Goal: Task Accomplishment & Management: Manage account settings

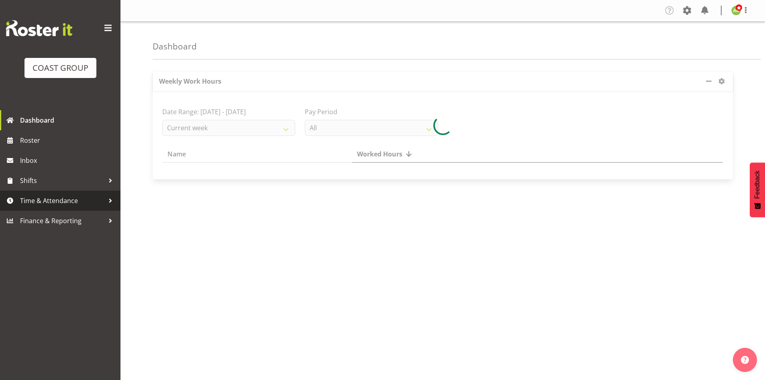
click at [51, 196] on span "Time & Attendance" at bounding box center [62, 200] width 84 height 12
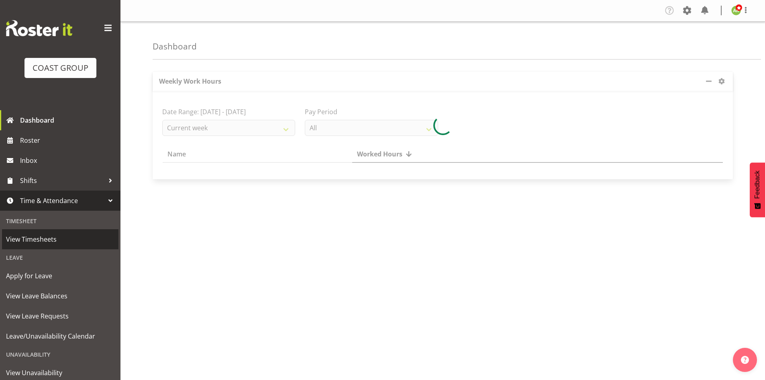
click at [54, 234] on span "View Timesheets" at bounding box center [60, 239] width 108 height 12
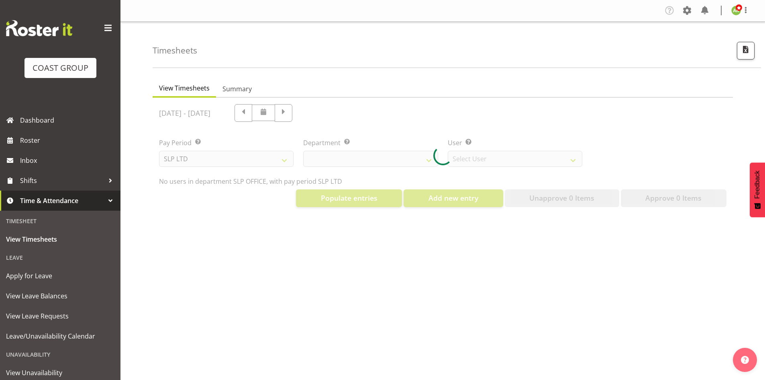
click at [281, 159] on div at bounding box center [443, 156] width 581 height 116
select select "25"
select select "7496"
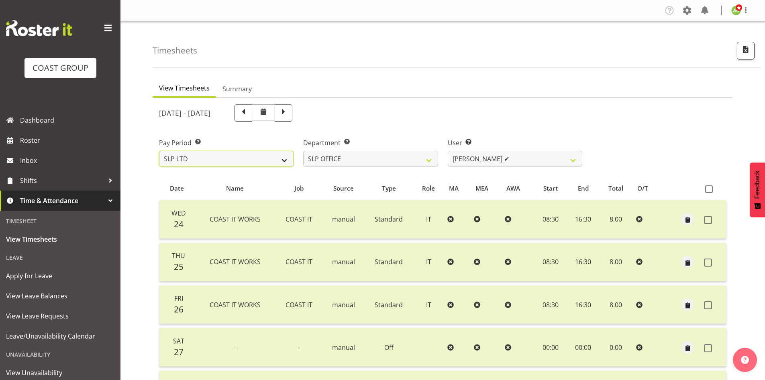
click at [279, 159] on select "SLP LTD EHS LTD DW LTD VEHICLES Carlton Events [PERSON_NAME] 120 Limited Wellin…" at bounding box center [226, 159] width 135 height 16
select select "7"
click at [159, 151] on select "SLP LTD EHS LTD DW LTD VEHICLES Carlton Events [PERSON_NAME] 120 Limited Wellin…" at bounding box center [226, 159] width 135 height 16
select select
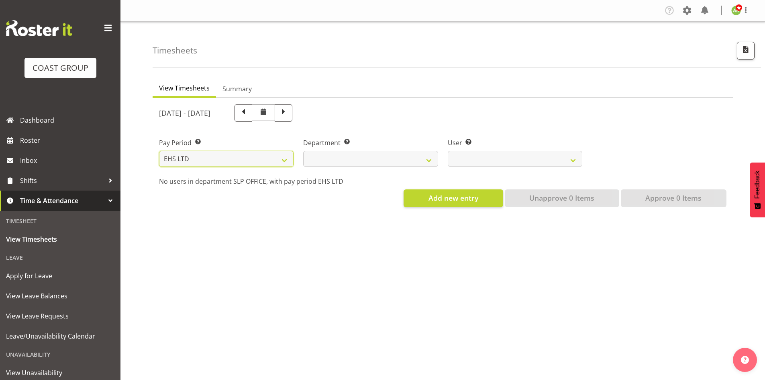
select select
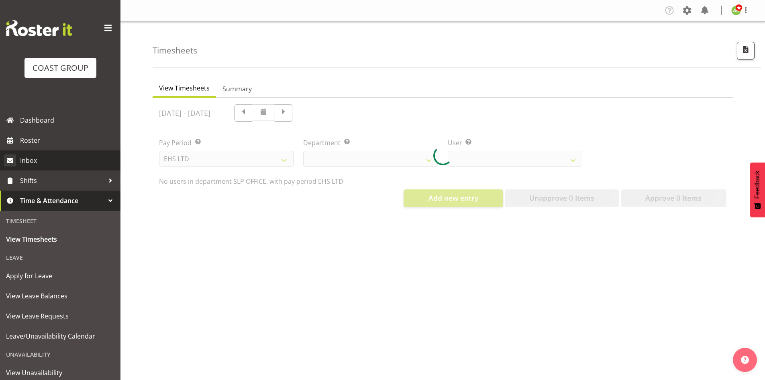
select select
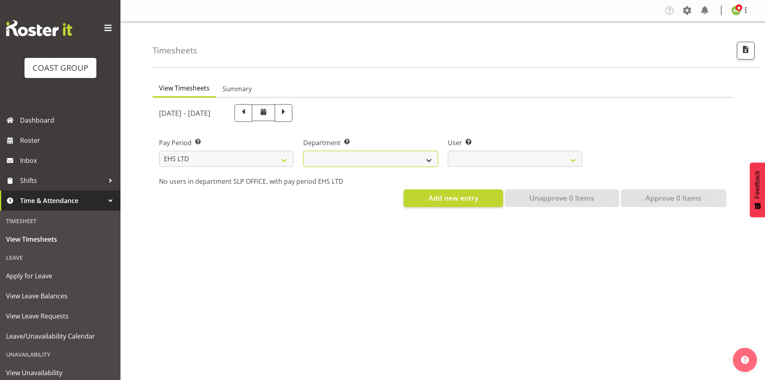
click at [392, 164] on select "EHS AKL ACCOUNTS EHS AKL CARPET EHS AKL D&B EHS AKL DESIGNER EHS AKL FURNITURE …" at bounding box center [370, 159] width 135 height 16
select select "34"
click at [303, 151] on select "EHS AKL ACCOUNTS EHS AKL CARPET EHS AKL D&B EHS AKL DESIGNER EHS AKL FURNITURE …" at bounding box center [370, 159] width 135 height 16
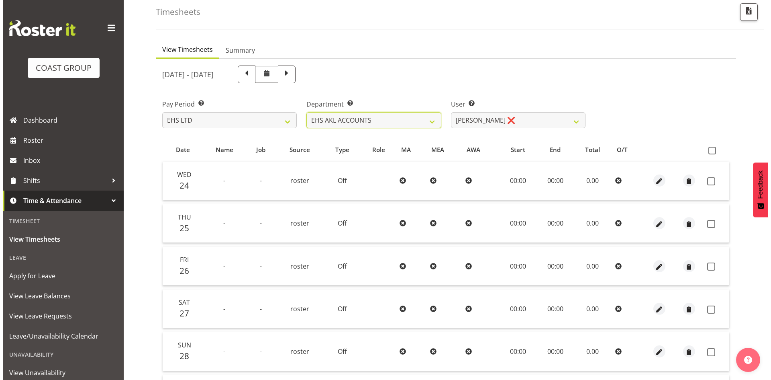
scroll to position [80, 0]
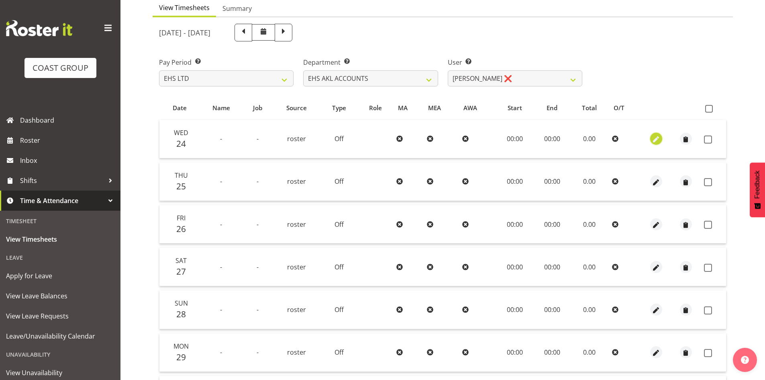
click at [659, 139] on span "button" at bounding box center [656, 139] width 9 height 9
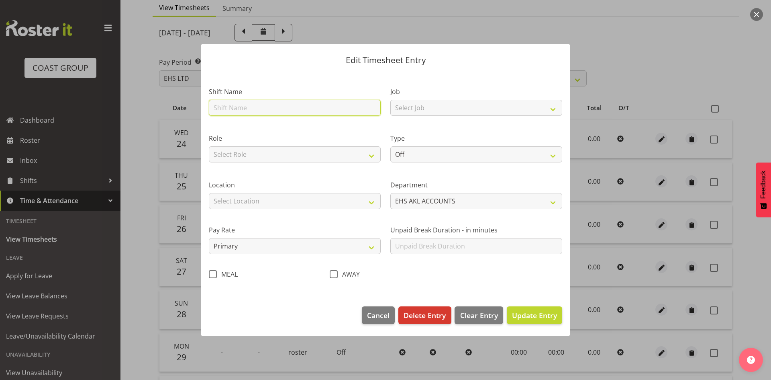
click at [301, 108] on input "text" at bounding box center [295, 108] width 172 height 16
type input "EHS AKL Warehouse/Office"
click at [293, 145] on div "Role Select Role ACCOUNTS" at bounding box center [295, 147] width 172 height 29
click at [293, 154] on select "Select Role ACCOUNTS" at bounding box center [295, 154] width 172 height 16
select select "204"
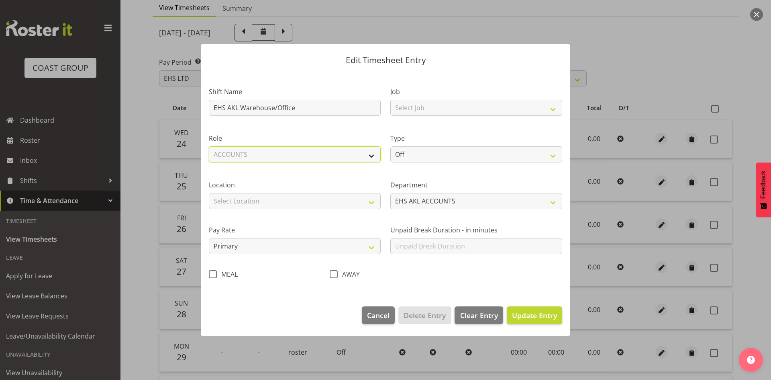
click at [209, 146] on select "Select Role ACCOUNTS" at bounding box center [295, 154] width 172 height 16
click at [279, 195] on select "Select Location CARLTON EVENTS Carlton Hamilton Carlton Wellington DW CHC DW DI…" at bounding box center [295, 201] width 172 height 16
select select "35"
click at [209, 193] on select "Select Location CARLTON EVENTS Carlton Hamilton Carlton Wellington DW CHC DW DI…" at bounding box center [295, 201] width 172 height 16
click at [441, 106] on select "Select Job 1 Carlton Events 1 Carlton Hamilton 1 Carlton Wellington 1 EHS WAREH…" at bounding box center [477, 108] width 172 height 16
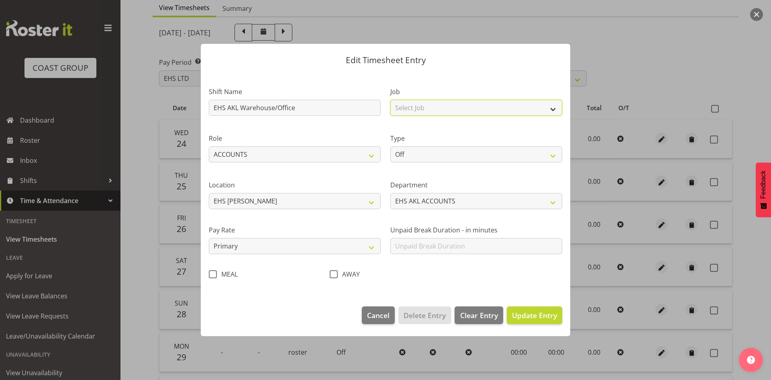
select select "69"
click at [391, 100] on select "Select Job 1 Carlton Events 1 Carlton Hamilton 1 Carlton Wellington 1 EHS WAREH…" at bounding box center [477, 108] width 172 height 16
click at [430, 160] on select "Off Standard Public Holiday Public Holiday (Worked) Day In Lieu Annual Leave Si…" at bounding box center [477, 154] width 172 height 16
select select "Standard"
click at [391, 146] on select "Off Standard Public Holiday Public Holiday (Worked) Day In Lieu Annual Leave Si…" at bounding box center [477, 154] width 172 height 16
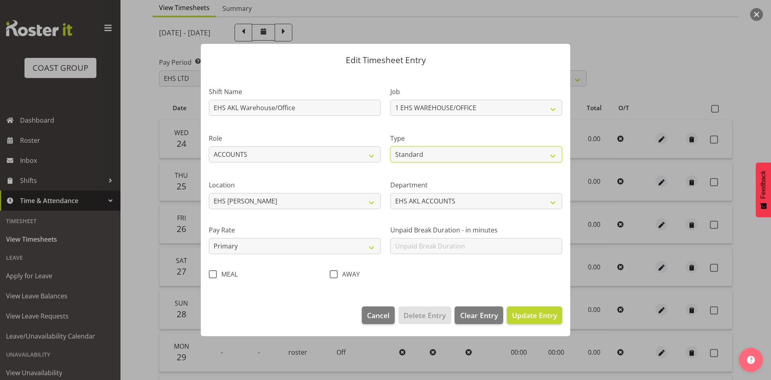
select select "8"
select select "2025"
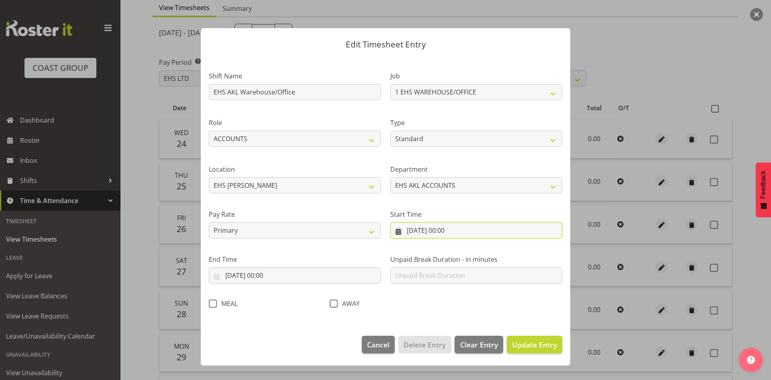
click at [454, 228] on input "24/09/2025, 00:00" at bounding box center [477, 230] width 172 height 16
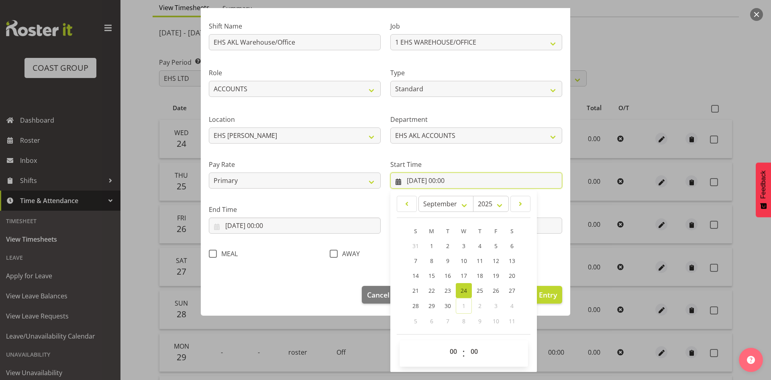
scroll to position [50, 0]
click at [449, 349] on select "00 01 02 03 04 05 06 07 08 09 10 11 12 13 14 15 16 17 18 19 20 21 22 23" at bounding box center [455, 351] width 18 height 16
select select "7"
click at [446, 343] on select "00 01 02 03 04 05 06 07 08 09 10 11 12 13 14 15 16 17 18 19 20 21 22 23" at bounding box center [455, 351] width 18 height 16
type input "24/09/2025, 07:00"
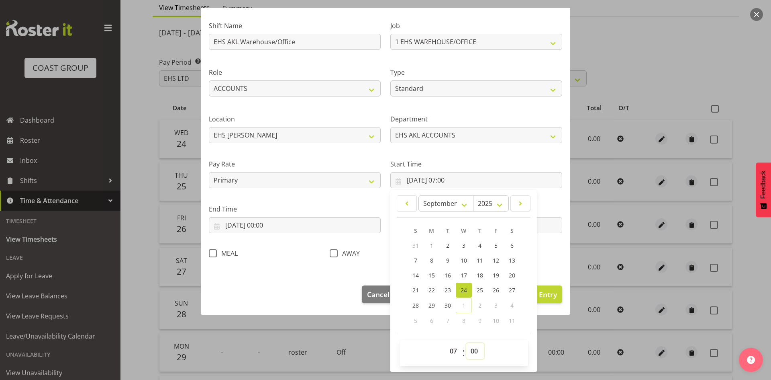
click at [472, 354] on select "00 01 02 03 04 05 06 07 08 09 10 11 12 13 14 15 16 17 18 19 20 21 22 23 24 25 2…" at bounding box center [475, 351] width 18 height 16
select select "30"
click at [466, 343] on select "00 01 02 03 04 05 06 07 08 09 10 11 12 13 14 15 16 17 18 19 20 21 22 23 24 25 2…" at bounding box center [475, 351] width 18 height 16
type input "24/09/2025, 07:30"
click at [278, 225] on input "24/09/2025, 00:00" at bounding box center [295, 225] width 172 height 16
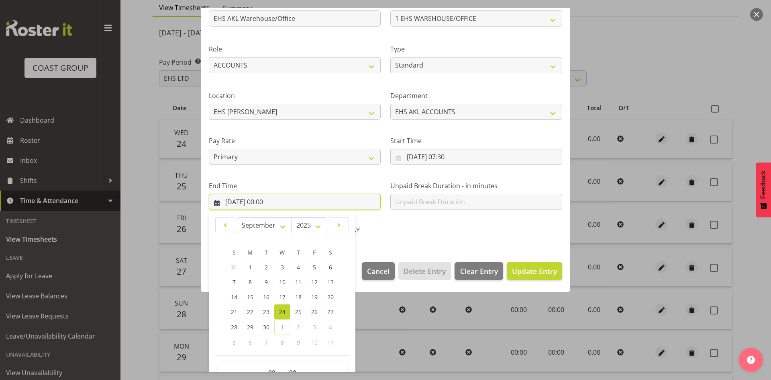
scroll to position [95, 0]
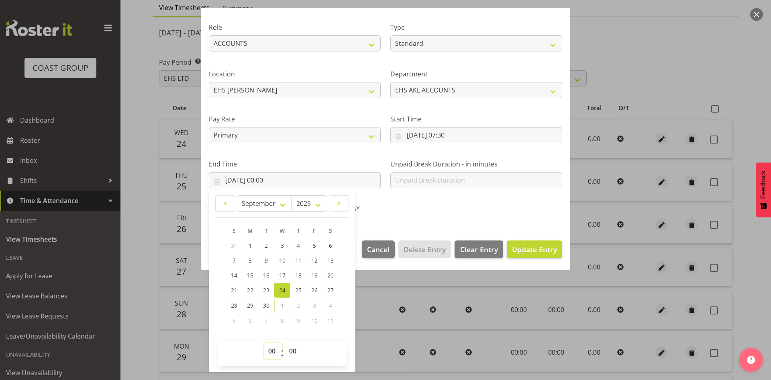
click at [277, 354] on select "00 01 02 03 04 05 06 07 08 09 10 11 12 13 14 15 16 17 18 19 20 21 22 23" at bounding box center [273, 351] width 18 height 16
select select "16"
click at [264, 343] on select "00 01 02 03 04 05 06 07 08 09 10 11 12 13 14 15 16 17 18 19 20 21 22 23" at bounding box center [273, 351] width 18 height 16
type input "24/09/2025, 16:00"
click at [533, 244] on span "Update Entry" at bounding box center [534, 249] width 45 height 10
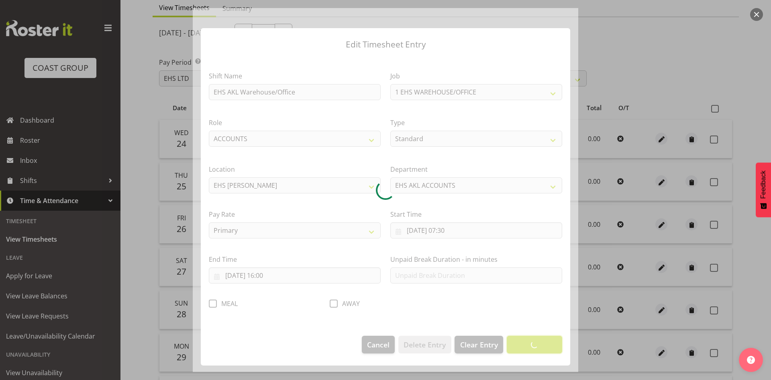
scroll to position [0, 0]
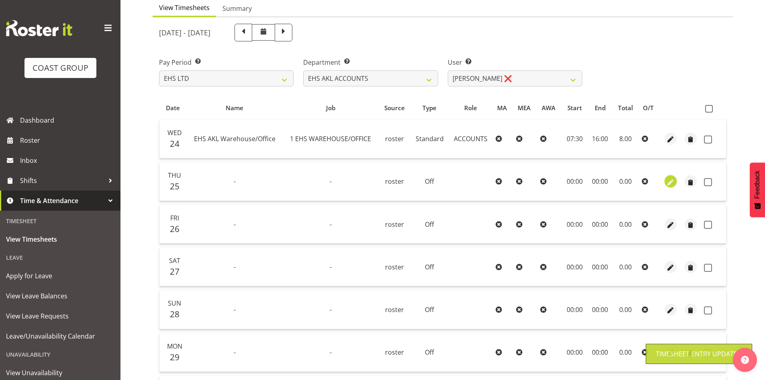
click at [668, 179] on span "button" at bounding box center [670, 182] width 9 height 9
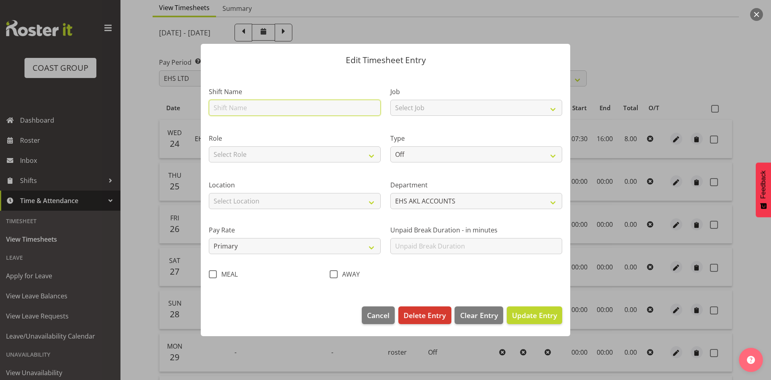
click at [307, 105] on input "text" at bounding box center [295, 108] width 172 height 16
type input "EHS AKL Warehouse/Office"
click at [293, 150] on select "Select Role ACCOUNTS" at bounding box center [295, 154] width 172 height 16
select select "204"
click at [209, 146] on select "Select Role ACCOUNTS" at bounding box center [295, 154] width 172 height 16
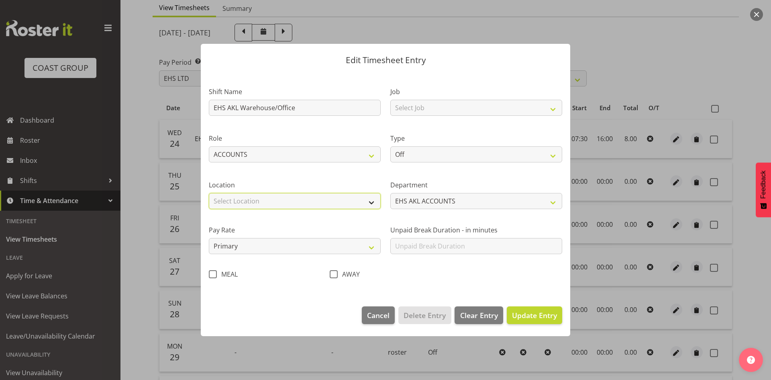
click at [277, 196] on select "Select Location CARLTON EVENTS Carlton Hamilton Carlton Wellington DW CHC DW DI…" at bounding box center [295, 201] width 172 height 16
select select "35"
click at [209, 193] on select "Select Location CARLTON EVENTS Carlton Hamilton Carlton Wellington DW CHC DW DI…" at bounding box center [295, 201] width 172 height 16
click at [406, 114] on select "Select Job 1 Carlton Events 1 Carlton Hamilton 1 Carlton Wellington 1 EHS WAREH…" at bounding box center [477, 108] width 172 height 16
select select "69"
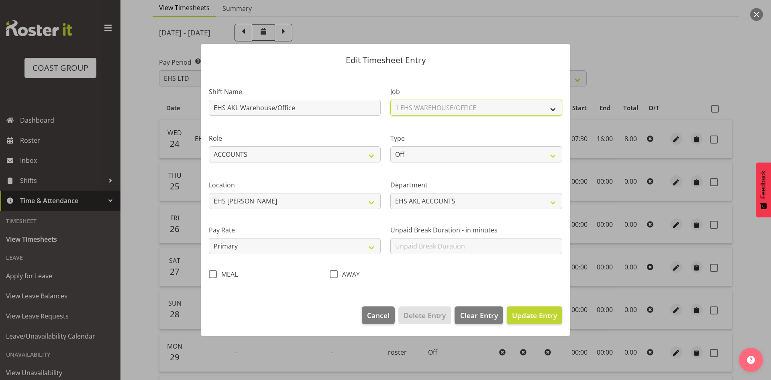
click at [391, 100] on select "Select Job 1 Carlton Events 1 Carlton Hamilton 1 Carlton Wellington 1 EHS WAREH…" at bounding box center [477, 108] width 172 height 16
click at [436, 161] on select "Off Standard Public Holiday Public Holiday (Worked) Day In Lieu Annual Leave Si…" at bounding box center [477, 154] width 172 height 16
select select "Standard"
click at [391, 146] on select "Off Standard Public Holiday Public Holiday (Worked) Day In Lieu Annual Leave Si…" at bounding box center [477, 154] width 172 height 16
select select "8"
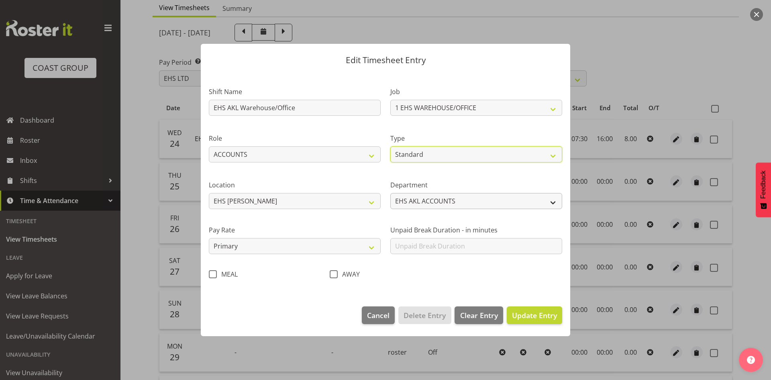
select select "2025"
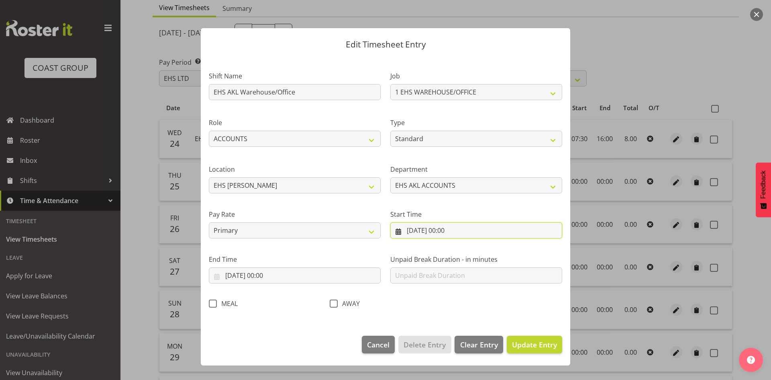
click at [449, 235] on input "25/09/2025, 00:00" at bounding box center [477, 230] width 172 height 16
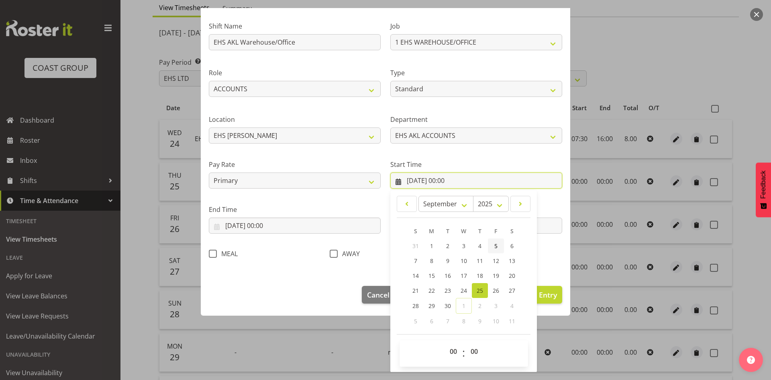
scroll to position [50, 0]
drag, startPoint x: 454, startPoint y: 349, endPoint x: 454, endPoint y: 345, distance: 4.4
click at [454, 349] on select "00 01 02 03 04 05 06 07 08 09 10 11 12 13 14 15 16 17 18 19 20 21 22 23" at bounding box center [455, 351] width 18 height 16
select select "7"
click at [446, 343] on select "00 01 02 03 04 05 06 07 08 09 10 11 12 13 14 15 16 17 18 19 20 21 22 23" at bounding box center [455, 351] width 18 height 16
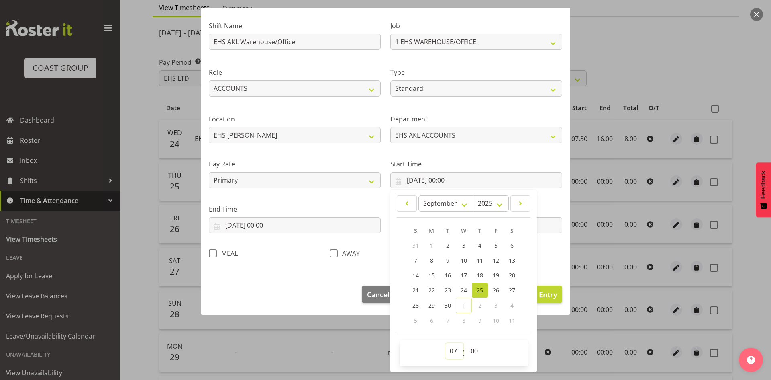
type input "25/09/2025, 07:00"
click at [469, 351] on select "00 01 02 03 04 05 06 07 08 09 10 11 12 13 14 15 16 17 18 19 20 21 22 23 24 25 2…" at bounding box center [475, 351] width 18 height 16
select select "30"
click at [466, 343] on select "00 01 02 03 04 05 06 07 08 09 10 11 12 13 14 15 16 17 18 19 20 21 22 23 24 25 2…" at bounding box center [475, 351] width 18 height 16
type input "25/09/2025, 07:30"
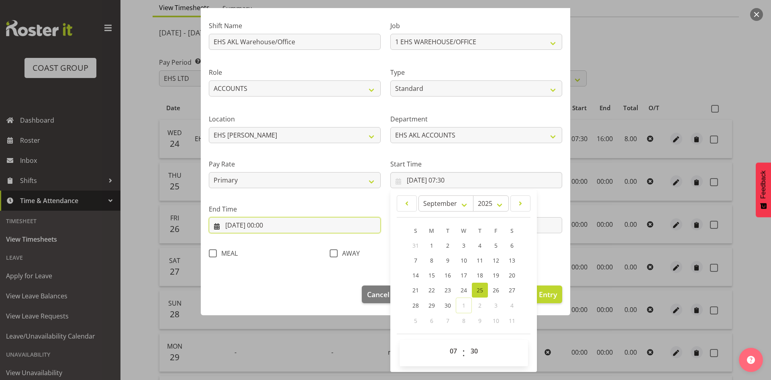
click at [274, 231] on input "25/09/2025, 00:00" at bounding box center [295, 225] width 172 height 16
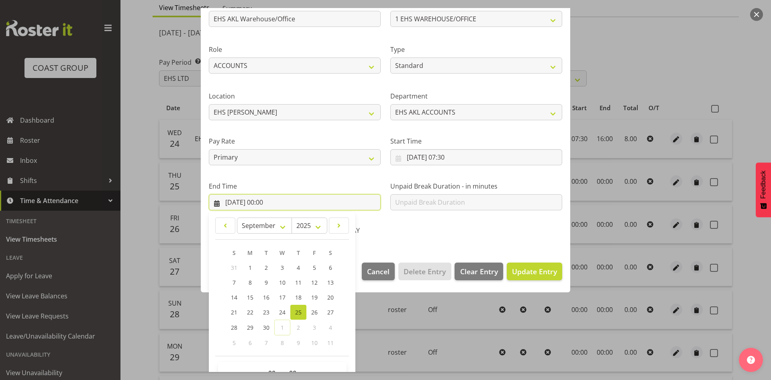
scroll to position [95, 0]
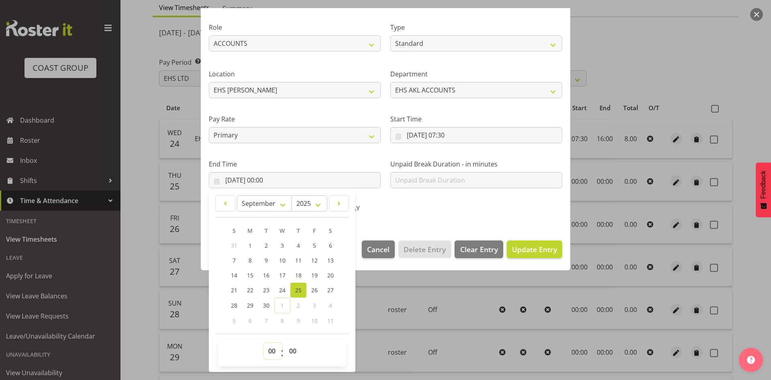
click at [274, 350] on select "00 01 02 03 04 05 06 07 08 09 10 11 12 13 14 15 16 17 18 19 20 21 22 23" at bounding box center [273, 351] width 18 height 16
select select "16"
click at [264, 343] on select "00 01 02 03 04 05 06 07 08 09 10 11 12 13 14 15 16 17 18 19 20 21 22 23" at bounding box center [273, 351] width 18 height 16
type input "25/09/2025, 16:00"
click at [522, 255] on button "Update Entry" at bounding box center [534, 249] width 55 height 18
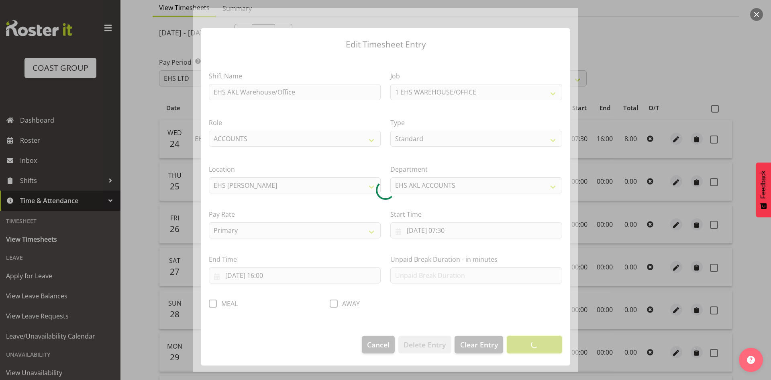
scroll to position [0, 0]
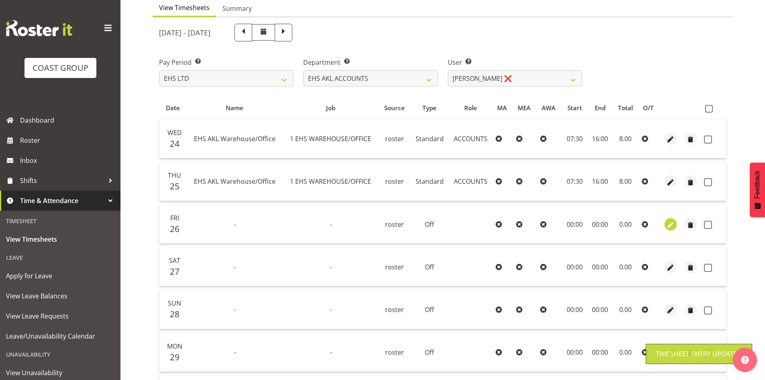
click at [670, 226] on span "button" at bounding box center [670, 224] width 9 height 9
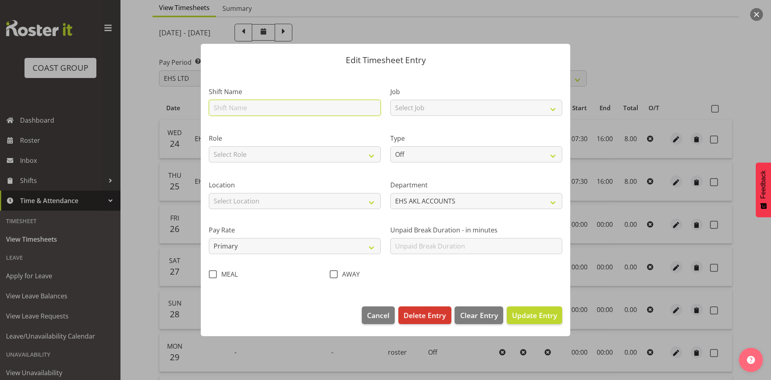
click at [272, 105] on input "text" at bounding box center [295, 108] width 172 height 16
type input "EHS AKL Warehouse/Office"
click at [264, 147] on select "Select Role ACCOUNTS" at bounding box center [295, 154] width 172 height 16
select select "204"
click at [209, 146] on select "Select Role ACCOUNTS" at bounding box center [295, 154] width 172 height 16
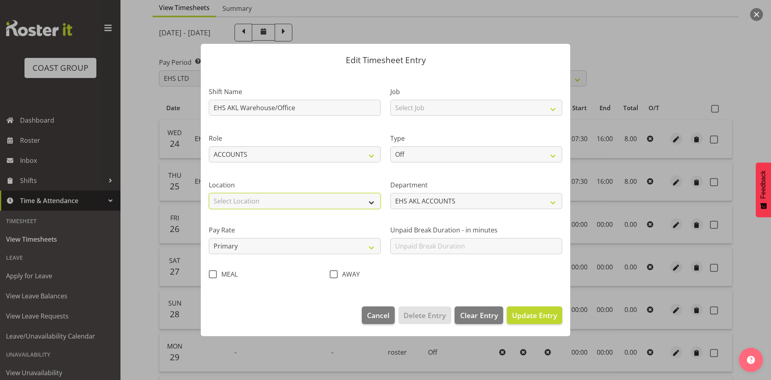
click at [266, 204] on select "Select Location CARLTON EVENTS Carlton Hamilton Carlton Wellington DW CHC DW DI…" at bounding box center [295, 201] width 172 height 16
select select "35"
click at [209, 193] on select "Select Location CARLTON EVENTS Carlton Hamilton Carlton Wellington DW CHC DW DI…" at bounding box center [295, 201] width 172 height 16
drag, startPoint x: 416, startPoint y: 108, endPoint x: 418, endPoint y: 114, distance: 5.8
click at [416, 108] on select "Select Job 1 Carlton Events 1 Carlton Hamilton 1 Carlton Wellington 1 EHS WAREH…" at bounding box center [477, 108] width 172 height 16
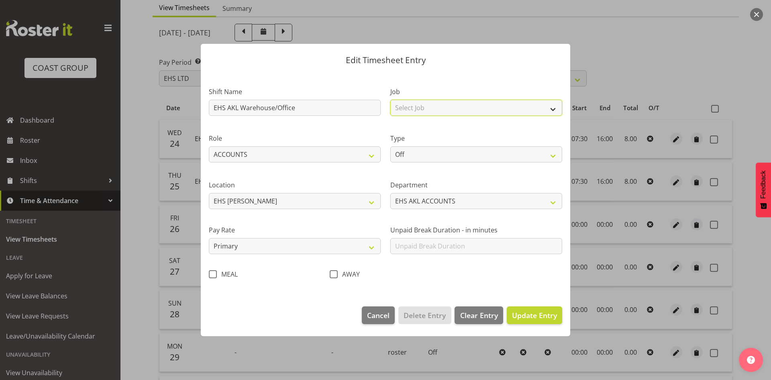
select select "69"
click at [391, 100] on select "Select Job 1 Carlton Events 1 Carlton Hamilton 1 Carlton Wellington 1 EHS WAREH…" at bounding box center [477, 108] width 172 height 16
click at [431, 160] on select "Off Standard Public Holiday Public Holiday (Worked) Day In Lieu Annual Leave Si…" at bounding box center [477, 154] width 172 height 16
select select "Standard"
click at [391, 146] on select "Off Standard Public Holiday Public Holiday (Worked) Day In Lieu Annual Leave Si…" at bounding box center [477, 154] width 172 height 16
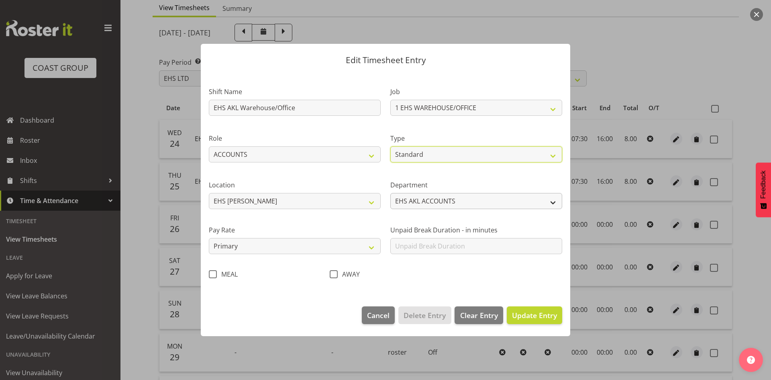
select select "8"
select select "2025"
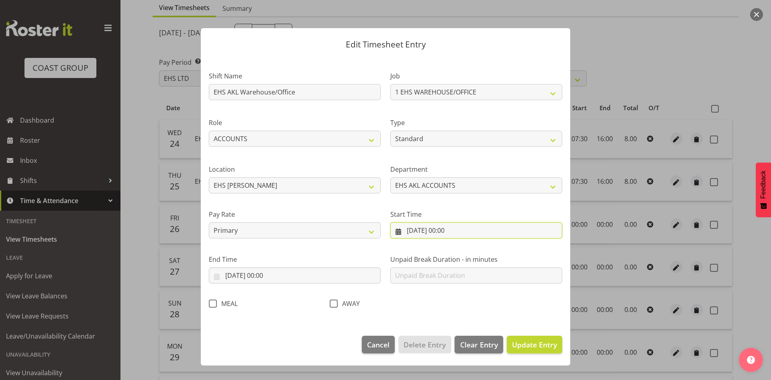
click at [429, 229] on input "26/09/2025, 00:00" at bounding box center [477, 230] width 172 height 16
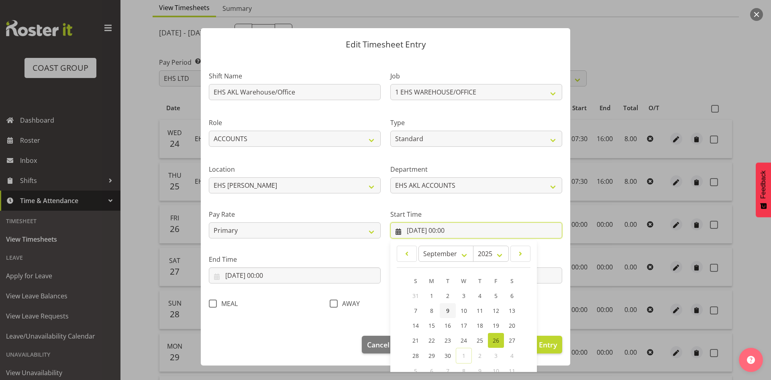
scroll to position [50, 0]
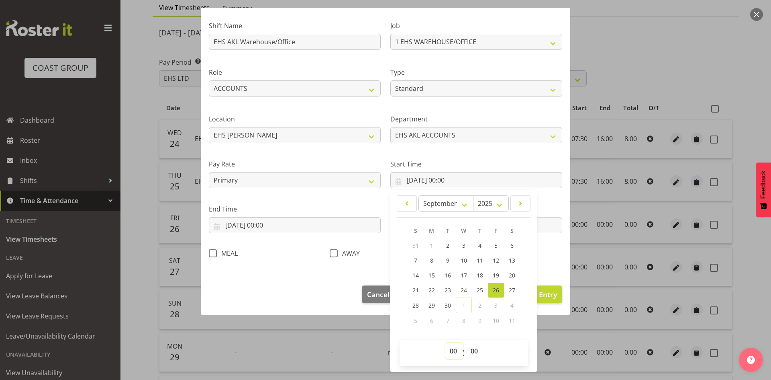
click at [452, 349] on select "00 01 02 03 04 05 06 07 08 09 10 11 12 13 14 15 16 17 18 19 20 21 22 23" at bounding box center [455, 351] width 18 height 16
select select "7"
click at [446, 343] on select "00 01 02 03 04 05 06 07 08 09 10 11 12 13 14 15 16 17 18 19 20 21 22 23" at bounding box center [455, 351] width 18 height 16
type input "26/09/2025, 07:00"
click at [472, 355] on select "00 01 02 03 04 05 06 07 08 09 10 11 12 13 14 15 16 17 18 19 20 21 22 23 24 25 2…" at bounding box center [475, 351] width 18 height 16
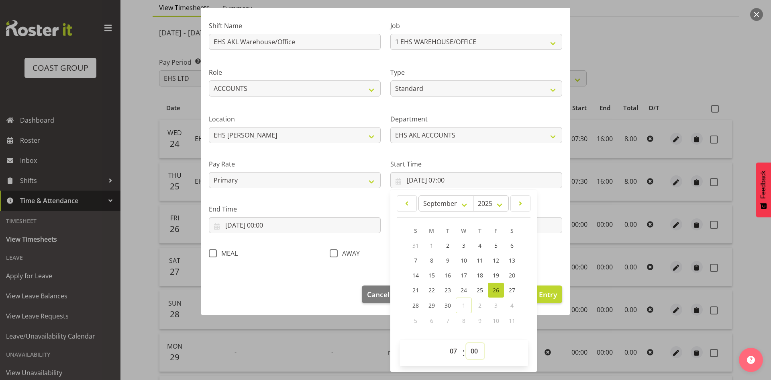
select select "30"
click at [466, 343] on select "00 01 02 03 04 05 06 07 08 09 10 11 12 13 14 15 16 17 18 19 20 21 22 23 24 25 2…" at bounding box center [475, 351] width 18 height 16
type input "26/09/2025, 07:30"
click at [266, 225] on input "26/09/2025, 00:00" at bounding box center [295, 225] width 172 height 16
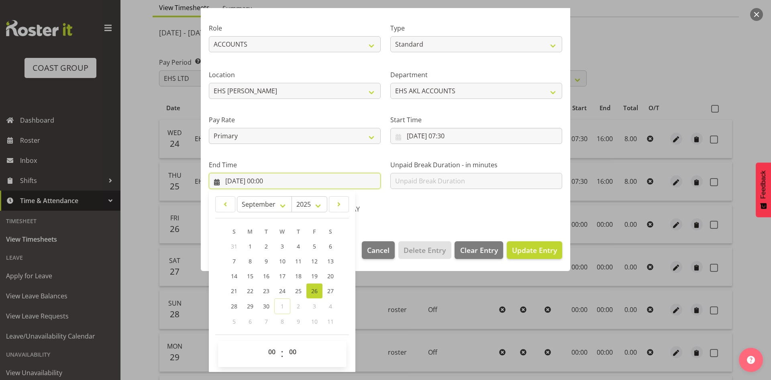
scroll to position [95, 0]
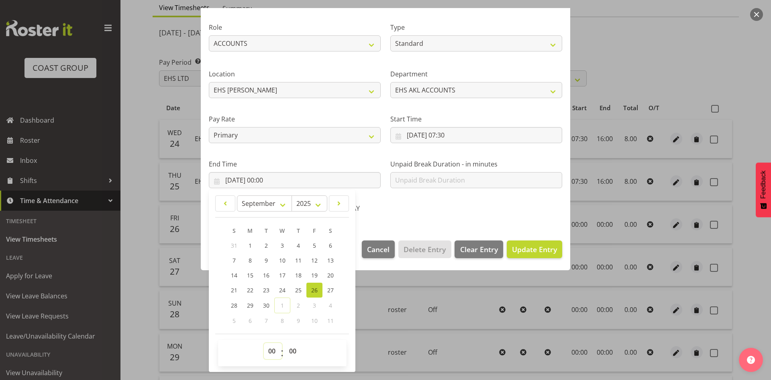
click at [277, 349] on select "00 01 02 03 04 05 06 07 08 09 10 11 12 13 14 15 16 17 18 19 20 21 22 23" at bounding box center [273, 351] width 18 height 16
select select "16"
click at [264, 343] on select "00 01 02 03 04 05 06 07 08 09 10 11 12 13 14 15 16 17 18 19 20 21 22 23" at bounding box center [273, 351] width 18 height 16
type input "26/09/2025, 16:00"
click at [535, 253] on span "Update Entry" at bounding box center [534, 249] width 45 height 10
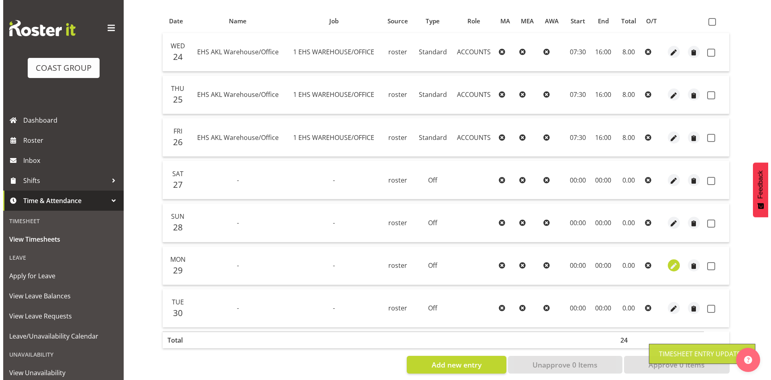
scroll to position [179, 0]
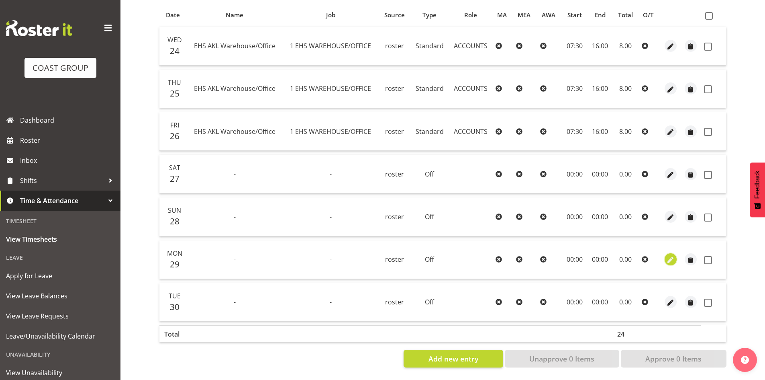
click at [672, 256] on span "button" at bounding box center [670, 260] width 9 height 9
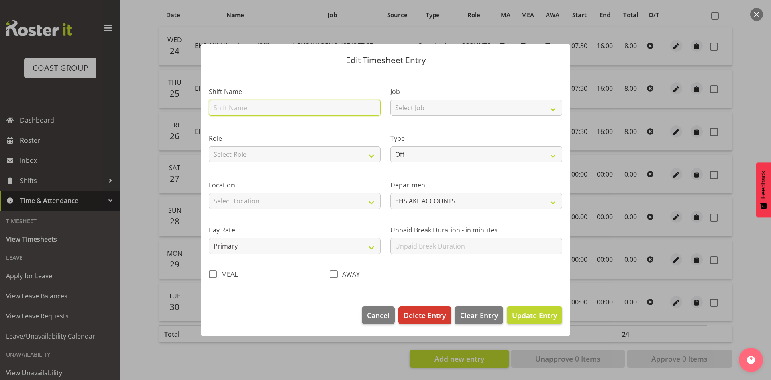
click at [307, 112] on input "text" at bounding box center [295, 108] width 172 height 16
type input "EHS AKL Warehouse/Office"
click at [283, 160] on select "Select Role ACCOUNTS" at bounding box center [295, 154] width 172 height 16
select select "204"
click at [209, 146] on select "Select Role ACCOUNTS" at bounding box center [295, 154] width 172 height 16
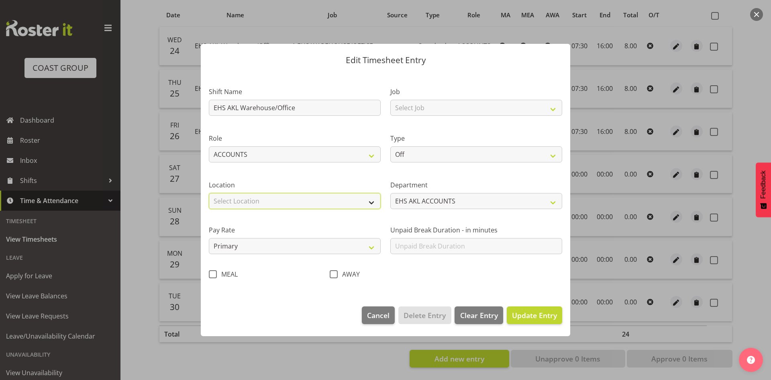
click at [270, 193] on select "Select Location CARLTON EVENTS Carlton Hamilton Carlton Wellington DW CHC DW DI…" at bounding box center [295, 201] width 172 height 16
select select "35"
click at [209, 193] on select "Select Location CARLTON EVENTS Carlton Hamilton Carlton Wellington DW CHC DW DI…" at bounding box center [295, 201] width 172 height 16
click at [471, 99] on div "Job Select Job 1 Carlton Events 1 Carlton Hamilton 1 Carlton Wellington 1 EHS W…" at bounding box center [477, 101] width 172 height 29
click at [471, 104] on select "Select Job 1 Carlton Events 1 Carlton Hamilton 1 Carlton Wellington 1 EHS WAREH…" at bounding box center [477, 108] width 172 height 16
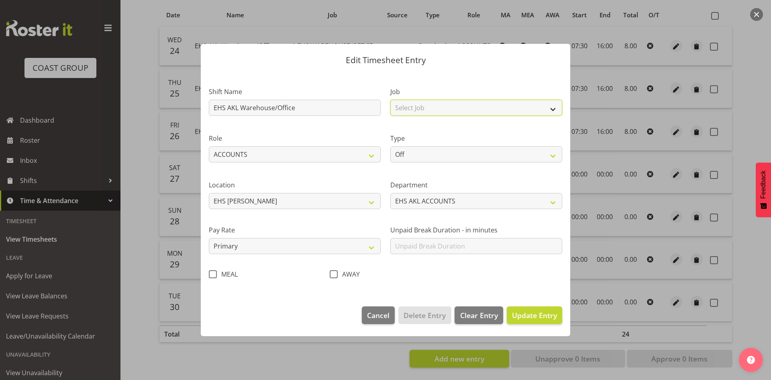
select select "69"
click at [391, 100] on select "Select Job 1 Carlton Events 1 Carlton Hamilton 1 Carlton Wellington 1 EHS WAREH…" at bounding box center [477, 108] width 172 height 16
click at [442, 167] on div "Type Off Standard Public Holiday Public Holiday (Worked) Day In Lieu Annual Lea…" at bounding box center [477, 145] width 182 height 47
click at [441, 160] on select "Off Standard Public Holiday Public Holiday (Worked) Day In Lieu Annual Leave Si…" at bounding box center [477, 154] width 172 height 16
select select "Standard"
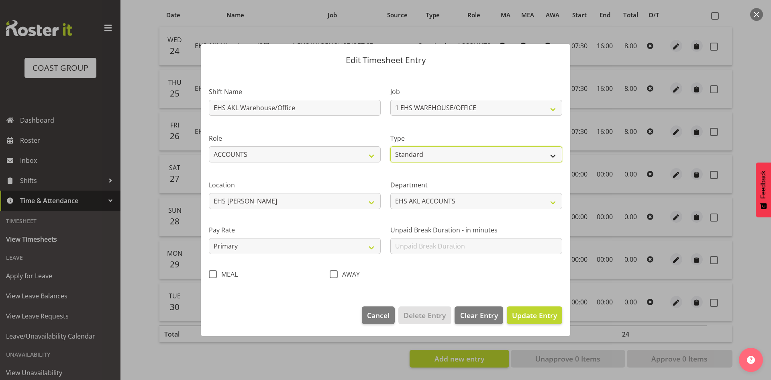
click at [391, 146] on select "Off Standard Public Holiday Public Holiday (Worked) Day In Lieu Annual Leave Si…" at bounding box center [477, 154] width 172 height 16
select select "8"
select select "2025"
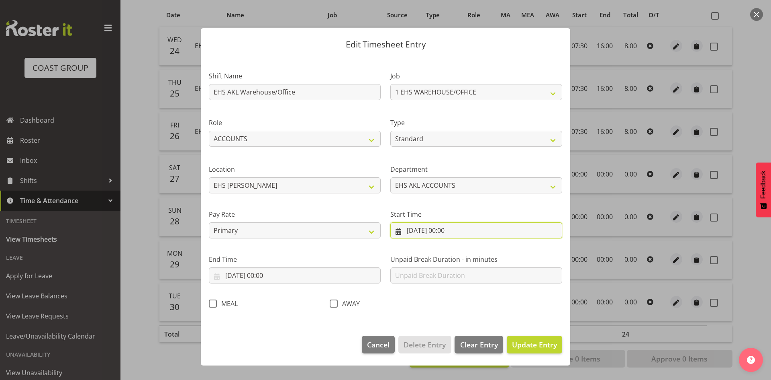
click at [453, 232] on input "29/09/2025, 00:00" at bounding box center [477, 230] width 172 height 16
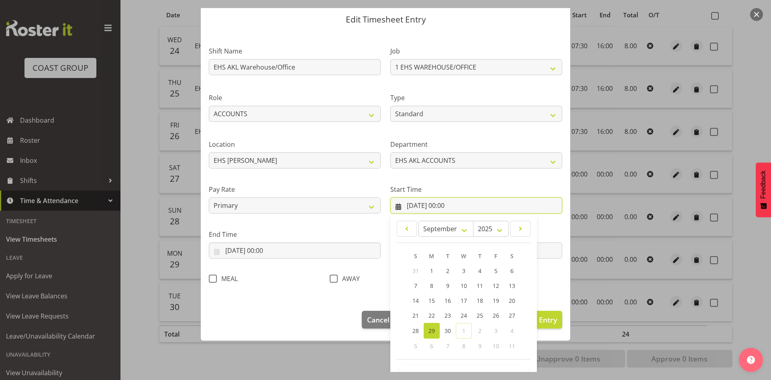
scroll to position [50, 0]
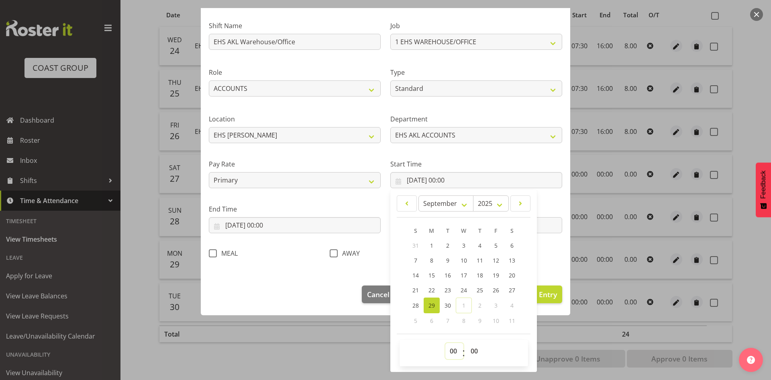
click at [456, 347] on select "00 01 02 03 04 05 06 07 08 09 10 11 12 13 14 15 16 17 18 19 20 21 22 23" at bounding box center [455, 351] width 18 height 16
select select "7"
click at [446, 343] on select "00 01 02 03 04 05 06 07 08 09 10 11 12 13 14 15 16 17 18 19 20 21 22 23" at bounding box center [455, 351] width 18 height 16
type input "29/09/2025, 07:00"
click at [473, 350] on select "00 01 02 03 04 05 06 07 08 09 10 11 12 13 14 15 16 17 18 19 20 21 22 23 24 25 2…" at bounding box center [475, 351] width 18 height 16
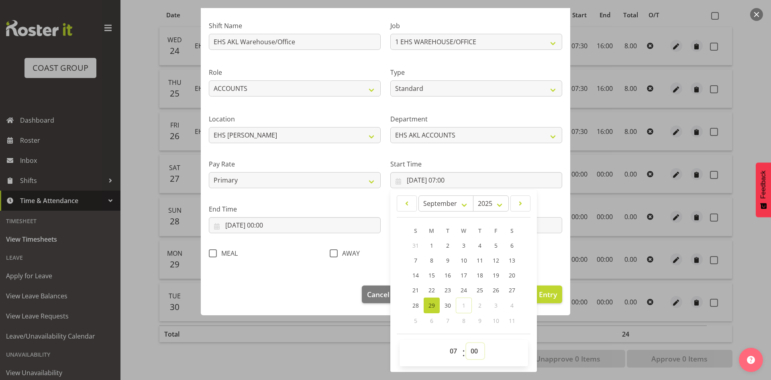
select select "30"
click at [466, 343] on select "00 01 02 03 04 05 06 07 08 09 10 11 12 13 14 15 16 17 18 19 20 21 22 23 24 25 2…" at bounding box center [475, 351] width 18 height 16
type input "29/09/2025, 07:30"
click at [264, 222] on input "29/09/2025, 00:00" at bounding box center [295, 225] width 172 height 16
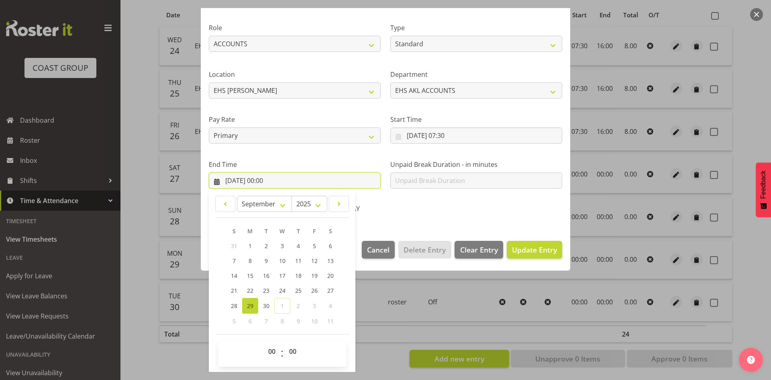
scroll to position [95, 0]
click at [276, 344] on select "00 01 02 03 04 05 06 07 08 09 10 11 12 13 14 15 16 17 18 19 20 21 22 23" at bounding box center [273, 351] width 18 height 16
select select "16"
click at [264, 343] on select "00 01 02 03 04 05 06 07 08 09 10 11 12 13 14 15 16 17 18 19 20 21 22 23" at bounding box center [273, 351] width 18 height 16
type input "29/09/2025, 16:00"
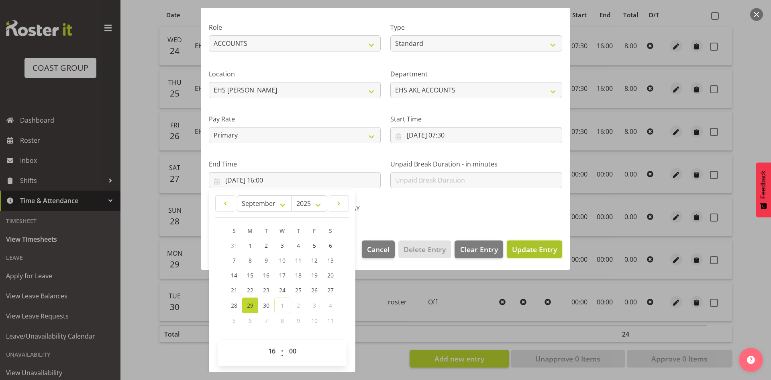
click at [533, 253] on span "Update Entry" at bounding box center [534, 249] width 45 height 10
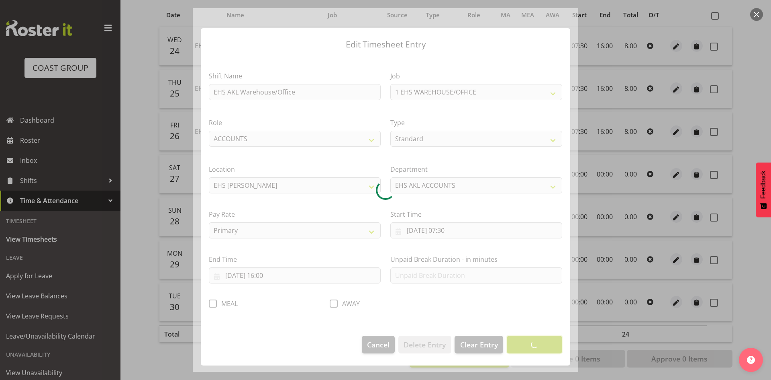
scroll to position [0, 0]
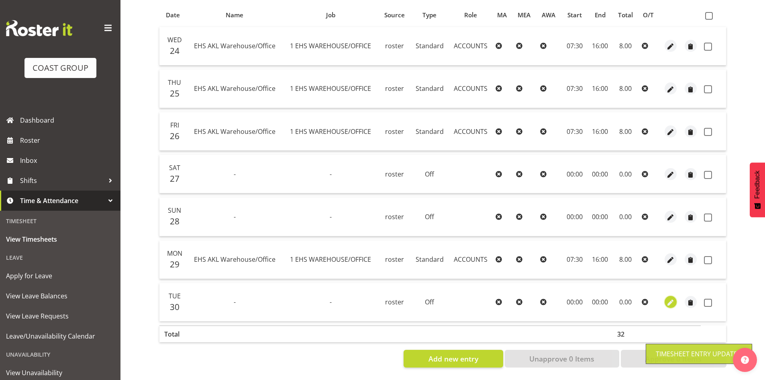
click at [676, 296] on button "button" at bounding box center [671, 302] width 12 height 12
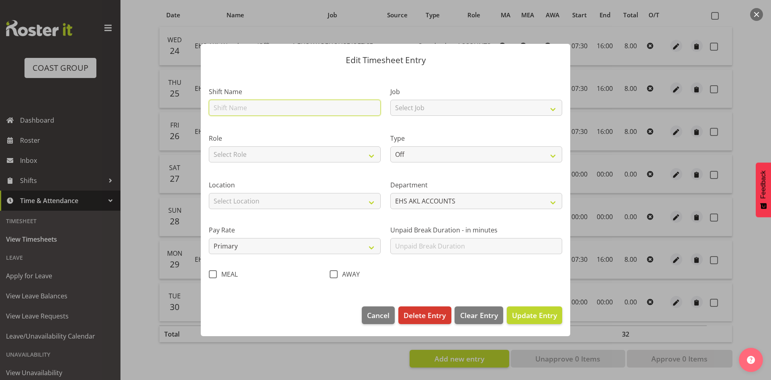
click at [301, 112] on input "text" at bounding box center [295, 108] width 172 height 16
type input "EHS AKL Warehouse/Office"
click at [284, 165] on div "Role Select Role ACCOUNTS" at bounding box center [295, 145] width 182 height 47
click at [284, 160] on select "Select Role ACCOUNTS" at bounding box center [295, 154] width 172 height 16
select select "204"
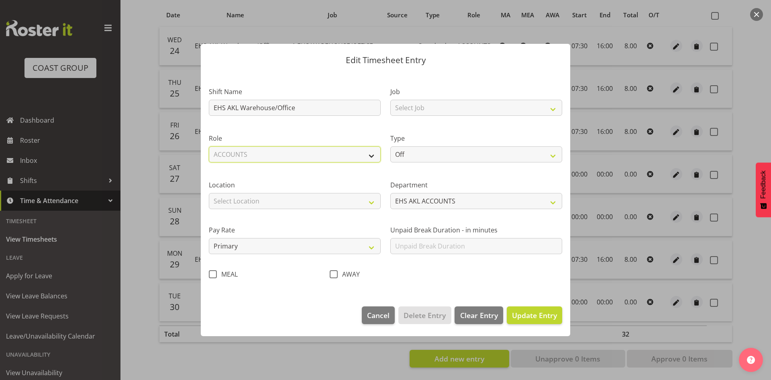
click at [209, 146] on select "Select Role ACCOUNTS" at bounding box center [295, 154] width 172 height 16
click at [271, 196] on select "Select Location CARLTON EVENTS Carlton Hamilton Carlton Wellington DW CHC DW DI…" at bounding box center [295, 201] width 172 height 16
select select "35"
click at [209, 193] on select "Select Location CARLTON EVENTS Carlton Hamilton Carlton Wellington DW CHC DW DI…" at bounding box center [295, 201] width 172 height 16
click at [474, 113] on select "Select Job 1 Carlton Events 1 Carlton Hamilton 1 Carlton Wellington 1 EHS WAREH…" at bounding box center [477, 108] width 172 height 16
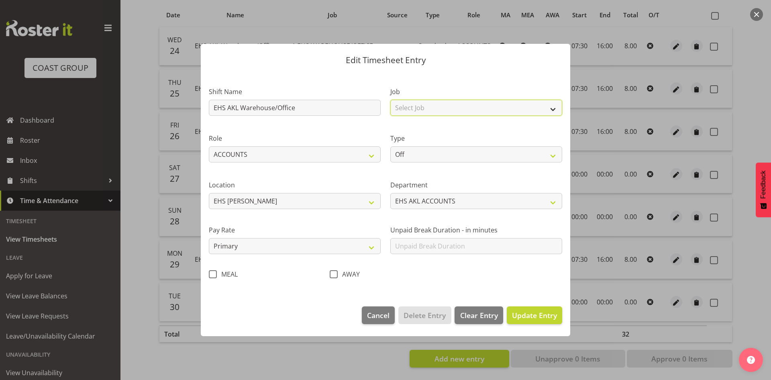
select select "69"
click at [391, 100] on select "Select Job 1 Carlton Events 1 Carlton Hamilton 1 Carlton Wellington 1 EHS WAREH…" at bounding box center [477, 108] width 172 height 16
click at [451, 160] on select "Off Standard Public Holiday Public Holiday (Worked) Day In Lieu Annual Leave Si…" at bounding box center [477, 154] width 172 height 16
select select "Standard"
click at [391, 146] on select "Off Standard Public Holiday Public Holiday (Worked) Day In Lieu Annual Leave Si…" at bounding box center [477, 154] width 172 height 16
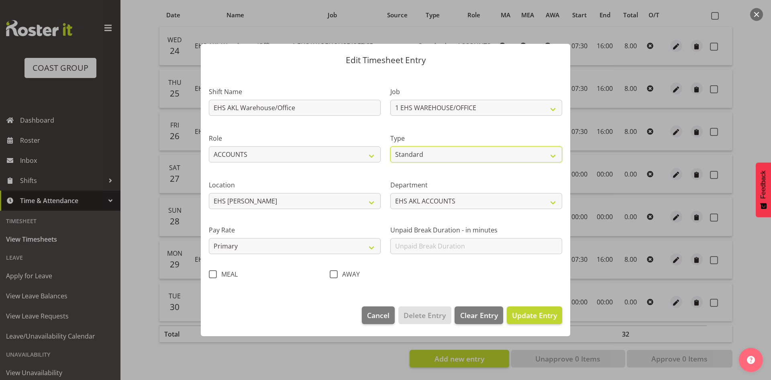
select select "8"
select select "2025"
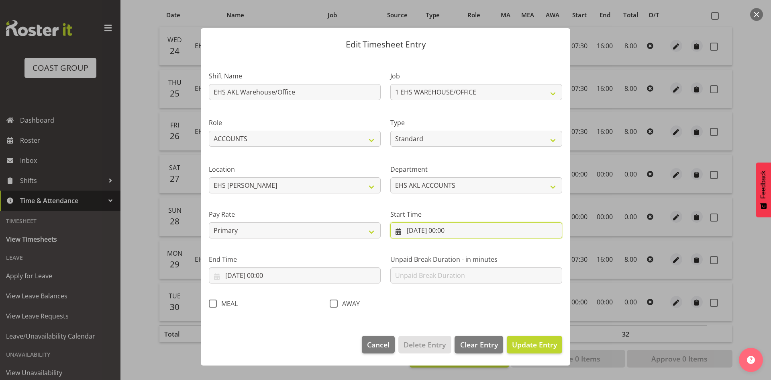
click at [449, 233] on input "30/09/2025, 00:00" at bounding box center [477, 230] width 172 height 16
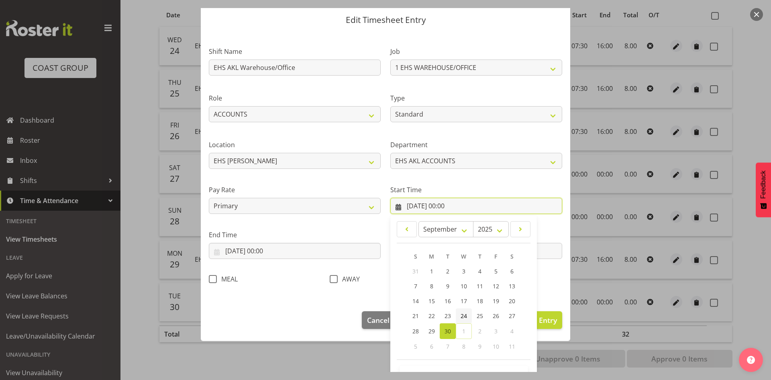
scroll to position [50, 0]
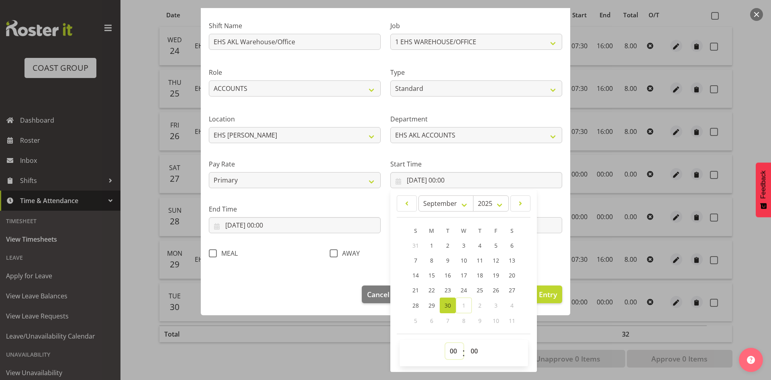
click at [455, 350] on select "00 01 02 03 04 05 06 07 08 09 10 11 12 13 14 15 16 17 18 19 20 21 22 23" at bounding box center [455, 351] width 18 height 16
select select "7"
click at [446, 343] on select "00 01 02 03 04 05 06 07 08 09 10 11 12 13 14 15 16 17 18 19 20 21 22 23" at bounding box center [455, 351] width 18 height 16
type input "30/09/2025, 07:00"
click at [476, 351] on select "00 01 02 03 04 05 06 07 08 09 10 11 12 13 14 15 16 17 18 19 20 21 22 23 24 25 2…" at bounding box center [475, 351] width 18 height 16
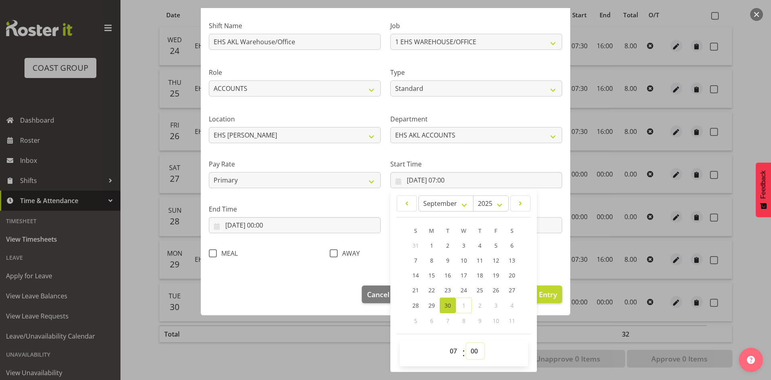
select select "30"
click at [466, 343] on select "00 01 02 03 04 05 06 07 08 09 10 11 12 13 14 15 16 17 18 19 20 21 22 23 24 25 2…" at bounding box center [475, 351] width 18 height 16
type input "30/09/2025, 07:30"
click at [280, 229] on input "30/09/2025, 00:00" at bounding box center [295, 225] width 172 height 16
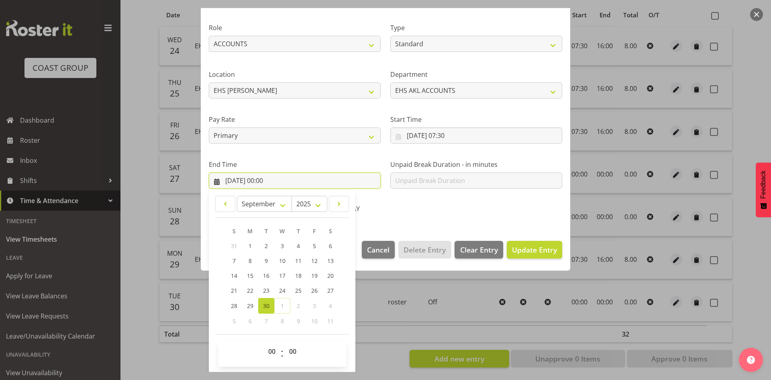
scroll to position [95, 0]
click at [276, 349] on select "00 01 02 03 04 05 06 07 08 09 10 11 12 13 14 15 16 17 18 19 20 21 22 23" at bounding box center [273, 351] width 18 height 16
select select "16"
click at [264, 343] on select "00 01 02 03 04 05 06 07 08 09 10 11 12 13 14 15 16 17 18 19 20 21 22 23" at bounding box center [273, 351] width 18 height 16
type input "30/09/2025, 16:00"
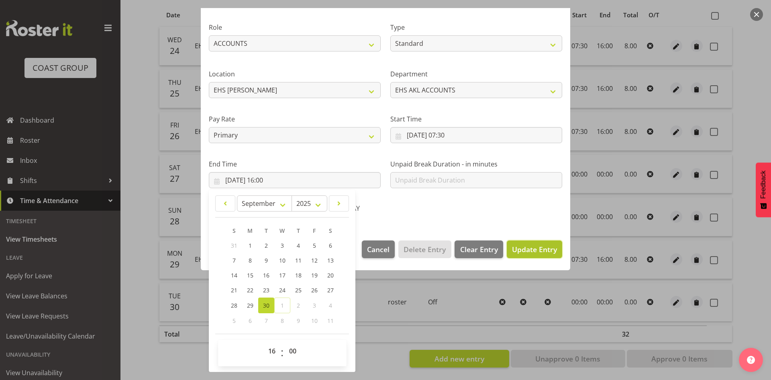
click at [521, 257] on button "Update Entry" at bounding box center [534, 249] width 55 height 18
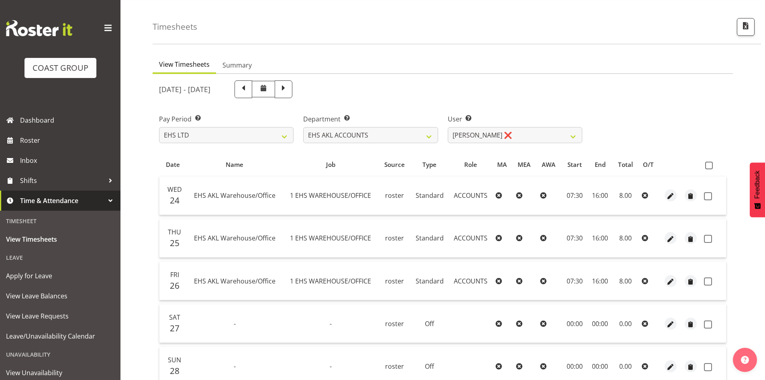
scroll to position [18, 0]
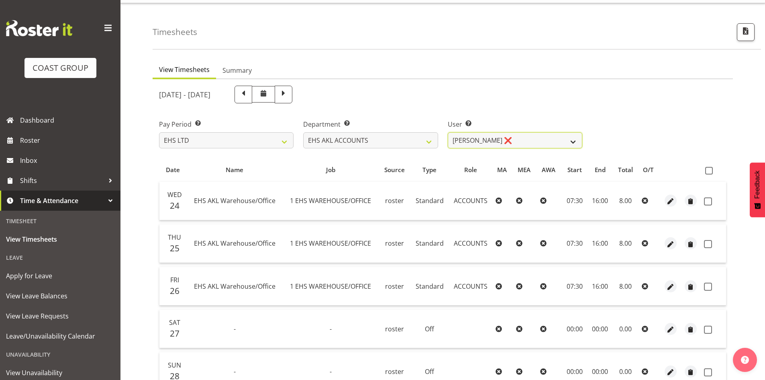
click at [519, 141] on select "Angela Kerrigan ❌ Michelle Xiang ❌ Rissa (Thitiphat) Preecharujiroj ❌ Seon Youn…" at bounding box center [515, 140] width 135 height 16
click at [448, 132] on select "Angela Kerrigan ❌ Michelle Xiang ❌ Rissa (Thitiphat) Preecharujiroj ❌ Seon Youn…" at bounding box center [515, 140] width 135 height 16
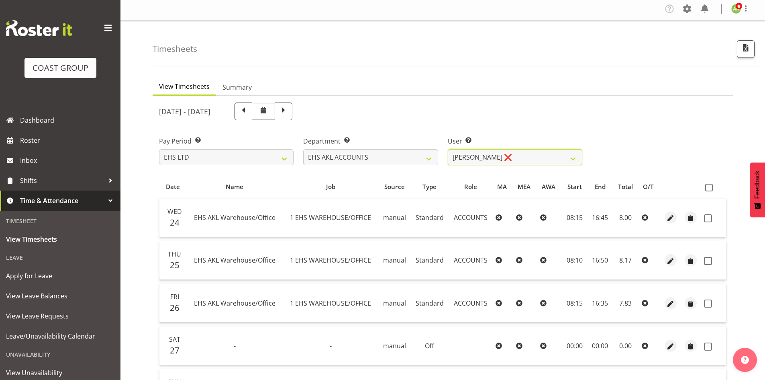
scroll to position [0, 0]
click at [558, 160] on select "Angela Kerrigan ❌ Michelle Xiang ❌ Rissa (Thitiphat) Preecharujiroj ❌ Seon Youn…" at bounding box center [515, 159] width 135 height 16
click at [448, 151] on select "Angela Kerrigan ❌ Michelle Xiang ❌ Rissa (Thitiphat) Preecharujiroj ❌ Seon Youn…" at bounding box center [515, 159] width 135 height 16
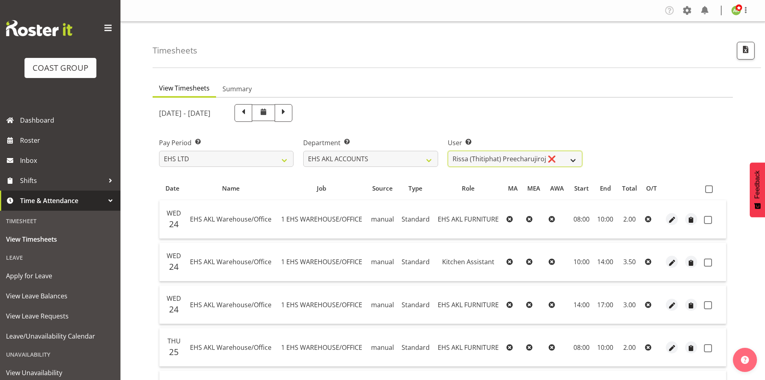
click at [521, 158] on select "Angela Kerrigan ❌ Michelle Xiang ❌ Rissa (Thitiphat) Preecharujiroj ❌ Seon Youn…" at bounding box center [515, 159] width 135 height 16
select select "8911"
click at [448, 151] on select "Angela Kerrigan ❌ Michelle Xiang ❌ Rissa (Thitiphat) Preecharujiroj ❌ Seon Youn…" at bounding box center [515, 159] width 135 height 16
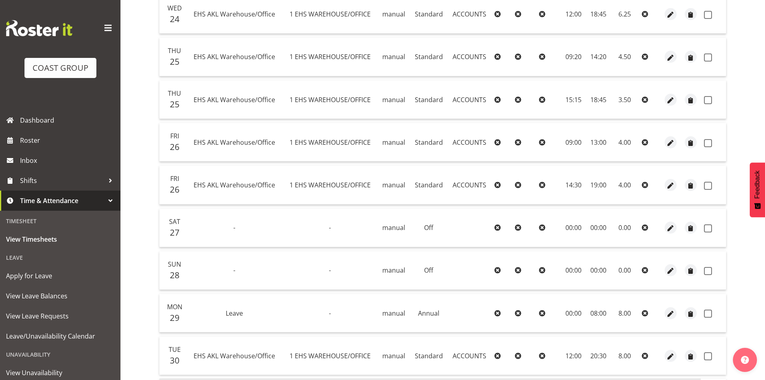
scroll to position [121, 0]
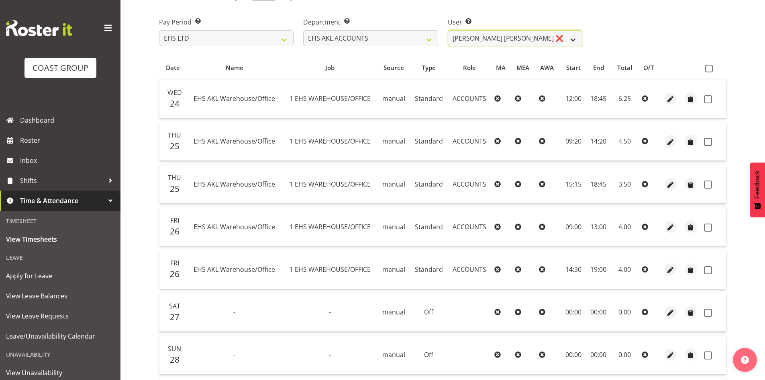
click at [482, 42] on select "Angela Kerrigan ❌ Michelle Xiang ❌ Rissa (Thitiphat) Preecharujiroj ❌ Seon Youn…" at bounding box center [515, 38] width 135 height 16
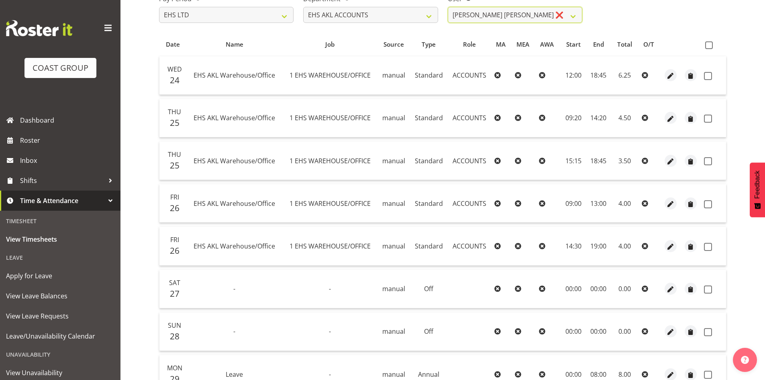
scroll to position [104, 0]
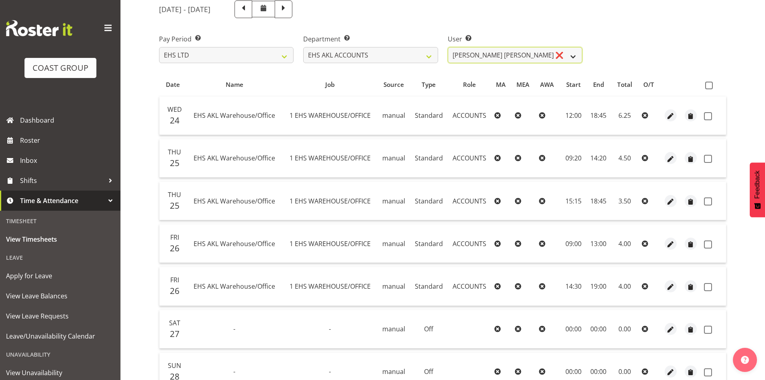
click at [523, 56] on select "Angela Kerrigan ❌ Michelle Xiang ❌ Rissa (Thitiphat) Preecharujiroj ❌ Seon Youn…" at bounding box center [515, 55] width 135 height 16
click at [351, 53] on select "EHS AKL ACCOUNTS EHS AKL CARPET EHS AKL D&B EHS AKL DESIGNER EHS AKL FURNITURE …" at bounding box center [370, 55] width 135 height 16
click at [239, 57] on select "SLP LTD EHS LTD DW LTD VEHICLES Carlton Events [PERSON_NAME] 120 Limited Wellin…" at bounding box center [226, 55] width 135 height 16
click at [323, 53] on select "EHS AKL ACCOUNTS EHS AKL CARPET EHS AKL D&B EHS AKL DESIGNER EHS AKL FURNITURE …" at bounding box center [370, 55] width 135 height 16
select select "43"
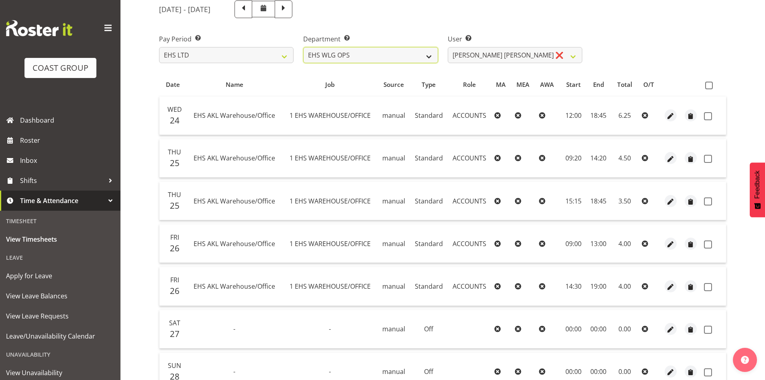
click at [303, 47] on select "EHS AKL ACCOUNTS EHS AKL CARPET EHS AKL D&B EHS AKL DESIGNER EHS AKL FURNITURE …" at bounding box center [370, 55] width 135 height 16
select select "10020"
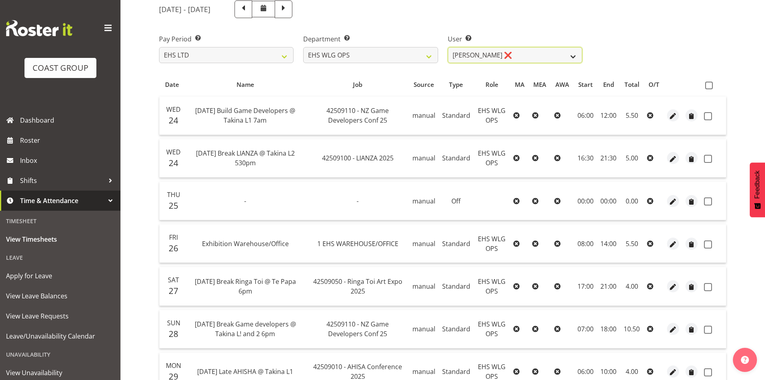
click at [550, 56] on select "Ashton Staats ❌ Darryl Burns ❌ Geoffrey Robertson ❌ Jackson Howsan ❌ Kade Tiati…" at bounding box center [515, 55] width 135 height 16
click at [411, 55] on select "EHS AKL ACCOUNTS EHS AKL CARPET EHS AKL D&B EHS AKL DESIGNER EHS AKL FURNITURE …" at bounding box center [370, 55] width 135 height 16
select select "41"
click at [303, 47] on select "EHS AKL ACCOUNTS EHS AKL CARPET EHS AKL D&B EHS AKL DESIGNER EHS AKL FURNITURE …" at bounding box center [370, 55] width 135 height 16
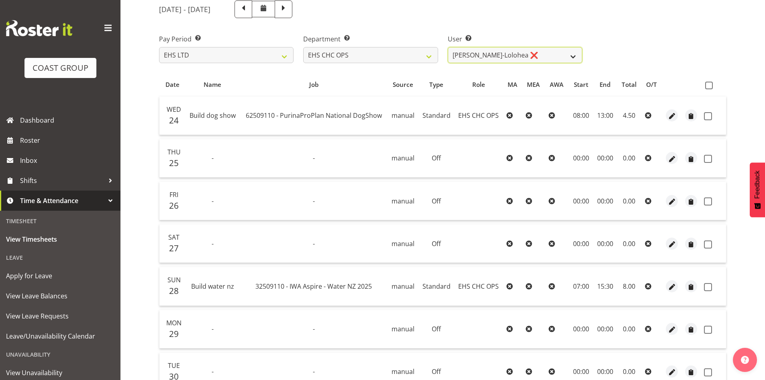
click at [534, 59] on select "Aminio Fonongaloa-Lolohea ❌ David Wiseman ❌ George Unsworth ❌ Keegan Thomas ❌ M…" at bounding box center [515, 55] width 135 height 16
select select "11387"
click at [448, 47] on select "Aminio Fonongaloa-Lolohea ❌ David Wiseman ❌ George Unsworth ❌ Keegan Thomas ❌ M…" at bounding box center [515, 55] width 135 height 16
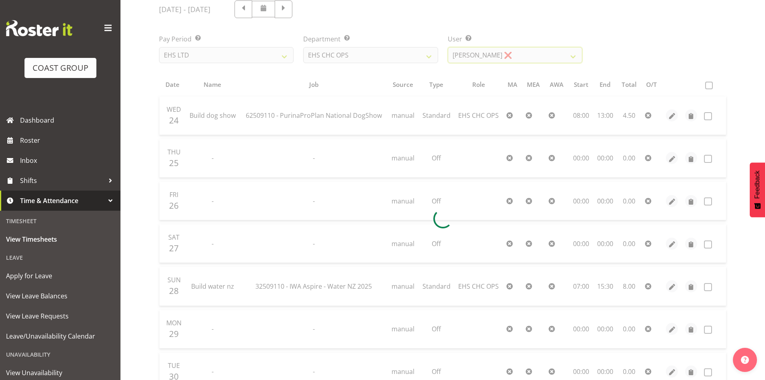
scroll to position [22, 0]
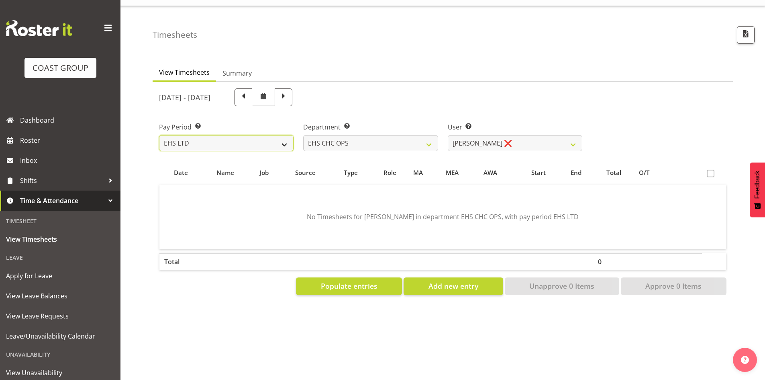
click at [284, 136] on select "SLP LTD EHS LTD DW LTD VEHICLES Carlton Events [PERSON_NAME] 120 Limited Wellin…" at bounding box center [226, 143] width 135 height 16
select select "6"
click at [159, 135] on select "SLP LTD EHS LTD DW LTD VEHICLES Carlton Events [PERSON_NAME] 120 Limited Wellin…" at bounding box center [226, 143] width 135 height 16
select select
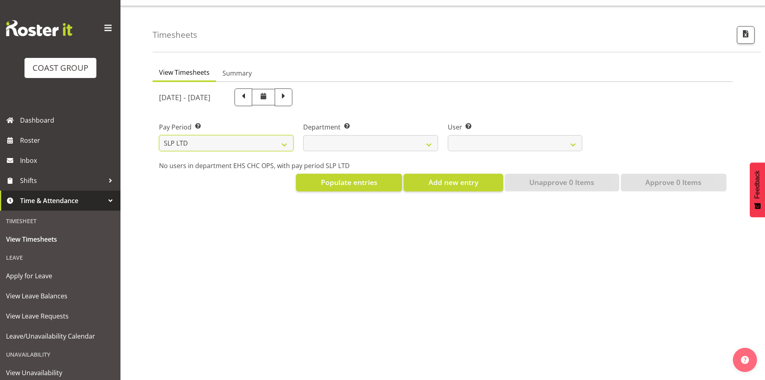
select select
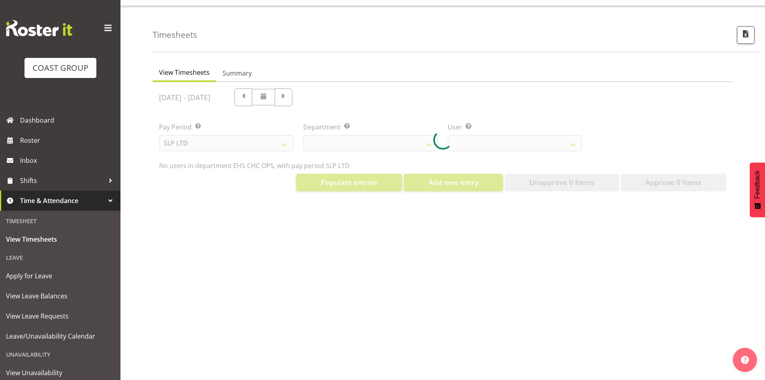
select select
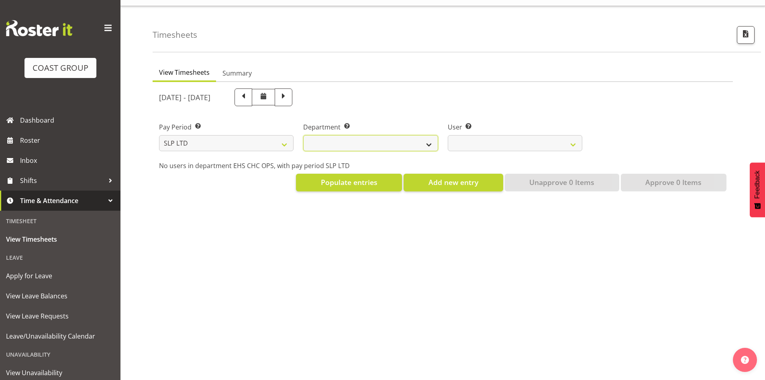
click at [429, 135] on select "SLP CHC SLP OFFICE SLP PRODUCTION SLP TRADE" at bounding box center [370, 143] width 135 height 16
click at [303, 135] on select "SLP CHC SLP OFFICE SLP PRODUCTION SLP TRADE" at bounding box center [370, 143] width 135 height 16
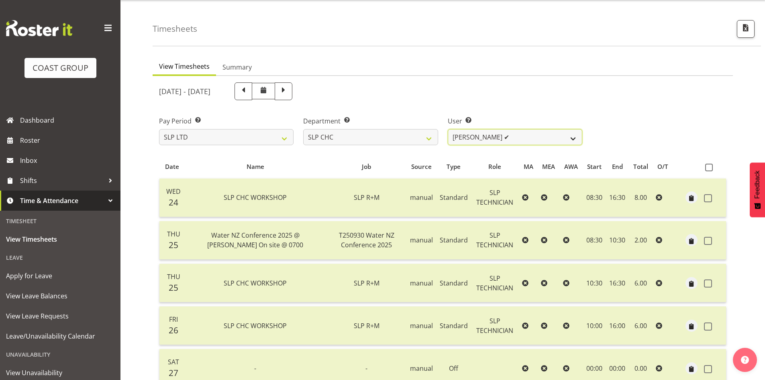
click at [497, 141] on select "Rosey McKimmie ✔ Shaun Dalgetty ✔ Stuart Korunic ✔" at bounding box center [515, 137] width 135 height 16
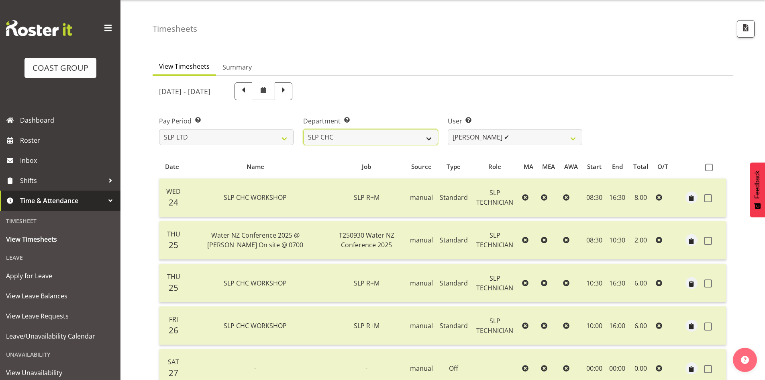
click at [401, 133] on select "SLP CHC SLP OFFICE SLP PRODUCTION SLP TRADE" at bounding box center [370, 137] width 135 height 16
click at [303, 129] on select "SLP CHC SLP OFFICE SLP PRODUCTION SLP TRADE" at bounding box center [370, 137] width 135 height 16
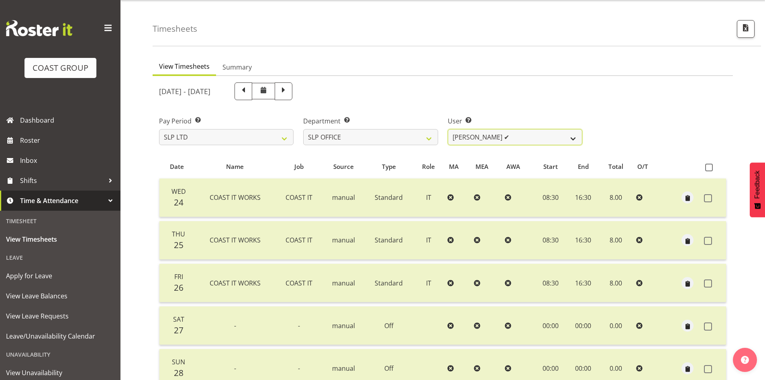
click at [530, 140] on select "Daniel Zhou ✔ Jason Adams ✔ Micah Hetrick ✔" at bounding box center [515, 137] width 135 height 16
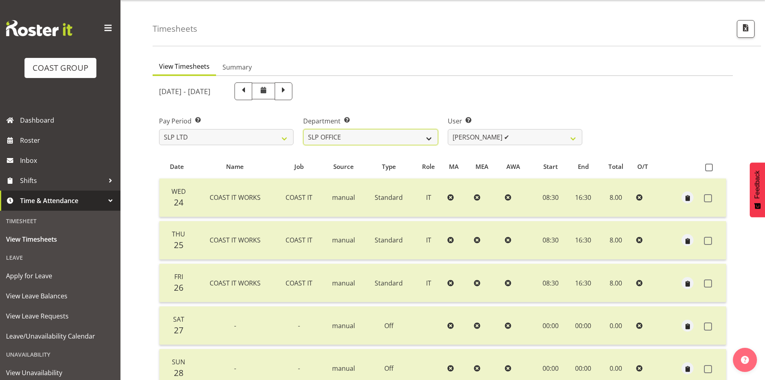
click at [419, 135] on select "SLP CHC SLP OFFICE SLP PRODUCTION SLP TRADE" at bounding box center [370, 137] width 135 height 16
click at [303, 129] on select "SLP CHC SLP OFFICE SLP PRODUCTION SLP TRADE" at bounding box center [370, 137] width 135 height 16
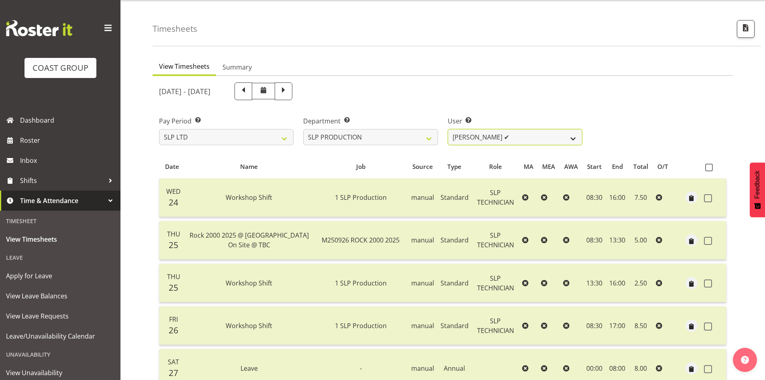
click at [538, 141] on select "Aaron Grant ✔ Alan Burrows ✔ Coel Phillips ✔ Kent Stevens ✔ Kes David ✔ Mark Ph…" at bounding box center [515, 137] width 135 height 16
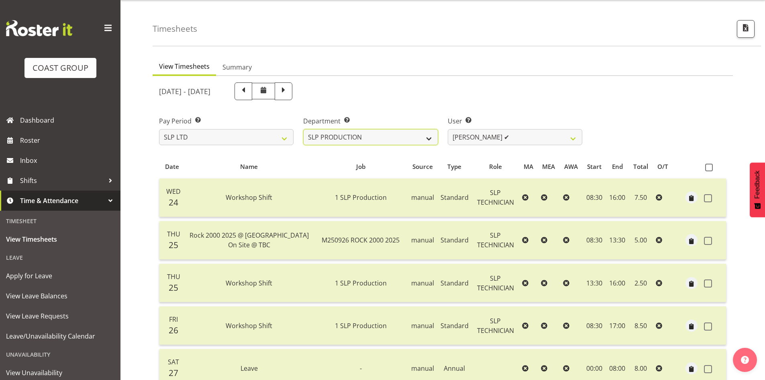
click at [434, 137] on select "SLP CHC SLP OFFICE SLP PRODUCTION SLP TRADE" at bounding box center [370, 137] width 135 height 16
select select "23"
click at [303, 129] on select "SLP CHC SLP OFFICE SLP PRODUCTION SLP TRADE" at bounding box center [370, 137] width 135 height 16
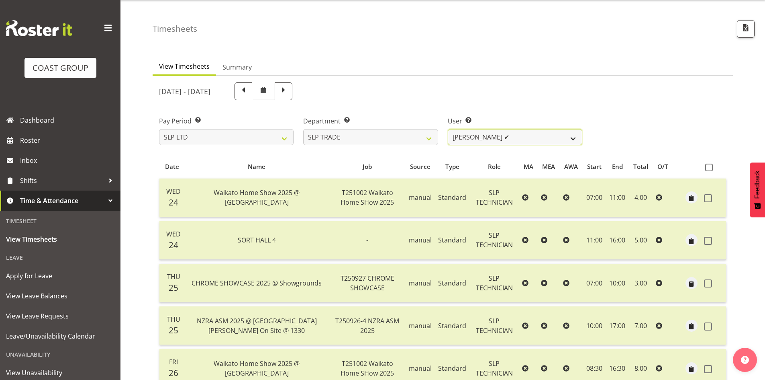
click at [529, 142] on select "Aof Anujarawat ✔ Han Chaleerin ✔ Hayden Watts ✔ Jack Brewer ✔ Jesse Hawira ✔ Jo…" at bounding box center [515, 137] width 135 height 16
click at [750, 37] on button "button" at bounding box center [746, 29] width 18 height 18
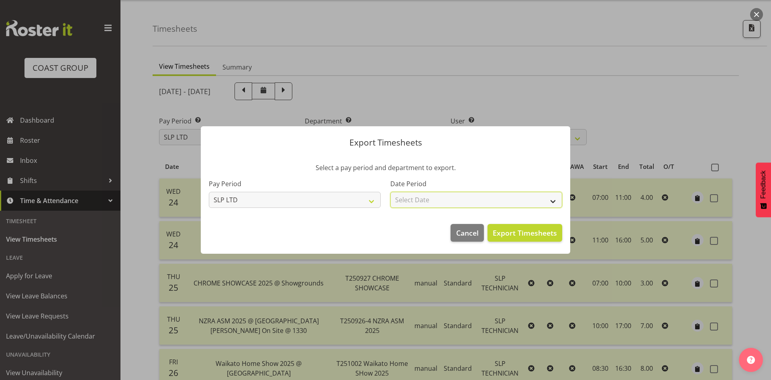
click at [446, 198] on select "Select Date Week starting [DATE] Week starting [DATE] Week starting [DATE] Week…" at bounding box center [477, 200] width 172 height 16
select select "[DATE]"
click at [391, 192] on select "Select Date Week starting [DATE] Week starting [DATE] Week starting [DATE] Week…" at bounding box center [477, 200] width 172 height 16
click at [537, 232] on span "Export Timesheets" at bounding box center [525, 232] width 64 height 10
click at [408, 95] on div at bounding box center [385, 190] width 771 height 380
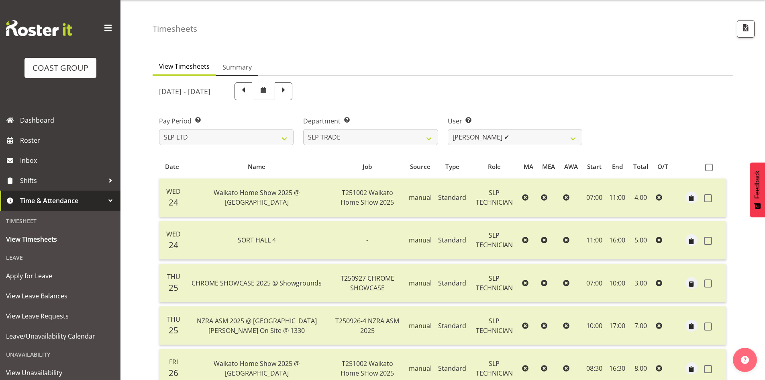
click at [251, 72] on link "Summary" at bounding box center [237, 67] width 42 height 17
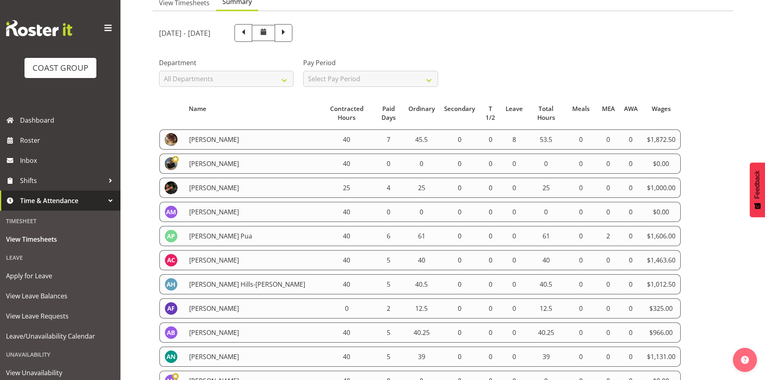
scroll to position [138, 0]
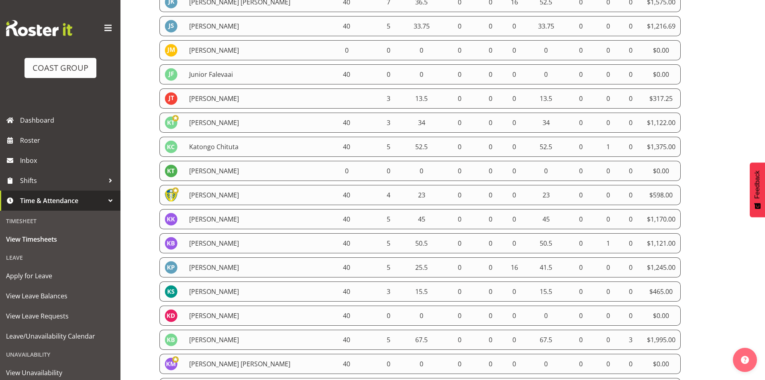
drag, startPoint x: 162, startPoint y: 78, endPoint x: 693, endPoint y: 378, distance: 609.5
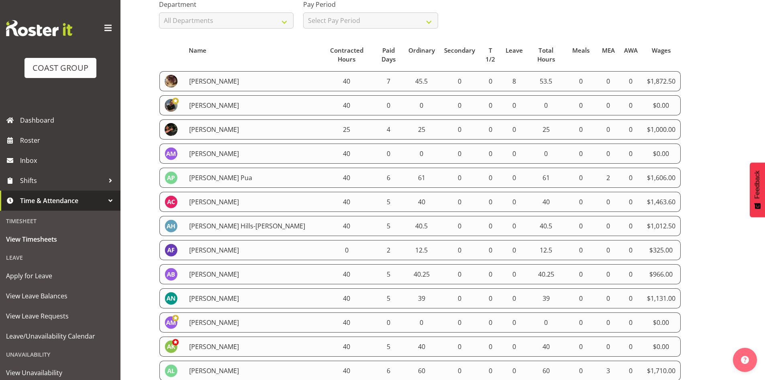
scroll to position [0, 0]
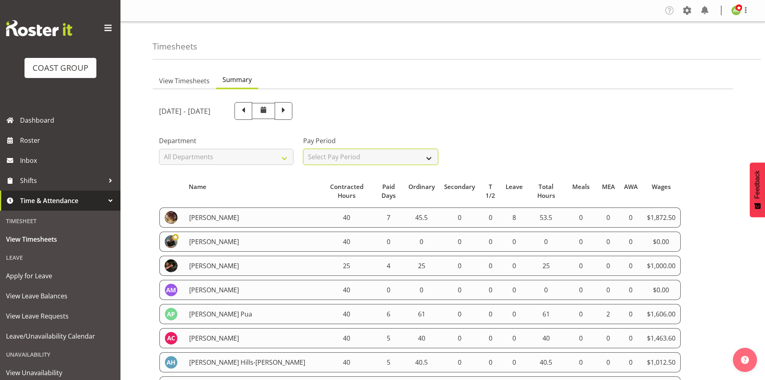
click at [401, 152] on select "Select Pay Period All Pay Periods SLP LTD EHS LTD DW LTD VEHICLES Carlton Event…" at bounding box center [370, 157] width 135 height 16
select select "6"
click at [303, 149] on select "Select Pay Period All Pay Periods SLP LTD EHS LTD DW LTD VEHICLES Carlton Event…" at bounding box center [370, 157] width 135 height 16
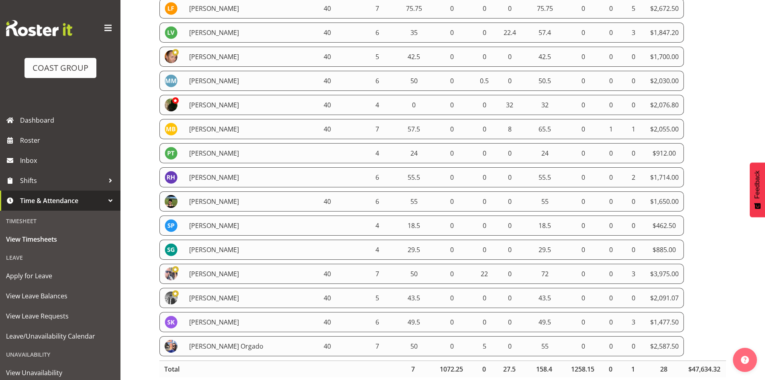
scroll to position [533, 0]
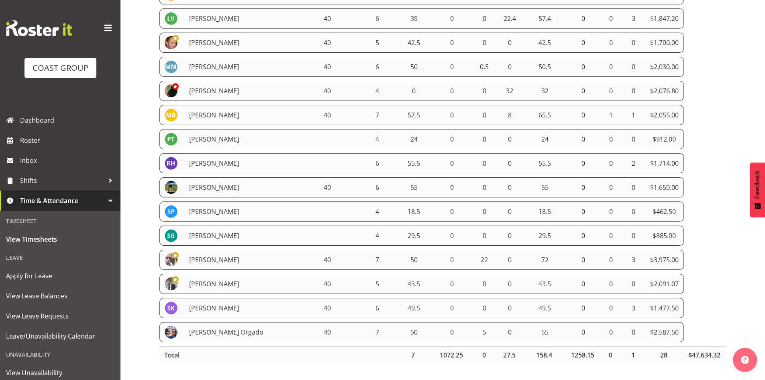
copy tbody "Aaron Grant 40 7 45.5 0 0 8 53.5 0 0 0 $1,872.50 Alan Burrows 25 4 25 0 0 0 25 …"
drag, startPoint x: 159, startPoint y: 88, endPoint x: 695, endPoint y: 320, distance: 583.9
click at [695, 320] on table "Name Contracted Hours Paid Days Ordinary Secondary T 1/2 Leave Total Hours Meal…" at bounding box center [443, 7] width 568 height 720
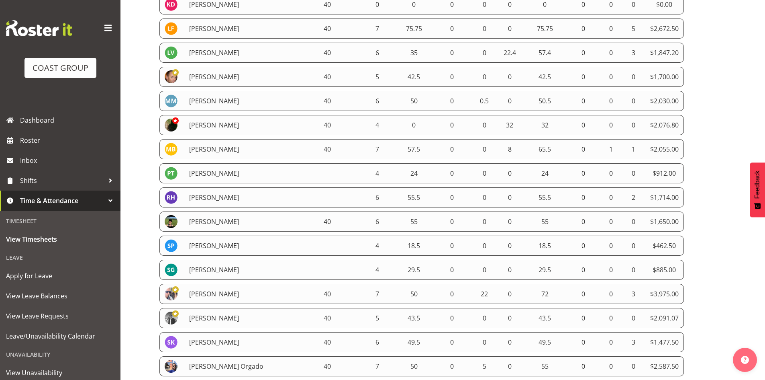
scroll to position [372, 0]
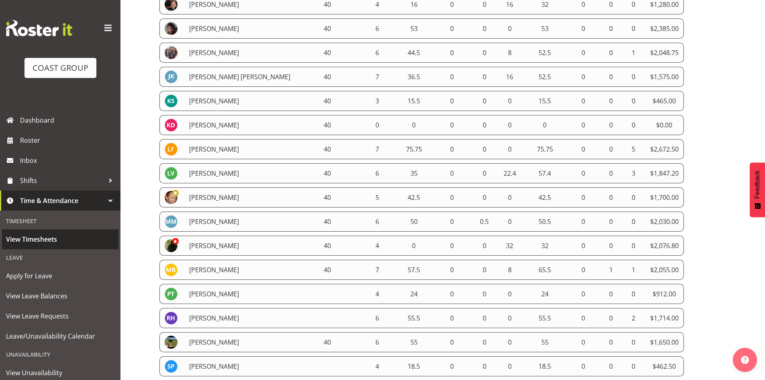
click at [59, 240] on span "View Timesheets" at bounding box center [60, 239] width 108 height 12
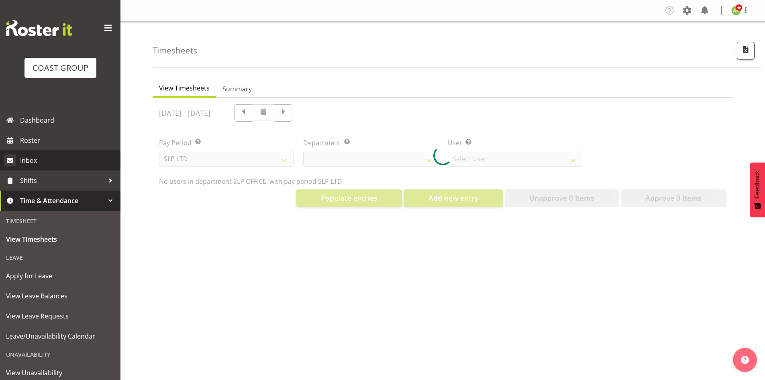
select select "25"
select select "7496"
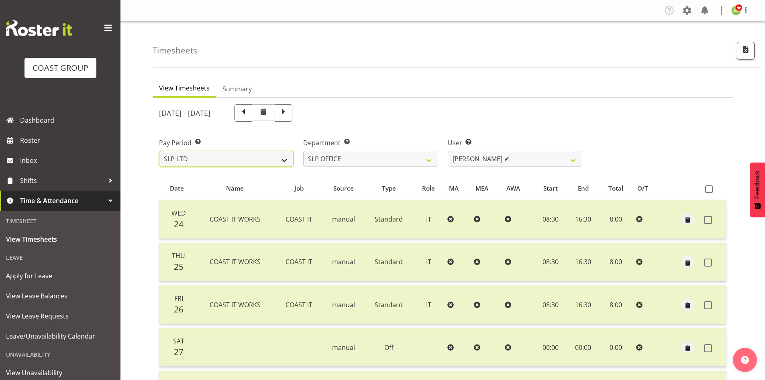
click at [245, 162] on select "SLP LTD EHS LTD DW LTD VEHICLES Carlton Events [PERSON_NAME] 120 Limited Wellin…" at bounding box center [226, 159] width 135 height 16
select select "150"
click at [159, 151] on select "SLP LTD EHS LTD DW LTD VEHICLES Carlton Events [PERSON_NAME] 120 Limited Wellin…" at bounding box center [226, 159] width 135 height 16
select select
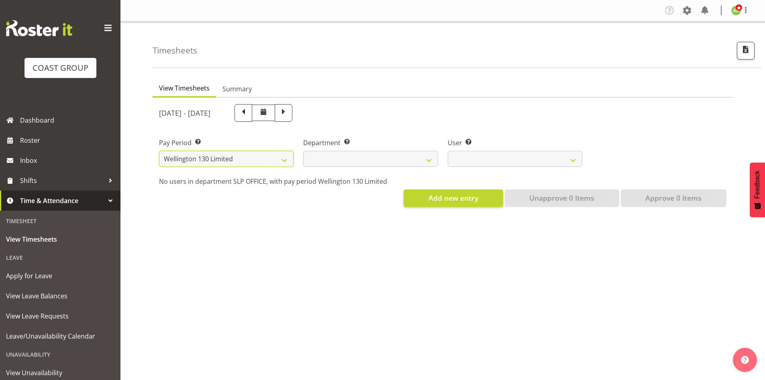
select select
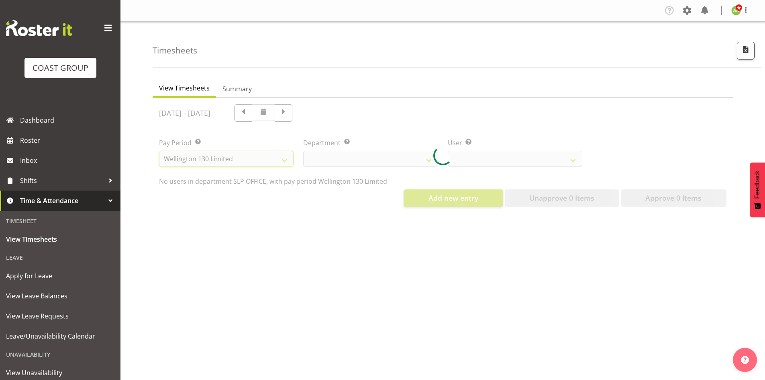
select select
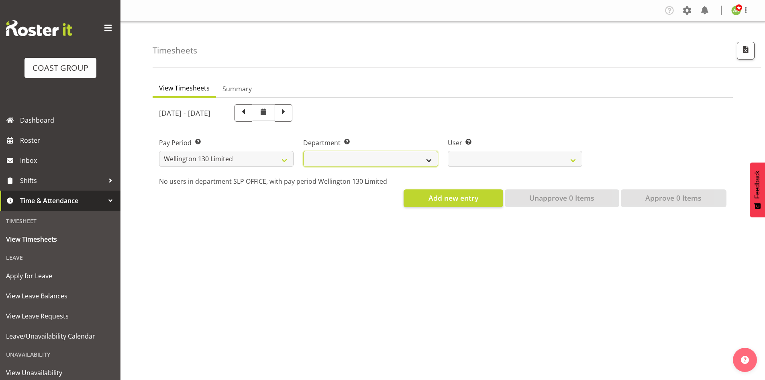
click at [369, 159] on select "Carlton Wellington" at bounding box center [370, 159] width 135 height 16
select select "752"
click at [303, 151] on select "Carlton Wellington" at bounding box center [370, 159] width 135 height 16
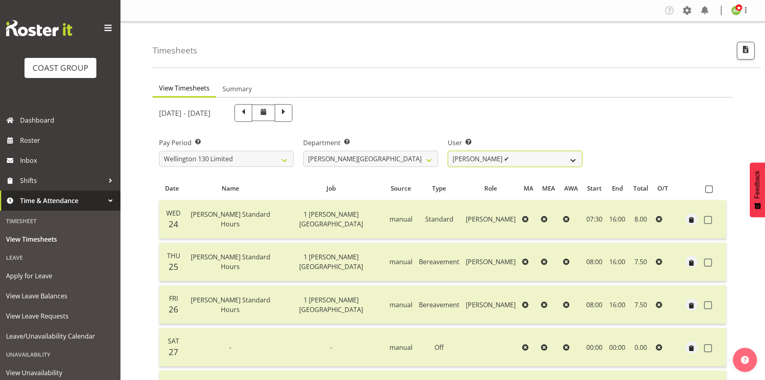
click at [552, 161] on select "Andreana Norris ✔ Antonios Ziogas ✔ Craig Paul Norris ❌ Gaki Ziogas ✔ Gladys Ma…" at bounding box center [515, 159] width 135 height 16
click at [561, 157] on select "Andreana Norris ✔ Antonios Ziogas ✔ Craig Paul Norris ❌ Gaki Ziogas ✔ Gladys Ma…" at bounding box center [515, 159] width 135 height 16
select select "9952"
click at [448, 151] on select "Andreana Norris ✔ Antonios Ziogas ✔ Craig Paul Norris ❌ Gaki Ziogas ✔ Gladys Ma…" at bounding box center [515, 159] width 135 height 16
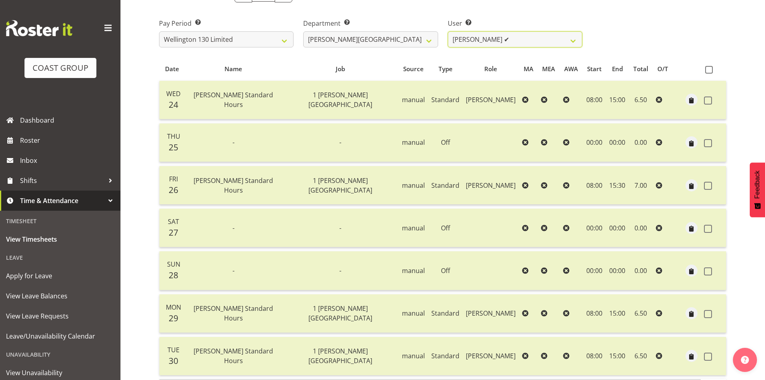
scroll to position [59, 0]
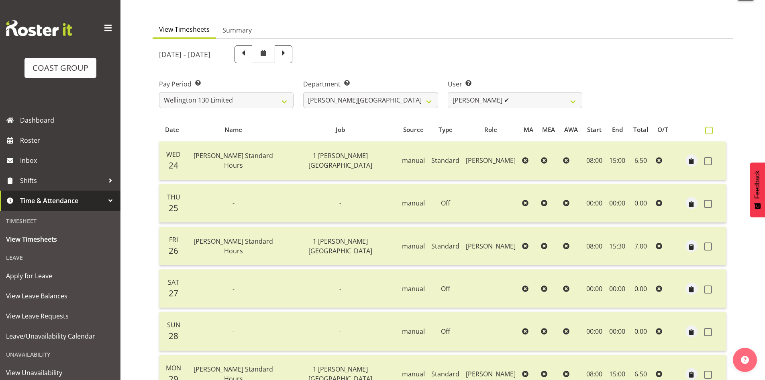
click at [713, 133] on span at bounding box center [709, 131] width 8 height 8
click at [711, 133] on input "checkbox" at bounding box center [707, 130] width 5 height 5
checkbox input "true"
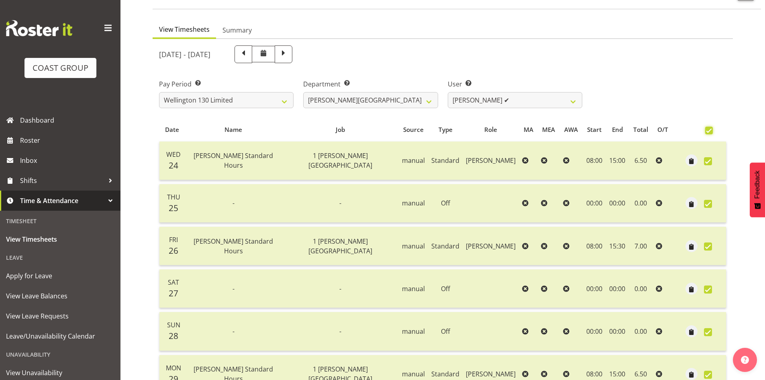
checkbox input "true"
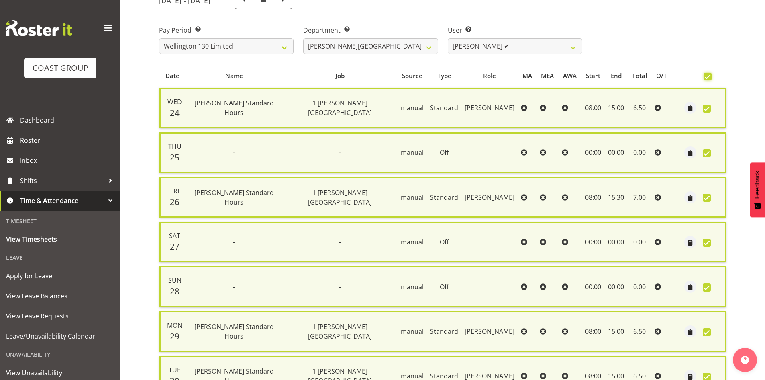
scroll to position [192, 0]
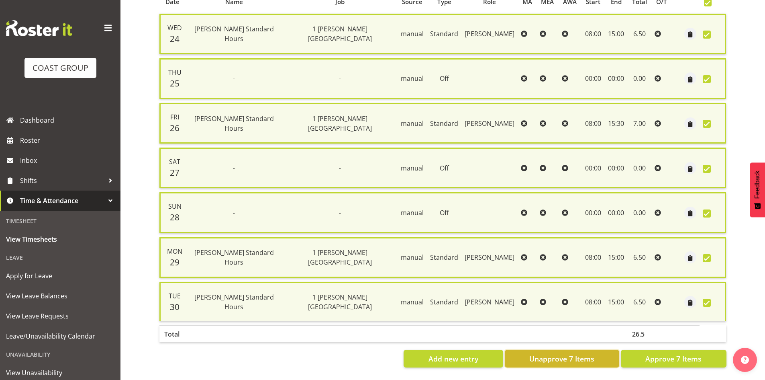
click at [591, 354] on span "Unapprove 7 Items" at bounding box center [562, 358] width 65 height 10
checkbox input "false"
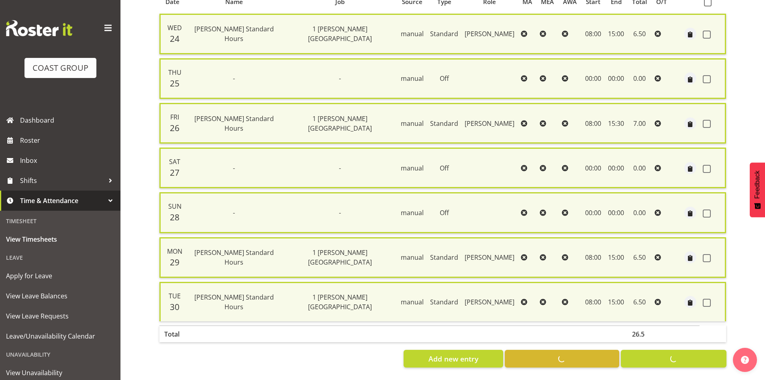
checkbox input "false"
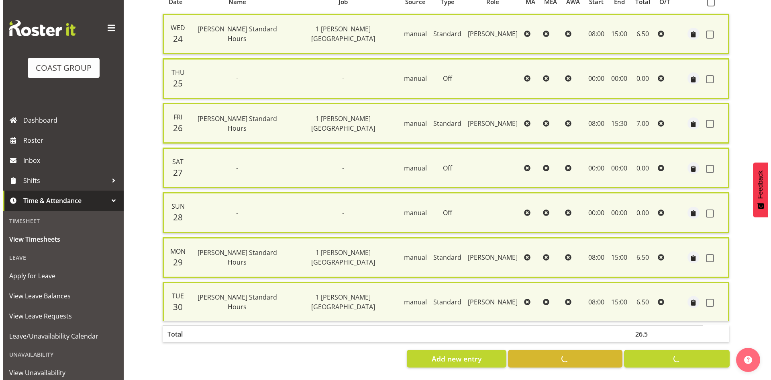
scroll to position [179, 0]
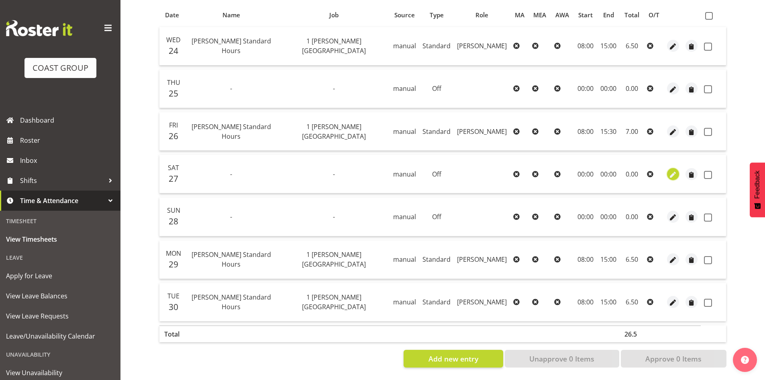
click at [674, 173] on span "button" at bounding box center [673, 174] width 9 height 9
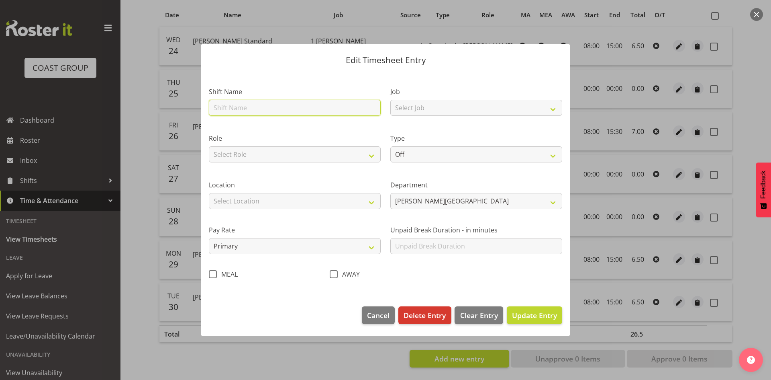
click at [264, 109] on input "text" at bounding box center [295, 108] width 172 height 16
click at [270, 111] on input "text" at bounding box center [295, 108] width 172 height 16
type input "Carlton Wellington Standard Hours"
click at [310, 150] on select "Select Role CARLTON WELLINGTON" at bounding box center [295, 154] width 172 height 16
select select "1339"
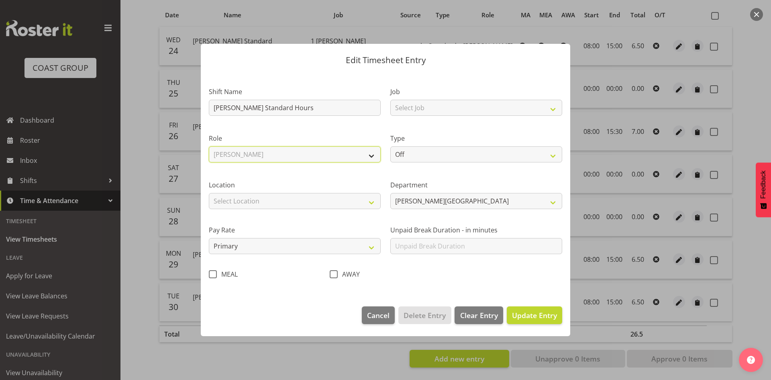
click at [209, 146] on select "Select Role CARLTON WELLINGTON" at bounding box center [295, 154] width 172 height 16
click at [296, 200] on select "Select Location CARLTON EVENTS Carlton Hamilton Carlton Wellington DW CHC DW DI…" at bounding box center [295, 201] width 172 height 16
select select "1075"
click at [209, 193] on select "Select Location CARLTON EVENTS Carlton Hamilton Carlton Wellington DW CHC DW DI…" at bounding box center [295, 201] width 172 height 16
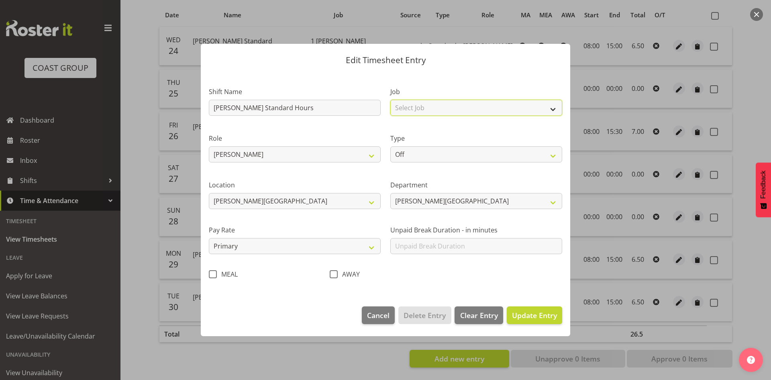
click at [481, 105] on select "Select Job 1 Carlton Events 1 Carlton Hamilton 1 Carlton Wellington 1 EHS WAREH…" at bounding box center [477, 108] width 172 height 16
select select "7032"
click at [391, 100] on select "Select Job 1 Carlton Events 1 Carlton Hamilton 1 Carlton Wellington 1 EHS WAREH…" at bounding box center [477, 108] width 172 height 16
drag, startPoint x: 439, startPoint y: 151, endPoint x: 436, endPoint y: 159, distance: 9.4
click at [439, 151] on select "Off Standard Public Holiday Public Holiday (Worked) Day In Lieu Annual Leave Si…" at bounding box center [477, 154] width 172 height 16
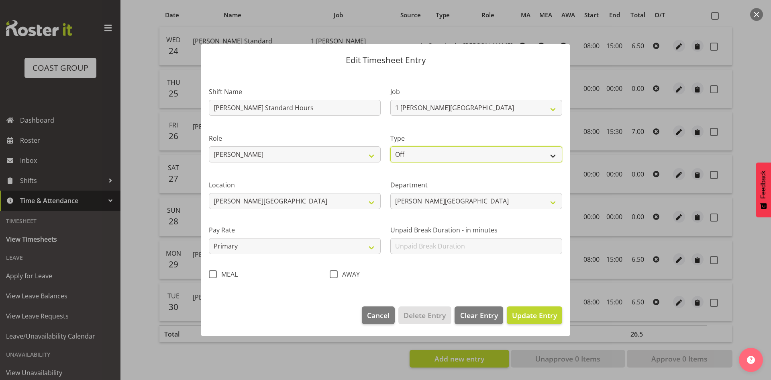
select select "Standard"
click at [391, 146] on select "Off Standard Public Holiday Public Holiday (Worked) Day In Lieu Annual Leave Si…" at bounding box center [477, 154] width 172 height 16
select select "8"
select select "2025"
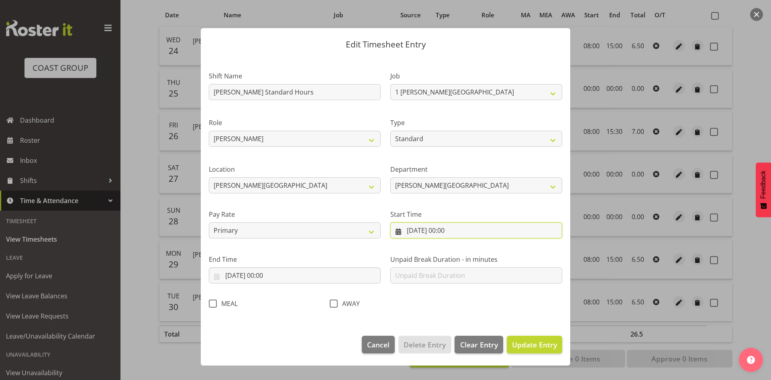
click at [446, 235] on input "27/09/2025, 00:00" at bounding box center [477, 230] width 172 height 16
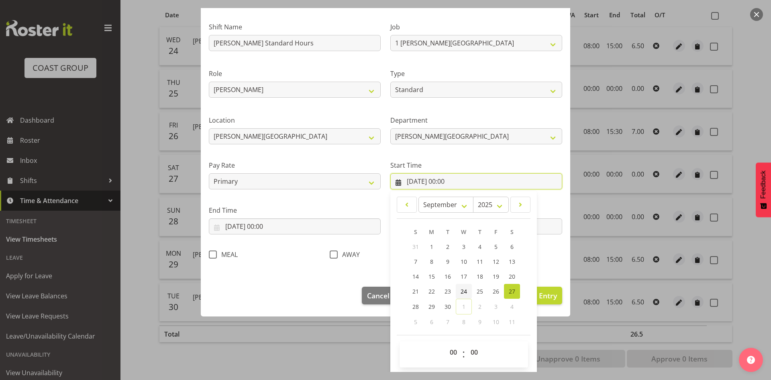
scroll to position [50, 0]
click at [457, 352] on select "00 01 02 03 04 05 06 07 08 09 10 11 12 13 14 15 16 17 18 19 20 21 22 23" at bounding box center [455, 351] width 18 height 16
select select "8"
click at [446, 343] on select "00 01 02 03 04 05 06 07 08 09 10 11 12 13 14 15 16 17 18 19 20 21 22 23" at bounding box center [455, 351] width 18 height 16
type input "27/09/2025, 08:00"
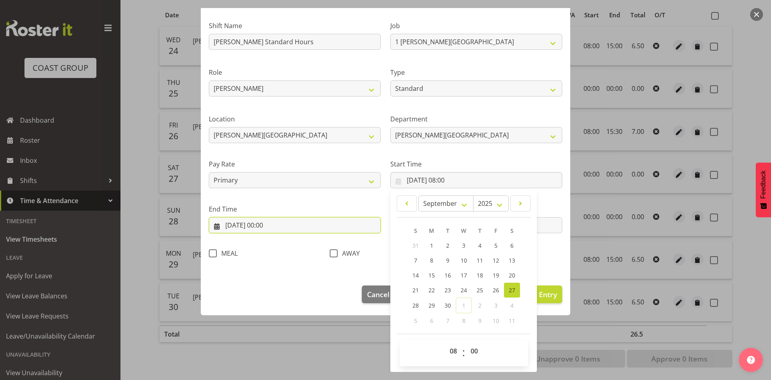
click at [283, 228] on input "27/09/2025, 00:00" at bounding box center [295, 225] width 172 height 16
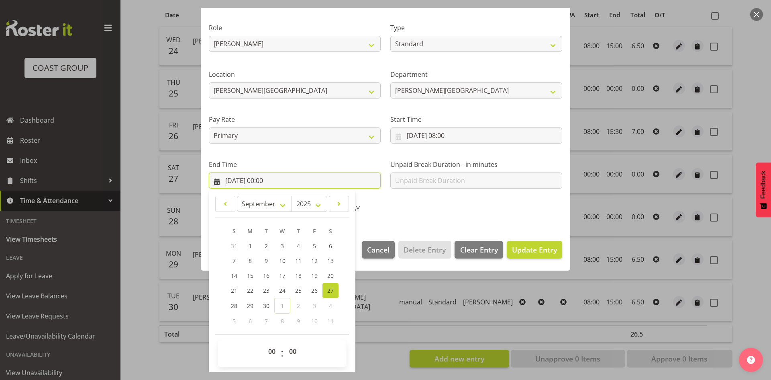
scroll to position [95, 0]
click at [276, 352] on select "00 01 02 03 04 05 06 07 08 09 10 11 12 13 14 15 16 17 18 19 20 21 22 23" at bounding box center [273, 351] width 18 height 16
select select "12"
click at [264, 343] on select "00 01 02 03 04 05 06 07 08 09 10 11 12 13 14 15 16 17 18 19 20 21 22 23" at bounding box center [273, 351] width 18 height 16
type input "27/09/2025, 12:00"
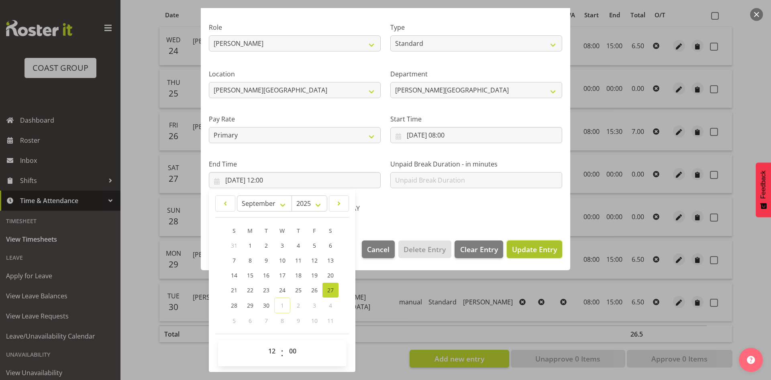
click at [526, 252] on span "Update Entry" at bounding box center [534, 249] width 45 height 10
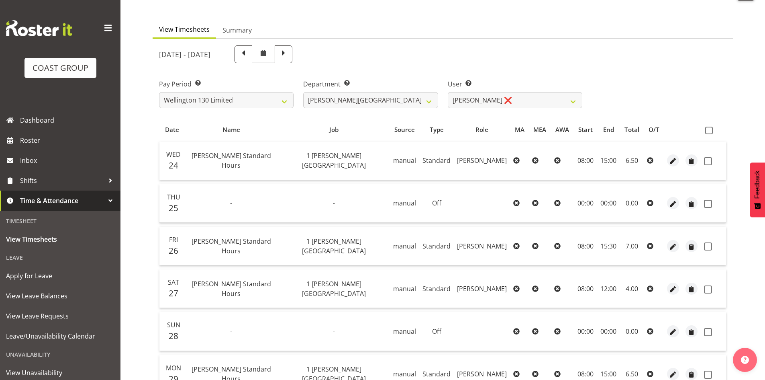
scroll to position [99, 0]
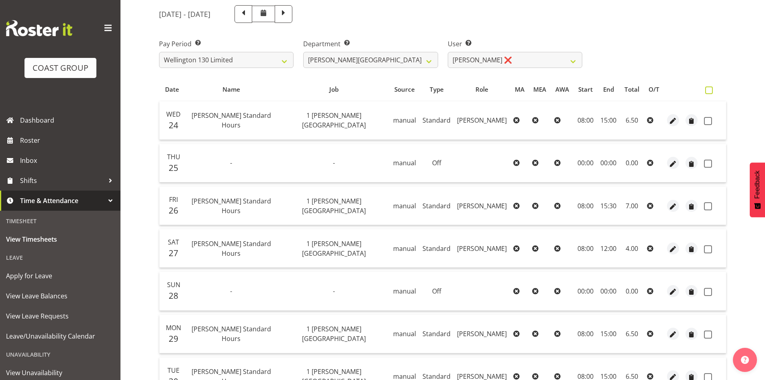
click at [713, 89] on span at bounding box center [709, 90] width 8 height 8
click at [711, 89] on input "checkbox" at bounding box center [707, 90] width 5 height 5
checkbox input "true"
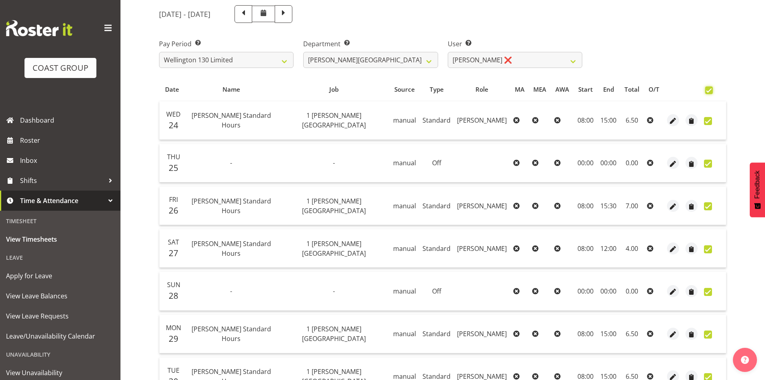
checkbox input "true"
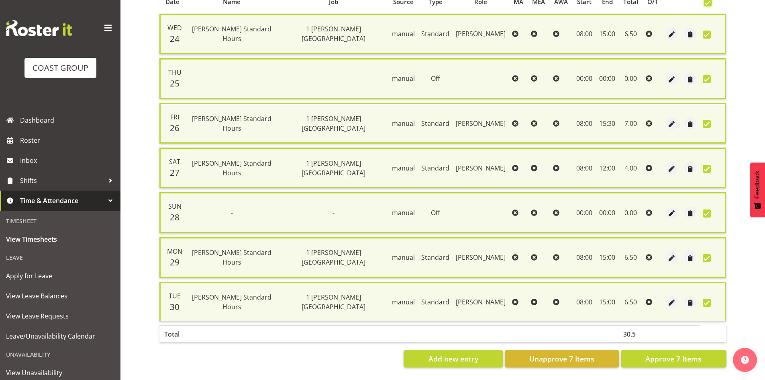
scroll to position [192, 0]
click at [686, 359] on button "Approve 7 Items" at bounding box center [674, 359] width 106 height 18
checkbox input "false"
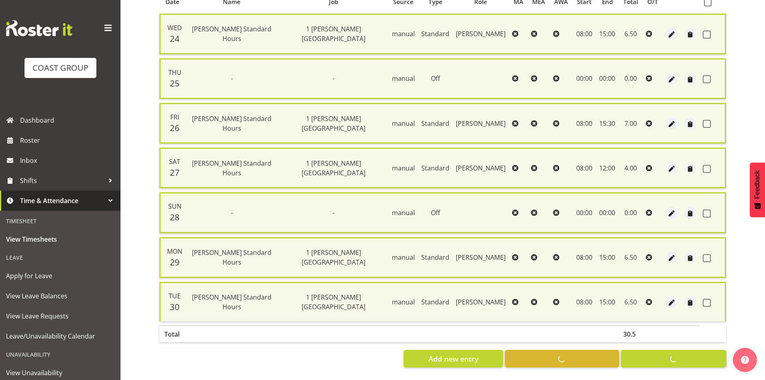
checkbox input "false"
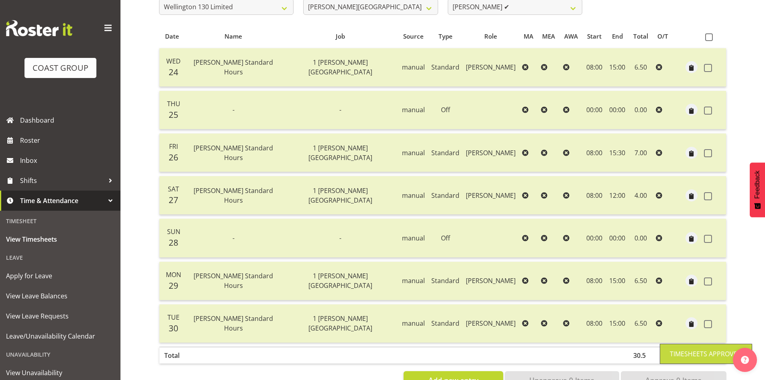
scroll to position [139, 0]
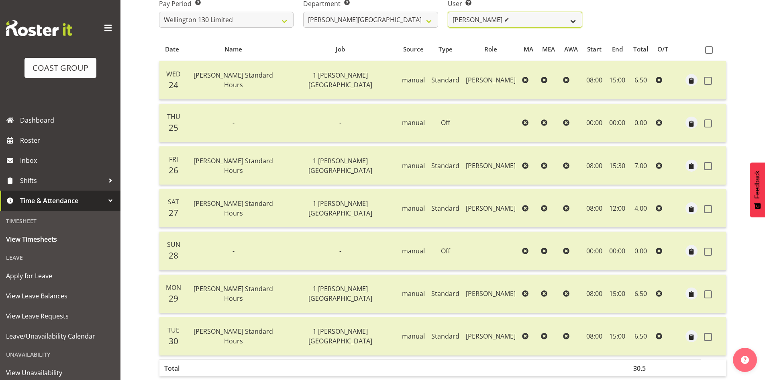
click at [558, 23] on select "Andreana Norris ✔ Antonios Ziogas ✔ Craig Paul Norris ❌ Gaki Ziogas ✔ Gladys Ma…" at bounding box center [515, 20] width 135 height 16
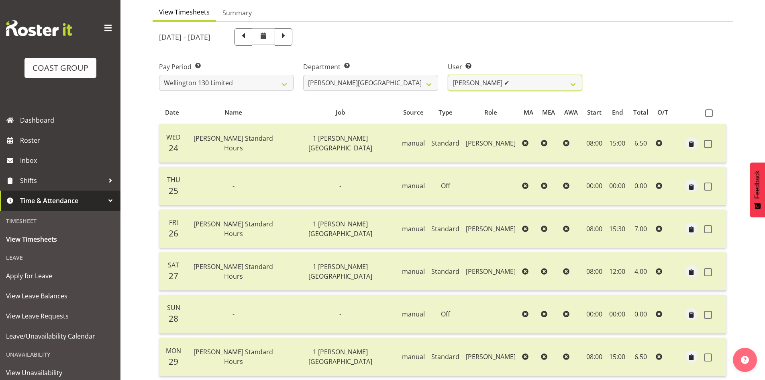
scroll to position [0, 0]
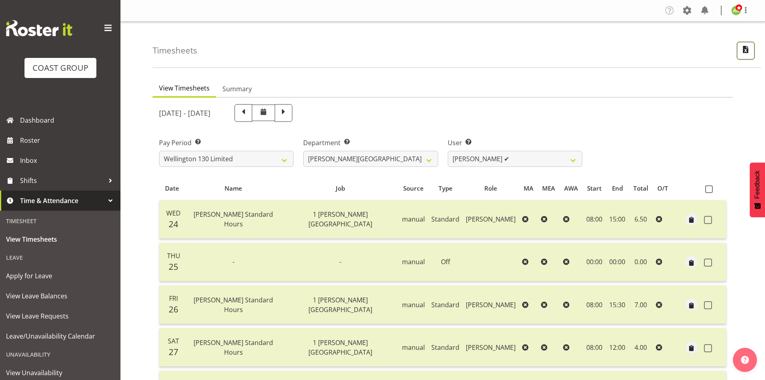
click at [743, 56] on button "button" at bounding box center [746, 51] width 18 height 18
select select "150"
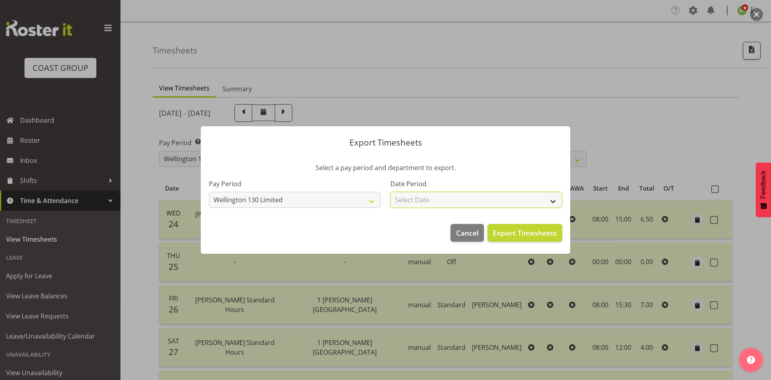
click at [468, 203] on select "Select Date Week starting 01/10/2025 Week starting 24/09/2025 Week starting 17/…" at bounding box center [477, 200] width 172 height 16
select select "2025-09-24"
click at [391, 192] on select "Select Date Week starting 01/10/2025 Week starting 24/09/2025 Week starting 17/…" at bounding box center [477, 200] width 172 height 16
click at [528, 238] on span "Export Timesheets" at bounding box center [525, 232] width 64 height 10
click at [474, 80] on div at bounding box center [385, 190] width 771 height 380
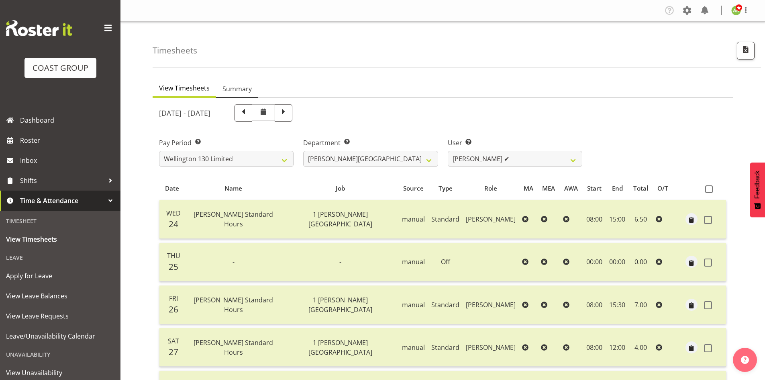
click at [245, 89] on span "Summary" at bounding box center [237, 89] width 29 height 10
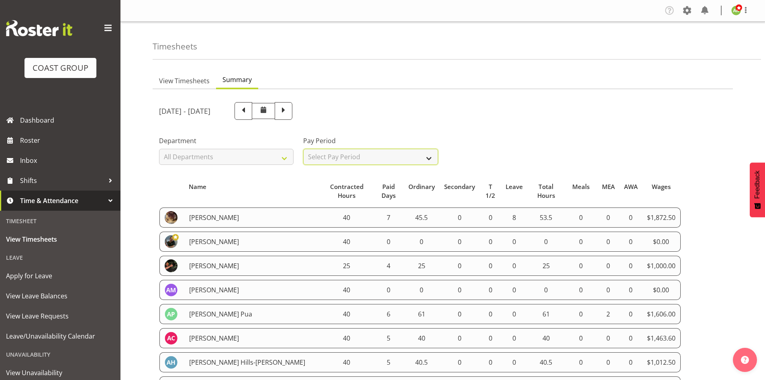
click at [372, 162] on select "Select Pay Period All Pay Periods SLP LTD EHS LTD DW LTD VEHICLES Carlton Event…" at bounding box center [370, 157] width 135 height 16
select select "150"
click at [303, 149] on select "Select Pay Period All Pay Periods SLP LTD EHS LTD DW LTD VEHICLES Carlton Event…" at bounding box center [370, 157] width 135 height 16
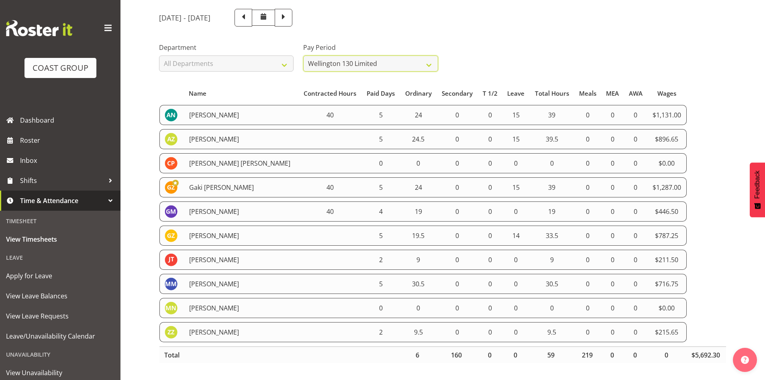
scroll to position [99, 0]
drag, startPoint x: 159, startPoint y: 109, endPoint x: 681, endPoint y: 329, distance: 565.9
click at [681, 329] on tbody "Andreana Norris 40 5 24 0 0 15 39 0 0 0 $1,131.00 Antonios Ziogas 5 24.5 0 0 15…" at bounding box center [442, 223] width 567 height 237
copy tbody "Andreana Norris 40 5 24 0 0 15 39 0 0 0 $1,131.00 Antonios Ziogas 5 24.5 0 0 15…"
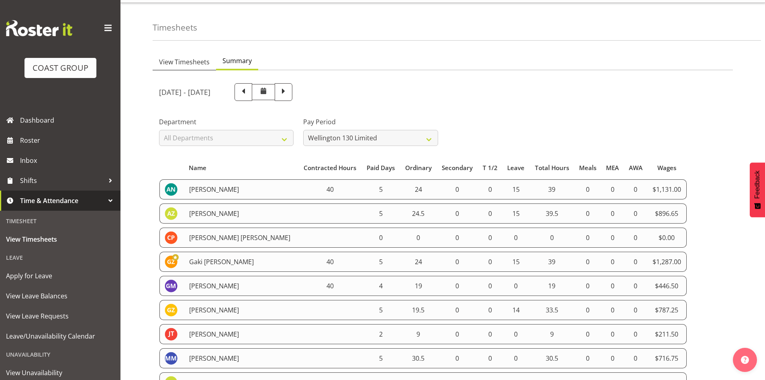
click at [187, 59] on span "View Timesheets" at bounding box center [184, 62] width 51 height 10
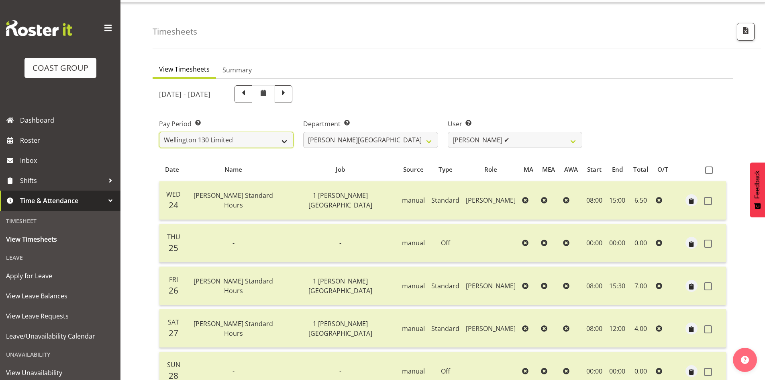
click at [268, 137] on select "SLP LTD EHS LTD DW LTD VEHICLES Carlton Events [PERSON_NAME] 120 Limited Wellin…" at bounding box center [226, 140] width 135 height 16
select select "149"
click at [159, 132] on select "SLP LTD EHS LTD DW LTD VEHICLES Carlton Events [PERSON_NAME] 120 Limited Wellin…" at bounding box center [226, 140] width 135 height 16
select select
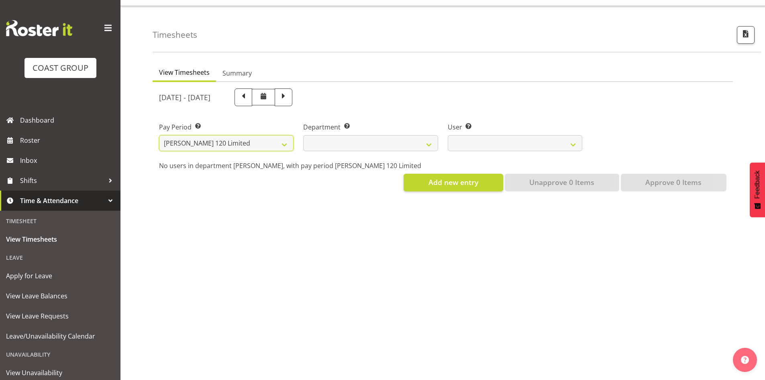
select select
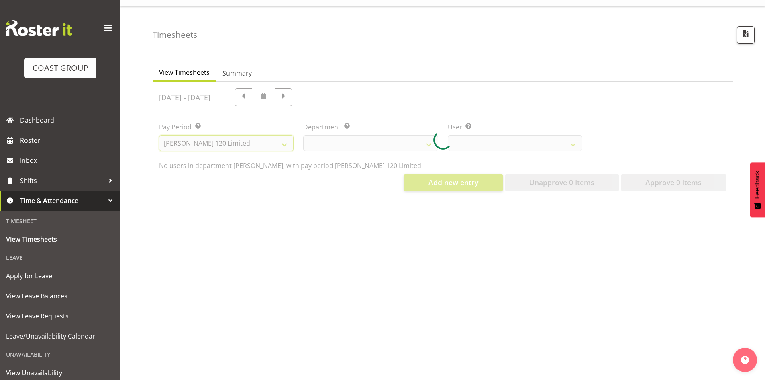
select select
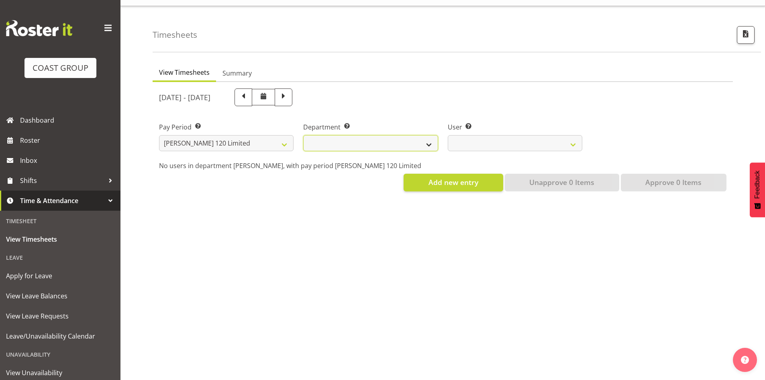
click at [395, 142] on select "[PERSON_NAME]" at bounding box center [370, 143] width 135 height 16
select select "751"
click at [303, 135] on select "[PERSON_NAME]" at bounding box center [370, 143] width 135 height 16
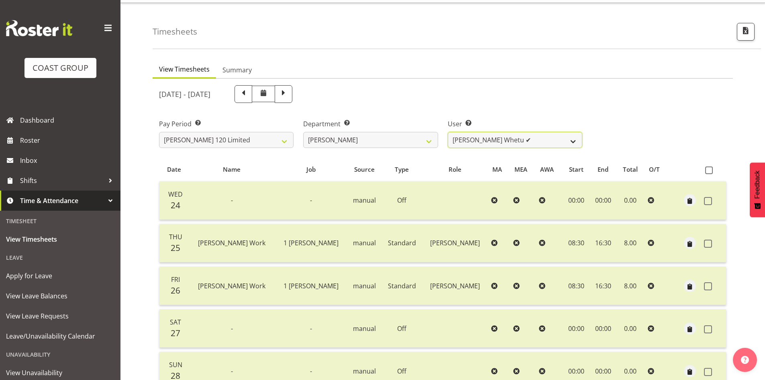
click at [499, 144] on select "Geoffrey Te Whetu ✔ Layton Gardener ✔ Olivia Lindale ✔ Stephanie Hill-Grant ✔ T…" at bounding box center [515, 140] width 135 height 16
click at [750, 33] on span "button" at bounding box center [746, 30] width 10 height 10
select select "149"
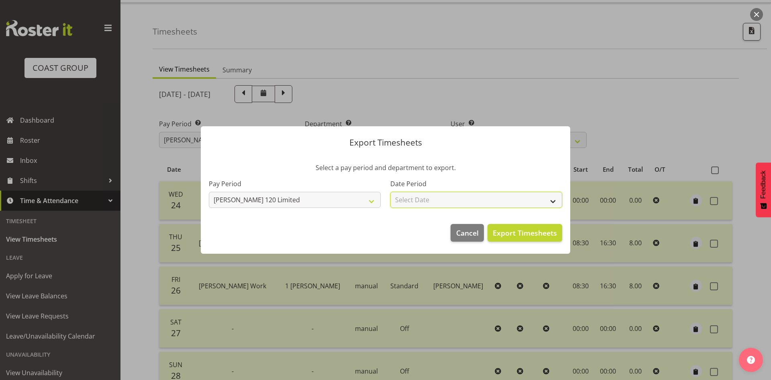
click at [537, 198] on select "Select Date Week starting 01/10/2025 Week starting 24/09/2025 Week starting 17/…" at bounding box center [477, 200] width 172 height 16
select select "2025-09-24"
click at [391, 192] on select "Select Date Week starting 01/10/2025 Week starting 24/09/2025 Week starting 17/…" at bounding box center [477, 200] width 172 height 16
click at [521, 231] on span "Export Timesheets" at bounding box center [525, 232] width 64 height 10
click at [472, 74] on div at bounding box center [385, 190] width 771 height 380
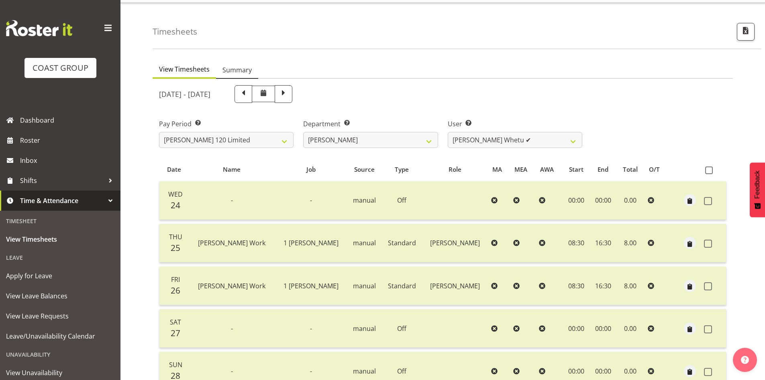
click at [233, 72] on span "Summary" at bounding box center [237, 70] width 29 height 10
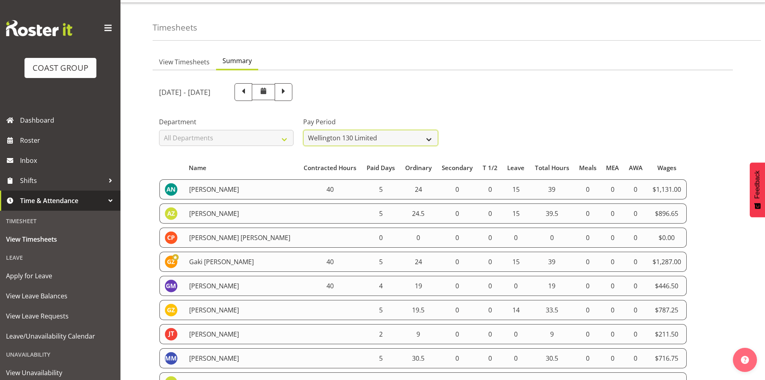
click at [417, 140] on select "All Pay Periods SLP LTD EHS LTD DW LTD VEHICLES Carlton Events Hamilton 120 Lim…" at bounding box center [370, 138] width 135 height 16
select select "149"
click at [303, 130] on select "All Pay Periods SLP LTD EHS LTD DW LTD VEHICLES Carlton Events Hamilton 120 Lim…" at bounding box center [370, 138] width 135 height 16
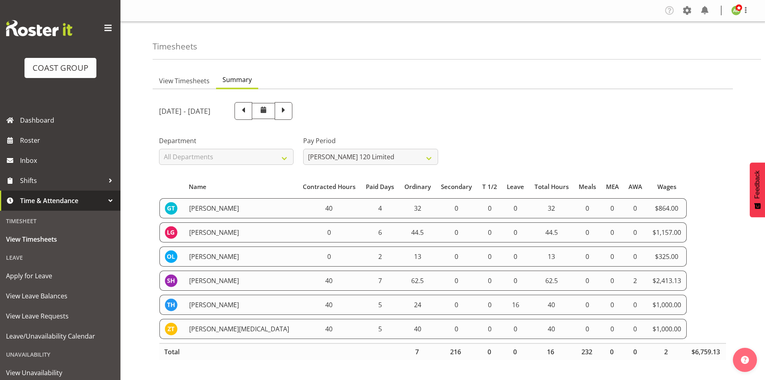
scroll to position [13, 0]
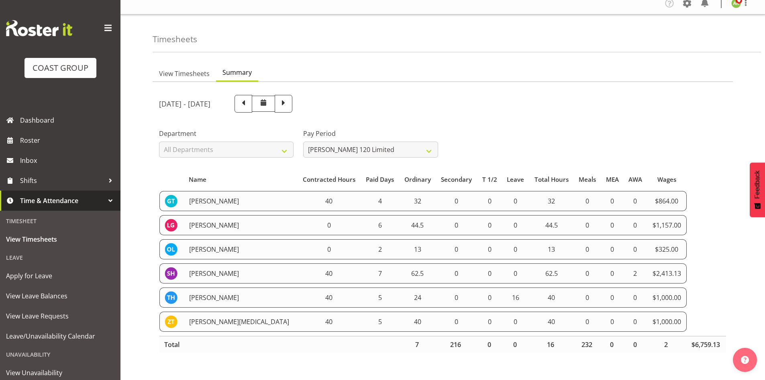
drag, startPoint x: 381, startPoint y: 227, endPoint x: 347, endPoint y: 217, distance: 35.8
click at [399, 227] on td "44.5" at bounding box center [417, 225] width 37 height 20
drag, startPoint x: 163, startPoint y: 193, endPoint x: 682, endPoint y: 317, distance: 533.6
click at [682, 317] on tbody "Geoffrey Te Whetu 40 4 32 0 0 0 32 0 0 0 $864.00 Layton Gardener 0 6 44.5 0 0 0…" at bounding box center [442, 261] width 567 height 141
copy tbody "Geoffrey Te Whetu 40 4 32 0 0 0 32 0 0 0 $864.00 Layton Gardener 0 6 44.5 0 0 0…"
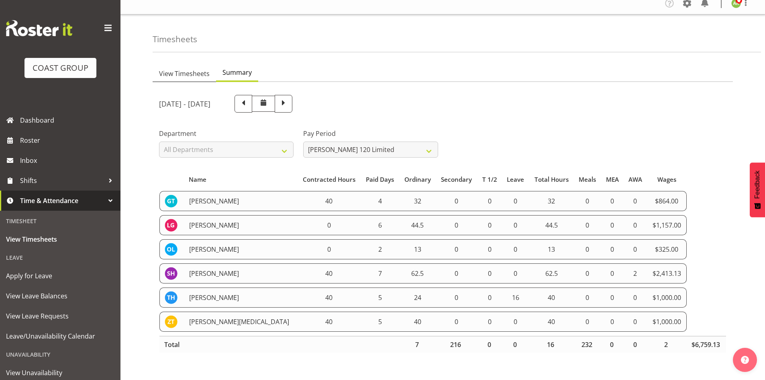
click at [195, 69] on span "View Timesheets" at bounding box center [184, 74] width 51 height 10
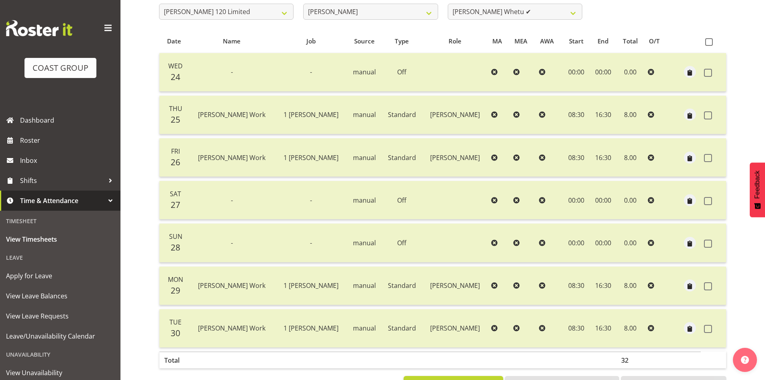
scroll to position [134, 0]
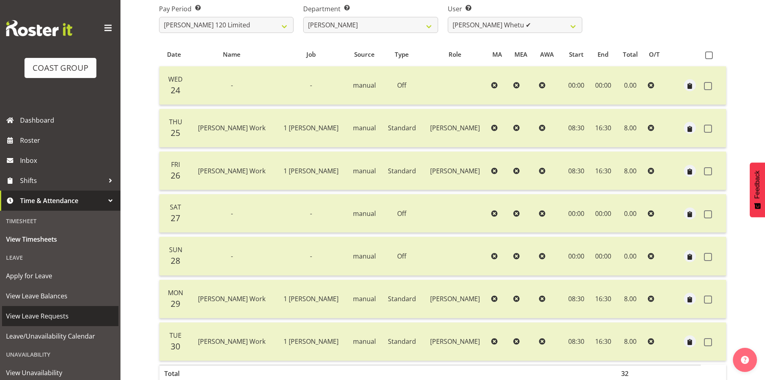
click at [55, 311] on span "View Leave Requests" at bounding box center [60, 316] width 108 height 12
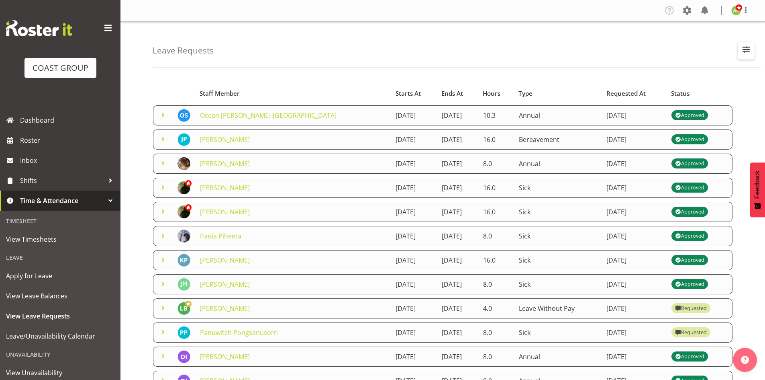
click at [742, 53] on span "button" at bounding box center [746, 49] width 10 height 10
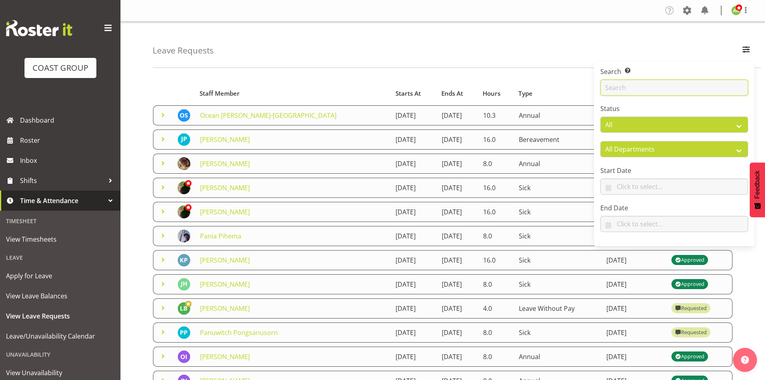
click at [645, 91] on input "text" at bounding box center [675, 88] width 148 height 16
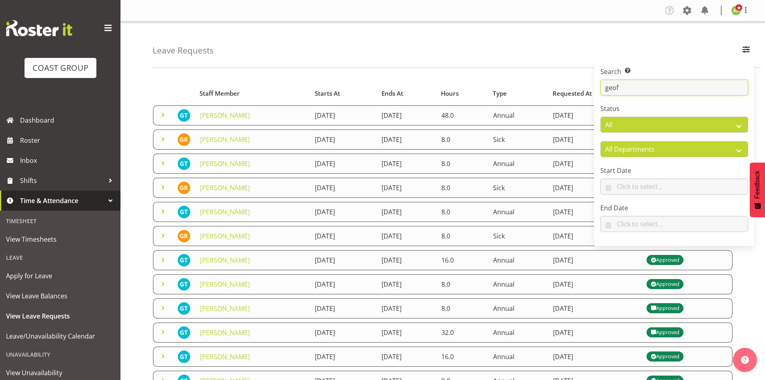
type input "geof"
click at [437, 118] on td "24th October 2025" at bounding box center [407, 115] width 60 height 20
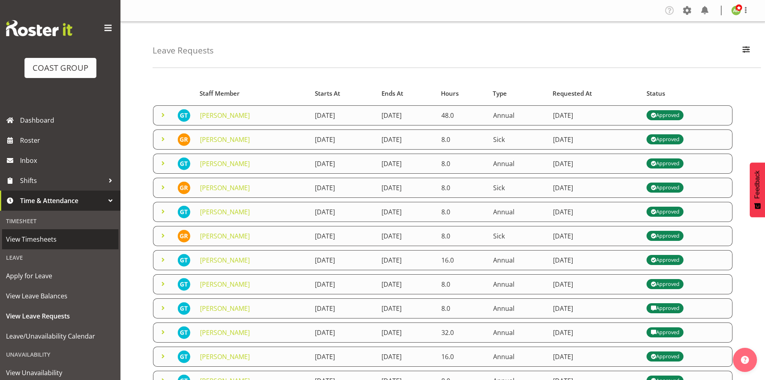
click at [43, 241] on span "View Timesheets" at bounding box center [60, 239] width 108 height 12
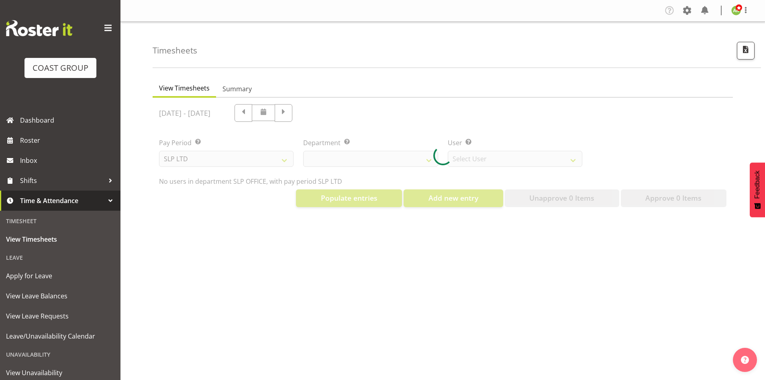
select select "25"
select select "7496"
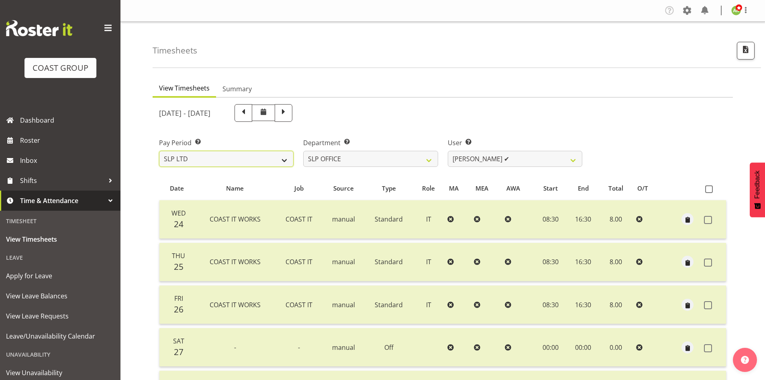
click at [266, 166] on select "SLP LTD EHS LTD DW LTD VEHICLES Carlton Events [PERSON_NAME] 120 Limited Wellin…" at bounding box center [226, 159] width 135 height 16
select select "149"
click at [159, 151] on select "SLP LTD EHS LTD DW LTD VEHICLES Carlton Events [PERSON_NAME] 120 Limited Wellin…" at bounding box center [226, 159] width 135 height 16
select select
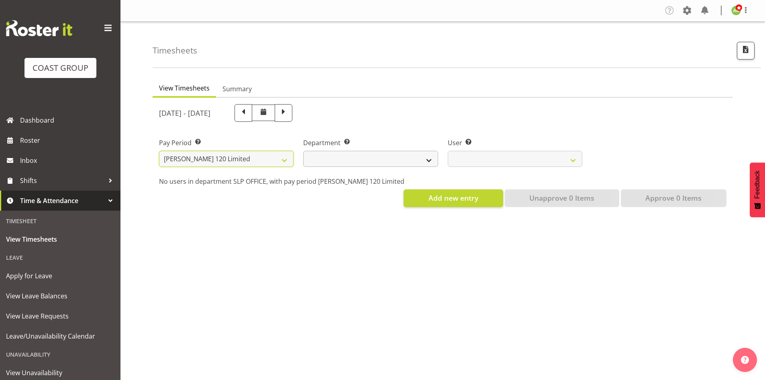
select select
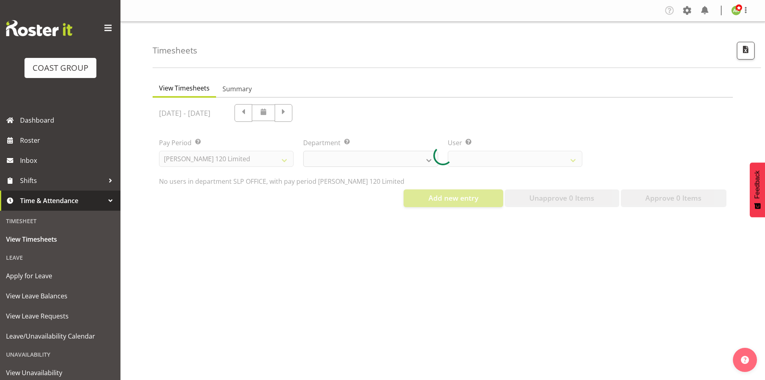
click at [416, 157] on div at bounding box center [443, 156] width 581 height 116
select select
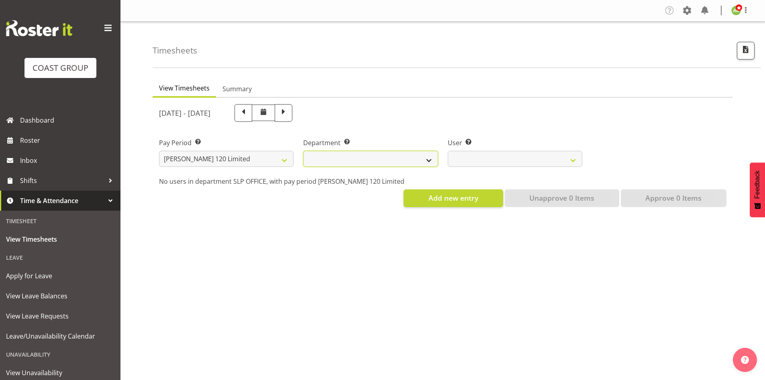
click at [399, 165] on select "[PERSON_NAME]" at bounding box center [370, 159] width 135 height 16
select select "751"
click at [303, 151] on select "[PERSON_NAME]" at bounding box center [370, 159] width 135 height 16
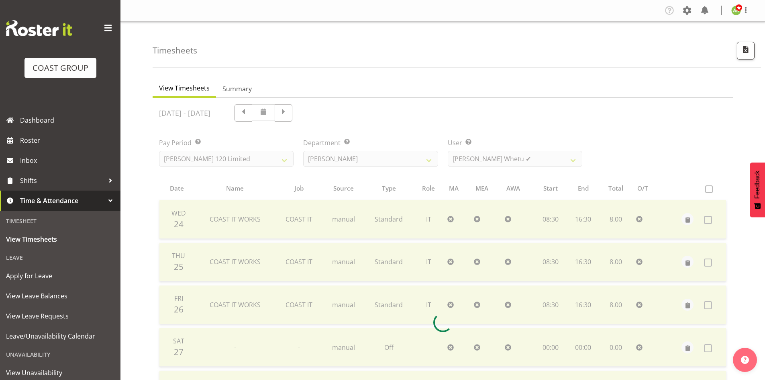
click at [481, 162] on div at bounding box center [443, 322] width 581 height 449
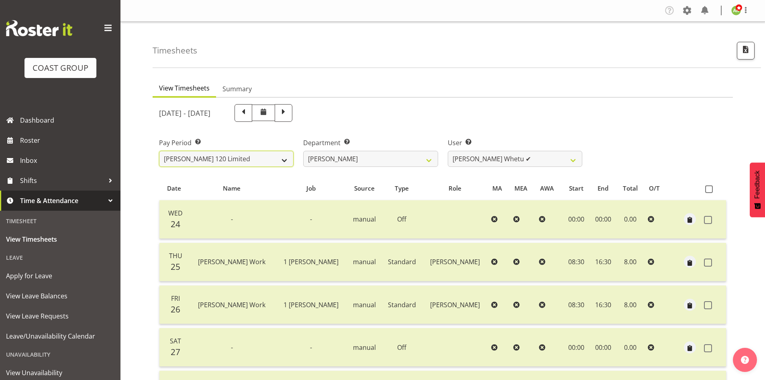
click at [276, 159] on select "SLP LTD EHS LTD DW LTD VEHICLES Carlton Events Hamilton 120 Limited Wellington …" at bounding box center [226, 159] width 135 height 16
select select "115"
click at [159, 151] on select "SLP LTD EHS LTD DW LTD VEHICLES Carlton Events Hamilton 120 Limited Wellington …" at bounding box center [226, 159] width 135 height 16
select select
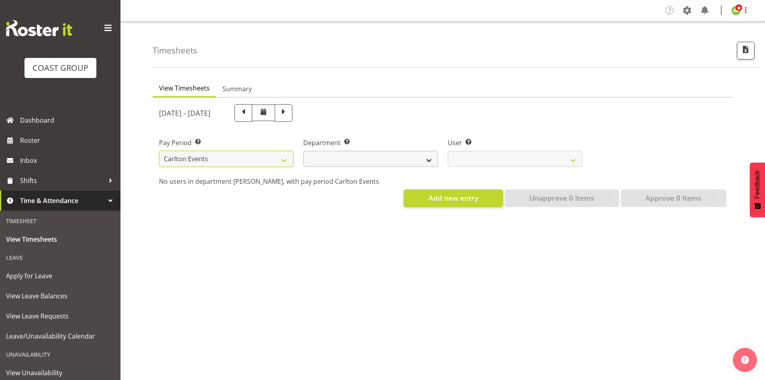
select select
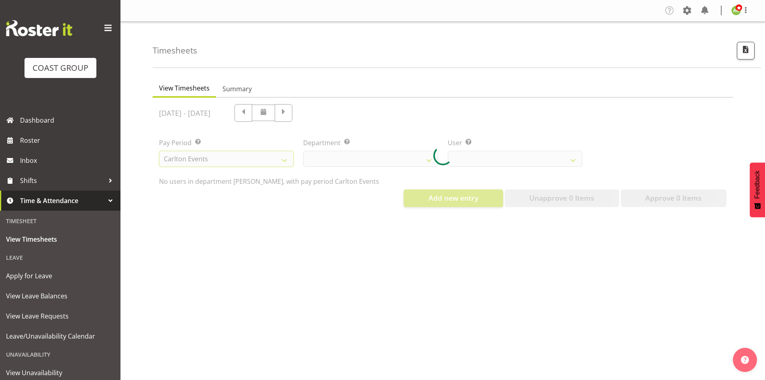
select select
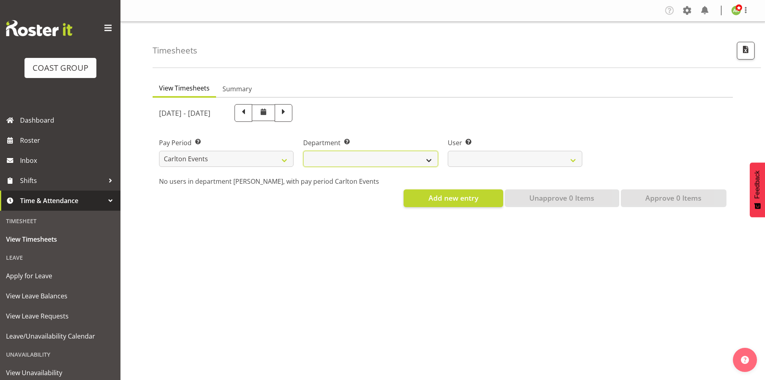
click at [379, 151] on select "CARLTON EVENTS" at bounding box center [370, 159] width 135 height 16
select select "477"
click at [303, 151] on select "CARLTON EVENTS" at bounding box center [370, 159] width 135 height 16
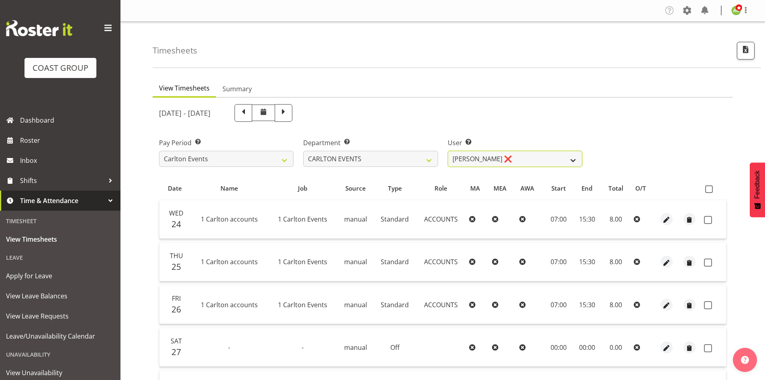
click at [534, 162] on select "Amanda Craig ❌ Antrim Kome ✔ Collin Amani ✔ Dayton Iobu ✔ Eteuati Waddie Carlto…" at bounding box center [515, 159] width 135 height 16
click at [745, 53] on span "button" at bounding box center [746, 49] width 10 height 10
select select "115"
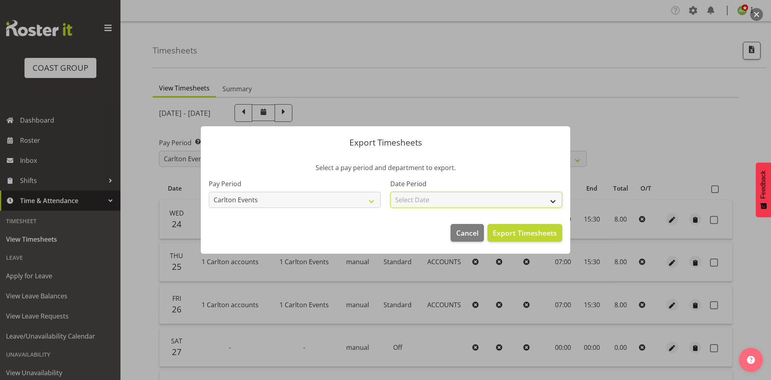
click at [452, 202] on select "Select Date Week starting [DATE] Week starting [DATE] Week starting [DATE] Week…" at bounding box center [477, 200] width 172 height 16
select select "[DATE]"
click at [391, 192] on select "Select Date Week starting [DATE] Week starting [DATE] Week starting [DATE] Week…" at bounding box center [477, 200] width 172 height 16
click at [539, 236] on span "Export Timesheets" at bounding box center [525, 232] width 64 height 10
click at [249, 89] on div at bounding box center [385, 190] width 771 height 380
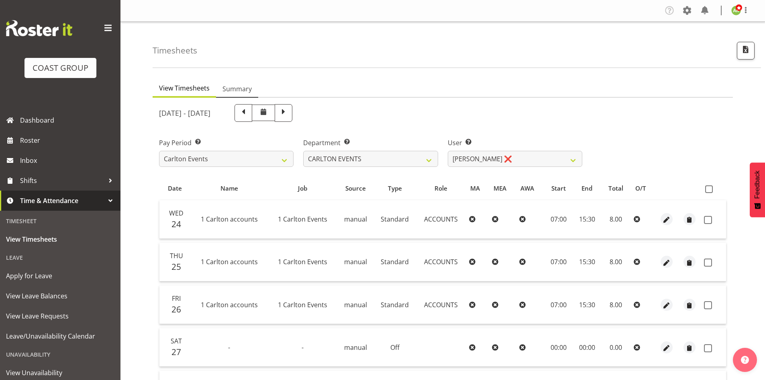
click at [249, 89] on span "Summary" at bounding box center [237, 89] width 29 height 10
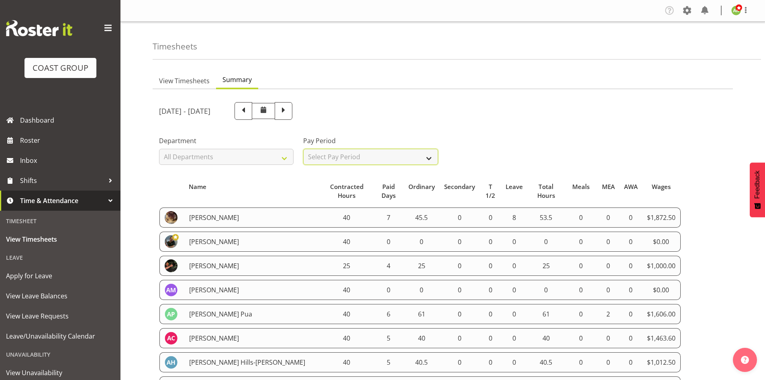
click at [418, 162] on select "Select Pay Period All Pay Periods SLP LTD EHS LTD DW LTD VEHICLES Carlton Event…" at bounding box center [370, 157] width 135 height 16
select select "115"
click at [303, 149] on select "Select Pay Period All Pay Periods SLP LTD EHS LTD DW LTD VEHICLES Carlton Event…" at bounding box center [370, 157] width 135 height 16
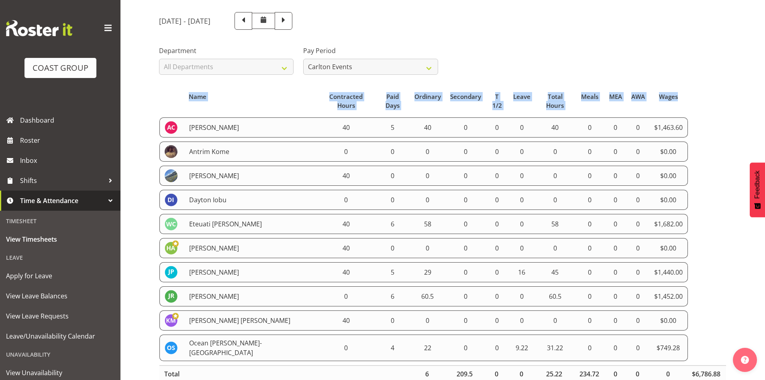
scroll to position [99, 0]
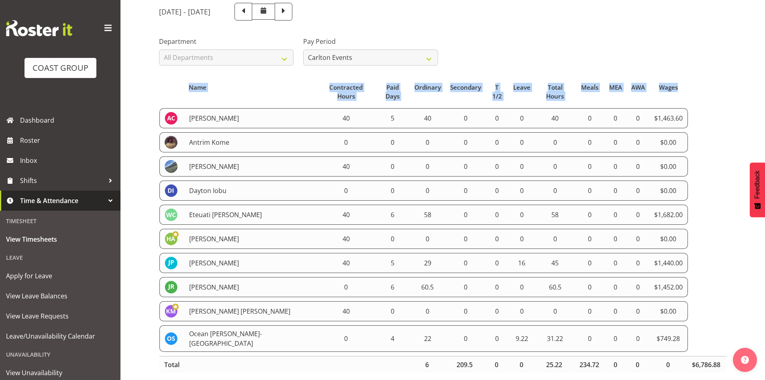
drag, startPoint x: 162, startPoint y: 207, endPoint x: 685, endPoint y: 328, distance: 537.2
click at [685, 328] on table "Name Contracted Hours Paid Days Ordinary Secondary T 1/2 Leave Total Hours Meal…" at bounding box center [443, 226] width 568 height 302
copy tbody "Amanda Craig 40 5 40 0 0 0 40 0 0 0 $1,463.60 Antrim Kome 0 0 0 0 0 0 0 0 0 0 $…"
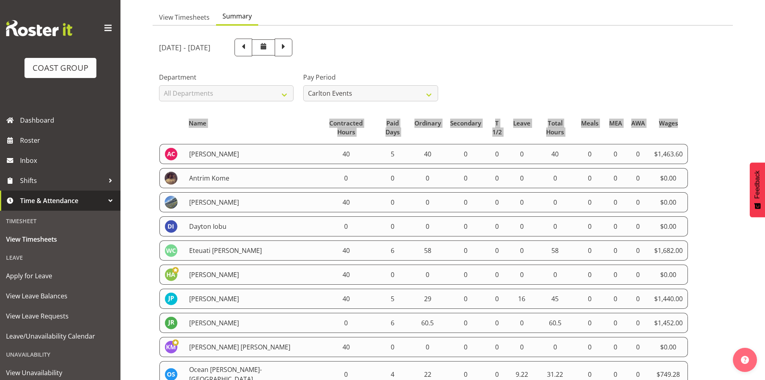
scroll to position [0, 0]
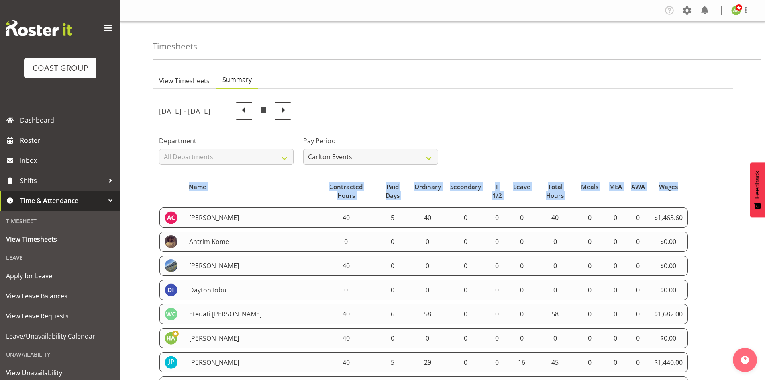
click at [192, 81] on span "View Timesheets" at bounding box center [184, 81] width 51 height 10
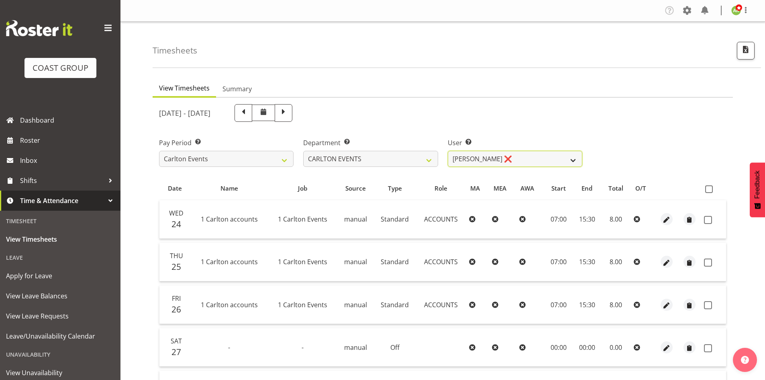
click at [521, 159] on select "Amanda Craig ❌ Antrim Kome ✔ Collin Amani ✔ Dayton Iobu ✔ Eteuati Waddie Carlto…" at bounding box center [515, 159] width 135 height 16
click at [448, 151] on select "Amanda Craig ❌ Antrim Kome ✔ Collin Amani ✔ Dayton Iobu ✔ Eteuati Waddie Carlto…" at bounding box center [515, 159] width 135 height 16
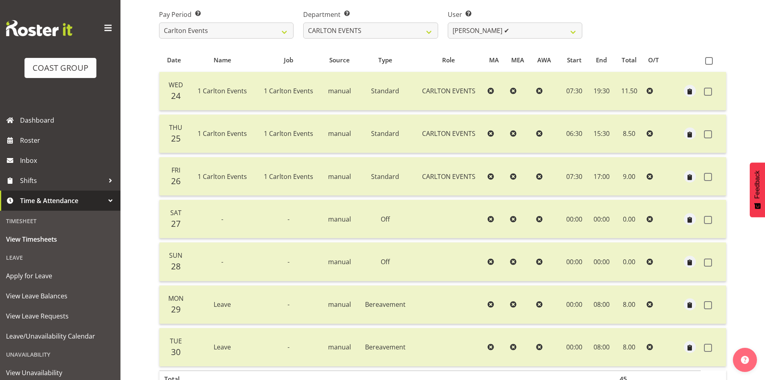
scroll to position [59, 0]
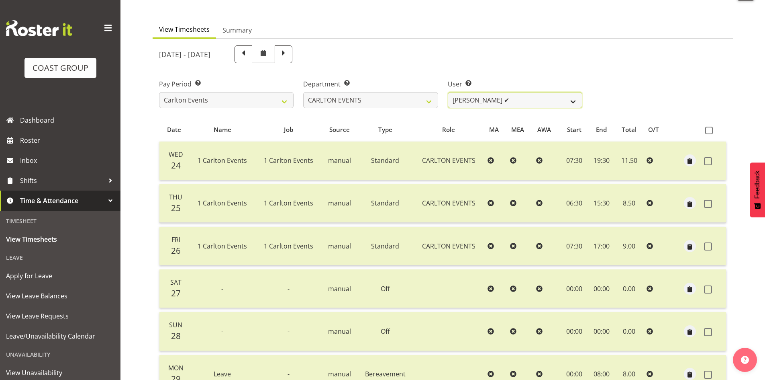
click at [538, 93] on select "Amanda Craig ❌ Antrim Kome ✔ Collin Amani ✔ Dayton Iobu ✔ Eteuati Waddie Carlto…" at bounding box center [515, 100] width 135 height 16
select select "11290"
click at [448, 92] on select "Amanda Craig ❌ Antrim Kome ✔ Collin Amani ✔ Dayton Iobu ✔ Eteuati Waddie Carlto…" at bounding box center [515, 100] width 135 height 16
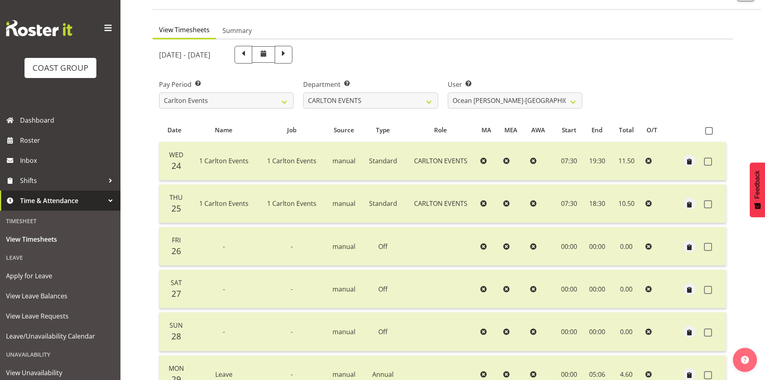
scroll to position [0, 0]
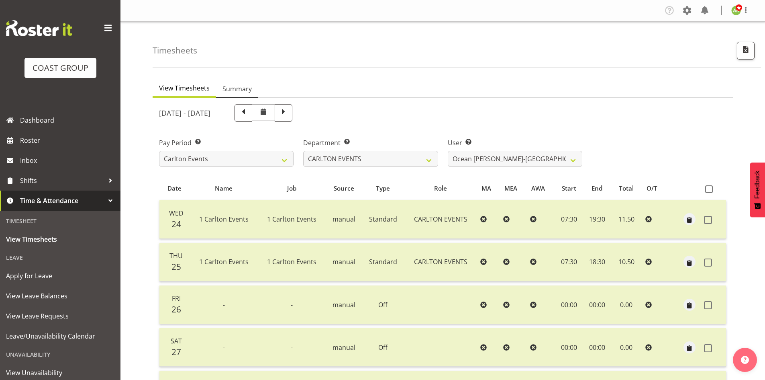
click at [243, 93] on span "Summary" at bounding box center [237, 89] width 29 height 10
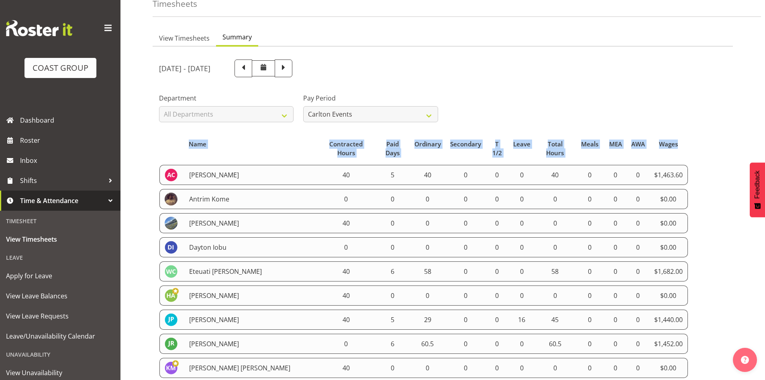
scroll to position [99, 0]
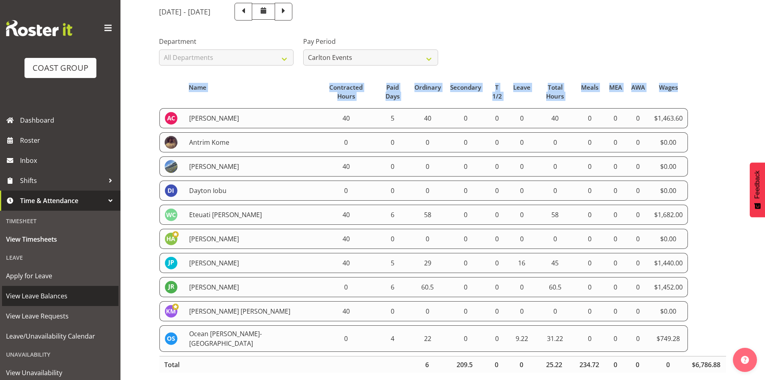
click at [47, 293] on span "View Leave Balances" at bounding box center [60, 296] width 108 height 12
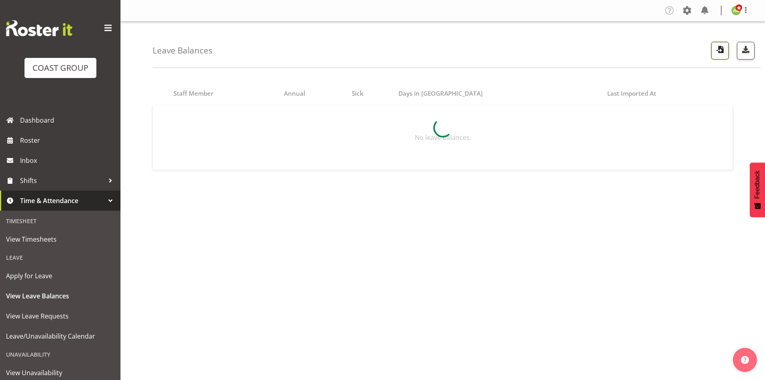
click at [716, 50] on span "button" at bounding box center [720, 49] width 10 height 10
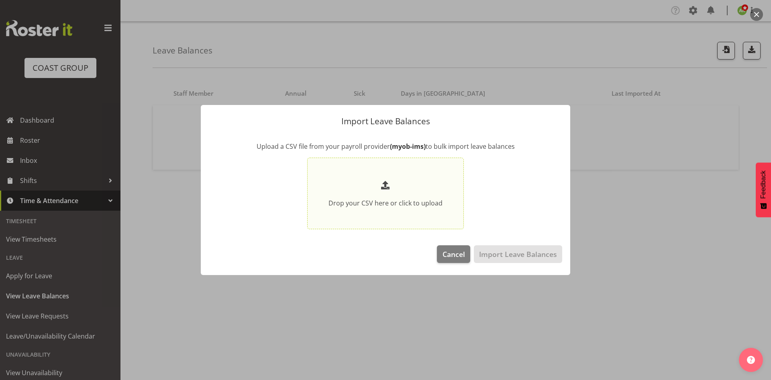
click at [416, 174] on section "Drop your CSV here or click to upload" at bounding box center [385, 193] width 153 height 68
click at [416, 174] on input "Drop your CSV here or click to upload" at bounding box center [385, 193] width 157 height 72
type input "C:\fakepath\Historical_Leave_2025_10_01.csv"
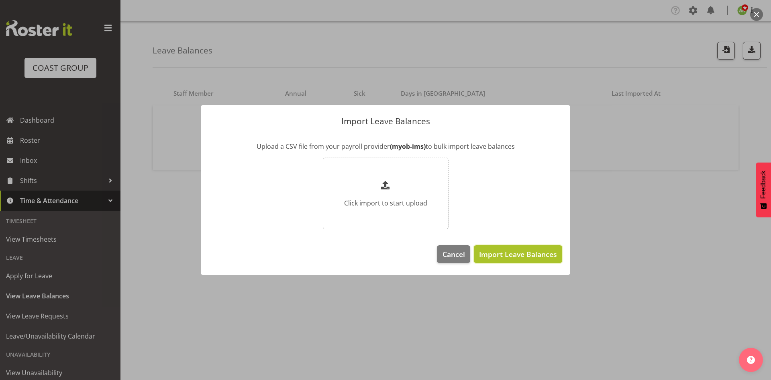
click at [515, 248] on button "Import Leave Balances" at bounding box center [518, 254] width 88 height 18
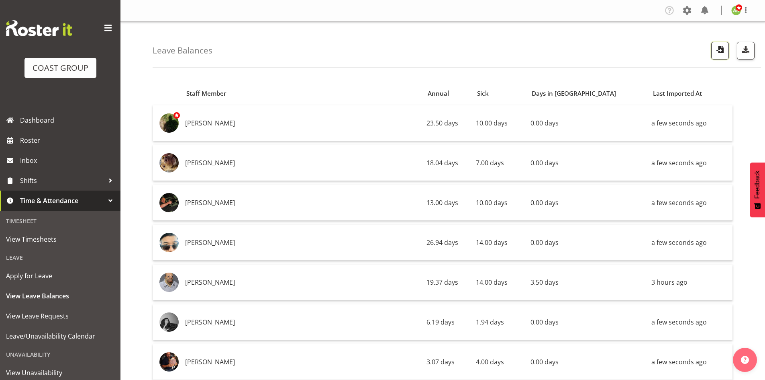
click at [719, 51] on span "button" at bounding box center [720, 49] width 10 height 10
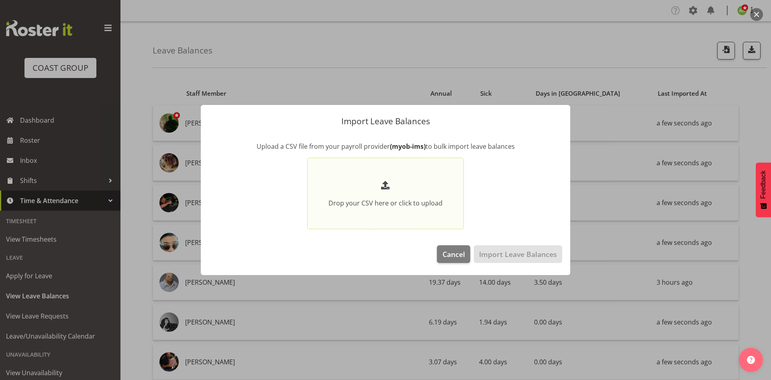
click at [400, 179] on p at bounding box center [386, 185] width 114 height 13
click at [400, 178] on input "Drop your CSV here or click to upload" at bounding box center [385, 193] width 157 height 72
type input "C:\fakepath\Historical_Leave_2025_10_01.csv"
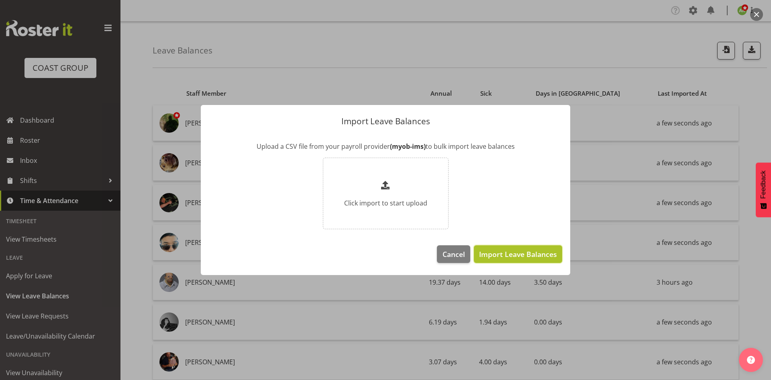
click at [546, 255] on span "Import Leave Balances" at bounding box center [518, 254] width 78 height 10
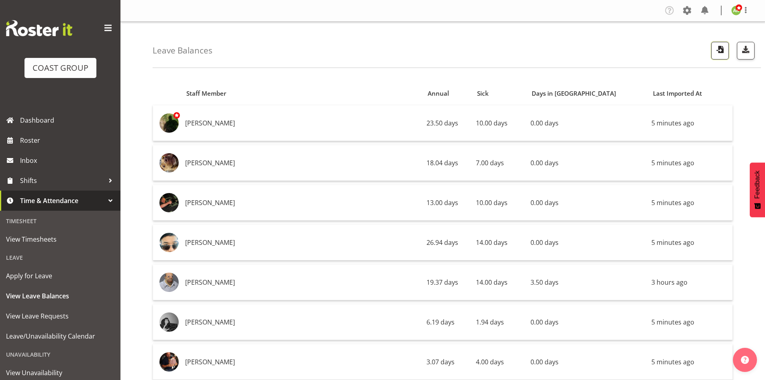
click at [722, 47] on span "button" at bounding box center [720, 49] width 10 height 10
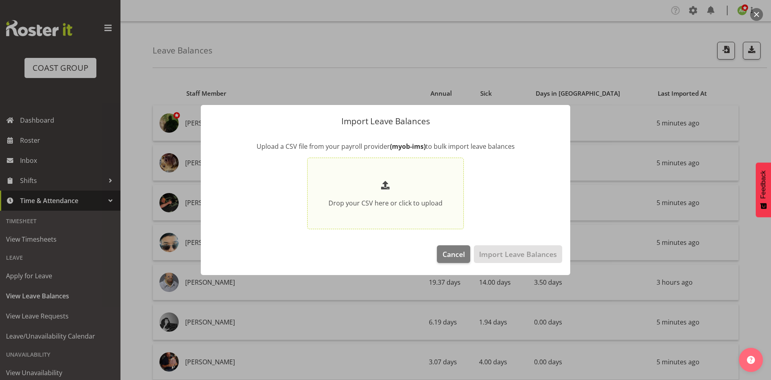
click at [393, 187] on p at bounding box center [386, 185] width 114 height 13
click at [393, 187] on input "Drop your CSV here or click to upload" at bounding box center [385, 193] width 157 height 72
type input "C:\fakepath\Historical_Leave_2025_10_01.csv"
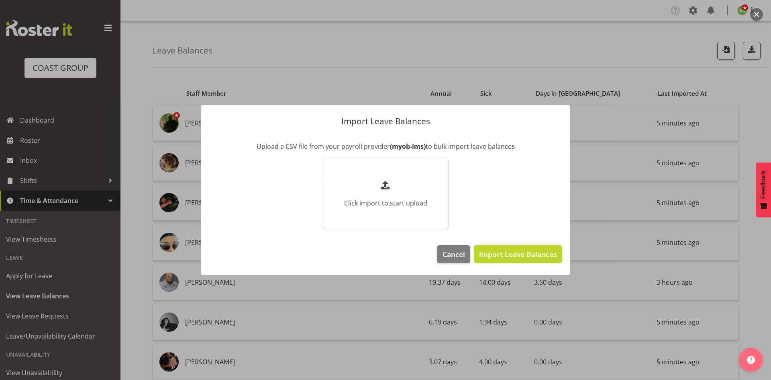
click at [504, 248] on button "Import Leave Balances" at bounding box center [518, 254] width 88 height 18
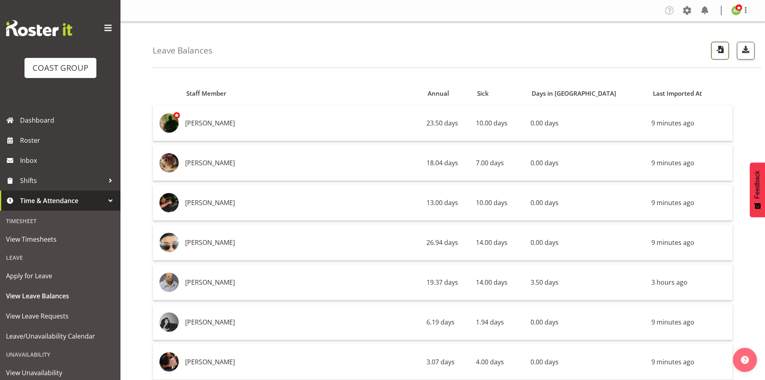
click at [718, 47] on span "button" at bounding box center [720, 49] width 10 height 10
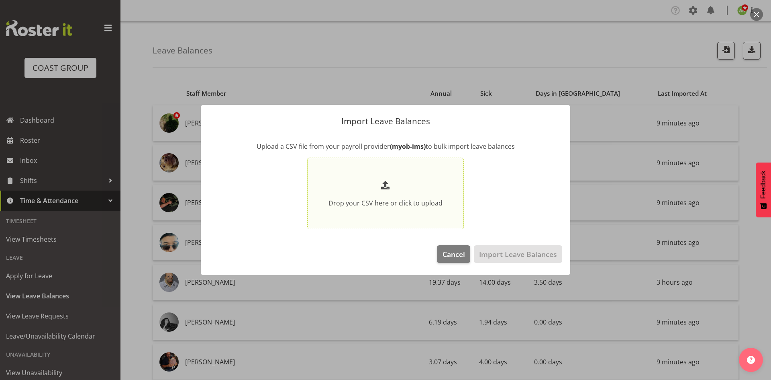
click at [371, 185] on p at bounding box center [386, 185] width 114 height 13
click at [371, 185] on input "Drop your CSV here or click to upload" at bounding box center [385, 193] width 157 height 72
type input "C:\fakepath\Historical_Leave_2025_10_01.csv"
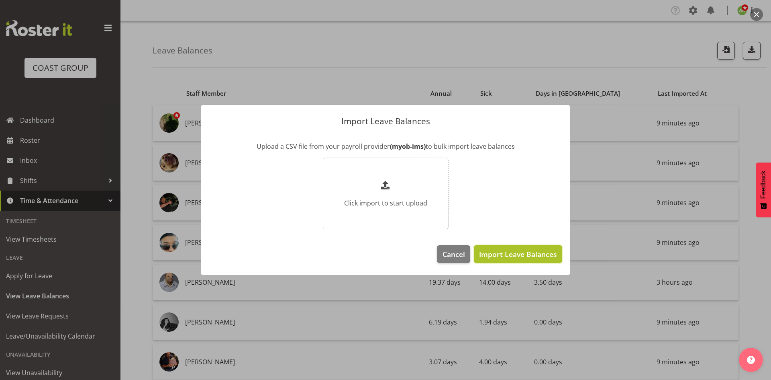
click at [526, 249] on span "Import Leave Balances" at bounding box center [518, 254] width 78 height 10
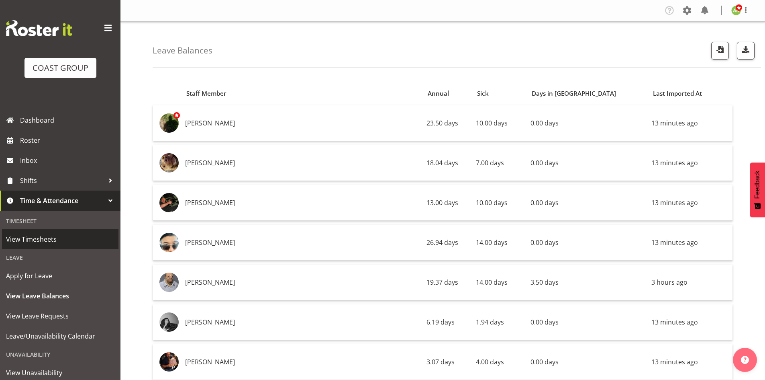
click at [57, 237] on span "View Timesheets" at bounding box center [60, 239] width 108 height 12
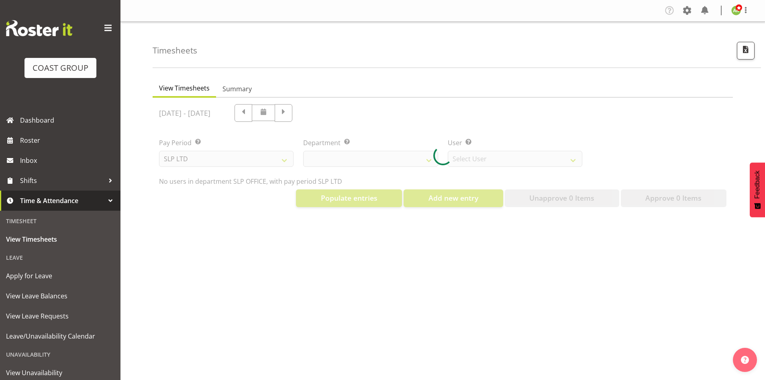
select select "25"
select select "7496"
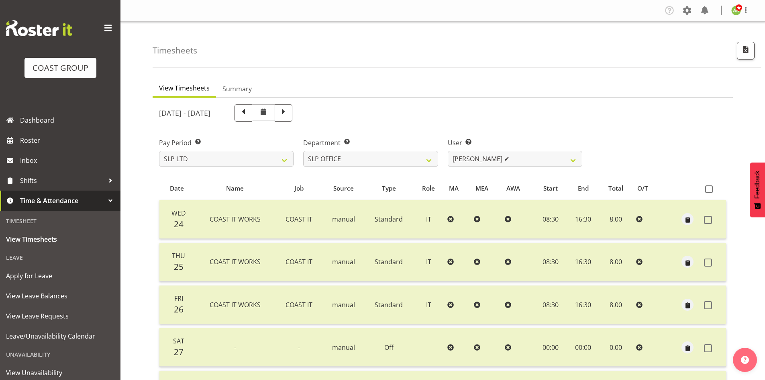
click at [240, 162] on div at bounding box center [443, 322] width 581 height 449
click at [238, 159] on select "SLP LTD EHS LTD DW LTD VEHICLES Carlton Events [PERSON_NAME] 120 Limited Wellin…" at bounding box center [226, 159] width 135 height 16
select select "8"
click at [159, 151] on select "SLP LTD EHS LTD DW LTD VEHICLES Carlton Events Hamilton 120 Limited Wellington …" at bounding box center [226, 159] width 135 height 16
select select
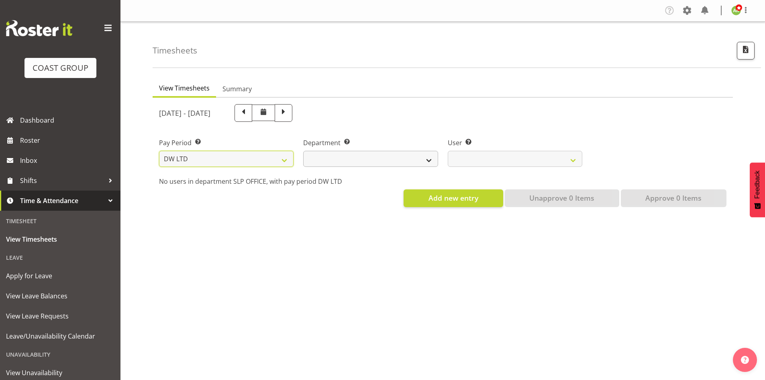
select select
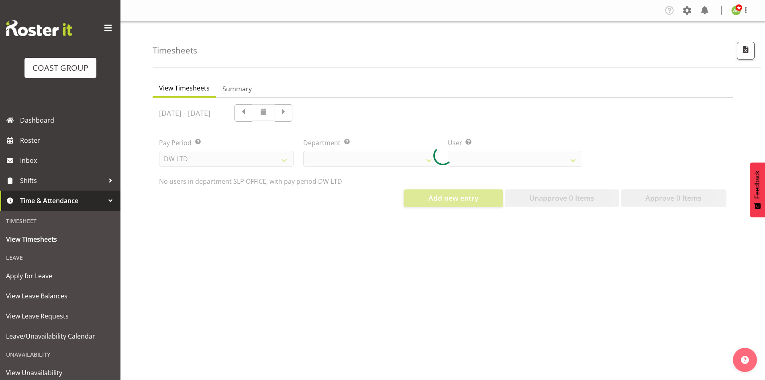
click at [357, 162] on div at bounding box center [443, 156] width 581 height 116
select select
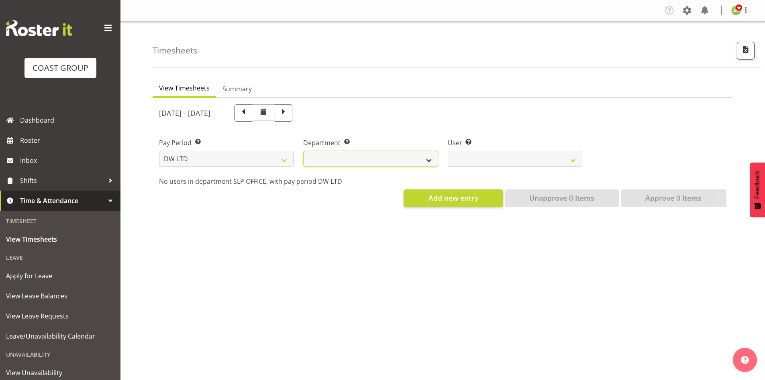
click at [433, 161] on select "[PERSON_NAME] [PERSON_NAME] ACCOUNTS/OFFICE [PERSON_NAME] DESIGN [PERSON_NAME] …" at bounding box center [370, 159] width 135 height 16
click at [303, 151] on select "[PERSON_NAME] [PERSON_NAME] ACCOUNTS/OFFICE [PERSON_NAME] DESIGN [PERSON_NAME] …" at bounding box center [370, 159] width 135 height 16
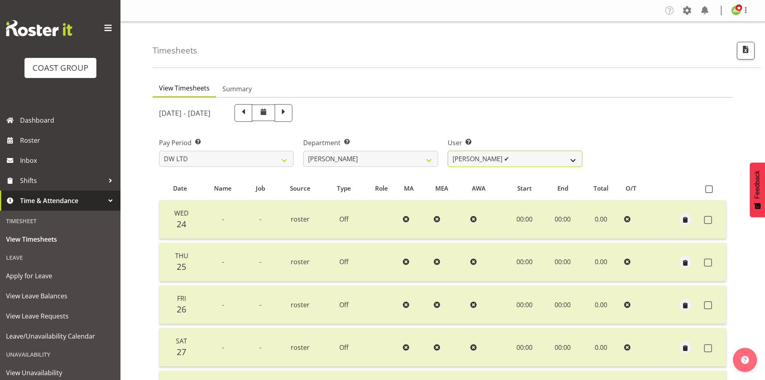
click at [509, 161] on select "[PERSON_NAME] ✔ Boston [PERSON_NAME] ✔ [PERSON_NAME] ❌ [PERSON_NAME] ✔ [PERSON_…" at bounding box center [515, 159] width 135 height 16
click at [418, 160] on select "[PERSON_NAME] [PERSON_NAME] ACCOUNTS/OFFICE [PERSON_NAME] DESIGN [PERSON_NAME] …" at bounding box center [370, 159] width 135 height 16
click at [303, 151] on select "[PERSON_NAME] [PERSON_NAME] ACCOUNTS/OFFICE [PERSON_NAME] DESIGN [PERSON_NAME] …" at bounding box center [370, 159] width 135 height 16
drag, startPoint x: 537, startPoint y: 164, endPoint x: 530, endPoint y: 164, distance: 6.8
click at [537, 164] on select "[PERSON_NAME] ✔" at bounding box center [515, 159] width 135 height 16
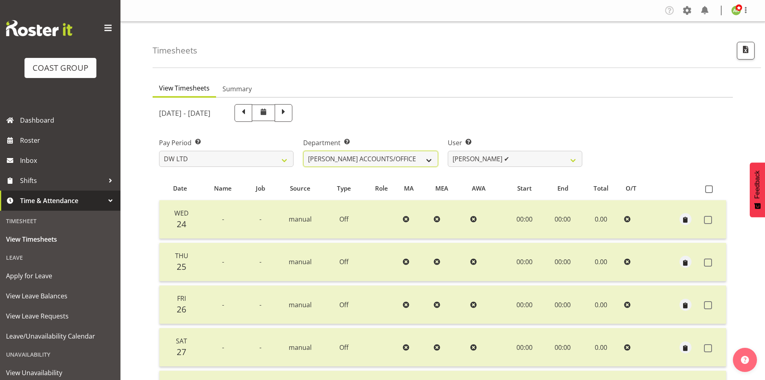
click at [404, 162] on select "DW AKL DW AKL ACCOUNTS/OFFICE DW AKL DESIGN DW AKL PRODUCTION DW CHC DW CHC DES…" at bounding box center [370, 159] width 135 height 16
click at [303, 151] on select "DW AKL DW AKL ACCOUNTS/OFFICE DW AKL DESIGN DW AKL PRODUCTION DW CHC DW CHC DES…" at bounding box center [370, 159] width 135 height 16
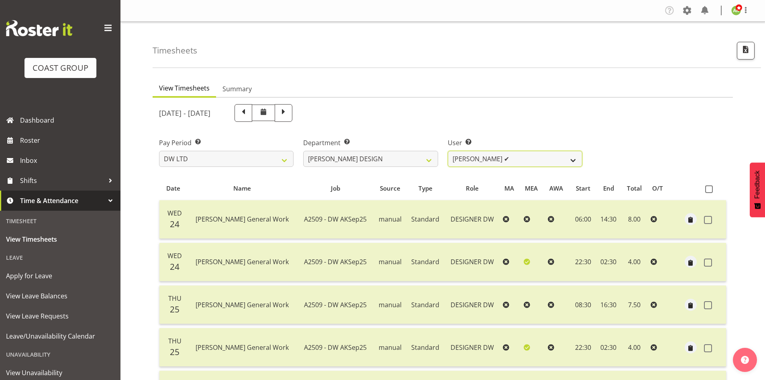
click at [542, 161] on select "Benjamin Thomas Geden ✔ Darren Shiu Lun Lau ✔" at bounding box center [515, 159] width 135 height 16
click at [412, 162] on select "DW AKL DW AKL ACCOUNTS/OFFICE DW AKL DESIGN DW AKL PRODUCTION DW CHC DW CHC DES…" at bounding box center [370, 159] width 135 height 16
click at [303, 151] on select "DW AKL DW AKL ACCOUNTS/OFFICE DW AKL DESIGN DW AKL PRODUCTION DW CHC DW CHC DES…" at bounding box center [370, 159] width 135 height 16
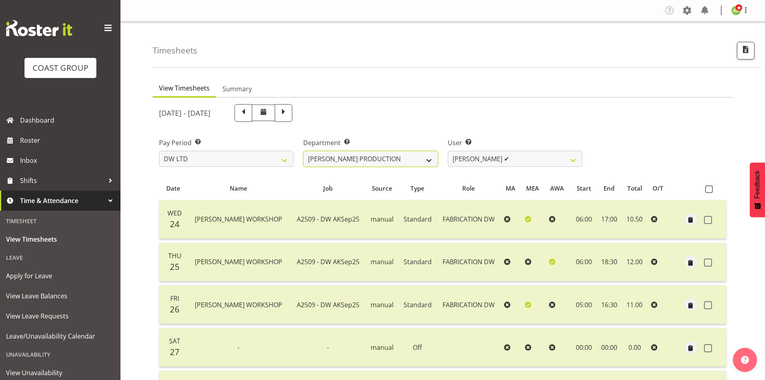
click at [350, 157] on select "DW AKL DW AKL ACCOUNTS/OFFICE DW AKL DESIGN DW AKL PRODUCTION DW CHC DW CHC DES…" at bounding box center [370, 159] width 135 height 16
click at [303, 151] on select "DW AKL DW AKL ACCOUNTS/OFFICE DW AKL DESIGN DW AKL PRODUCTION DW CHC DW CHC DES…" at bounding box center [370, 159] width 135 height 16
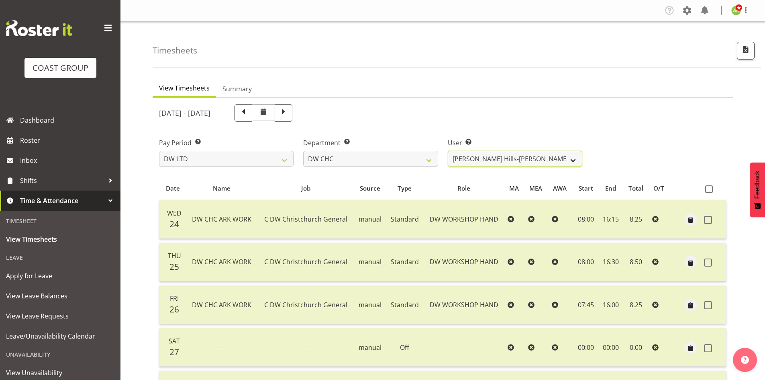
click at [552, 160] on select "Ambrose Hills-Simonsen ✔ Brad Tweedy ✔ Bryan Humprhries ❌ Callum Jack O'Leary S…" at bounding box center [515, 159] width 135 height 16
click at [420, 164] on select "DW AKL DW AKL ACCOUNTS/OFFICE DW AKL DESIGN DW AKL PRODUCTION DW CHC DW CHC DES…" at bounding box center [370, 159] width 135 height 16
click at [303, 151] on select "DW AKL DW AKL ACCOUNTS/OFFICE DW AKL DESIGN DW AKL PRODUCTION DW CHC DW CHC DES…" at bounding box center [370, 159] width 135 height 16
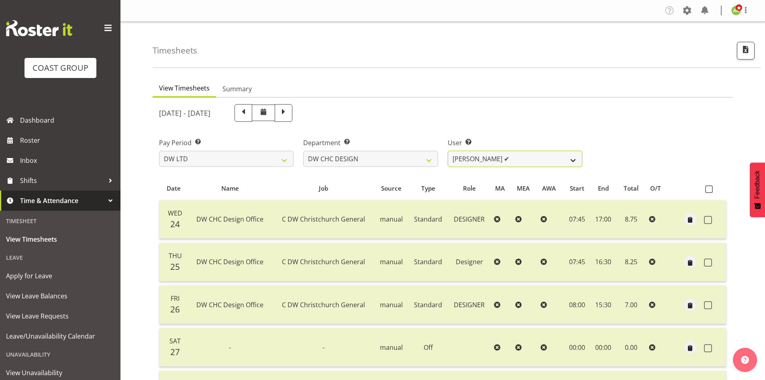
click at [526, 161] on select "Amy Robinson ✔ Jeremy Hogan ✔ Jorgelina Villar ✔" at bounding box center [515, 159] width 135 height 16
click at [428, 164] on select "DW AKL DW AKL ACCOUNTS/OFFICE DW AKL DESIGN DW AKL PRODUCTION DW CHC DW CHC DES…" at bounding box center [370, 159] width 135 height 16
select select "29"
click at [303, 151] on select "DW AKL DW AKL ACCOUNTS/OFFICE DW AKL DESIGN DW AKL PRODUCTION DW CHC DW CHC DES…" at bounding box center [370, 159] width 135 height 16
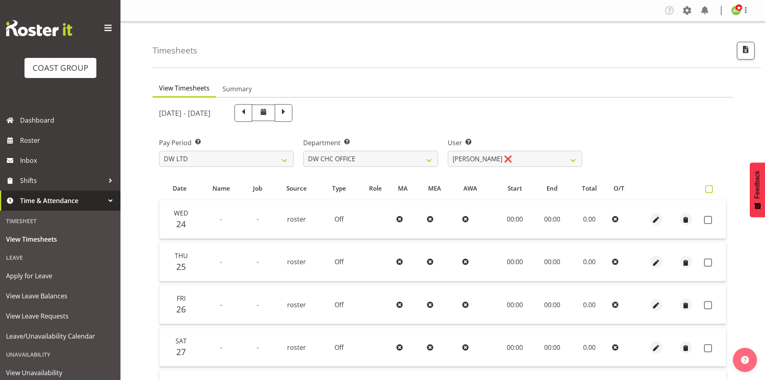
click at [717, 189] on label at bounding box center [711, 189] width 12 height 8
click at [711, 189] on input "checkbox" at bounding box center [707, 188] width 5 height 5
checkbox input "true"
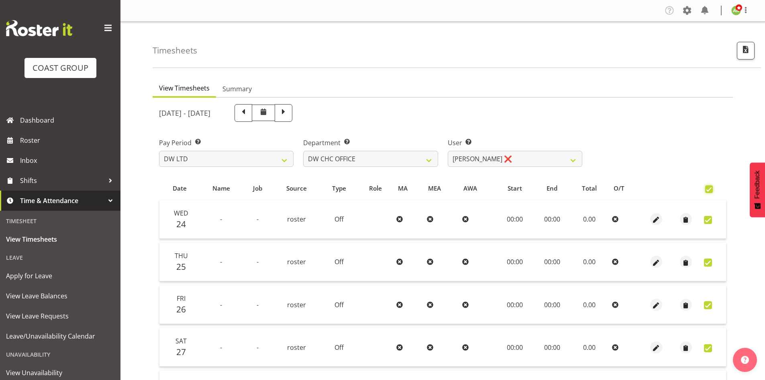
checkbox input "true"
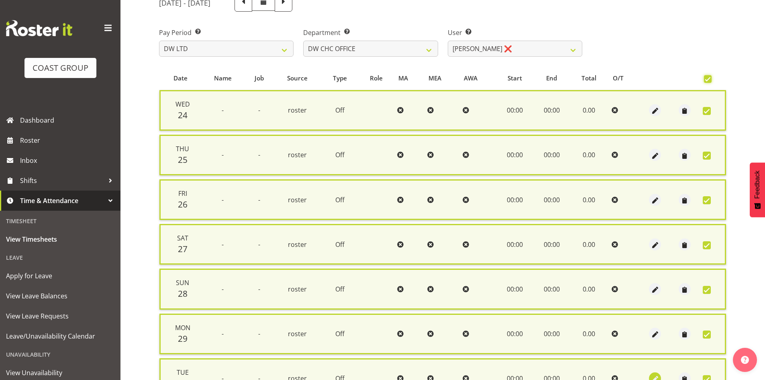
scroll to position [192, 0]
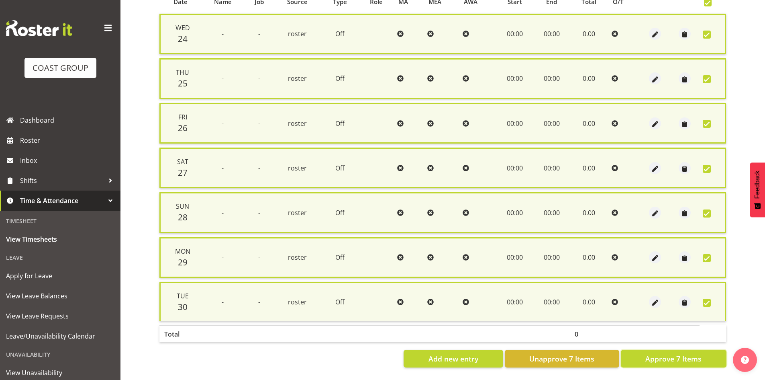
click at [678, 350] on button "Approve 7 Items" at bounding box center [674, 359] width 106 height 18
checkbox input "false"
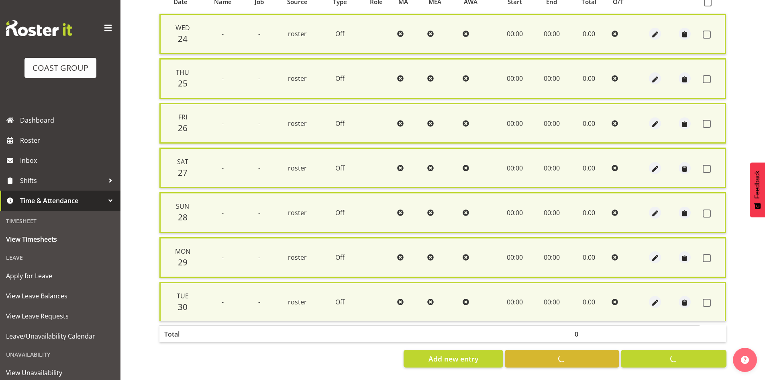
checkbox input "false"
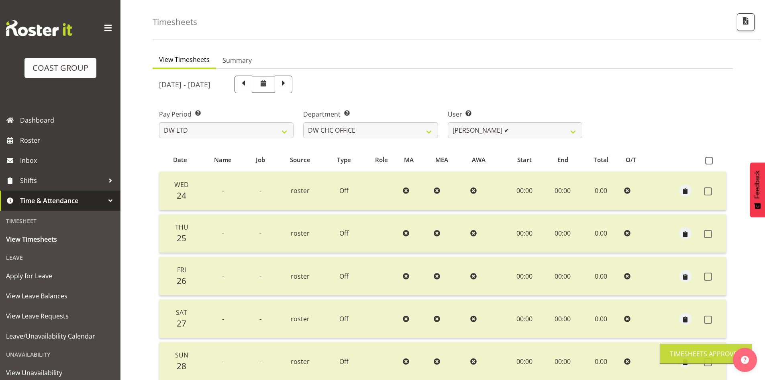
scroll to position [18, 0]
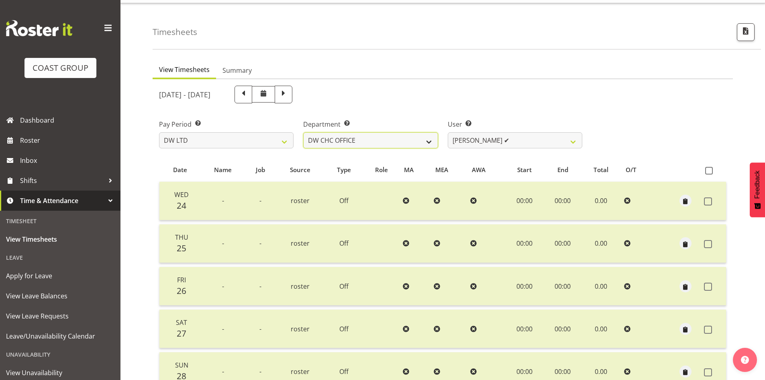
click at [404, 142] on select "DW AKL DW AKL ACCOUNTS/OFFICE DW AKL DESIGN DW AKL PRODUCTION DW CHC DW CHC DES…" at bounding box center [370, 140] width 135 height 16
click at [303, 132] on select "DW AKL DW AKL ACCOUNTS/OFFICE DW AKL DESIGN DW AKL PRODUCTION DW CHC DW CHC DES…" at bounding box center [370, 140] width 135 height 16
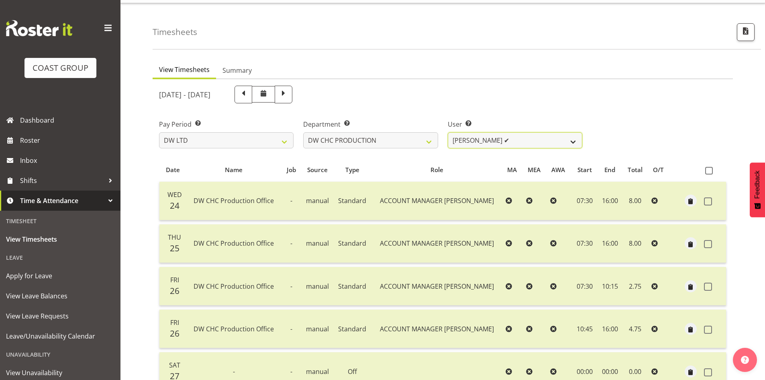
click at [543, 141] on select "Jason Garvey ✔" at bounding box center [515, 140] width 135 height 16
click at [400, 145] on select "DW AKL DW AKL ACCOUNTS/OFFICE DW AKL DESIGN DW AKL PRODUCTION DW CHC DW CHC DES…" at bounding box center [370, 140] width 135 height 16
click at [303, 132] on select "DW AKL DW AKL ACCOUNTS/OFFICE DW AKL DESIGN DW AKL PRODUCTION DW CHC DW CHC DES…" at bounding box center [370, 140] width 135 height 16
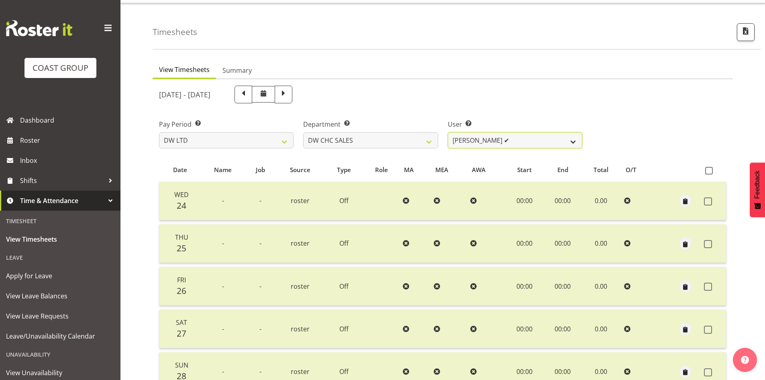
click at [566, 141] on select "Dayle Eathorne ✔" at bounding box center [515, 140] width 135 height 16
click at [396, 131] on div "Department Select which department you would like to view. DW AKL DW AKL ACCOUN…" at bounding box center [370, 133] width 135 height 29
click at [385, 135] on select "DW AKL DW AKL ACCOUNTS/OFFICE DW AKL DESIGN DW AKL PRODUCTION DW CHC DW CHC DES…" at bounding box center [370, 140] width 135 height 16
click at [303, 132] on select "DW AKL DW AKL ACCOUNTS/OFFICE DW AKL DESIGN DW AKL PRODUCTION DW CHC DW CHC DES…" at bounding box center [370, 140] width 135 height 16
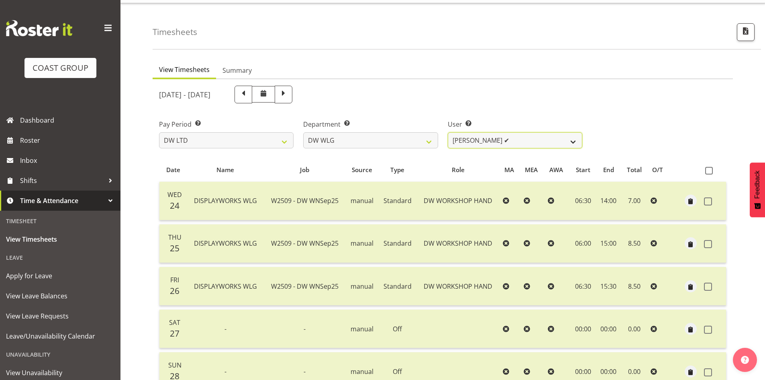
click at [559, 142] on select "Cassie Phillips ✔ Darryl Dickinson ✔ Josh Provoost ✔ Ken Barnden ✔ Stanley Elli…" at bounding box center [515, 140] width 135 height 16
click at [385, 141] on select "DW AKL DW AKL ACCOUNTS/OFFICE DW AKL DESIGN DW AKL PRODUCTION DW CHC DW CHC DES…" at bounding box center [370, 140] width 135 height 16
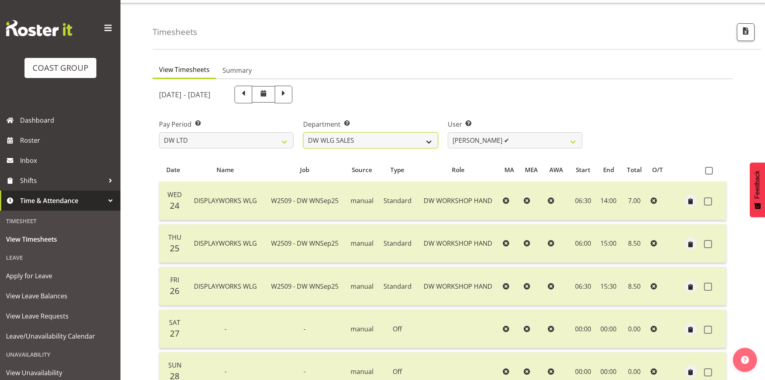
click at [303, 132] on select "DW AKL DW AKL ACCOUNTS/OFFICE DW AKL DESIGN DW AKL PRODUCTION DW CHC DW CHC DES…" at bounding box center [370, 140] width 135 height 16
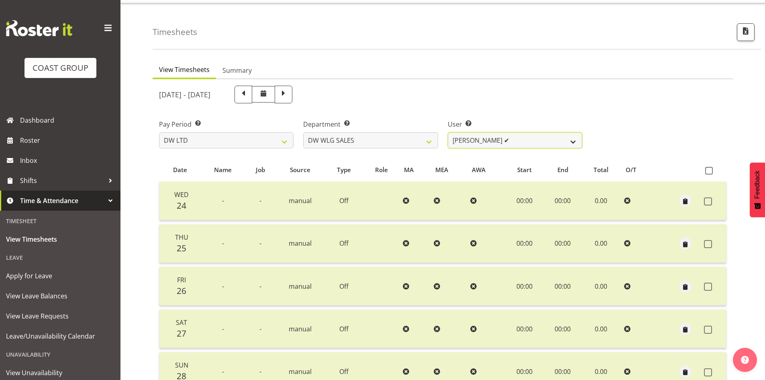
click at [564, 139] on select "Wayne Eathorne ✔" at bounding box center [515, 140] width 135 height 16
click at [373, 144] on select "DW AKL DW AKL ACCOUNTS/OFFICE DW AKL DESIGN DW AKL PRODUCTION DW CHC DW CHC DES…" at bounding box center [370, 140] width 135 height 16
select select "112"
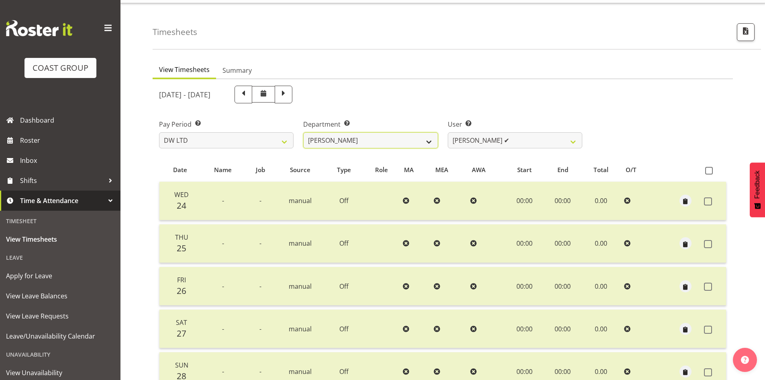
click at [303, 132] on select "DW AKL DW AKL ACCOUNTS/OFFICE DW AKL DESIGN DW AKL PRODUCTION DW CHC DW CHC DES…" at bounding box center [370, 140] width 135 height 16
click at [563, 143] on select "Andrew McFadzean ✔ Boston Morgan-Horan ✔ Chanel Toleafoa ❌ Gene Burton ✔ Ian Si…" at bounding box center [515, 140] width 135 height 16
select select "1187"
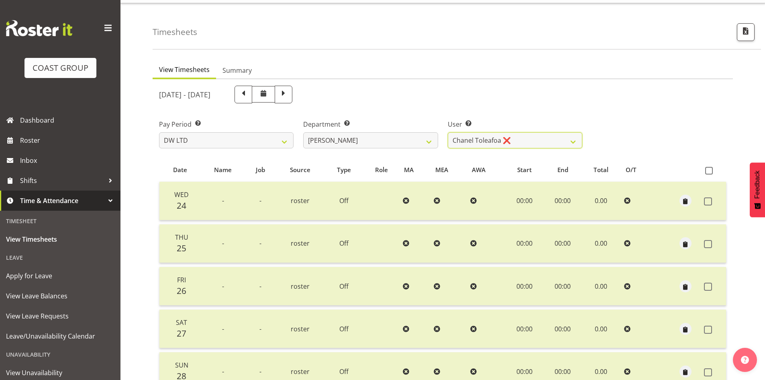
click at [448, 132] on select "Andrew McFadzean ✔ Boston Morgan-Horan ✔ Chanel Toleafoa ❌ Gene Burton ✔ Ian Si…" at bounding box center [515, 140] width 135 height 16
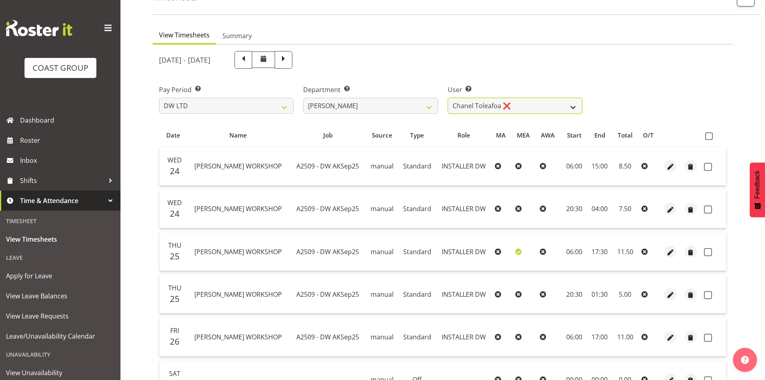
scroll to position [0, 0]
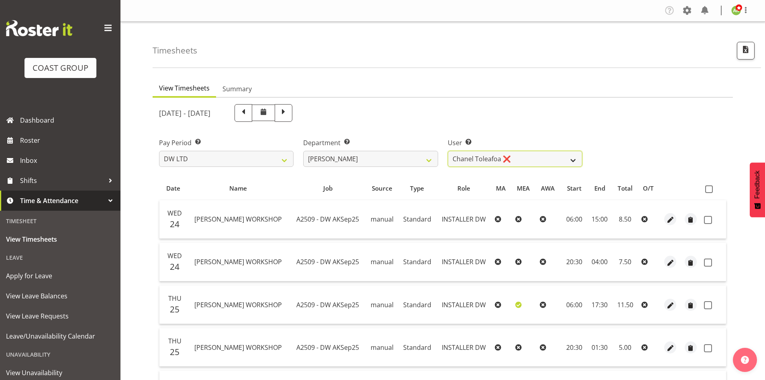
click at [546, 160] on select "Andrew McFadzean ✔ Boston Morgan-Horan ✔ Chanel Toleafoa ❌ Gene Burton ✔ Ian Si…" at bounding box center [515, 159] width 135 height 16
click at [543, 161] on select "Andrew McFadzean ✔ Boston Morgan-Horan ✔ Chanel Toleafoa ❌ Gene Burton ✔ Ian Si…" at bounding box center [515, 159] width 135 height 16
click at [263, 162] on select "SLP LTD EHS LTD DW LTD VEHICLES Carlton Events Hamilton 120 Limited Wellington …" at bounding box center [226, 159] width 135 height 16
select select "7"
click at [159, 151] on select "SLP LTD EHS LTD DW LTD VEHICLES Carlton Events Hamilton 120 Limited Wellington …" at bounding box center [226, 159] width 135 height 16
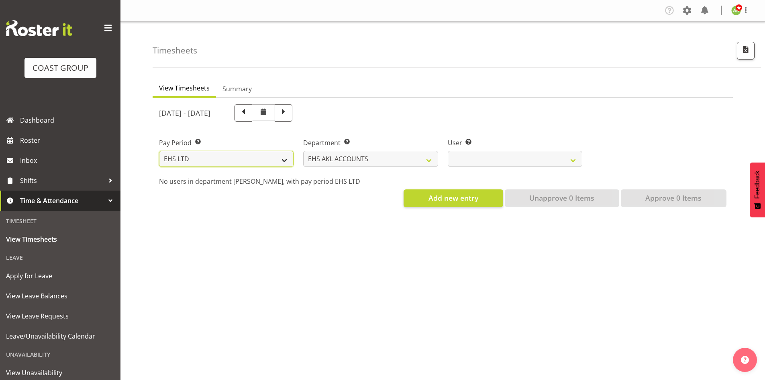
select select
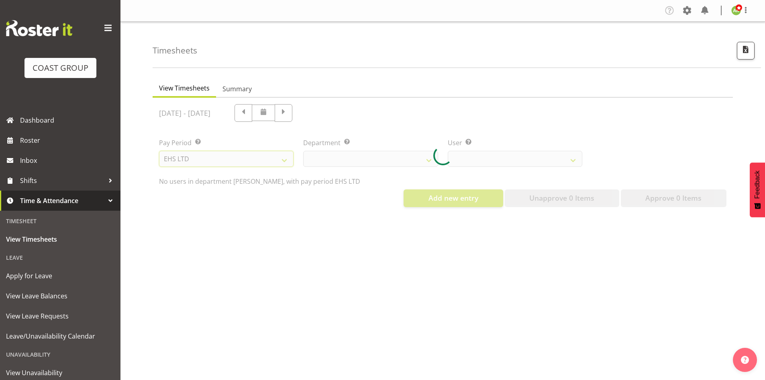
select select
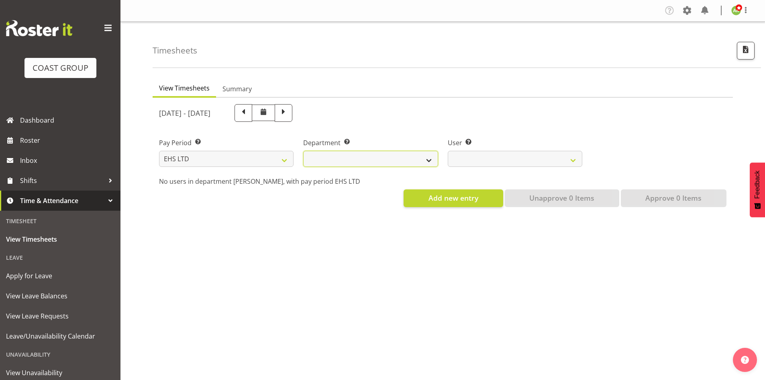
click at [367, 162] on select "EHS AKL ACCOUNTS EHS AKL CARPET EHS AKL D&B EHS AKL DESIGNER EHS AKL FURNITURE …" at bounding box center [370, 159] width 135 height 16
click at [303, 151] on select "EHS AKL ACCOUNTS EHS AKL CARPET EHS AKL D&B EHS AKL DESIGNER EHS AKL FURNITURE …" at bounding box center [370, 159] width 135 height 16
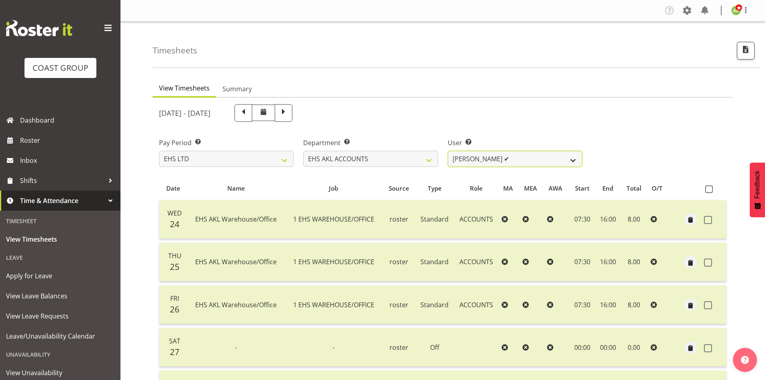
click at [526, 161] on select "Angela Kerrigan ✔ Michelle Xiang ✔ Rissa (Thitiphat) Preecharujiroj ✔ Seon Youn…" at bounding box center [515, 159] width 135 height 16
click at [428, 159] on select "EHS AKL ACCOUNTS EHS AKL CARPET EHS AKL D&B EHS AKL DESIGNER EHS AKL FURNITURE …" at bounding box center [370, 159] width 135 height 16
click at [303, 151] on select "EHS AKL ACCOUNTS EHS AKL CARPET EHS AKL D&B EHS AKL DESIGNER EHS AKL FURNITURE …" at bounding box center [370, 159] width 135 height 16
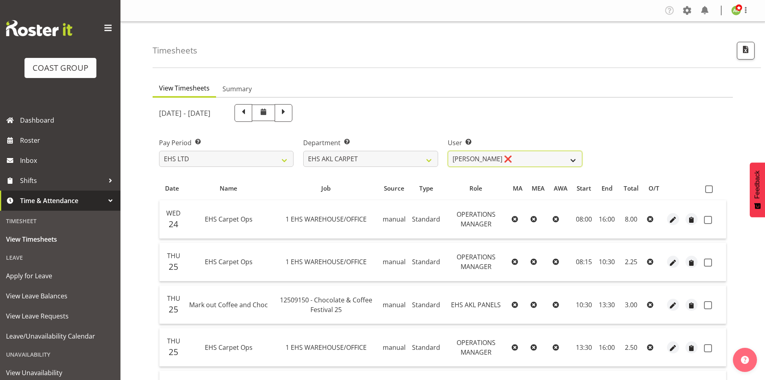
click at [559, 162] on select "Brittany Taylor ❌ Charwen Vaevaepare ✔ Kelsey Keutenius ✔ Leo Faalogo ✔ Marley …" at bounding box center [515, 159] width 135 height 16
click at [434, 159] on select "EHS AKL ACCOUNTS EHS AKL CARPET EHS AKL D&B EHS AKL DESIGNER EHS AKL FURNITURE …" at bounding box center [370, 159] width 135 height 16
click at [303, 151] on select "EHS AKL ACCOUNTS EHS AKL CARPET EHS AKL D&B EHS AKL DESIGNER EHS AKL FURNITURE …" at bounding box center [370, 159] width 135 height 16
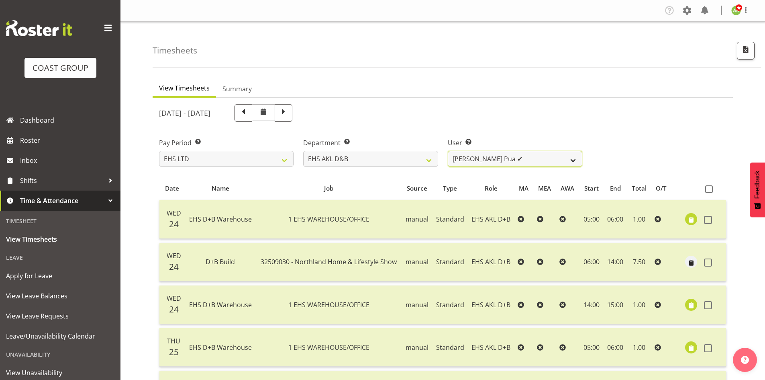
click at [540, 162] on select "Aleki Palu Pua ✔ Ben Dewes ✔ David Forte ✔ Durham Foster ✔ Ihaka Roberts ✔ Joe …" at bounding box center [515, 159] width 135 height 16
click at [417, 158] on select "EHS AKL ACCOUNTS EHS AKL CARPET EHS AKL D&B EHS AKL DESIGNER EHS AKL FURNITURE …" at bounding box center [370, 159] width 135 height 16
click at [303, 151] on select "EHS AKL ACCOUNTS EHS AKL CARPET EHS AKL D&B EHS AKL DESIGNER EHS AKL FURNITURE …" at bounding box center [370, 159] width 135 height 16
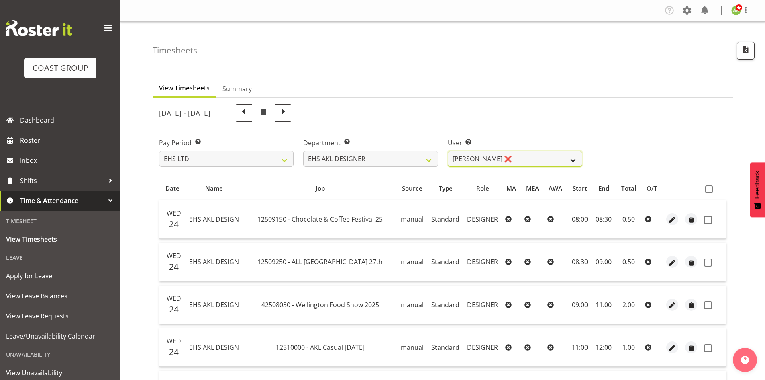
click at [568, 162] on select "Daniel An ❌ Maria Scarabino ✔ Mathew Rolle ❌ Sebastian Ibanez ❌ Yunlin Xie ✔" at bounding box center [515, 159] width 135 height 16
click at [419, 157] on select "EHS AKL ACCOUNTS EHS AKL CARPET EHS AKL D&B EHS AKL DESIGNER EHS AKL FURNITURE …" at bounding box center [370, 159] width 135 height 16
click at [303, 151] on select "EHS AKL ACCOUNTS EHS AKL CARPET EHS AKL D&B EHS AKL DESIGNER EHS AKL FURNITURE …" at bounding box center [370, 159] width 135 height 16
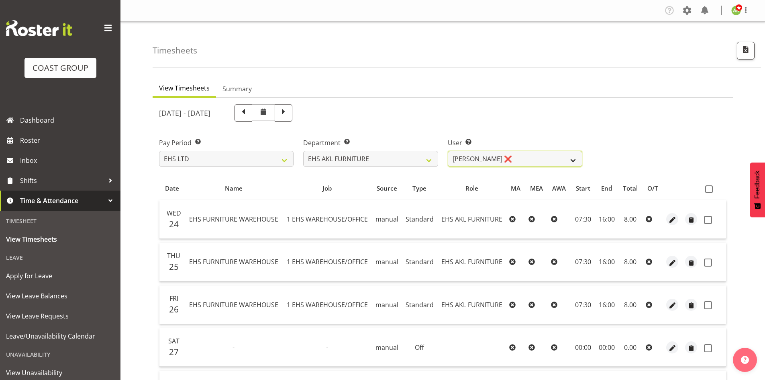
click at [550, 161] on select "Daniel Tini ❌ Filipo Iupeli ❌ Harley Wongpayuk ❌ Malae Toleafoa ❌ Manase Ward ❌…" at bounding box center [515, 159] width 135 height 16
click at [373, 159] on select "EHS AKL ACCOUNTS EHS AKL CARPET EHS AKL D&B EHS AKL DESIGNER EHS AKL FURNITURE …" at bounding box center [370, 159] width 135 height 16
click at [303, 151] on select "EHS AKL ACCOUNTS EHS AKL CARPET EHS AKL D&B EHS AKL DESIGNER EHS AKL FURNITURE …" at bounding box center [370, 159] width 135 height 16
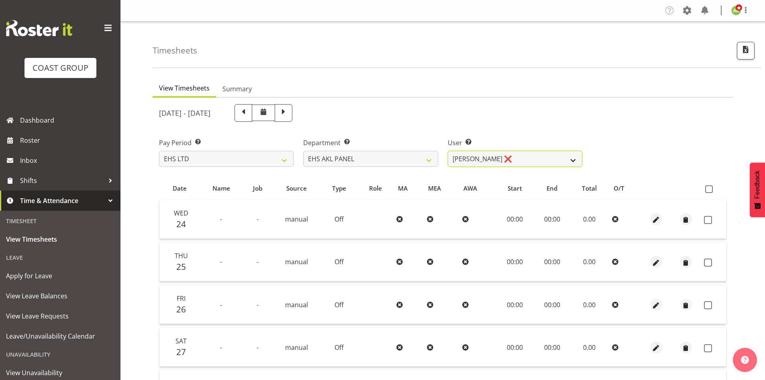
click at [543, 161] on select "Abe Denton ❌ Cameron Phillips ❌ Chad Phillips ❌ Emmett Denton ❌ Fiona Berghoffe…" at bounding box center [515, 159] width 135 height 16
click at [398, 160] on select "EHS AKL ACCOUNTS EHS AKL CARPET EHS AKL D&B EHS AKL DESIGNER EHS AKL FURNITURE …" at bounding box center [370, 159] width 135 height 16
click at [303, 151] on select "EHS AKL ACCOUNTS EHS AKL CARPET EHS AKL D&B EHS AKL DESIGNER EHS AKL FURNITURE …" at bounding box center [370, 159] width 135 height 16
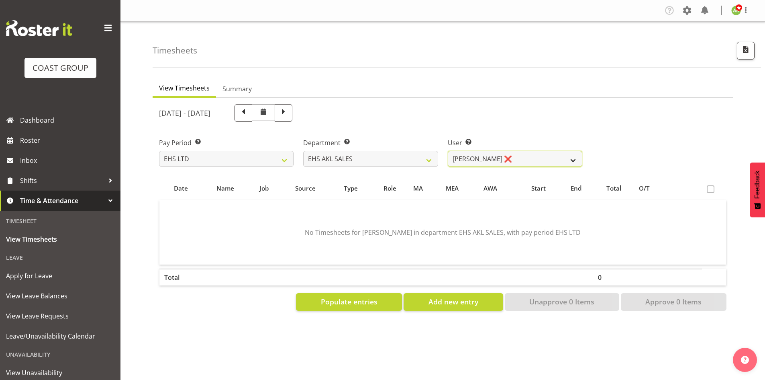
click at [565, 163] on select "Aleisha Midgley ❌ Annie Lister ❌ Christina Jaramillo ❌ Dane Botherway ❌ Holly E…" at bounding box center [515, 159] width 135 height 16
click at [431, 162] on select "EHS AKL ACCOUNTS EHS AKL CARPET EHS AKL D&B EHS AKL DESIGNER EHS AKL FURNITURE …" at bounding box center [370, 159] width 135 height 16
click at [303, 151] on select "EHS AKL ACCOUNTS EHS AKL CARPET EHS AKL D&B EHS AKL DESIGNER EHS AKL FURNITURE …" at bounding box center [370, 159] width 135 height 16
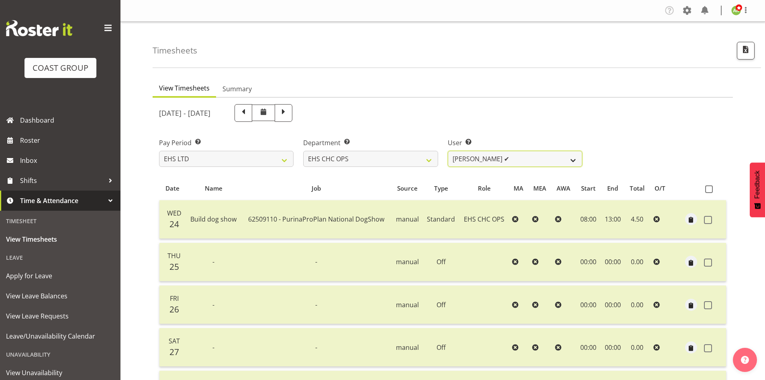
click at [565, 156] on select "Aminio Fonongaloa-Lolohea ✔ David Wiseman ✔ George Unsworth ✔ Keegan Thomas ✔ M…" at bounding box center [515, 159] width 135 height 16
click at [415, 168] on div "Department Select which department you would like to view. EHS AKL ACCOUNTS EHS…" at bounding box center [371, 149] width 144 height 45
click at [418, 162] on select "EHS AKL ACCOUNTS EHS AKL CARPET EHS AKL D&B EHS AKL DESIGNER EHS AKL FURNITURE …" at bounding box center [370, 159] width 135 height 16
click at [303, 151] on select "EHS AKL ACCOUNTS EHS AKL CARPET EHS AKL D&B EHS AKL DESIGNER EHS AKL FURNITURE …" at bounding box center [370, 159] width 135 height 16
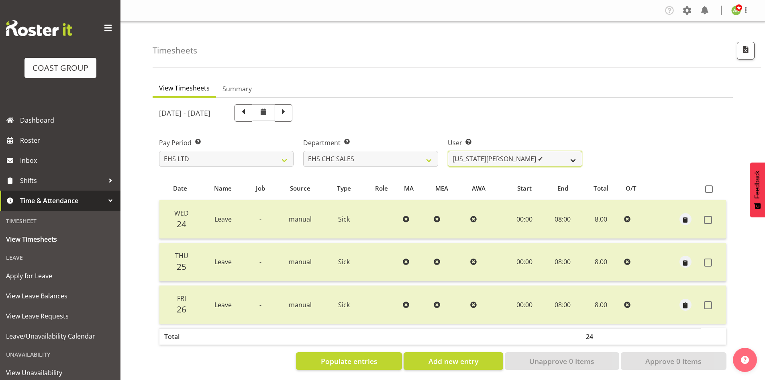
click at [562, 162] on select "Georgia Costain ✔ Kelly Butterill ✔ Nicola Ransome ✔" at bounding box center [515, 159] width 135 height 16
drag, startPoint x: 261, startPoint y: 156, endPoint x: 265, endPoint y: 162, distance: 7.2
click at [261, 156] on select "SLP LTD EHS LTD DW LTD VEHICLES Carlton Events Hamilton 120 Limited Wellington …" at bounding box center [226, 159] width 135 height 16
click at [358, 158] on select "EHS AKL ACCOUNTS EHS AKL CARPET EHS AKL D&B EHS AKL DESIGNER EHS AKL FURNITURE …" at bounding box center [370, 159] width 135 height 16
select select "46"
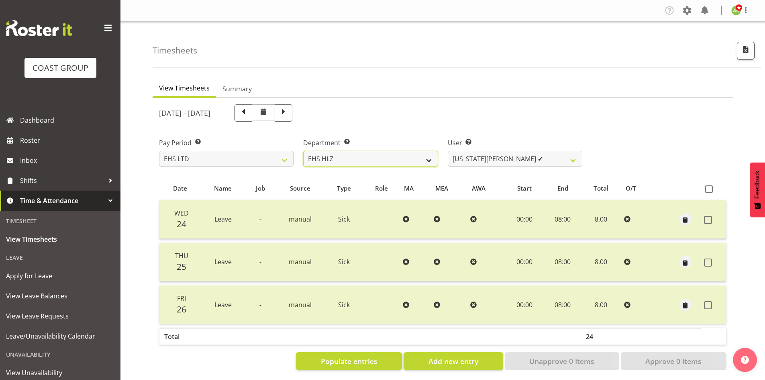
click at [303, 151] on select "EHS AKL ACCOUNTS EHS AKL CARPET EHS AKL D&B EHS AKL DESIGNER EHS AKL FURNITURE …" at bounding box center [370, 159] width 135 height 16
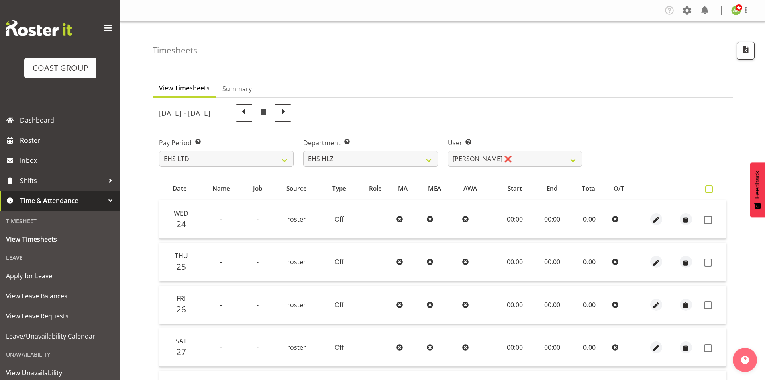
click at [710, 188] on span at bounding box center [709, 189] width 8 height 8
click at [710, 188] on input "checkbox" at bounding box center [707, 188] width 5 height 5
checkbox input "true"
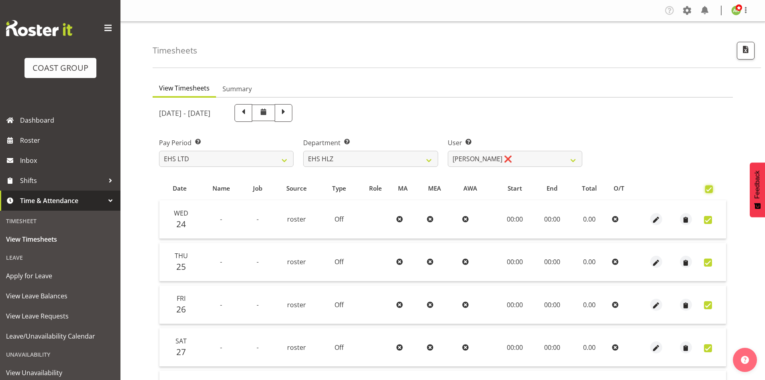
checkbox input "true"
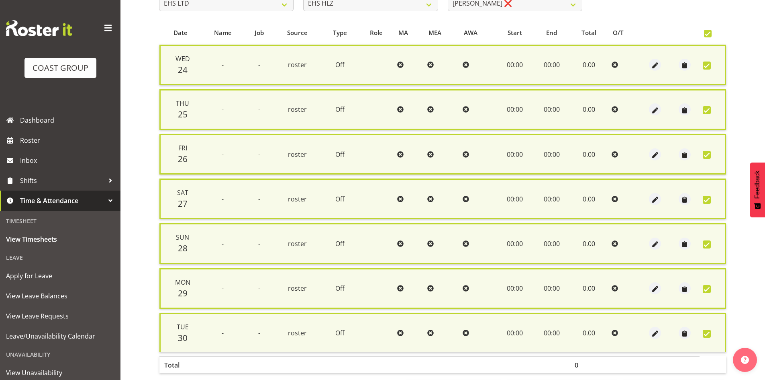
scroll to position [192, 0]
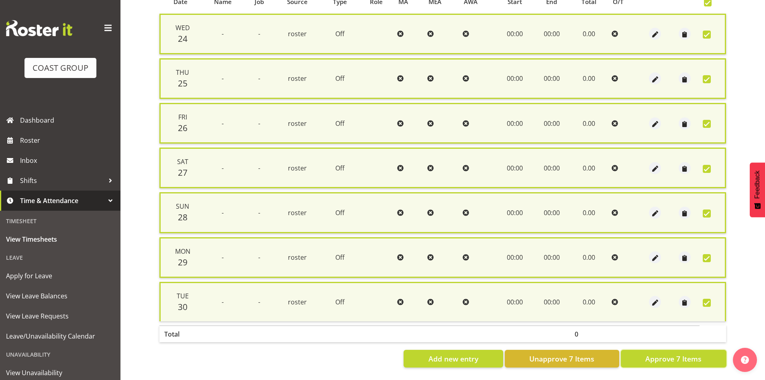
click at [691, 353] on span "Approve 7 Items" at bounding box center [674, 358] width 56 height 10
checkbox input "false"
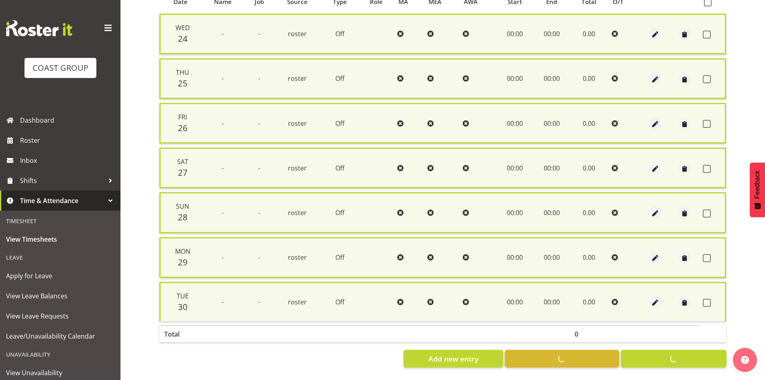
checkbox input "false"
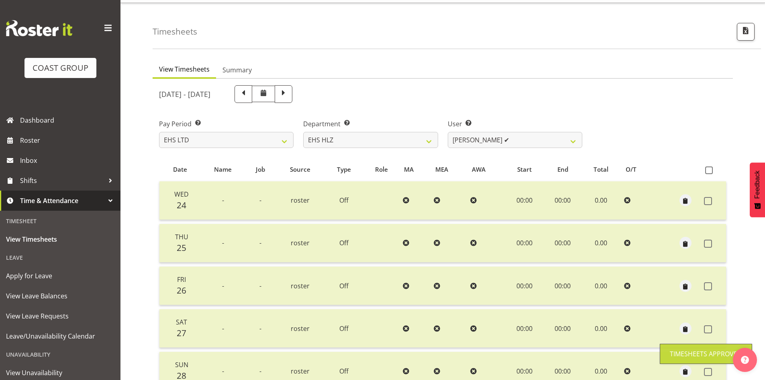
scroll to position [18, 0]
click at [410, 139] on select "EHS AKL ACCOUNTS EHS AKL CARPET EHS AKL D&B EHS AKL DESIGNER EHS AKL FURNITURE …" at bounding box center [370, 140] width 135 height 16
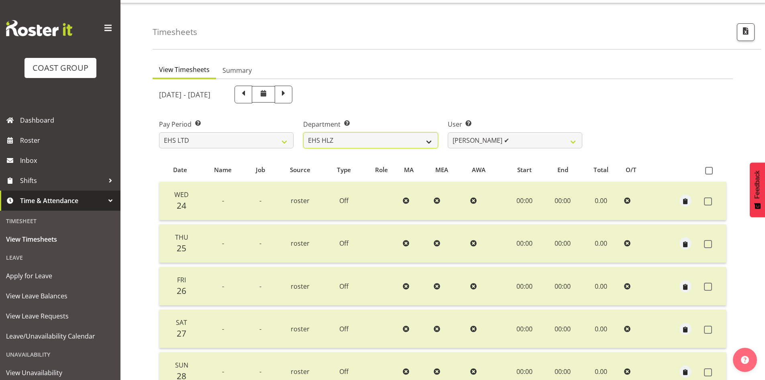
select select "43"
click at [303, 132] on select "EHS AKL ACCOUNTS EHS AKL CARPET EHS AKL D&B EHS AKL DESIGNER EHS AKL FURNITURE …" at bounding box center [370, 140] width 135 height 16
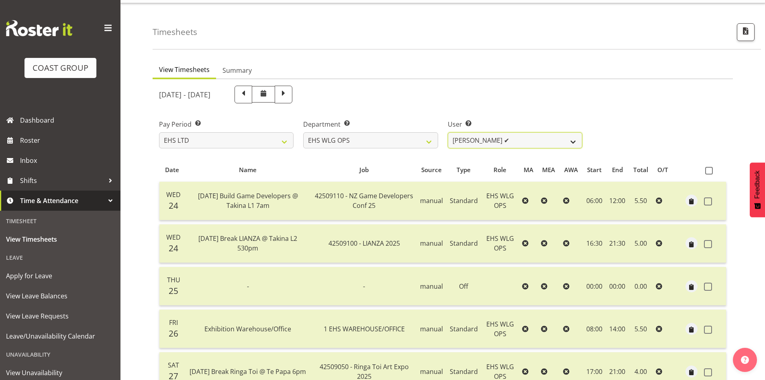
click at [568, 141] on select "Ashton Staats ✔ Darryl Burns ✔ Geoffrey Robertson ✔ Jackson Howsan ✔ Kade Tiati…" at bounding box center [515, 140] width 135 height 16
select select "1141"
click at [448, 132] on select "Ashton Staats ✔ Darryl Burns ✔ Geoffrey Robertson ✔ Jackson Howsan ✔ Kade Tiati…" at bounding box center [515, 140] width 135 height 16
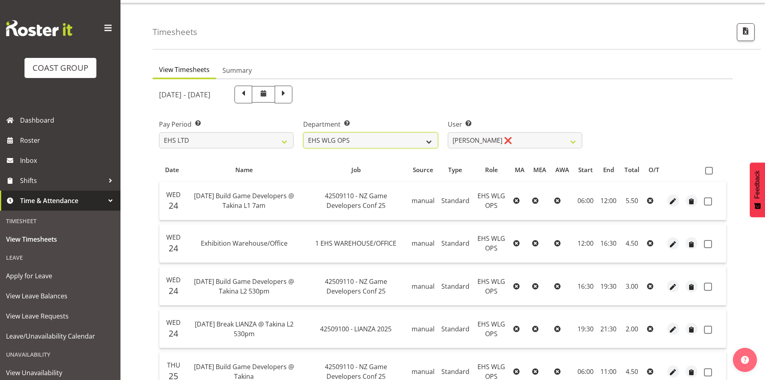
click at [415, 141] on select "EHS AKL ACCOUNTS EHS AKL CARPET EHS AKL D&B EHS AKL DESIGNER EHS AKL FURNITURE …" at bounding box center [370, 140] width 135 height 16
select select "44"
click at [303, 132] on select "EHS AKL ACCOUNTS EHS AKL CARPET EHS AKL D&B EHS AKL DESIGNER EHS AKL FURNITURE …" at bounding box center [370, 140] width 135 height 16
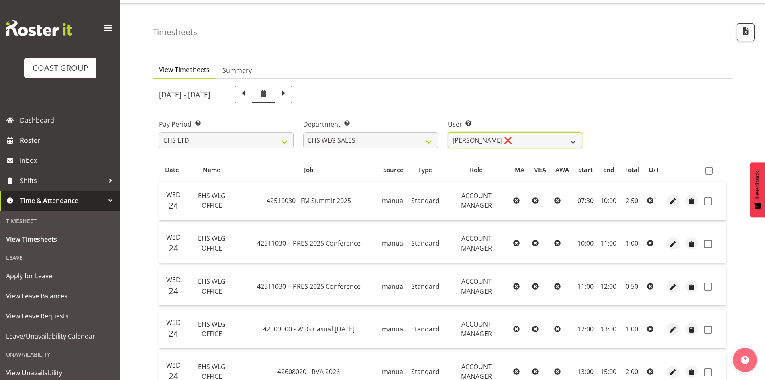
click at [570, 142] on select "Lu Budden ❌ Tatiyana Isaac ❌" at bounding box center [515, 140] width 135 height 16
click at [224, 141] on select "SLP LTD EHS LTD DW LTD VEHICLES Carlton Events Hamilton 120 Limited Wellington …" at bounding box center [226, 140] width 135 height 16
select select "8"
click at [159, 132] on select "SLP LTD EHS LTD DW LTD VEHICLES Carlton Events Hamilton 120 Limited Wellington …" at bounding box center [226, 140] width 135 height 16
select select
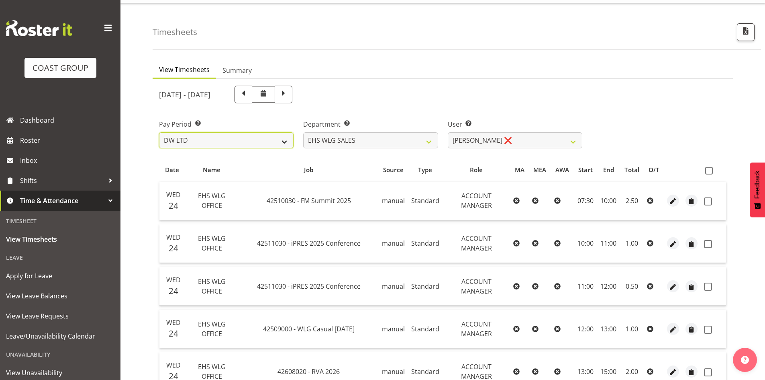
select select
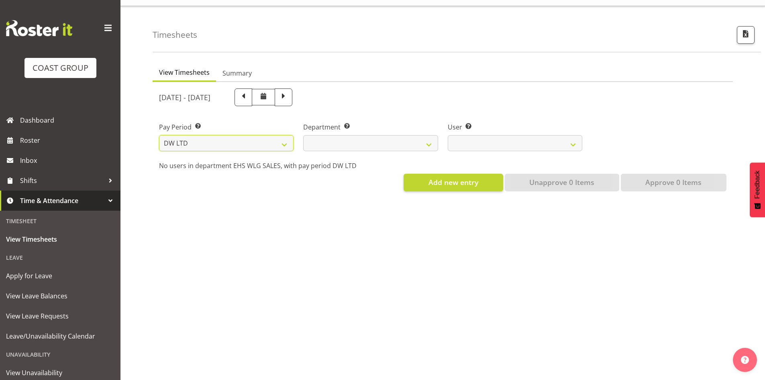
select select
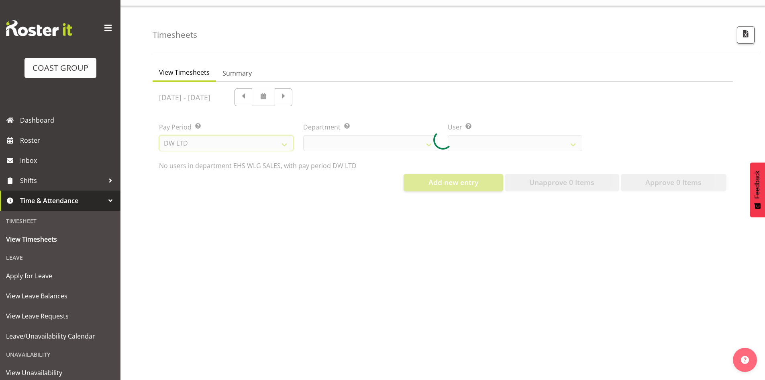
select select
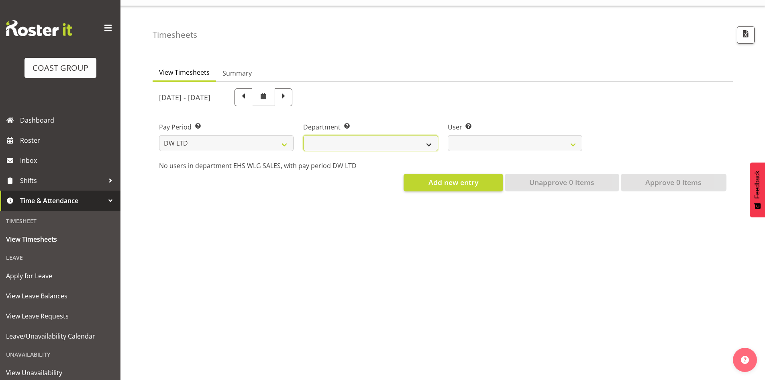
click at [376, 138] on select "DW AKL DW AKL ACCOUNTS/OFFICE DW AKL DESIGN DW AKL PRODUCTION DW CHC DW CHC DES…" at bounding box center [370, 143] width 135 height 16
click at [303, 135] on select "DW AKL DW AKL ACCOUNTS/OFFICE DW AKL DESIGN DW AKL PRODUCTION DW CHC DW CHC DES…" at bounding box center [370, 143] width 135 height 16
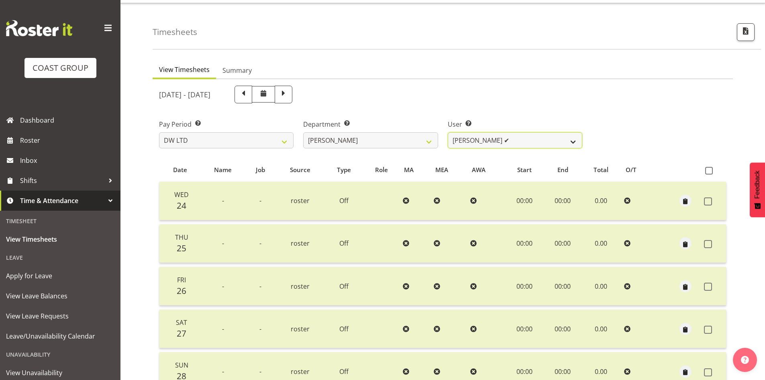
click at [519, 144] on select "Andrew McFadzean ✔ Boston Morgan-Horan ✔ Chanel Toleafoa ❌ Gene Burton ✔ Ian Si…" at bounding box center [515, 140] width 135 height 16
click at [533, 146] on select "Andrew McFadzean ✔ Boston Morgan-Horan ✔ Chanel Toleafoa ❌ Gene Burton ✔ Ian Si…" at bounding box center [515, 140] width 135 height 16
click at [403, 142] on select "DW AKL DW AKL ACCOUNTS/OFFICE DW AKL DESIGN DW AKL PRODUCTION DW CHC DW CHC DES…" at bounding box center [370, 140] width 135 height 16
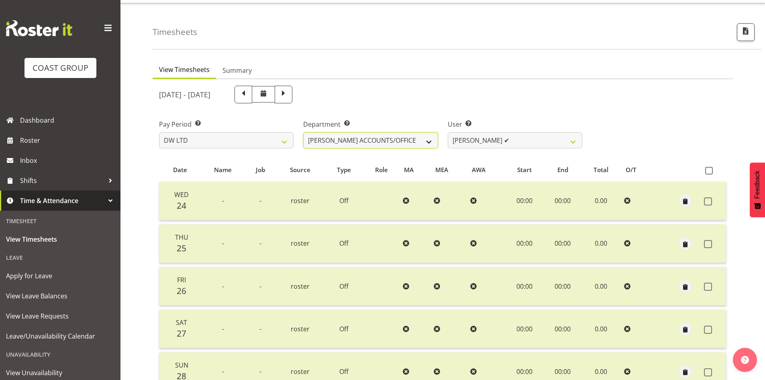
click at [303, 132] on select "DW AKL DW AKL ACCOUNTS/OFFICE DW AKL DESIGN DW AKL PRODUCTION DW CHC DW CHC DES…" at bounding box center [370, 140] width 135 height 16
click at [548, 141] on select "Vivian McFadzean ✔" at bounding box center [515, 140] width 135 height 16
click at [329, 141] on select "DW AKL DW AKL ACCOUNTS/OFFICE DW AKL DESIGN DW AKL PRODUCTION DW CHC DW CHC DES…" at bounding box center [370, 140] width 135 height 16
click at [303, 132] on select "DW AKL DW AKL ACCOUNTS/OFFICE DW AKL DESIGN DW AKL PRODUCTION DW CHC DW CHC DES…" at bounding box center [370, 140] width 135 height 16
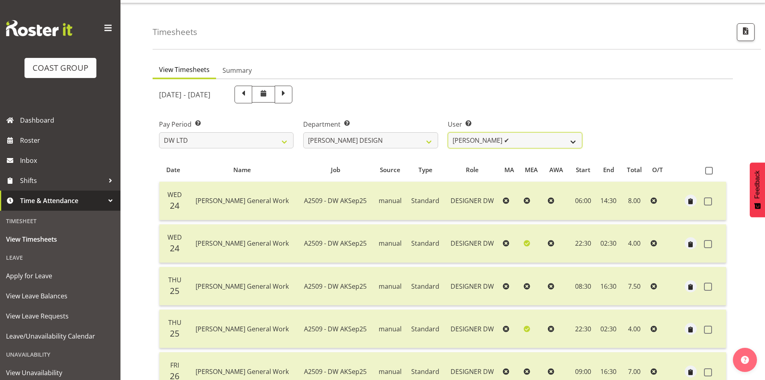
click at [533, 144] on select "Benjamin Thomas Geden ✔ Darren Shiu Lun Lau ✔" at bounding box center [515, 140] width 135 height 16
click at [370, 129] on div "Department Select which department you would like to view. DW AKL DW AKL ACCOUN…" at bounding box center [370, 133] width 135 height 29
click at [373, 137] on select "DW AKL DW AKL ACCOUNTS/OFFICE DW AKL DESIGN DW AKL PRODUCTION DW CHC DW CHC DES…" at bounding box center [370, 140] width 135 height 16
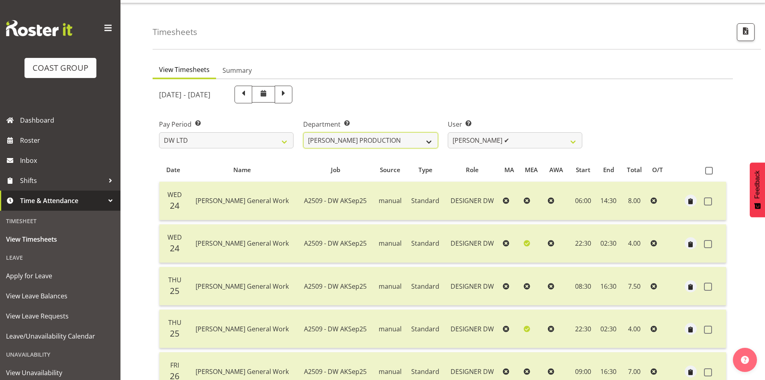
click at [303, 132] on select "DW AKL DW AKL ACCOUNTS/OFFICE DW AKL DESIGN DW AKL PRODUCTION DW CHC DW CHC DES…" at bounding box center [370, 140] width 135 height 16
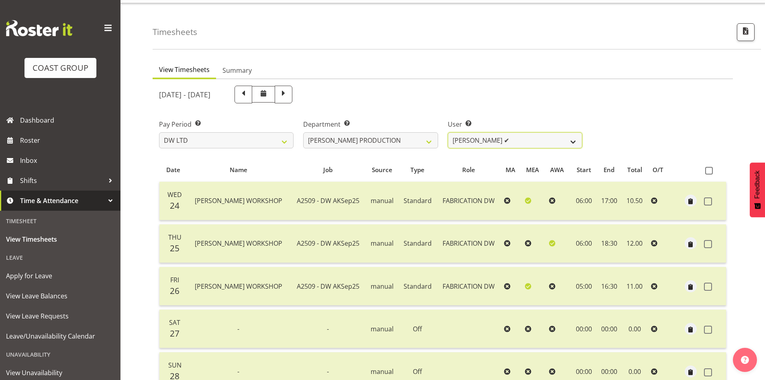
click at [549, 144] on select "Peter Lee ✔" at bounding box center [515, 140] width 135 height 16
click at [376, 140] on select "DW AKL DW AKL ACCOUNTS/OFFICE DW AKL DESIGN DW AKL PRODUCTION DW CHC DW CHC DES…" at bounding box center [370, 140] width 135 height 16
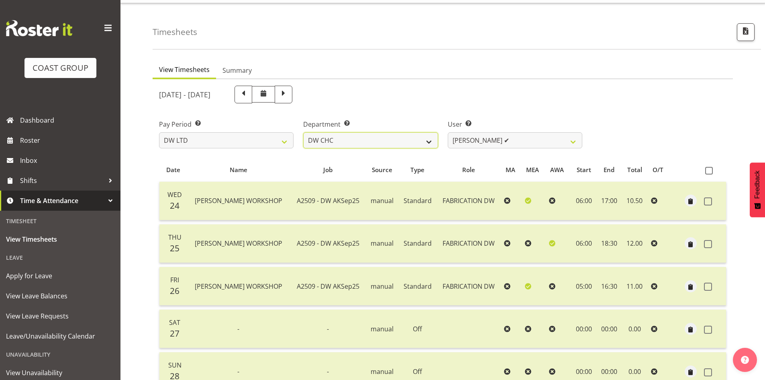
click at [303, 132] on select "DW AKL DW AKL ACCOUNTS/OFFICE DW AKL DESIGN DW AKL PRODUCTION DW CHC DW CHC DES…" at bounding box center [370, 140] width 135 height 16
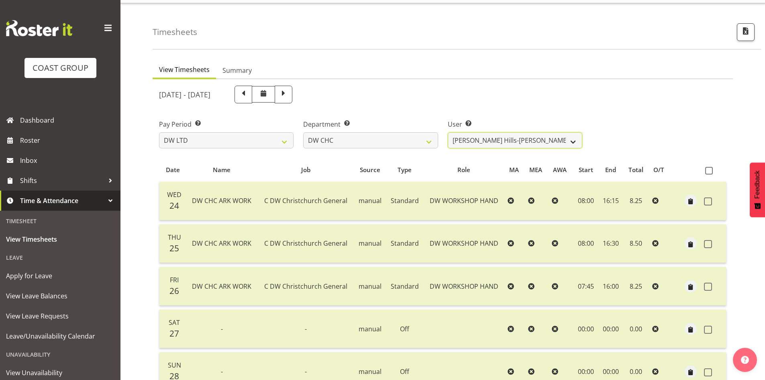
click at [563, 139] on select "Ambrose Hills-Simonsen ✔ Brad Tweedy ✔ Bryan Humprhries ❌ Callum Jack O'Leary S…" at bounding box center [515, 140] width 135 height 16
click at [400, 140] on select "DW AKL DW AKL ACCOUNTS/OFFICE DW AKL DESIGN DW AKL PRODUCTION DW CHC DW CHC DES…" at bounding box center [370, 140] width 135 height 16
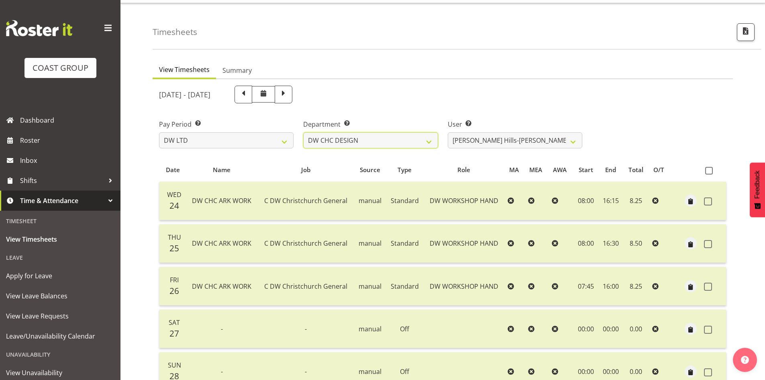
click at [303, 132] on select "DW AKL DW AKL ACCOUNTS/OFFICE DW AKL DESIGN DW AKL PRODUCTION DW CHC DW CHC DES…" at bounding box center [370, 140] width 135 height 16
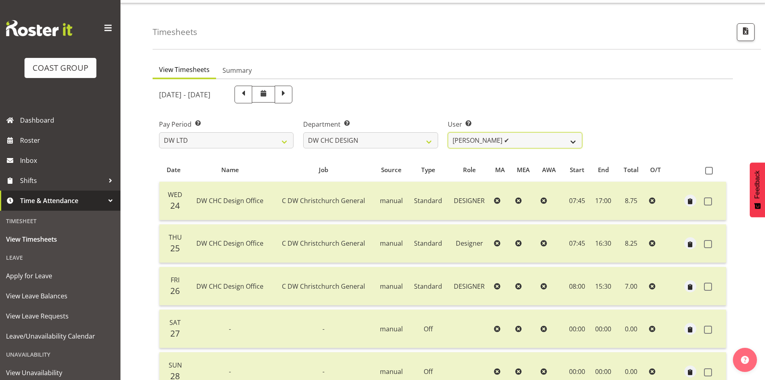
click at [542, 143] on select "Amy Robinson ✔ Jeremy Hogan ✔ Jorgelina Villar ✔" at bounding box center [515, 140] width 135 height 16
click at [411, 147] on select "DW AKL DW AKL ACCOUNTS/OFFICE DW AKL DESIGN DW AKL PRODUCTION DW CHC DW CHC DES…" at bounding box center [370, 140] width 135 height 16
click at [303, 132] on select "DW AKL DW AKL ACCOUNTS/OFFICE DW AKL DESIGN DW AKL PRODUCTION DW CHC DW CHC DES…" at bounding box center [370, 140] width 135 height 16
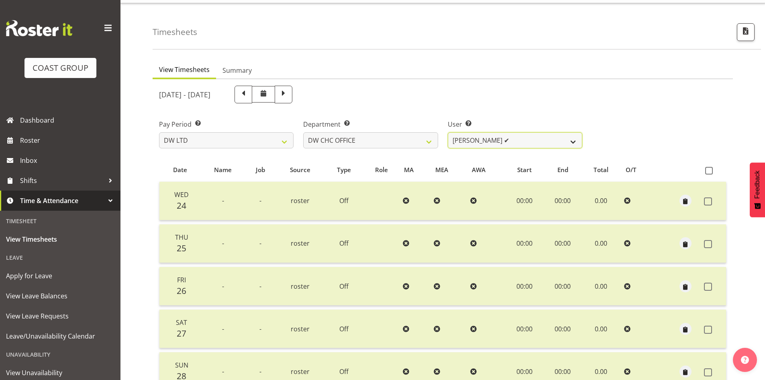
click at [542, 144] on select "Monique Mitchell ✔" at bounding box center [515, 140] width 135 height 16
click at [404, 143] on select "DW AKL DW AKL ACCOUNTS/OFFICE DW AKL DESIGN DW AKL PRODUCTION DW CHC DW CHC DES…" at bounding box center [370, 140] width 135 height 16
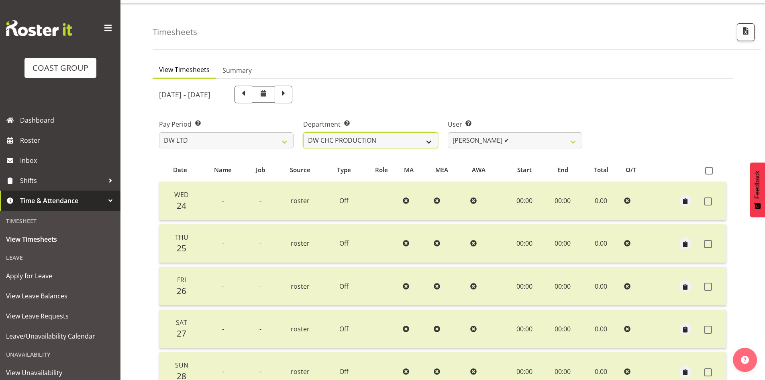
click at [303, 132] on select "DW AKL DW AKL ACCOUNTS/OFFICE DW AKL DESIGN DW AKL PRODUCTION DW CHC DW CHC DES…" at bounding box center [370, 140] width 135 height 16
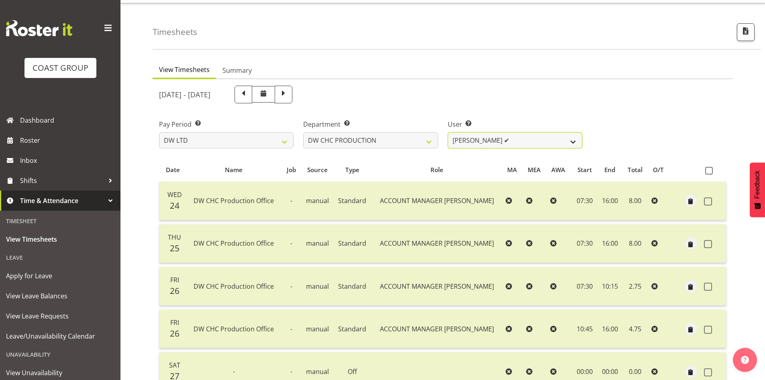
click at [538, 141] on select "Jason Garvey ✔" at bounding box center [515, 140] width 135 height 16
click at [424, 145] on select "DW AKL DW AKL ACCOUNTS/OFFICE DW AKL DESIGN DW AKL PRODUCTION DW CHC DW CHC DES…" at bounding box center [370, 140] width 135 height 16
click at [303, 132] on select "DW AKL DW AKL ACCOUNTS/OFFICE DW AKL DESIGN DW AKL PRODUCTION DW CHC DW CHC DES…" at bounding box center [370, 140] width 135 height 16
click at [523, 145] on select "Jason Garvey ✔" at bounding box center [515, 140] width 135 height 16
click at [421, 149] on div "Department Select which department you would like to view. DW AKL DW AKL ACCOUN…" at bounding box center [371, 130] width 144 height 45
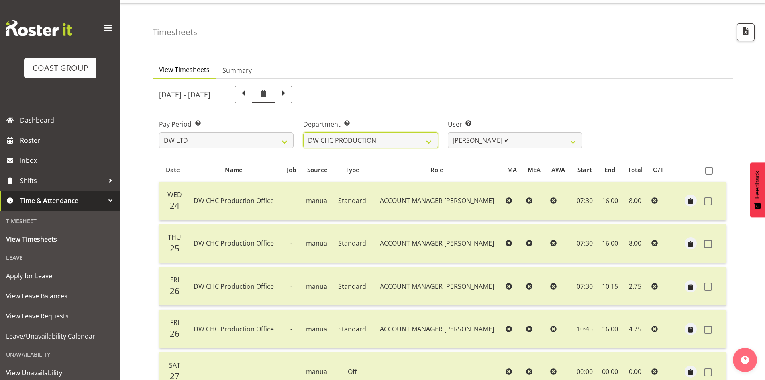
click at [419, 148] on div "Department Select which department you would like to view. DW AKL DW AKL ACCOUN…" at bounding box center [371, 130] width 144 height 45
click at [303, 132] on select "DW AKL DW AKL ACCOUNTS/OFFICE DW AKL DESIGN DW AKL PRODUCTION DW CHC DW CHC DES…" at bounding box center [370, 140] width 135 height 16
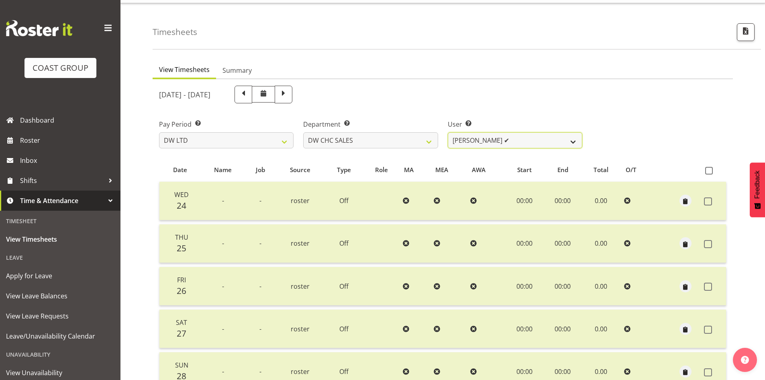
click at [535, 141] on select "Dayle Eathorne ✔" at bounding box center [515, 140] width 135 height 16
click at [431, 144] on select "DW AKL DW AKL ACCOUNTS/OFFICE DW AKL DESIGN DW AKL PRODUCTION DW CHC DW CHC DES…" at bounding box center [370, 140] width 135 height 16
click at [303, 132] on select "DW AKL DW AKL ACCOUNTS/OFFICE DW AKL DESIGN DW AKL PRODUCTION DW CHC DW CHC DES…" at bounding box center [370, 140] width 135 height 16
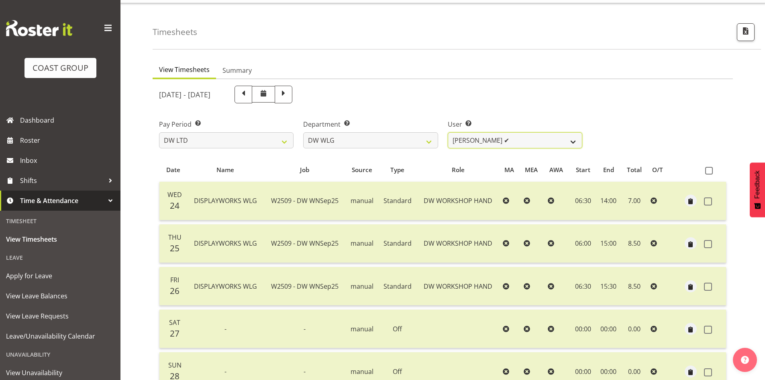
click at [554, 143] on select "Cassie Phillips ✔ Darryl Dickinson ✔ Josh Provoost ✔ Ken Barnden ✔ Stanley Elli…" at bounding box center [515, 140] width 135 height 16
click at [393, 135] on select "DW AKL DW AKL ACCOUNTS/OFFICE DW AKL DESIGN DW AKL PRODUCTION DW CHC DW CHC DES…" at bounding box center [370, 140] width 135 height 16
select select "32"
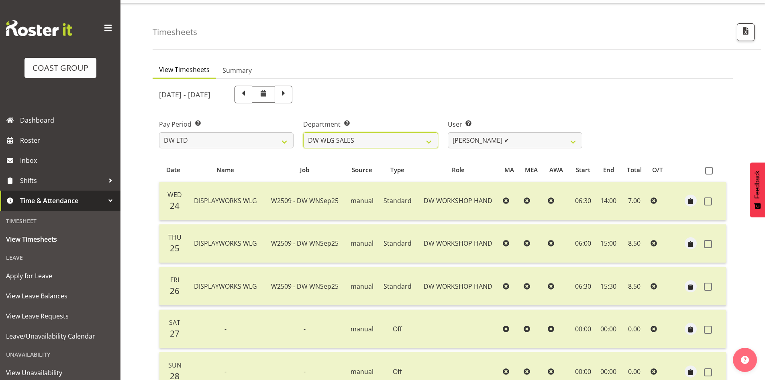
click at [303, 132] on select "DW AKL DW AKL ACCOUNTS/OFFICE DW AKL DESIGN DW AKL PRODUCTION DW CHC DW CHC DES…" at bounding box center [370, 140] width 135 height 16
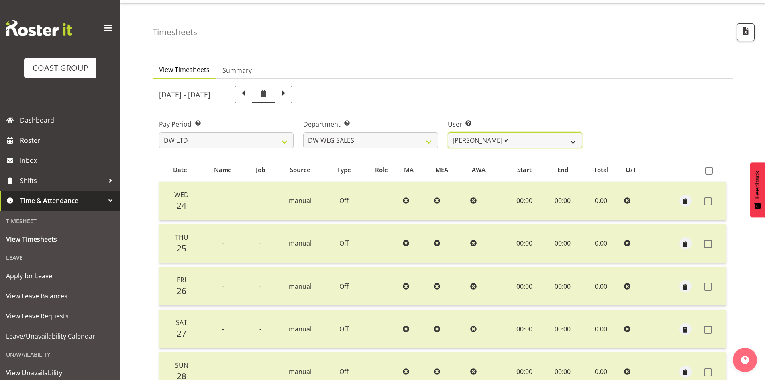
click at [550, 141] on select "Wayne Eathorne ✔" at bounding box center [515, 140] width 135 height 16
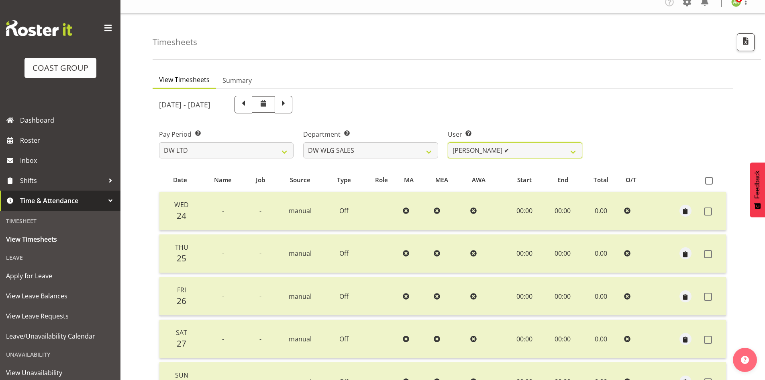
scroll to position [0, 0]
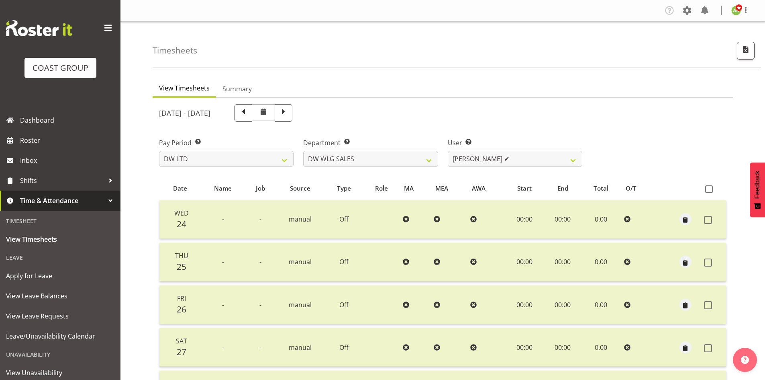
click at [690, 19] on div "Company Settings Roles & Skills Tasks Jobs Employees Locations & Departments Ac…" at bounding box center [443, 11] width 645 height 22
click at [689, 14] on span at bounding box center [687, 10] width 13 height 13
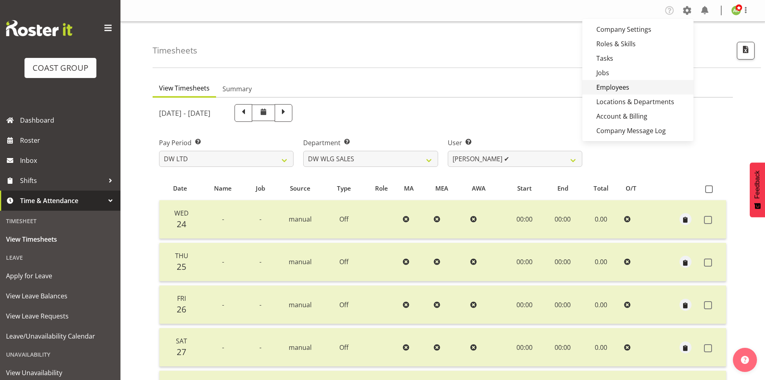
click at [638, 88] on link "Employees" at bounding box center [638, 87] width 111 height 14
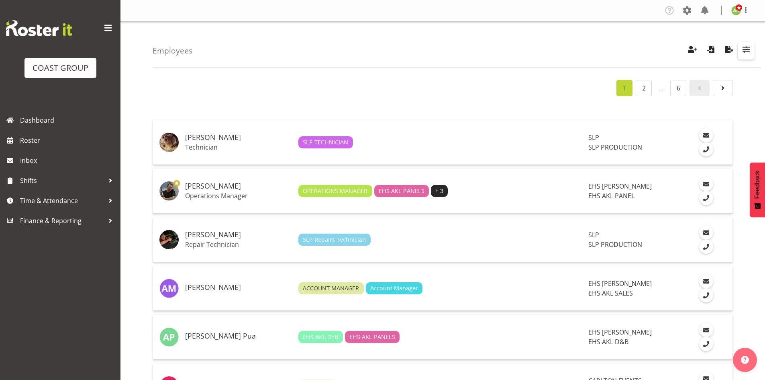
drag, startPoint x: 742, startPoint y: 54, endPoint x: 745, endPoint y: 57, distance: 4.8
click at [742, 54] on span "button" at bounding box center [746, 49] width 10 height 10
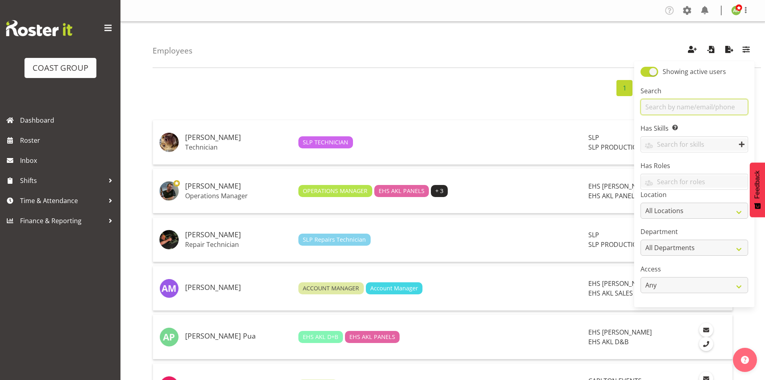
click at [697, 108] on input "text" at bounding box center [695, 107] width 108 height 16
type input "chanel"
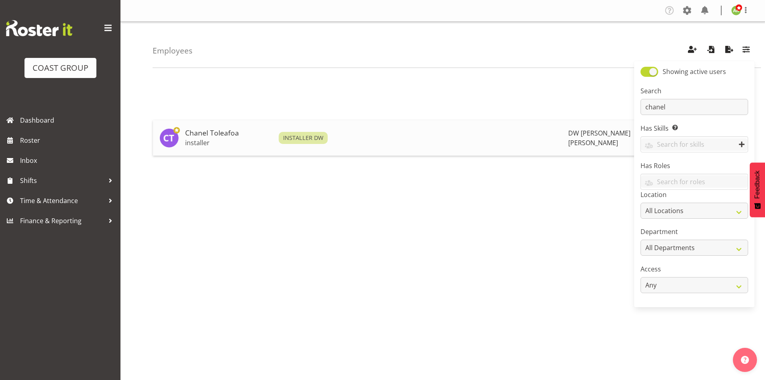
click at [232, 136] on h5 "Chanel Toleafoa" at bounding box center [228, 133] width 87 height 8
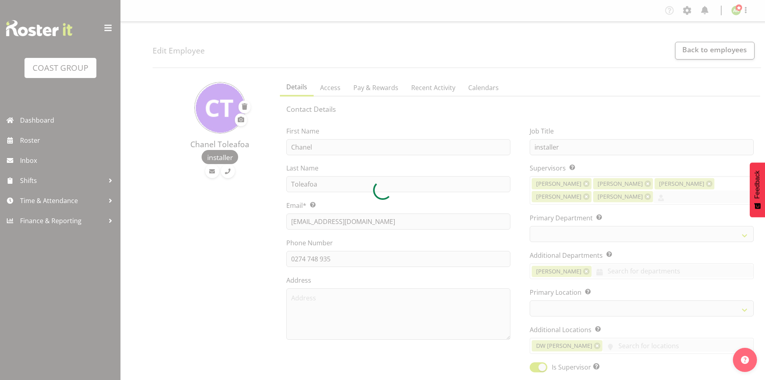
select select "TimelineWeek"
select select
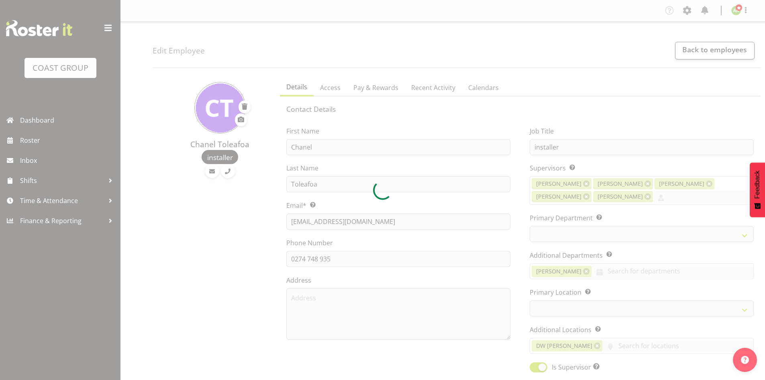
select select "112"
select select "37"
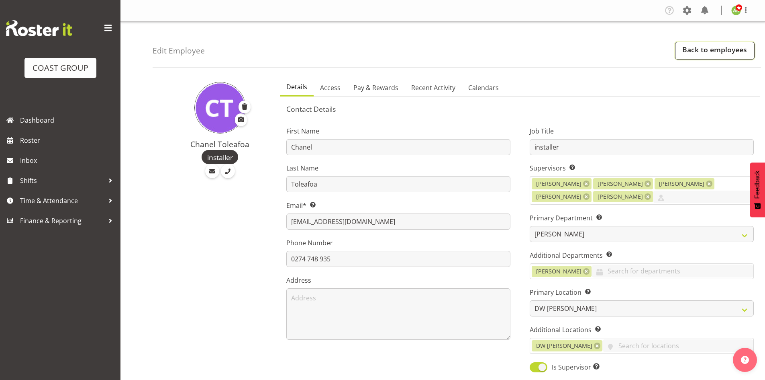
click at [723, 51] on link "Back to employees" at bounding box center [715, 51] width 80 height 18
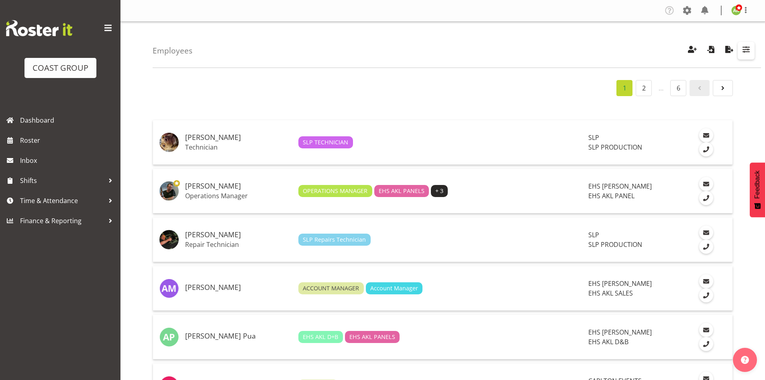
click at [743, 51] on span "button" at bounding box center [746, 49] width 10 height 10
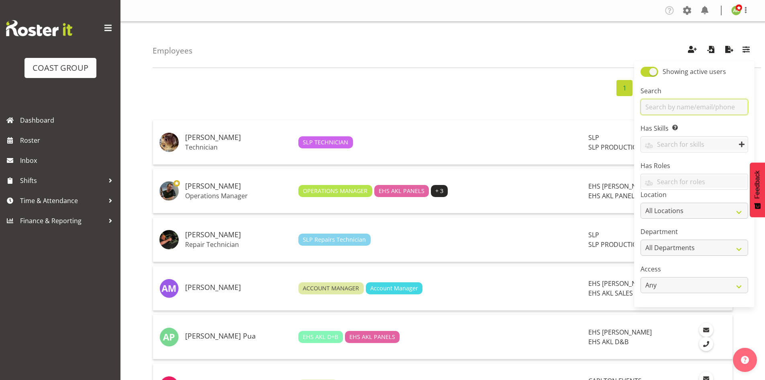
click at [695, 107] on input "text" at bounding box center [695, 107] width 108 height 16
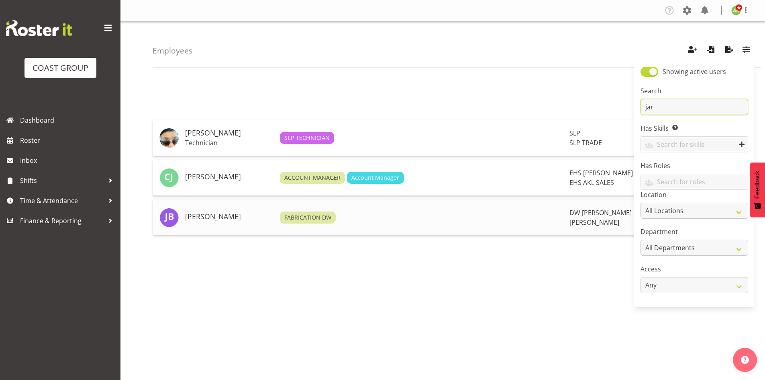
type input "jar"
click at [197, 220] on h5 "[PERSON_NAME]" at bounding box center [229, 217] width 88 height 8
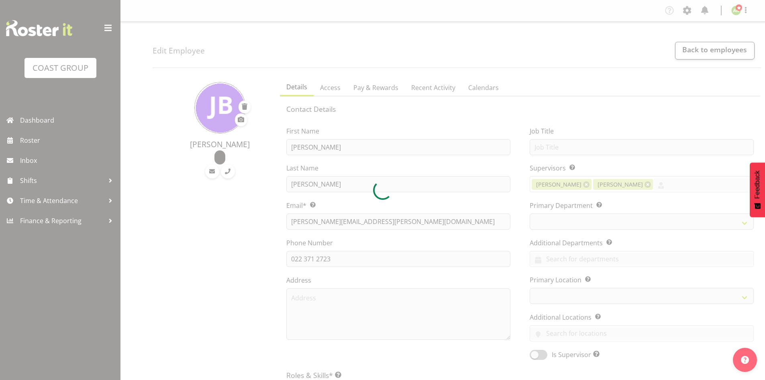
select select "TimelineWeek"
select select
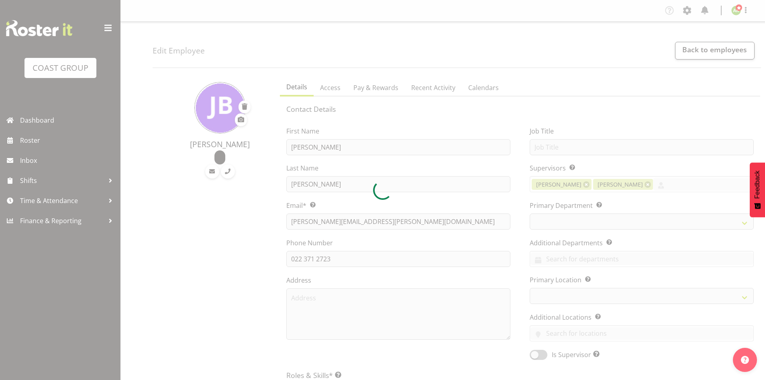
select select
select select "37"
select select "112"
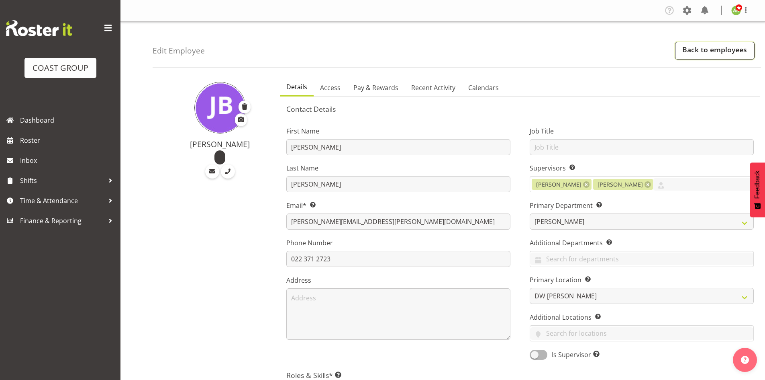
click at [726, 53] on link "Back to employees" at bounding box center [715, 51] width 80 height 18
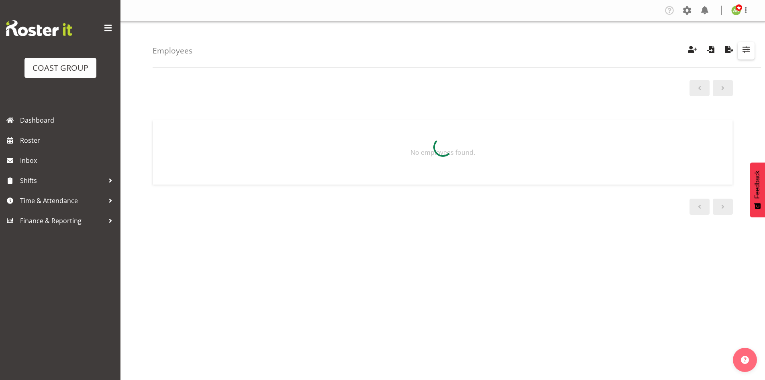
click at [746, 52] on span "button" at bounding box center [746, 49] width 10 height 10
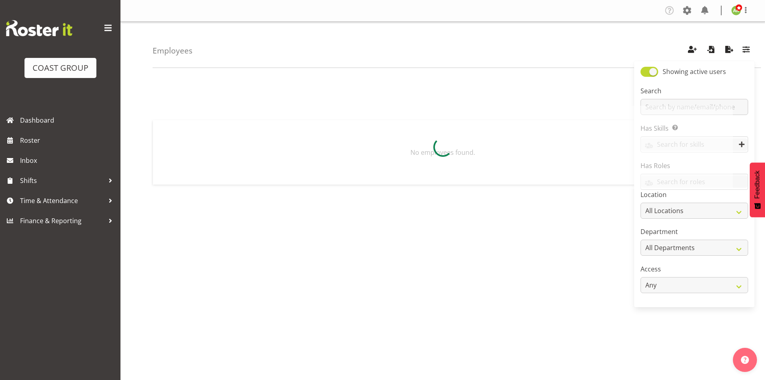
click at [691, 108] on div at bounding box center [443, 147] width 581 height 83
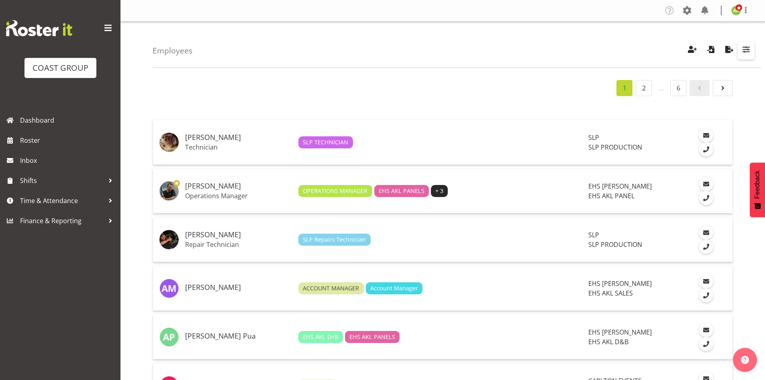
click at [744, 57] on button "button" at bounding box center [746, 51] width 17 height 18
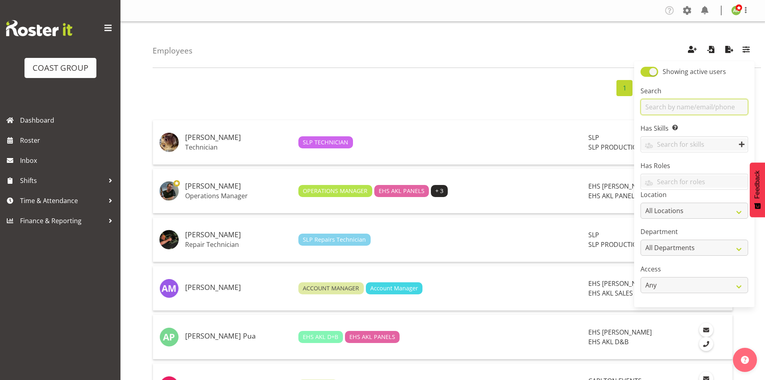
click at [714, 106] on input "text" at bounding box center [695, 107] width 108 height 16
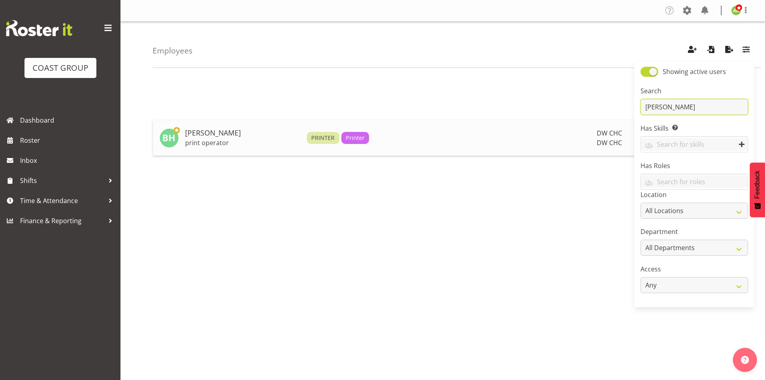
type input "[PERSON_NAME]"
click at [227, 139] on p "print operator" at bounding box center [242, 143] width 115 height 8
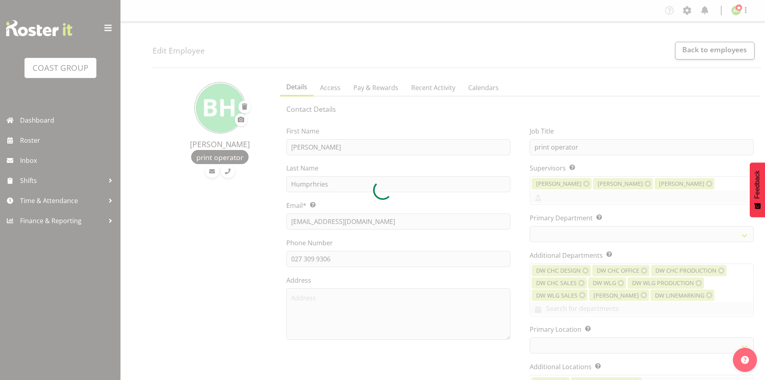
select select "TimelineWeek"
select select
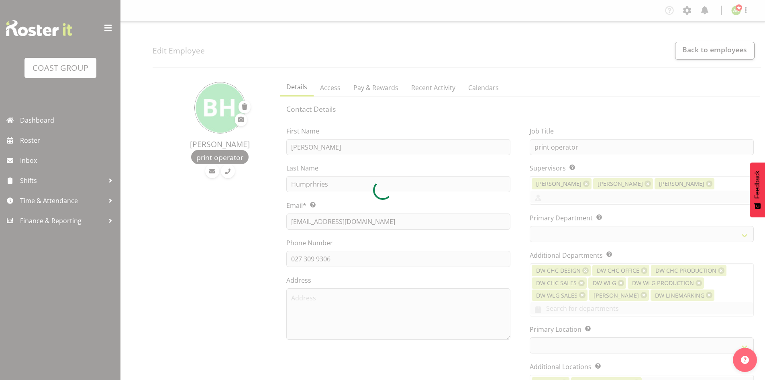
select select "28"
select select "36"
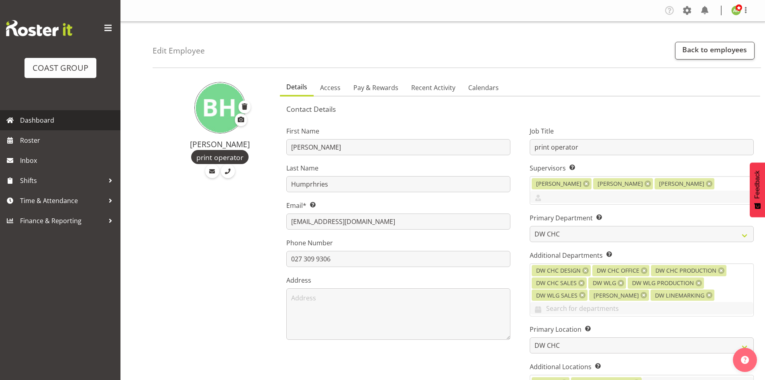
click at [42, 119] on span "Dashboard" at bounding box center [68, 120] width 96 height 12
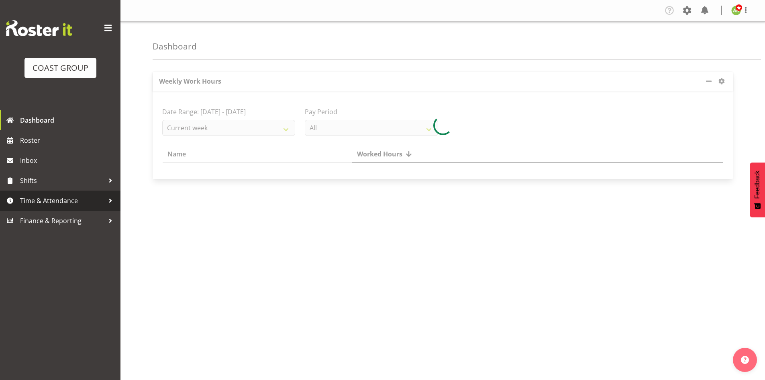
click at [50, 200] on span "Time & Attendance" at bounding box center [62, 200] width 84 height 12
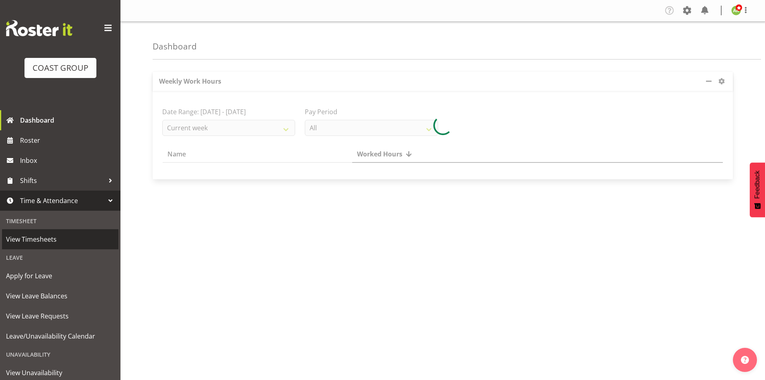
click at [55, 233] on span "View Timesheets" at bounding box center [60, 239] width 108 height 12
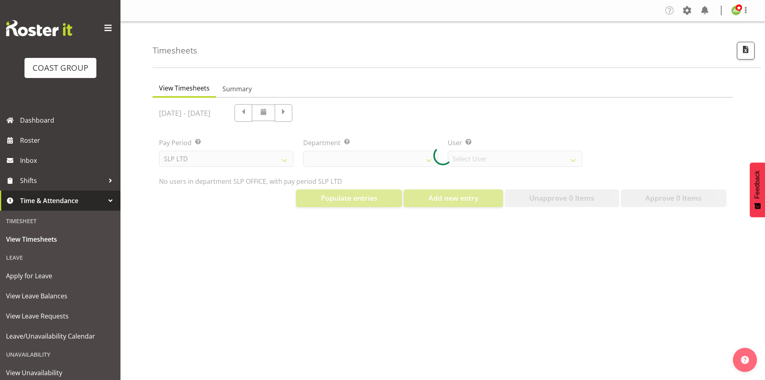
select select "25"
select select "7496"
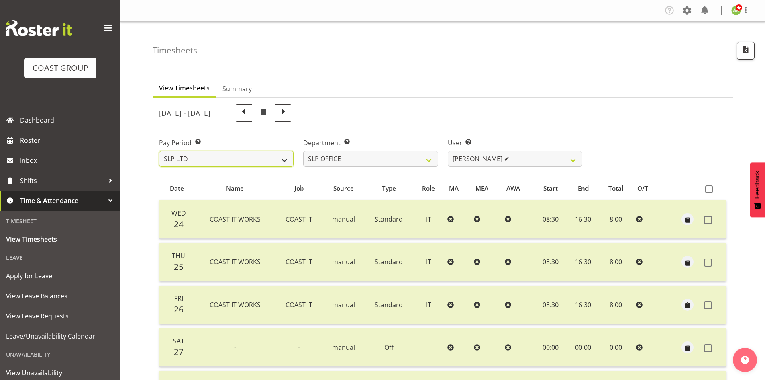
click at [281, 161] on select "SLP LTD EHS LTD DW LTD VEHICLES Carlton Events [PERSON_NAME] 120 Limited Wellin…" at bounding box center [226, 159] width 135 height 16
select select "8"
click at [159, 151] on select "SLP LTD EHS LTD DW LTD VEHICLES Carlton Events [PERSON_NAME] 120 Limited Wellin…" at bounding box center [226, 159] width 135 height 16
select select
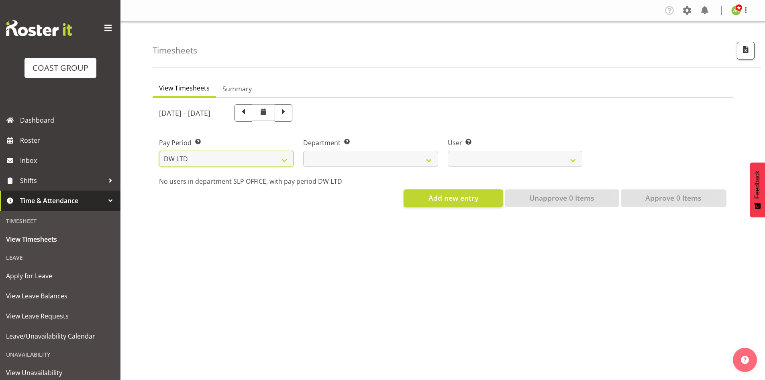
select select
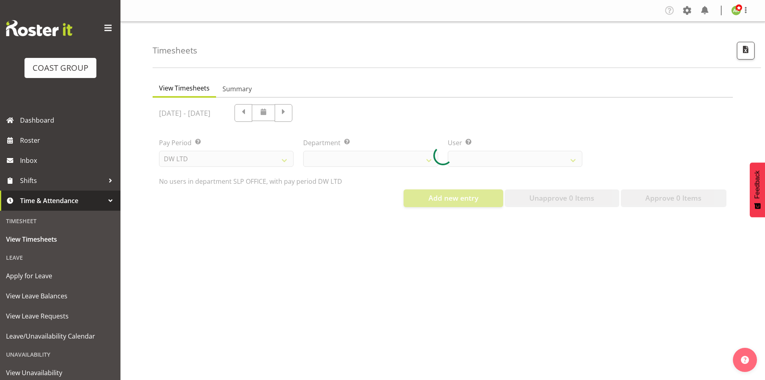
select select
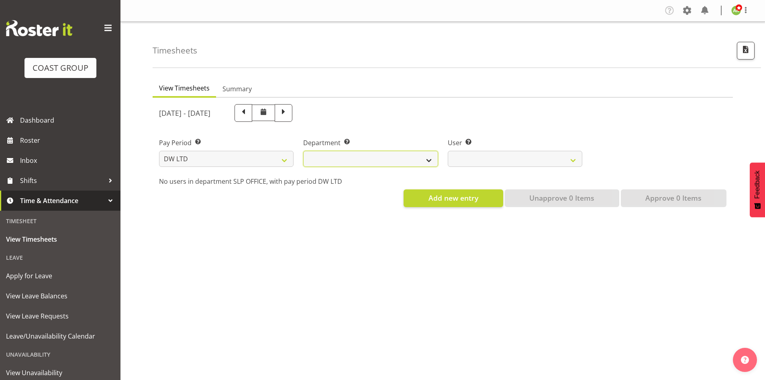
click at [362, 151] on select "[PERSON_NAME] [PERSON_NAME] ACCOUNTS/OFFICE [PERSON_NAME] DESIGN [PERSON_NAME] …" at bounding box center [370, 159] width 135 height 16
click at [303, 151] on select "[PERSON_NAME] [PERSON_NAME] ACCOUNTS/OFFICE [PERSON_NAME] DESIGN [PERSON_NAME] …" at bounding box center [370, 159] width 135 height 16
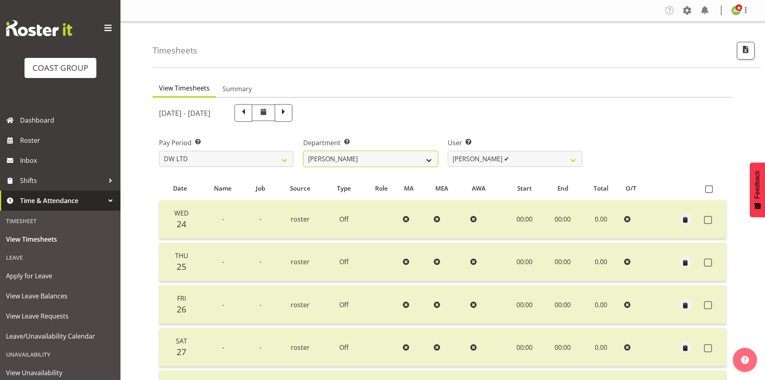
click at [409, 163] on select "[PERSON_NAME] [PERSON_NAME] ACCOUNTS/OFFICE [PERSON_NAME] DESIGN [PERSON_NAME] …" at bounding box center [370, 159] width 135 height 16
click at [303, 151] on select "[PERSON_NAME] [PERSON_NAME] ACCOUNTS/OFFICE [PERSON_NAME] DESIGN [PERSON_NAME] …" at bounding box center [370, 159] width 135 height 16
click at [388, 156] on select "[PERSON_NAME] [PERSON_NAME] ACCOUNTS/OFFICE [PERSON_NAME] DESIGN [PERSON_NAME] …" at bounding box center [370, 159] width 135 height 16
click at [303, 151] on select "[PERSON_NAME] [PERSON_NAME] ACCOUNTS/OFFICE [PERSON_NAME] DESIGN [PERSON_NAME] …" at bounding box center [370, 159] width 135 height 16
click at [513, 162] on select "[PERSON_NAME] ✔ Boston [PERSON_NAME] ✔ [PERSON_NAME] ❌ [PERSON_NAME] ✔ [PERSON_…" at bounding box center [515, 159] width 135 height 16
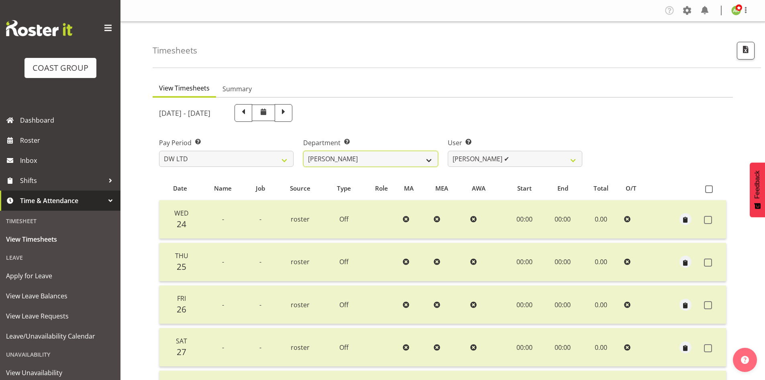
click at [405, 165] on select "[PERSON_NAME] [PERSON_NAME] ACCOUNTS/OFFICE [PERSON_NAME] DESIGN [PERSON_NAME] …" at bounding box center [370, 159] width 135 height 16
click at [303, 151] on select "[PERSON_NAME] [PERSON_NAME] ACCOUNTS/OFFICE [PERSON_NAME] DESIGN [PERSON_NAME] …" at bounding box center [370, 159] width 135 height 16
click at [533, 164] on select "[PERSON_NAME] ✔" at bounding box center [515, 159] width 135 height 16
click at [372, 158] on select "[PERSON_NAME] [PERSON_NAME] ACCOUNTS/OFFICE [PERSON_NAME] DESIGN [PERSON_NAME] …" at bounding box center [370, 159] width 135 height 16
click at [303, 151] on select "[PERSON_NAME] [PERSON_NAME] ACCOUNTS/OFFICE [PERSON_NAME] DESIGN [PERSON_NAME] …" at bounding box center [370, 159] width 135 height 16
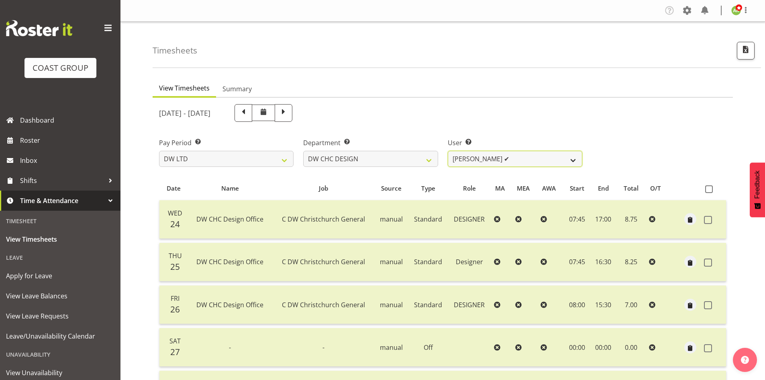
click at [555, 159] on select "[PERSON_NAME] ✔ [PERSON_NAME] ✔ [PERSON_NAME] ✔" at bounding box center [515, 159] width 135 height 16
click at [399, 158] on select "[PERSON_NAME] [PERSON_NAME] ACCOUNTS/OFFICE [PERSON_NAME] DESIGN [PERSON_NAME] …" at bounding box center [370, 159] width 135 height 16
select select "28"
click at [303, 151] on select "[PERSON_NAME] [PERSON_NAME] ACCOUNTS/OFFICE [PERSON_NAME] DESIGN [PERSON_NAME] …" at bounding box center [370, 159] width 135 height 16
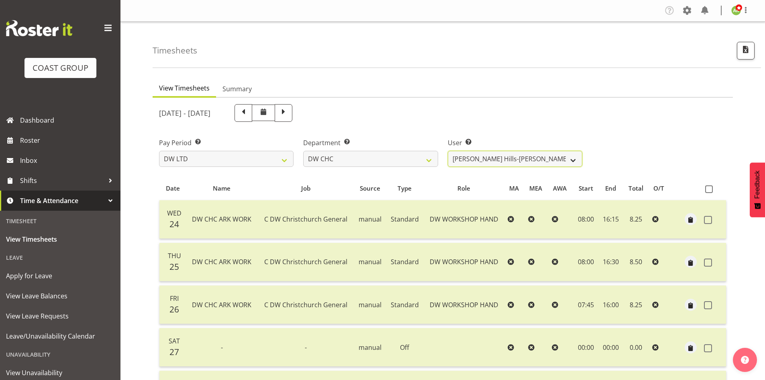
click at [541, 157] on select "[PERSON_NAME] Hills-[PERSON_NAME] ✔ [PERSON_NAME] ✔ [PERSON_NAME] ❌ [PERSON_NAM…" at bounding box center [515, 159] width 135 height 16
select select "1167"
click at [448, 151] on select "[PERSON_NAME] Hills-[PERSON_NAME] ✔ [PERSON_NAME] ✔ [PERSON_NAME] ❌ [PERSON_NAM…" at bounding box center [515, 159] width 135 height 16
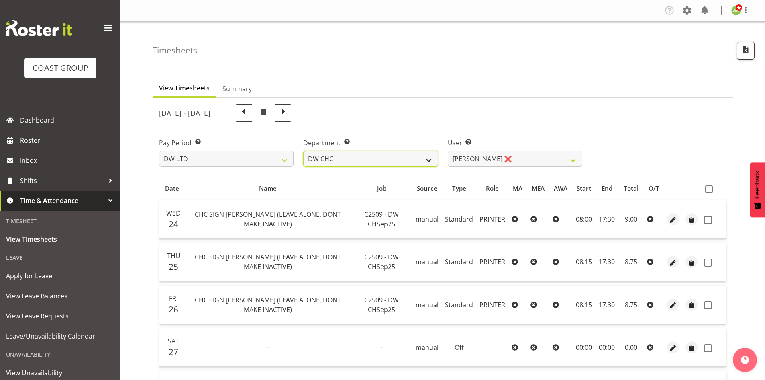
click at [414, 159] on select "[PERSON_NAME] [PERSON_NAME] ACCOUNTS/OFFICE [PERSON_NAME] DESIGN [PERSON_NAME] …" at bounding box center [370, 159] width 135 height 16
select select "112"
click at [303, 151] on select "[PERSON_NAME] [PERSON_NAME] ACCOUNTS/OFFICE [PERSON_NAME] DESIGN [PERSON_NAME] …" at bounding box center [370, 159] width 135 height 16
select select "1175"
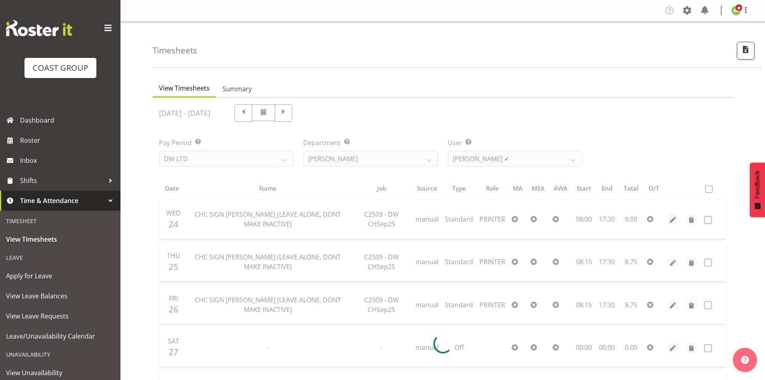
click at [491, 161] on div at bounding box center [443, 344] width 581 height 492
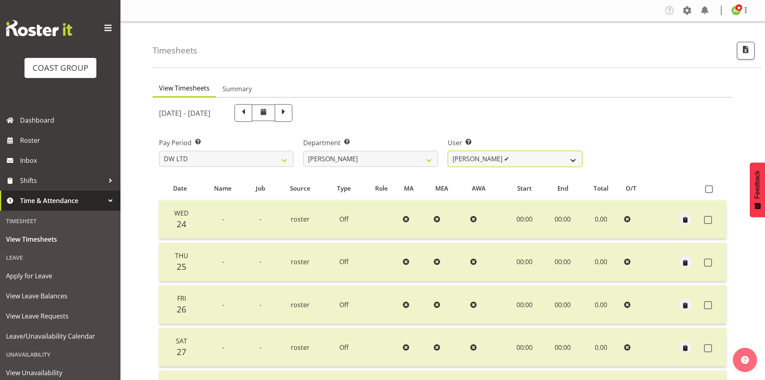
click at [491, 162] on select "[PERSON_NAME] ✔ Boston [PERSON_NAME] ✔ [PERSON_NAME] ❌ [PERSON_NAME] ✔ [PERSON_…" at bounding box center [515, 159] width 135 height 16
click at [249, 157] on select "SLP LTD EHS LTD DW LTD VEHICLES Carlton Events [PERSON_NAME] 120 Limited Wellin…" at bounding box center [226, 159] width 135 height 16
select select "7"
click at [159, 151] on select "SLP LTD EHS LTD DW LTD VEHICLES Carlton Events [PERSON_NAME] 120 Limited Wellin…" at bounding box center [226, 159] width 135 height 16
select select
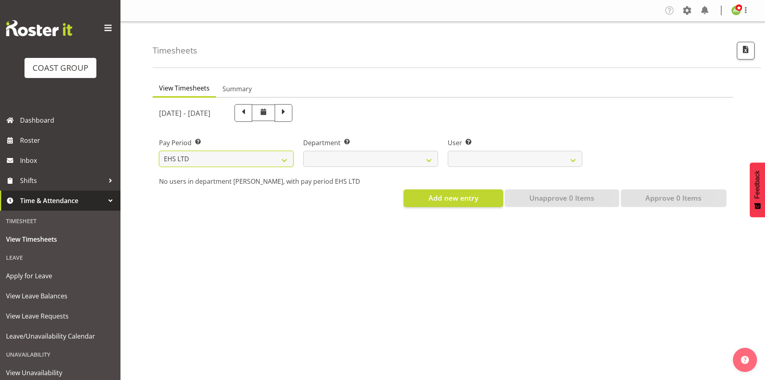
select select
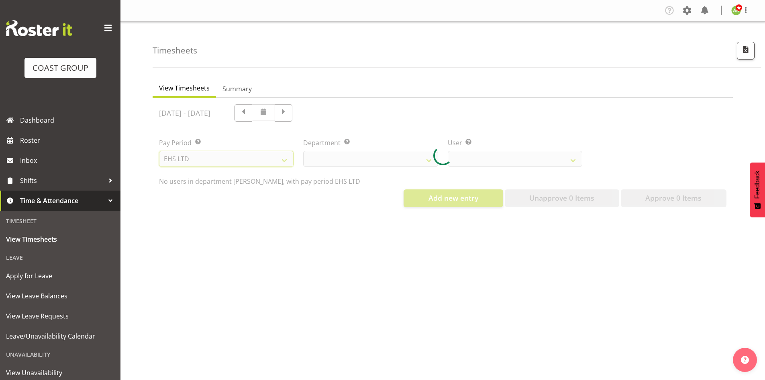
select select
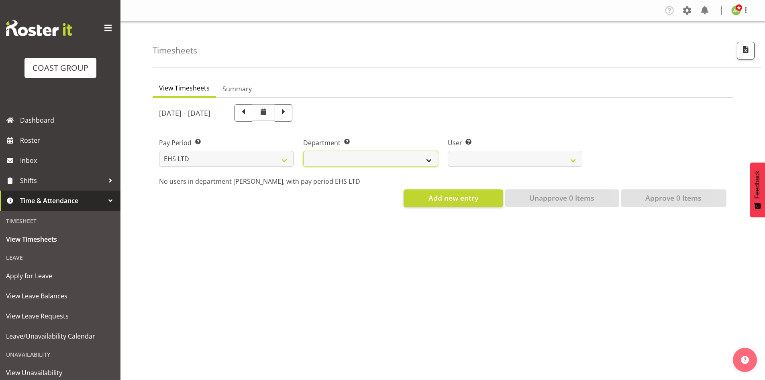
click at [370, 152] on select "EHS AKL ACCOUNTS EHS AKL CARPET EHS AKL D&B EHS AKL DESIGNER EHS AKL FURNITURE …" at bounding box center [370, 159] width 135 height 16
click at [303, 151] on select "EHS AKL ACCOUNTS EHS AKL CARPET EHS AKL D&B EHS AKL DESIGNER EHS AKL FURNITURE …" at bounding box center [370, 159] width 135 height 16
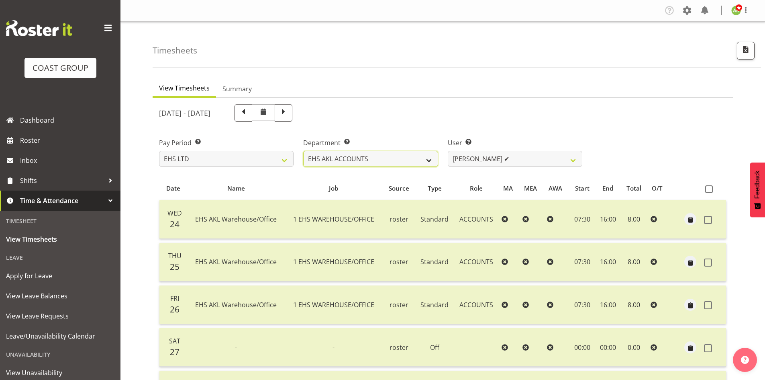
click at [399, 160] on select "EHS AKL ACCOUNTS EHS AKL CARPET EHS AKL D&B EHS AKL DESIGNER EHS AKL FURNITURE …" at bounding box center [370, 159] width 135 height 16
click at [303, 151] on select "EHS AKL ACCOUNTS EHS AKL CARPET EHS AKL D&B EHS AKL DESIGNER EHS AKL FURNITURE …" at bounding box center [370, 159] width 135 height 16
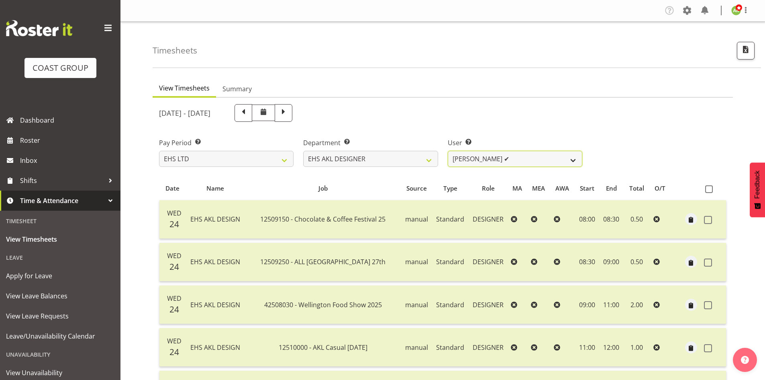
click at [576, 163] on select "[PERSON_NAME] ✔ [PERSON_NAME] ✔ [PERSON_NAME] ✔ [PERSON_NAME] ✔ [PERSON_NAME] ✔" at bounding box center [515, 159] width 135 height 16
click at [417, 156] on select "EHS AKL ACCOUNTS EHS AKL CARPET EHS AKL D&B EHS AKL DESIGNER EHS AKL FURNITURE …" at bounding box center [370, 159] width 135 height 16
click at [303, 151] on select "EHS AKL ACCOUNTS EHS AKL CARPET EHS AKL D&B EHS AKL DESIGNER EHS AKL FURNITURE …" at bounding box center [370, 159] width 135 height 16
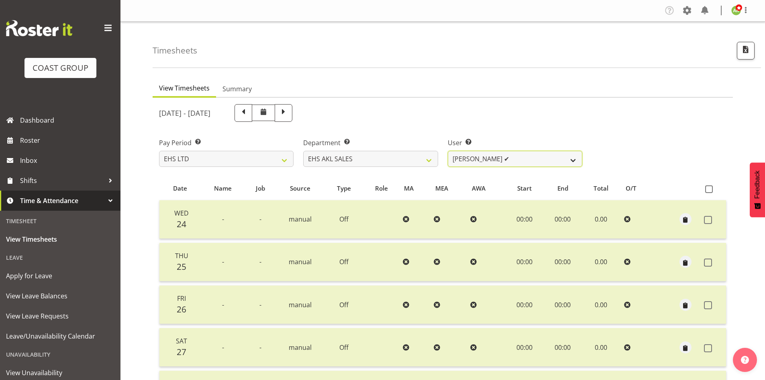
click at [547, 161] on select "[PERSON_NAME] ✔ [PERSON_NAME] ✔ [PERSON_NAME] ✔ [PERSON_NAME] ✔ [PERSON_NAME] ✔…" at bounding box center [515, 159] width 135 height 16
click at [397, 163] on select "EHS AKL ACCOUNTS EHS AKL CARPET EHS AKL D&B EHS AKL DESIGNER EHS AKL FURNITURE …" at bounding box center [370, 159] width 135 height 16
click at [303, 151] on select "EHS AKL ACCOUNTS EHS AKL CARPET EHS AKL D&B EHS AKL DESIGNER EHS AKL FURNITURE …" at bounding box center [370, 159] width 135 height 16
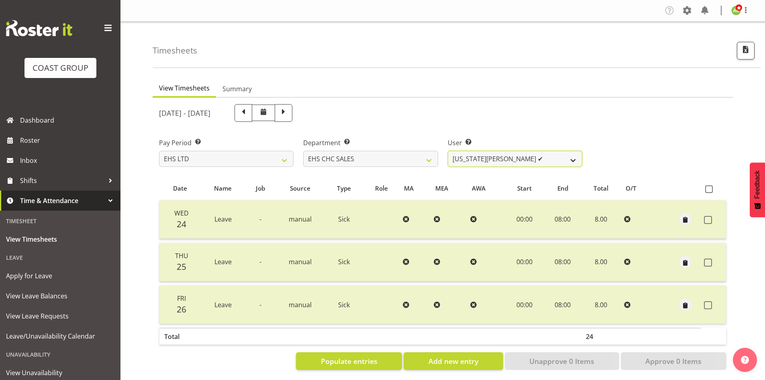
click at [547, 161] on select "[US_STATE][PERSON_NAME] ✔ [PERSON_NAME] ✔ [PERSON_NAME] ✔" at bounding box center [515, 159] width 135 height 16
click at [411, 163] on select "EHS AKL ACCOUNTS EHS AKL CARPET EHS AKL D&B EHS AKL DESIGNER EHS AKL FURNITURE …" at bounding box center [370, 159] width 135 height 16
click at [303, 151] on select "EHS AKL ACCOUNTS EHS AKL CARPET EHS AKL D&B EHS AKL DESIGNER EHS AKL FURNITURE …" at bounding box center [370, 159] width 135 height 16
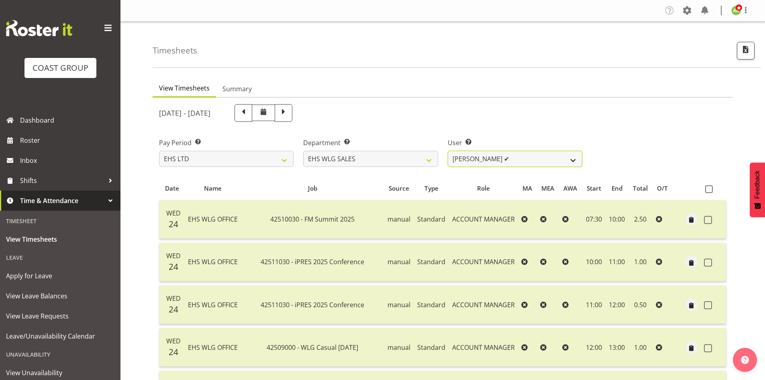
click at [570, 162] on select "Lu Budden ✔ Tatiyana Isaac ✔" at bounding box center [515, 159] width 135 height 16
click at [401, 158] on select "EHS AKL ACCOUNTS EHS AKL CARPET EHS AKL D&B EHS AKL DESIGNER EHS AKL FURNITURE …" at bounding box center [370, 159] width 135 height 16
click at [303, 151] on select "EHS AKL ACCOUNTS EHS AKL CARPET EHS AKL D&B EHS AKL DESIGNER EHS AKL FURNITURE …" at bounding box center [370, 159] width 135 height 16
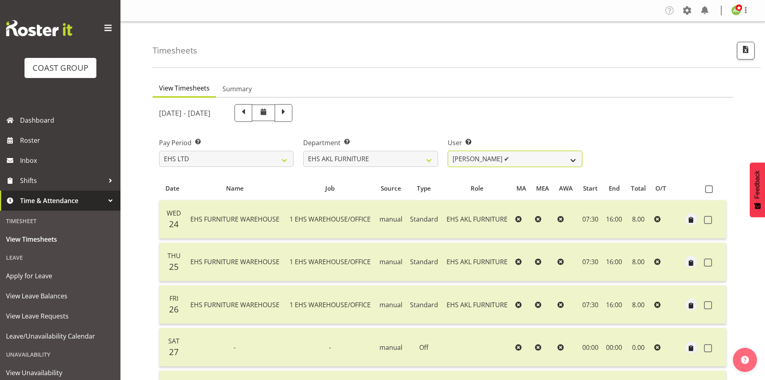
click at [544, 163] on select "Daniel Tini ✔ Filipo Iupeli ✔ Harley Wongpayuk ✔ Malae Toleafoa ✔ Manase Ward ✔…" at bounding box center [515, 159] width 135 height 16
click at [407, 166] on select "EHS AKL ACCOUNTS EHS AKL CARPET EHS AKL D&B EHS AKL DESIGNER EHS AKL FURNITURE …" at bounding box center [370, 159] width 135 height 16
select select "39"
click at [303, 151] on select "EHS AKL ACCOUNTS EHS AKL CARPET EHS AKL D&B EHS AKL DESIGNER EHS AKL FURNITURE …" at bounding box center [370, 159] width 135 height 16
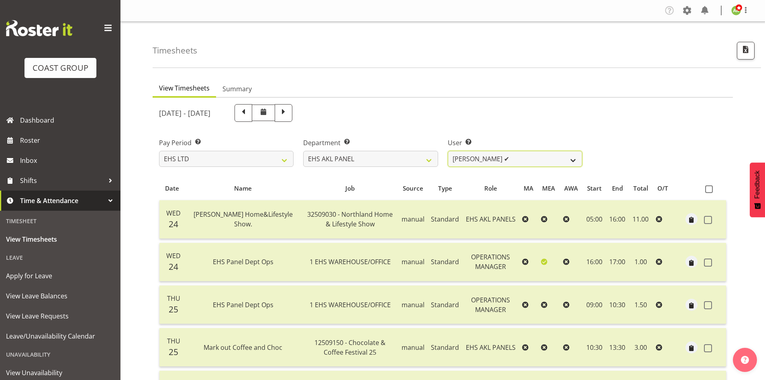
click at [544, 163] on select "Abe Denton ✔ Cameron Phillips ❌ Chad Phillips ❌ Emmett Denton ❌ Fiona Berghoffe…" at bounding box center [515, 159] width 135 height 16
click at [558, 113] on div "[DATE] - [DATE]" at bounding box center [370, 113] width 423 height 18
click at [248, 162] on select "SLP LTD EHS LTD DW LTD VEHICLES Carlton Events Hamilton 120 Limited Wellington …" at bounding box center [226, 159] width 135 height 16
select select "8"
click at [159, 151] on select "SLP LTD EHS LTD DW LTD VEHICLES Carlton Events Hamilton 120 Limited Wellington …" at bounding box center [226, 159] width 135 height 16
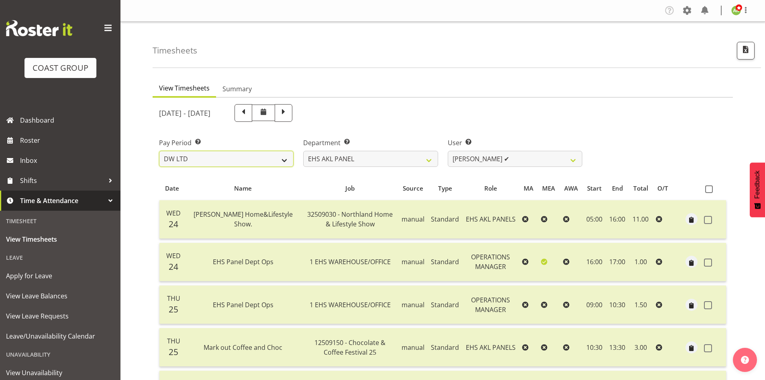
select select
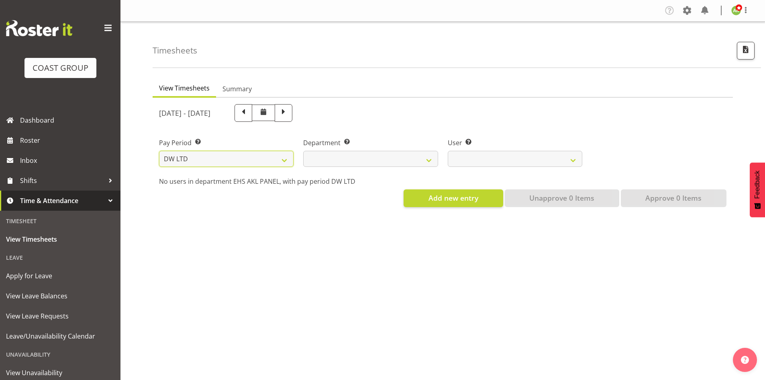
select select
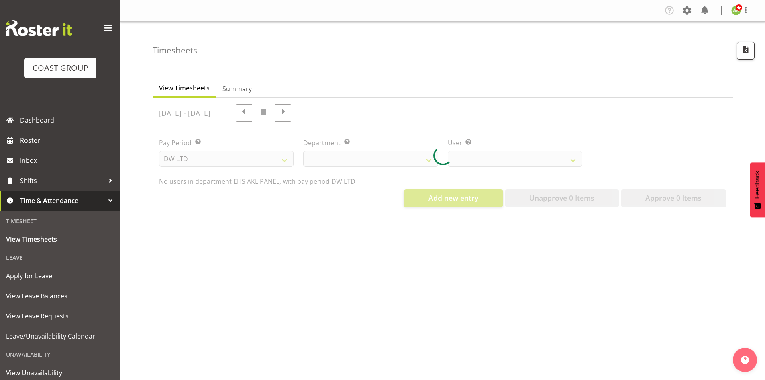
select select
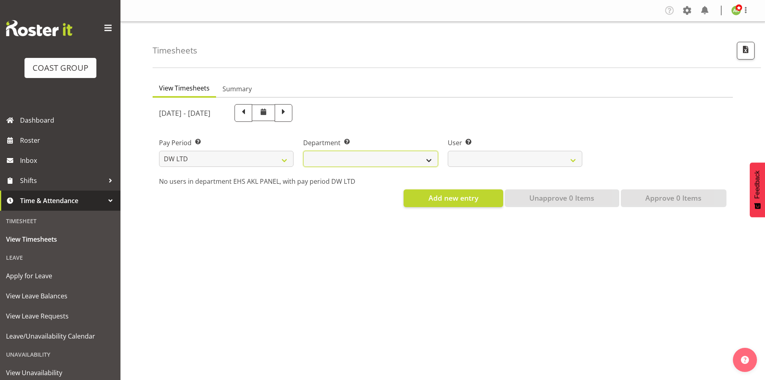
click at [391, 151] on select "DW AKL DW AKL ACCOUNTS/OFFICE DW AKL DESIGN DW AKL PRODUCTION DW CHC DW CHC DES…" at bounding box center [370, 159] width 135 height 16
select select "112"
click at [303, 151] on select "DW AKL DW AKL ACCOUNTS/OFFICE DW AKL DESIGN DW AKL PRODUCTION DW CHC DW CHC DES…" at bounding box center [370, 159] width 135 height 16
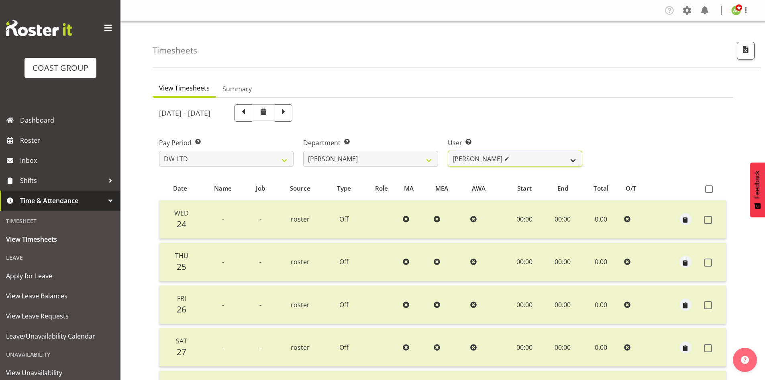
click at [483, 164] on select "Andrew McFadzean ✔ Boston Morgan-Horan ✔ Chanel Toleafoa ❌ Gene Burton ✔ Ian Si…" at bounding box center [515, 159] width 135 height 16
click at [242, 161] on select "SLP LTD EHS LTD DW LTD VEHICLES Carlton Events Hamilton 120 Limited Wellington …" at bounding box center [226, 159] width 135 height 16
select select "6"
click at [159, 151] on select "SLP LTD EHS LTD DW LTD VEHICLES Carlton Events Hamilton 120 Limited Wellington …" at bounding box center [226, 159] width 135 height 16
select select
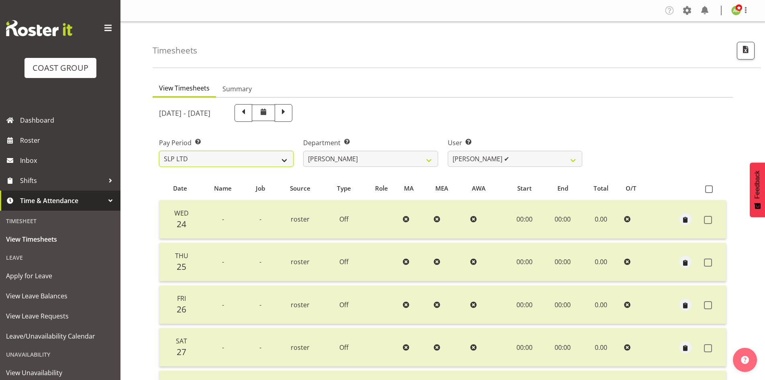
select select
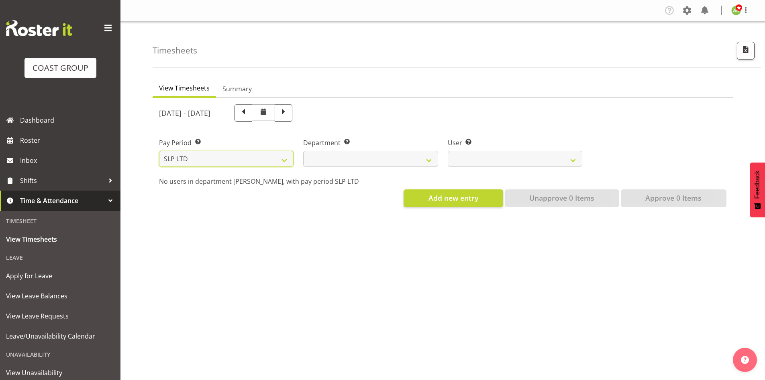
select select
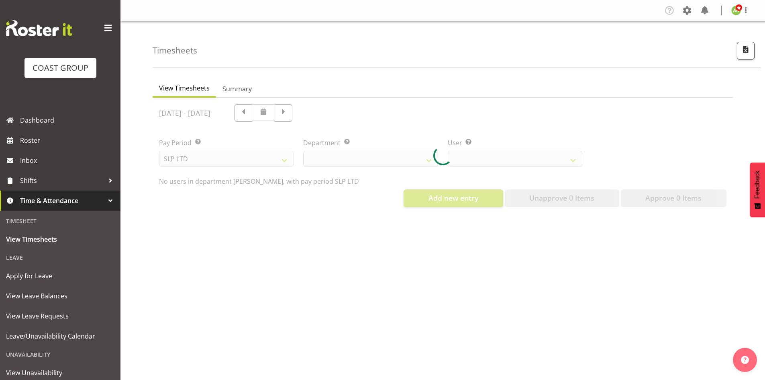
select select
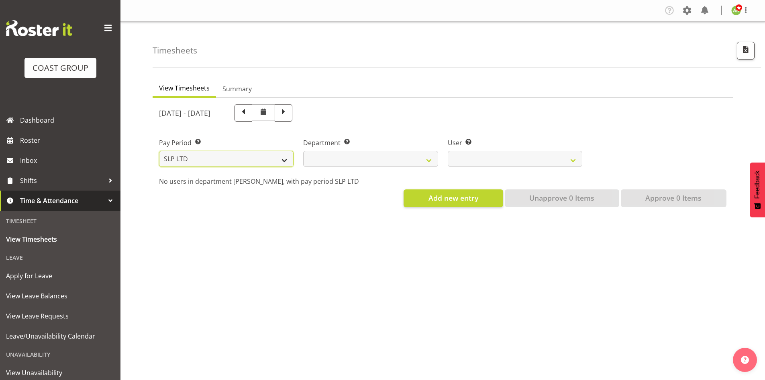
click at [235, 164] on select "SLP LTD EHS LTD DW LTD VEHICLES Carlton Events Hamilton 120 Limited Wellington …" at bounding box center [226, 159] width 135 height 16
select select "8"
click at [159, 151] on select "SLP LTD EHS LTD DW LTD VEHICLES Carlton Events Hamilton 120 Limited Wellington …" at bounding box center [226, 159] width 135 height 16
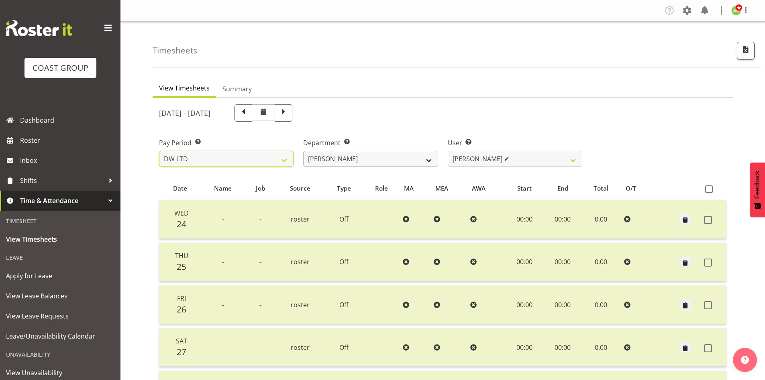
select select
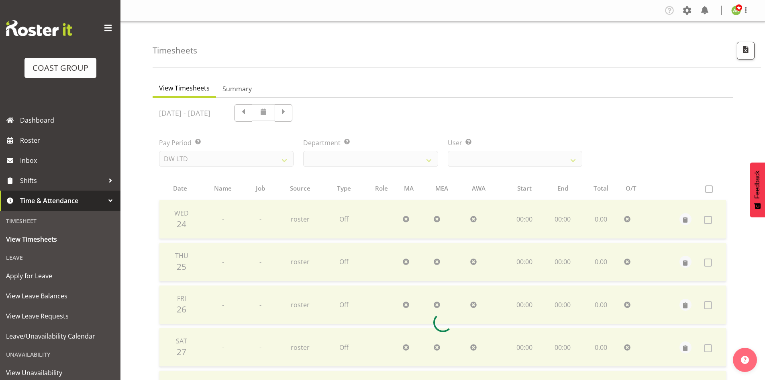
click at [390, 162] on div at bounding box center [443, 322] width 581 height 449
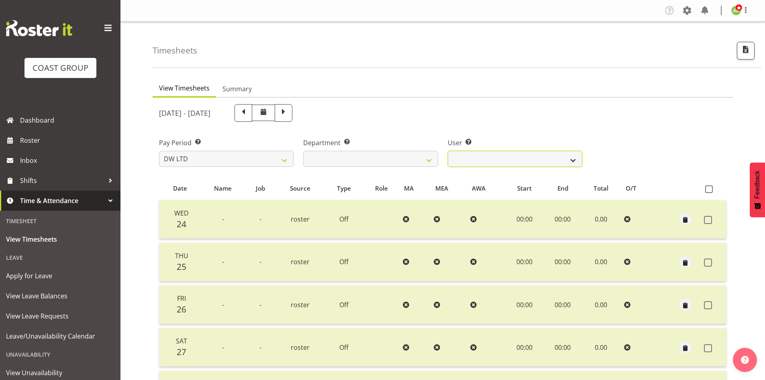
click at [455, 160] on select "Andrew McFadzean ✔ Boston Morgan-Horan ✔ Chanel Toleafoa ❌ Gene Burton ✔ Ian Si…" at bounding box center [515, 159] width 135 height 16
click at [448, 151] on select "Andrew McFadzean ✔ Boston Morgan-Horan ✔ Chanel Toleafoa ❌ Gene Burton ✔ Ian Si…" at bounding box center [515, 159] width 135 height 16
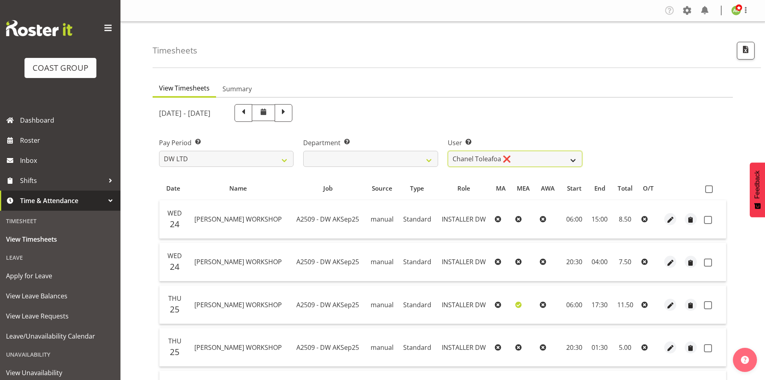
click at [520, 162] on select "Andrew McFadzean ✔ Boston Morgan-Horan ✔ Chanel Toleafoa ❌ Gene Burton ✔ Ian Si…" at bounding box center [515, 159] width 135 height 16
select select "1157"
click at [448, 151] on select "Andrew McFadzean ✔ Boston Morgan-Horan ✔ Chanel Toleafoa ❌ Gene Burton ✔ Ian Si…" at bounding box center [515, 159] width 135 height 16
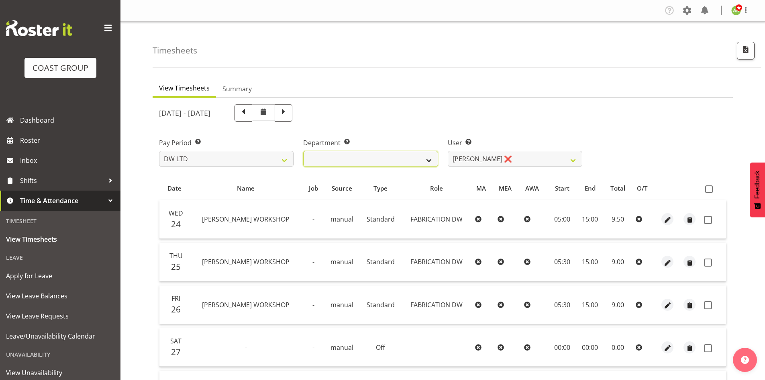
click at [416, 159] on select "DW AKL DW AKL ACCOUNTS/OFFICE DW AKL DESIGN DW AKL PRODUCTION DW CHC DW CHC DES…" at bounding box center [370, 159] width 135 height 16
click at [303, 151] on select "DW AKL DW AKL ACCOUNTS/OFFICE DW AKL DESIGN DW AKL PRODUCTION DW CHC DW CHC DES…" at bounding box center [370, 159] width 135 height 16
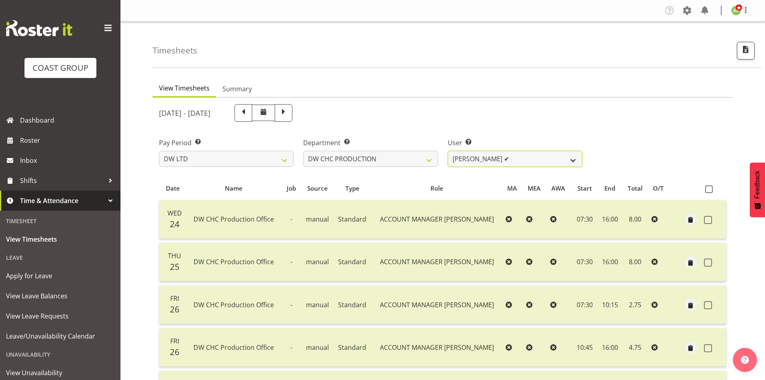
click at [513, 165] on select "Jason Garvey ✔" at bounding box center [515, 159] width 135 height 16
click at [404, 165] on select "DW AKL DW AKL ACCOUNTS/OFFICE DW AKL DESIGN DW AKL PRODUCTION DW CHC DW CHC DES…" at bounding box center [370, 159] width 135 height 16
click at [303, 151] on select "DW AKL DW AKL ACCOUNTS/OFFICE DW AKL DESIGN DW AKL PRODUCTION DW CHC DW CHC DES…" at bounding box center [370, 159] width 135 height 16
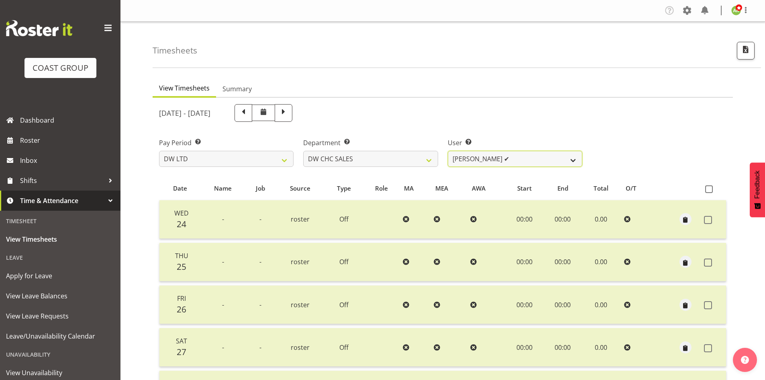
click at [523, 160] on select "Dayle Eathorne ✔" at bounding box center [515, 159] width 135 height 16
click at [372, 166] on select "DW AKL DW AKL ACCOUNTS/OFFICE DW AKL DESIGN DW AKL PRODUCTION DW CHC DW CHC DES…" at bounding box center [370, 159] width 135 height 16
click at [303, 151] on select "DW AKL DW AKL ACCOUNTS/OFFICE DW AKL DESIGN DW AKL PRODUCTION DW CHC DW CHC DES…" at bounding box center [370, 159] width 135 height 16
click at [425, 164] on select "DW AKL DW AKL ACCOUNTS/OFFICE DW AKL DESIGN DW AKL PRODUCTION DW CHC DW CHC DES…" at bounding box center [370, 159] width 135 height 16
click at [303, 151] on select "DW AKL DW AKL ACCOUNTS/OFFICE DW AKL DESIGN DW AKL PRODUCTION DW CHC DW CHC DES…" at bounding box center [370, 159] width 135 height 16
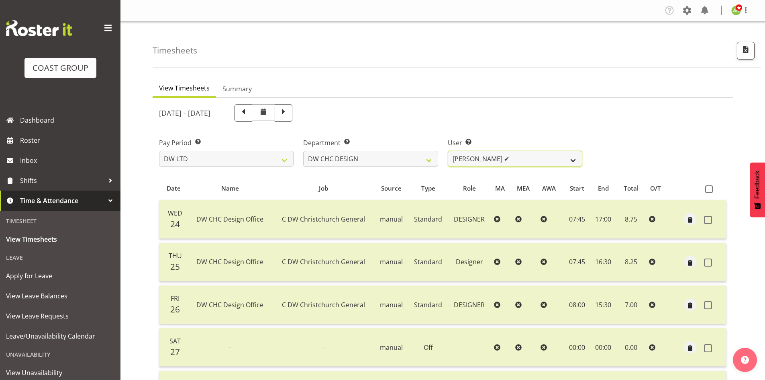
drag, startPoint x: 511, startPoint y: 157, endPoint x: 499, endPoint y: 159, distance: 12.5
click at [511, 157] on select "Amy Robinson ✔ Jeremy Hogan ✔ Jorgelina Villar ✔" at bounding box center [515, 159] width 135 height 16
click at [403, 165] on select "DW AKL DW AKL ACCOUNTS/OFFICE DW AKL DESIGN DW AKL PRODUCTION DW CHC DW CHC DES…" at bounding box center [370, 159] width 135 height 16
select select "28"
click at [303, 151] on select "DW AKL DW AKL ACCOUNTS/OFFICE DW AKL DESIGN DW AKL PRODUCTION DW CHC DW CHC DES…" at bounding box center [370, 159] width 135 height 16
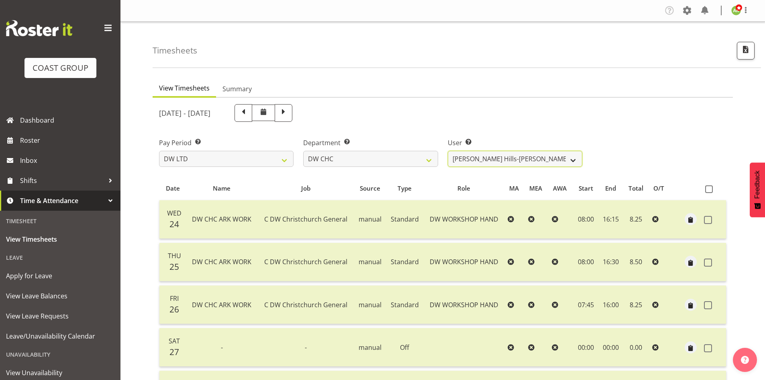
click at [512, 157] on select "Ambrose Hills-Simonsen ✔ Brad Tweedy ✔ Bryan Humprhries ❌ Callum Jack O'Leary S…" at bounding box center [515, 159] width 135 height 16
select select "1167"
click at [448, 151] on select "Ambrose Hills-Simonsen ✔ Brad Tweedy ✔ Bryan Humprhries ❌ Callum Jack O'Leary S…" at bounding box center [515, 159] width 135 height 16
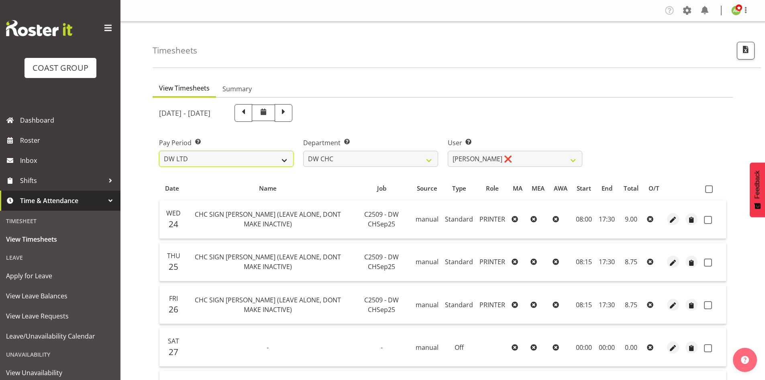
click at [261, 159] on select "SLP LTD EHS LTD DW LTD VEHICLES Carlton Events Hamilton 120 Limited Wellington …" at bounding box center [226, 159] width 135 height 16
select select "7"
click at [159, 151] on select "SLP LTD EHS LTD DW LTD VEHICLES Carlton Events Hamilton 120 Limited Wellington …" at bounding box center [226, 159] width 135 height 16
select select
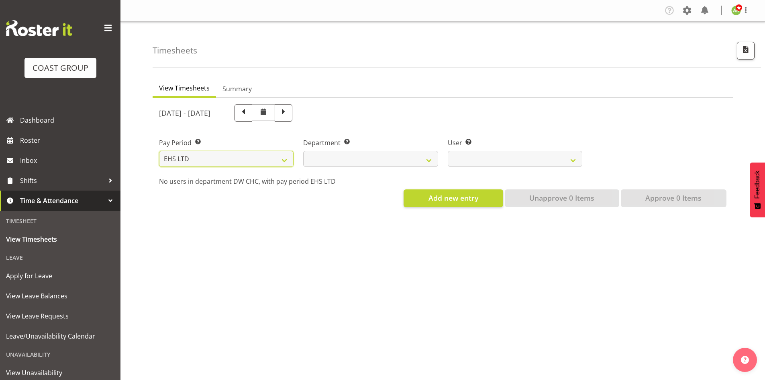
select select
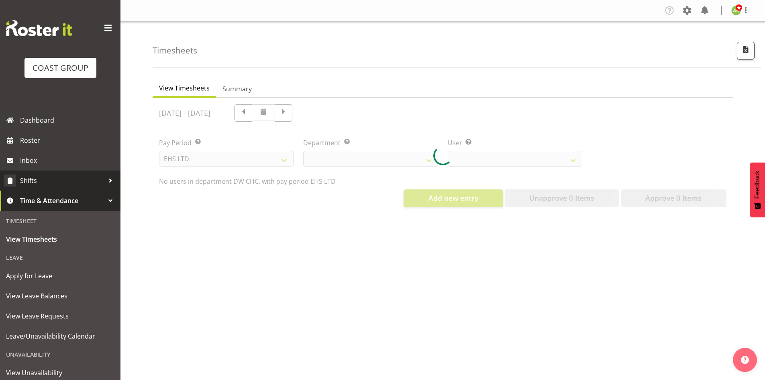
select select
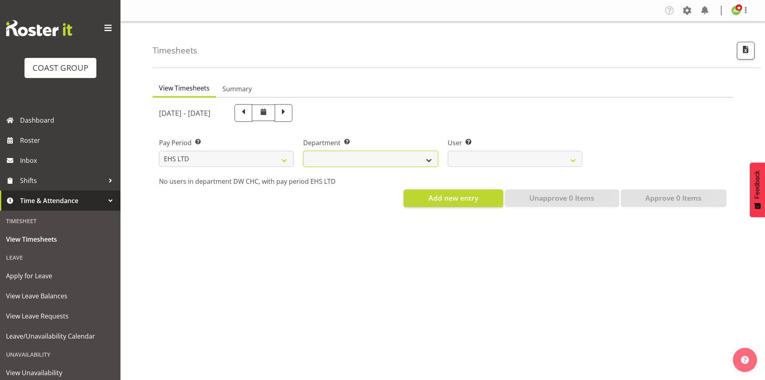
click at [372, 161] on select "EHS AKL ACCOUNTS EHS AKL CARPET EHS AKL D&B EHS AKL DESIGNER EHS AKL FURNITURE …" at bounding box center [370, 159] width 135 height 16
click at [303, 151] on select "EHS AKL ACCOUNTS EHS AKL CARPET EHS AKL D&B EHS AKL DESIGNER EHS AKL FURNITURE …" at bounding box center [370, 159] width 135 height 16
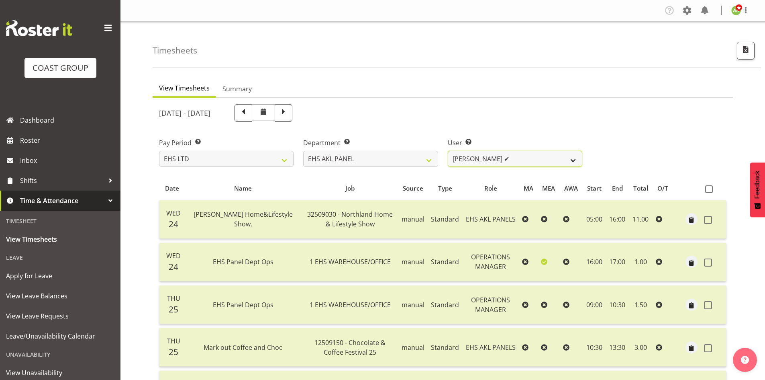
click at [509, 163] on select "Abe Denton ✔ Cameron Phillips ❌ Chad Phillips ✔ Emmett Denton ❌ Fiona Berghoffe…" at bounding box center [515, 159] width 135 height 16
click at [405, 156] on select "EHS AKL ACCOUNTS EHS AKL CARPET EHS AKL D&B EHS AKL DESIGNER EHS AKL FURNITURE …" at bounding box center [370, 159] width 135 height 16
select select "38"
click at [303, 151] on select "EHS AKL ACCOUNTS EHS AKL CARPET EHS AKL D&B EHS AKL DESIGNER EHS AKL FURNITURE …" at bounding box center [370, 159] width 135 height 16
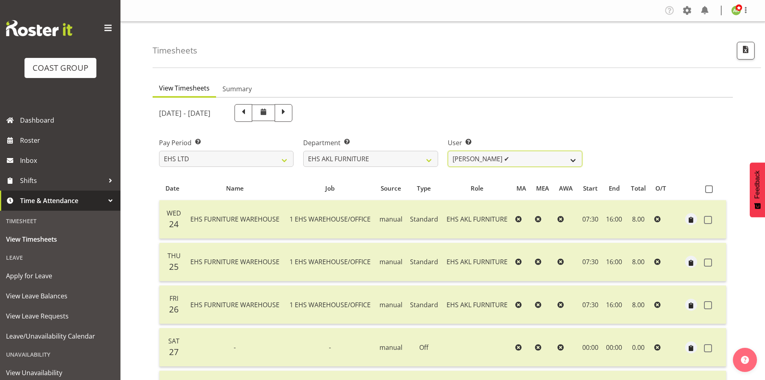
click at [561, 161] on select "Daniel Tini ✔ Filipo Iupeli ✔ Harley Wongpayuk ✔ Malae Toleafoa ✔ Manase Ward ✔…" at bounding box center [515, 159] width 135 height 16
click at [548, 118] on div "[DATE] - [DATE]" at bounding box center [370, 113] width 423 height 18
click at [221, 153] on select "SLP LTD EHS LTD DW LTD VEHICLES Carlton Events Hamilton 120 Limited Wellington …" at bounding box center [226, 159] width 135 height 16
select select "8"
click at [159, 151] on select "SLP LTD EHS LTD DW LTD VEHICLES Carlton Events Hamilton 120 Limited Wellington …" at bounding box center [226, 159] width 135 height 16
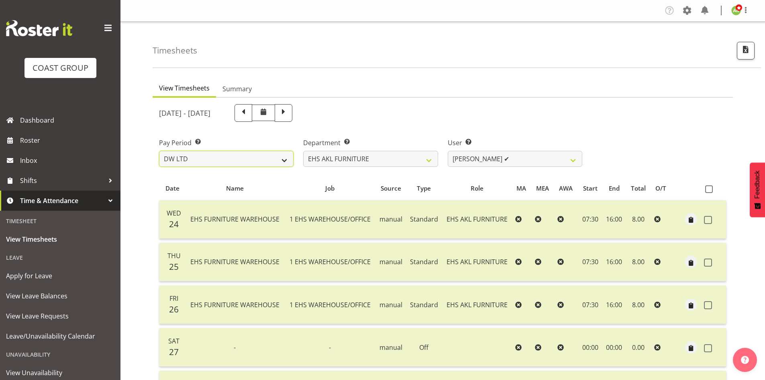
select select
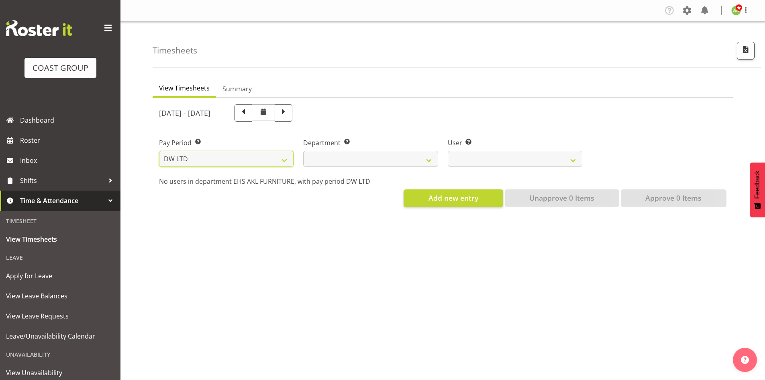
select select
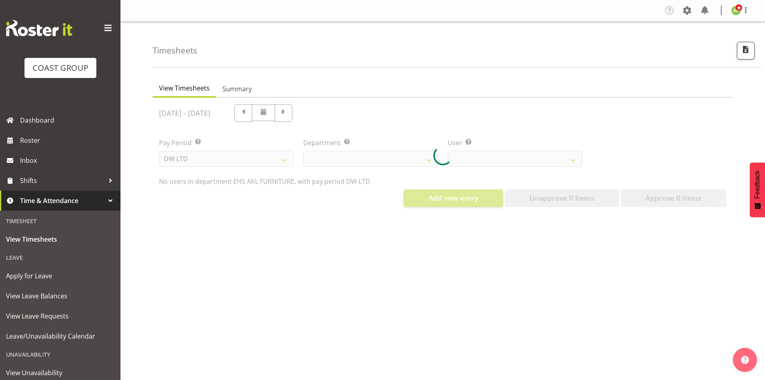
select select
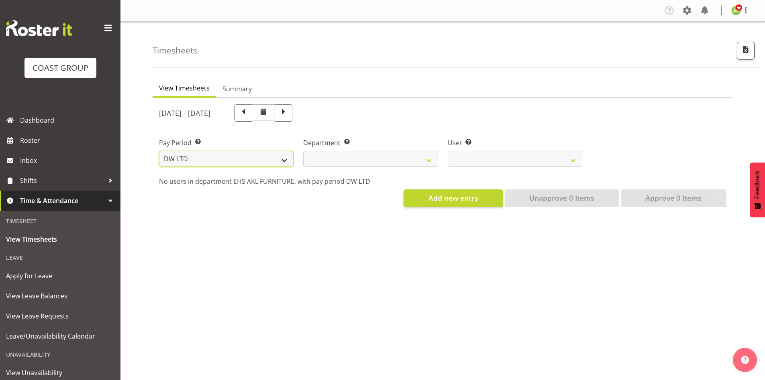
click at [246, 163] on select "SLP LTD EHS LTD DW LTD VEHICLES Carlton Events Hamilton 120 Limited Wellington …" at bounding box center [226, 159] width 135 height 16
select select "7"
click at [159, 151] on select "SLP LTD EHS LTD DW LTD VEHICLES Carlton Events Hamilton 120 Limited Wellington …" at bounding box center [226, 159] width 135 height 16
select select "38"
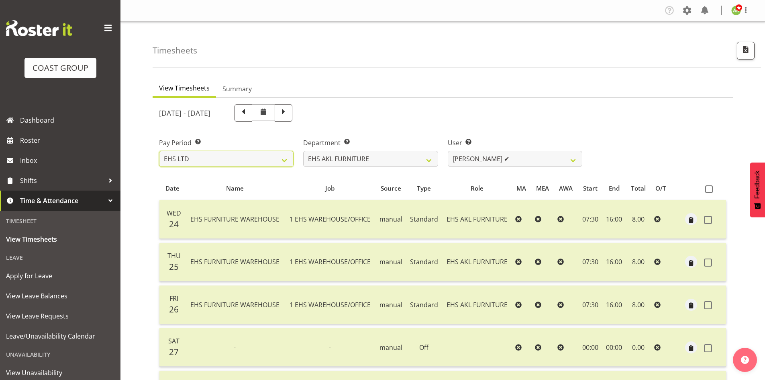
select select
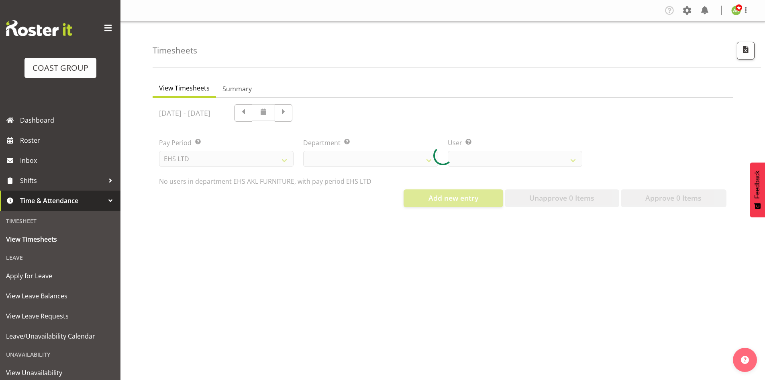
select select "38"
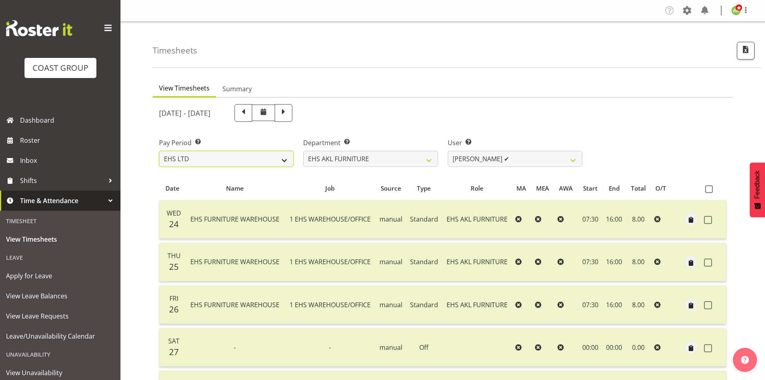
click at [277, 161] on select "SLP LTD EHS LTD DW LTD VEHICLES Carlton Events Hamilton 120 Limited Wellington …" at bounding box center [226, 159] width 135 height 16
select select "8"
click at [159, 151] on select "SLP LTD EHS LTD DW LTD VEHICLES Carlton Events Hamilton 120 Limited Wellington …" at bounding box center [226, 159] width 135 height 16
select select
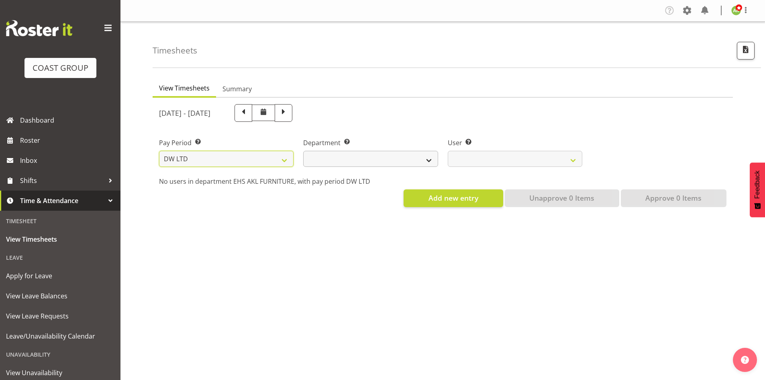
select select
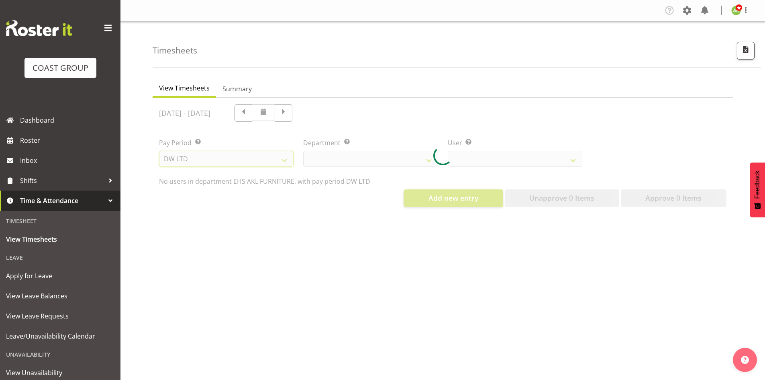
select select
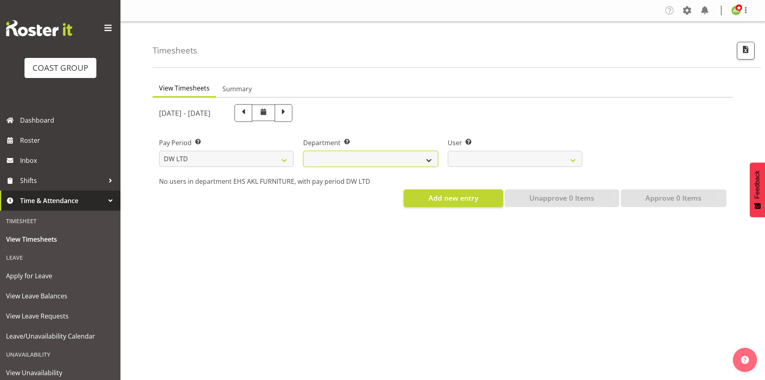
click at [385, 162] on select "DW AKL DW AKL ACCOUNTS/OFFICE DW AKL DESIGN DW AKL PRODUCTION DW CHC DW CHC DES…" at bounding box center [370, 159] width 135 height 16
select select "112"
click at [303, 151] on select "DW AKL DW AKL ACCOUNTS/OFFICE DW AKL DESIGN DW AKL PRODUCTION DW CHC DW CHC DES…" at bounding box center [370, 159] width 135 height 16
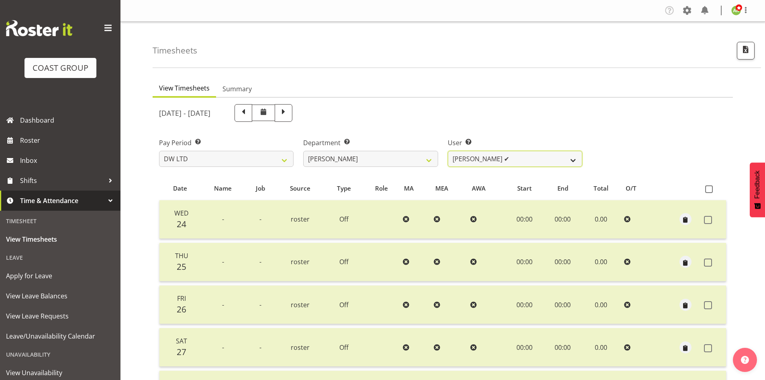
click at [501, 160] on select "Andrew McFadzean ✔ Boston Morgan-Horan ✔ Chanel Toleafoa ❌ Gene Burton ✔ Ian Si…" at bounding box center [515, 159] width 135 height 16
click at [200, 158] on select "SLP LTD EHS LTD DW LTD VEHICLES Carlton Events Hamilton 120 Limited Wellington …" at bounding box center [226, 159] width 135 height 16
select select "7"
click at [159, 151] on select "SLP LTD EHS LTD DW LTD VEHICLES Carlton Events Hamilton 120 Limited Wellington …" at bounding box center [226, 159] width 135 height 16
select select
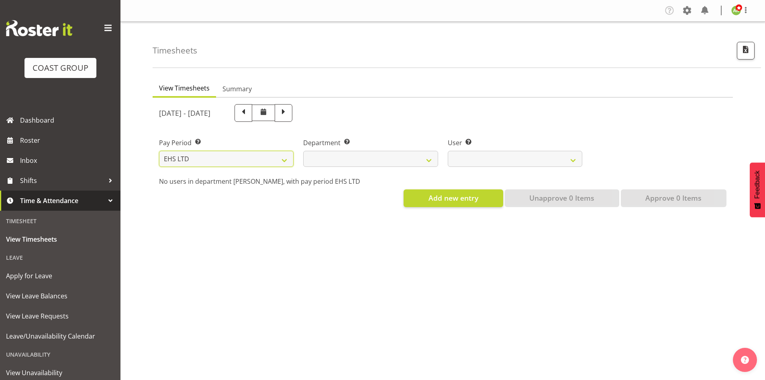
select select
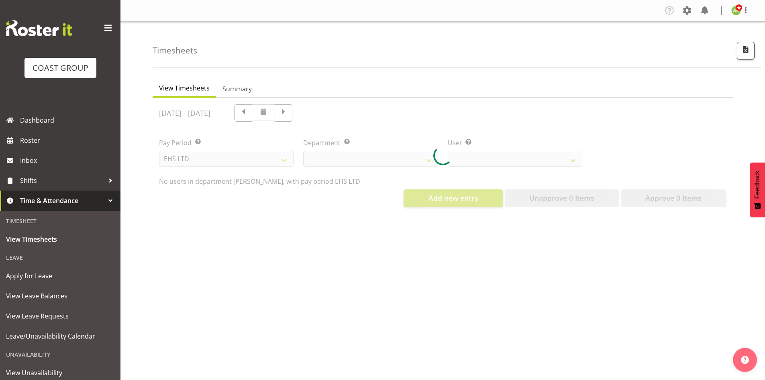
select select
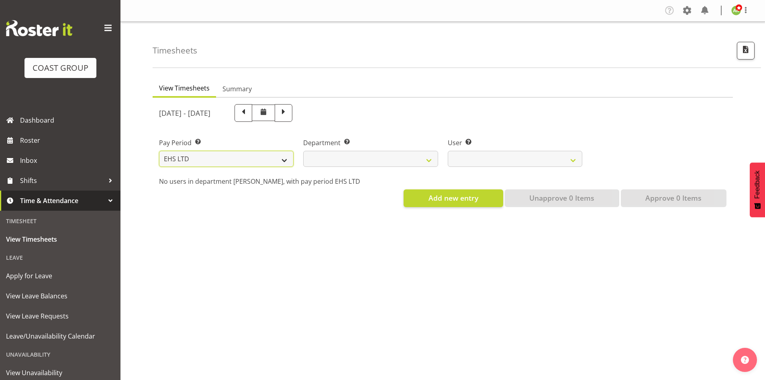
click at [268, 162] on select "SLP LTD EHS LTD DW LTD VEHICLES Carlton Events Hamilton 120 Limited Wellington …" at bounding box center [226, 159] width 135 height 16
click at [159, 151] on select "SLP LTD EHS LTD DW LTD VEHICLES Carlton Events Hamilton 120 Limited Wellington …" at bounding box center [226, 159] width 135 height 16
click at [270, 164] on select "SLP LTD EHS LTD DW LTD VEHICLES Carlton Events Hamilton 120 Limited Wellington …" at bounding box center [226, 159] width 135 height 16
select select "8"
click at [159, 151] on select "SLP LTD EHS LTD DW LTD VEHICLES Carlton Events Hamilton 120 Limited Wellington …" at bounding box center [226, 159] width 135 height 16
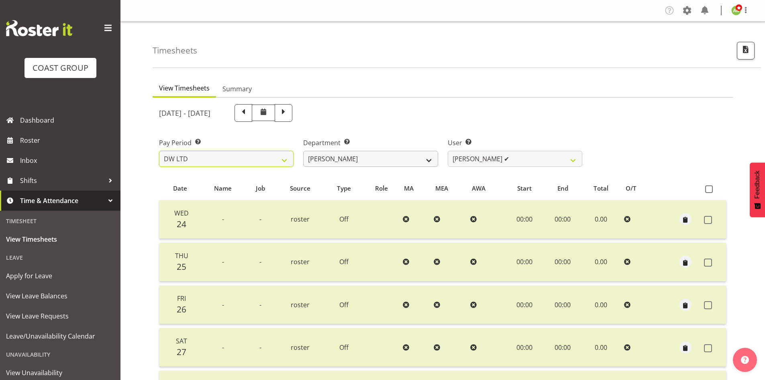
select select
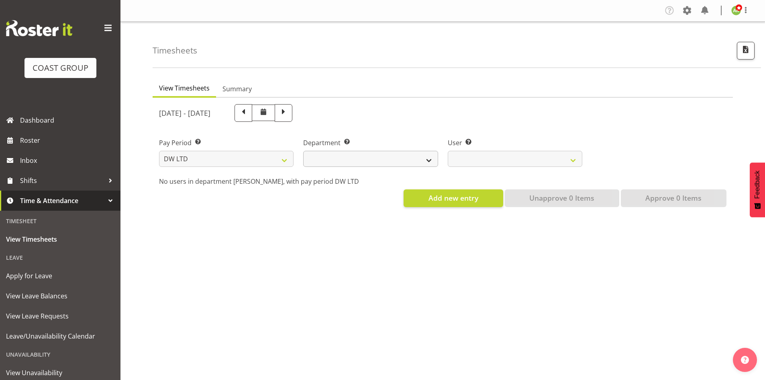
click at [398, 156] on div at bounding box center [443, 156] width 581 height 116
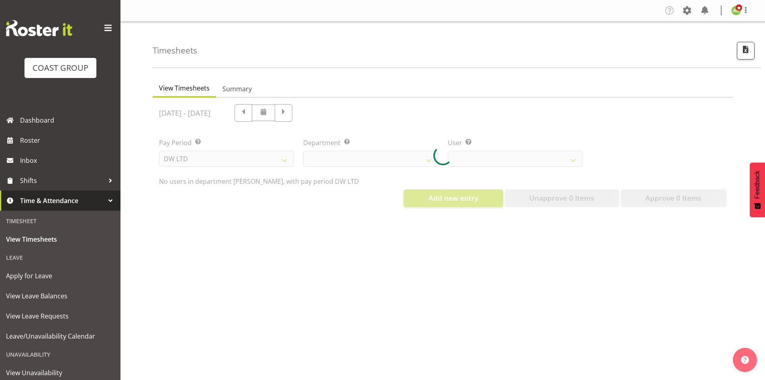
click at [387, 164] on div at bounding box center [443, 156] width 581 height 116
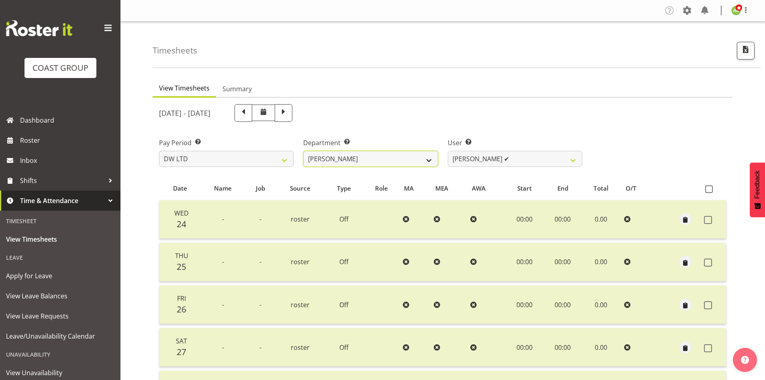
click at [396, 163] on select "DW AKL DW AKL ACCOUNTS/OFFICE DW AKL DESIGN DW AKL PRODUCTION DW CHC DW CHC DES…" at bounding box center [370, 159] width 135 height 16
click at [303, 151] on select "DW AKL DW AKL ACCOUNTS/OFFICE DW AKL DESIGN DW AKL PRODUCTION DW CHC DW CHC DES…" at bounding box center [370, 159] width 135 height 16
click at [513, 159] on select "Andrew McFadzean ✔ Boston Morgan-Horan ✔ Chanel Toleafoa ✔ Gene Burton ✔ Ian Si…" at bounding box center [515, 159] width 135 height 16
click at [386, 162] on select "DW AKL DW AKL ACCOUNTS/OFFICE DW AKL DESIGN DW AKL PRODUCTION DW CHC DW CHC DES…" at bounding box center [370, 159] width 135 height 16
click at [303, 151] on select "DW AKL DW AKL ACCOUNTS/OFFICE DW AKL DESIGN DW AKL PRODUCTION DW CHC DW CHC DES…" at bounding box center [370, 159] width 135 height 16
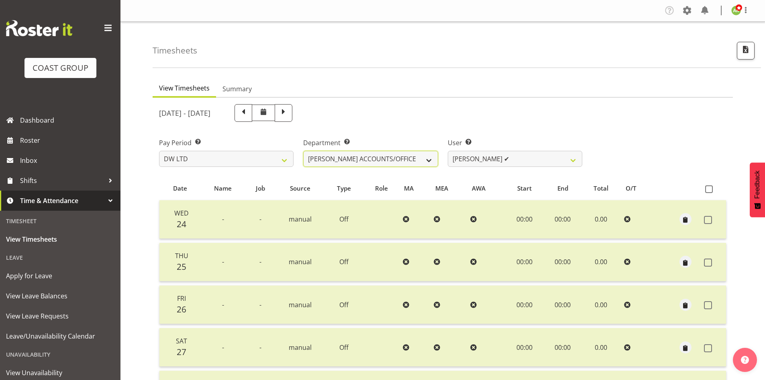
click at [423, 161] on select "DW AKL DW AKL ACCOUNTS/OFFICE DW AKL DESIGN DW AKL PRODUCTION DW CHC DW CHC DES…" at bounding box center [370, 159] width 135 height 16
click at [303, 151] on select "DW AKL DW AKL ACCOUNTS/OFFICE DW AKL DESIGN DW AKL PRODUCTION DW CHC DW CHC DES…" at bounding box center [370, 159] width 135 height 16
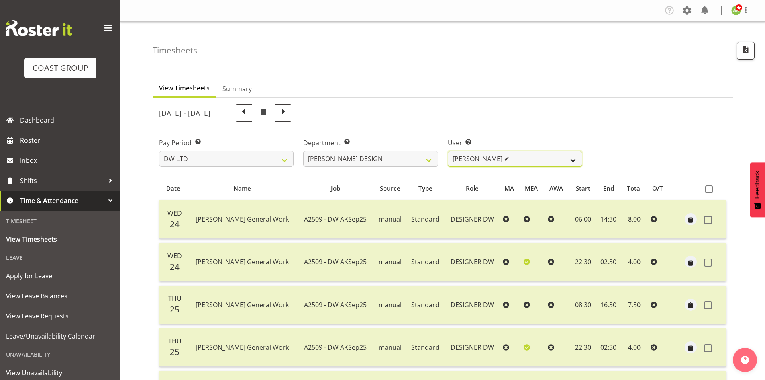
click at [523, 163] on select "Benjamin Thomas Geden ✔ Darren Shiu Lun Lau ✔" at bounding box center [515, 159] width 135 height 16
click at [403, 164] on select "DW AKL DW AKL ACCOUNTS/OFFICE DW AKL DESIGN DW AKL PRODUCTION DW CHC DW CHC DES…" at bounding box center [370, 159] width 135 height 16
click at [303, 151] on select "DW AKL DW AKL ACCOUNTS/OFFICE DW AKL DESIGN DW AKL PRODUCTION DW CHC DW CHC DES…" at bounding box center [370, 159] width 135 height 16
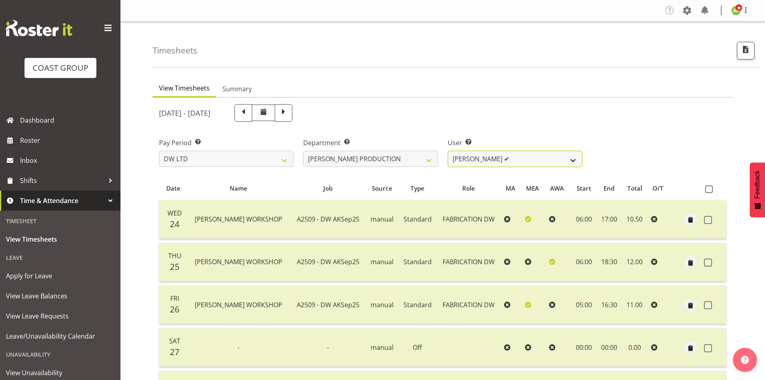
click at [542, 157] on select "Peter Lee ✔" at bounding box center [515, 159] width 135 height 16
click at [397, 162] on select "DW AKL DW AKL ACCOUNTS/OFFICE DW AKL DESIGN DW AKL PRODUCTION DW CHC DW CHC DES…" at bounding box center [370, 159] width 135 height 16
click at [303, 151] on select "DW AKL DW AKL ACCOUNTS/OFFICE DW AKL DESIGN DW AKL PRODUCTION DW CHC DW CHC DES…" at bounding box center [370, 159] width 135 height 16
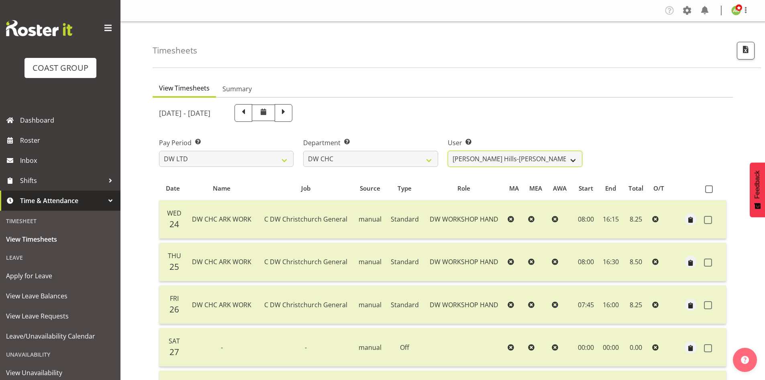
click at [556, 157] on select "Ambrose Hills-Simonsen ✔ Brad Tweedy ✔ Bryan Humprhries ❌ Callum Jack O'Leary S…" at bounding box center [515, 159] width 135 height 16
click at [593, 112] on div "[DATE] - [DATE]" at bounding box center [442, 112] width 577 height 27
click at [329, 157] on select "DW AKL DW AKL ACCOUNTS/OFFICE DW AKL DESIGN DW AKL PRODUCTION DW CHC DW CHC DES…" at bounding box center [370, 159] width 135 height 16
select select "112"
click at [303, 151] on select "DW AKL DW AKL ACCOUNTS/OFFICE DW AKL DESIGN DW AKL PRODUCTION DW CHC DW CHC DES…" at bounding box center [370, 159] width 135 height 16
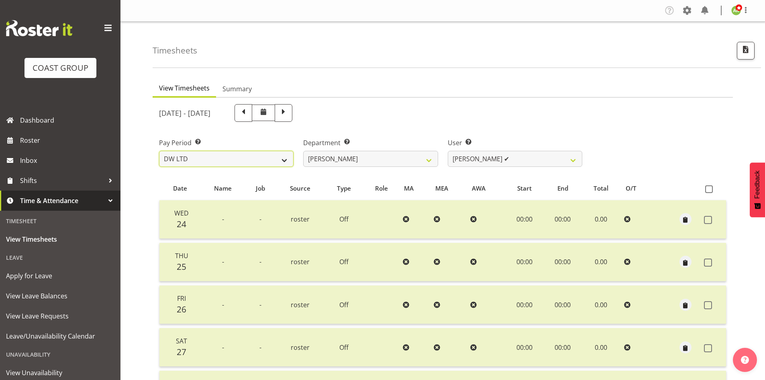
click at [246, 153] on select "SLP LTD EHS LTD DW LTD VEHICLES Carlton Events Hamilton 120 Limited Wellington …" at bounding box center [226, 159] width 135 height 16
select select "7"
click at [159, 151] on select "SLP LTD EHS LTD DW LTD VEHICLES Carlton Events Hamilton 120 Limited Wellington …" at bounding box center [226, 159] width 135 height 16
select select
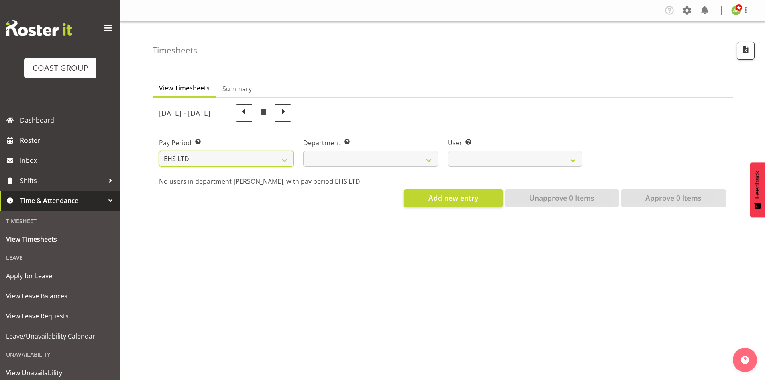
select select
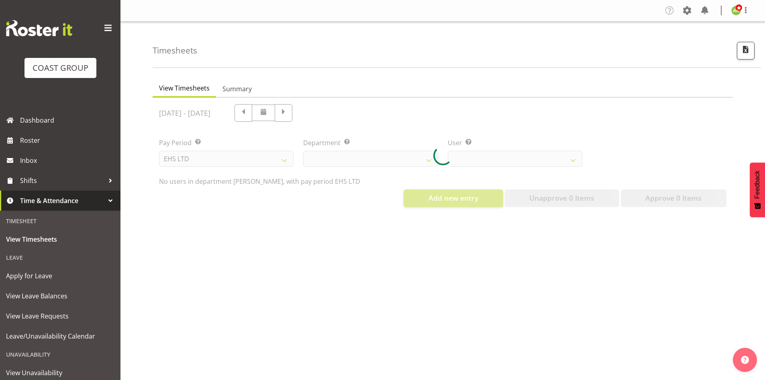
select select
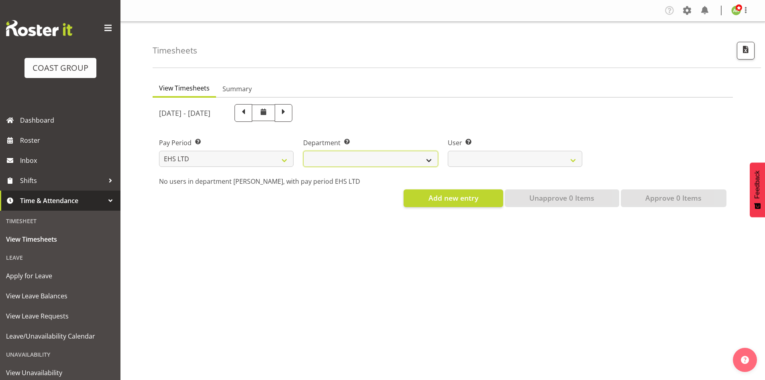
click at [392, 160] on select "EHS AKL ACCOUNTS EHS AKL CARPET EHS AKL D&B EHS AKL DESIGNER EHS AKL FURNITURE …" at bounding box center [370, 159] width 135 height 16
click at [255, 163] on select "SLP LTD EHS LTD DW LTD VEHICLES Carlton Events Hamilton 120 Limited Wellington …" at bounding box center [226, 159] width 135 height 16
select select "8"
click at [159, 151] on select "SLP LTD EHS LTD DW LTD VEHICLES Carlton Events Hamilton 120 Limited Wellington …" at bounding box center [226, 159] width 135 height 16
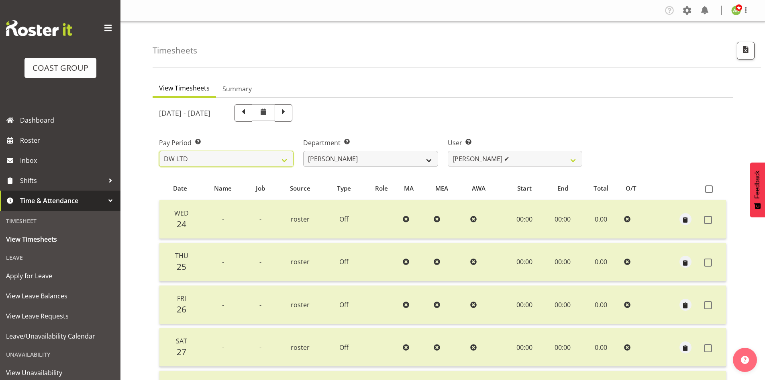
select select
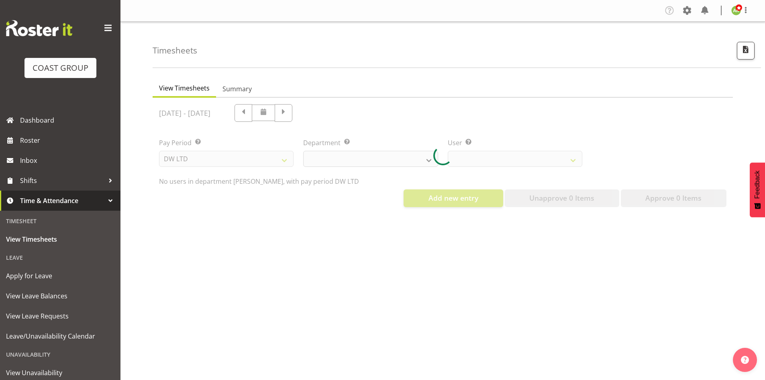
click at [406, 159] on div at bounding box center [443, 156] width 581 height 116
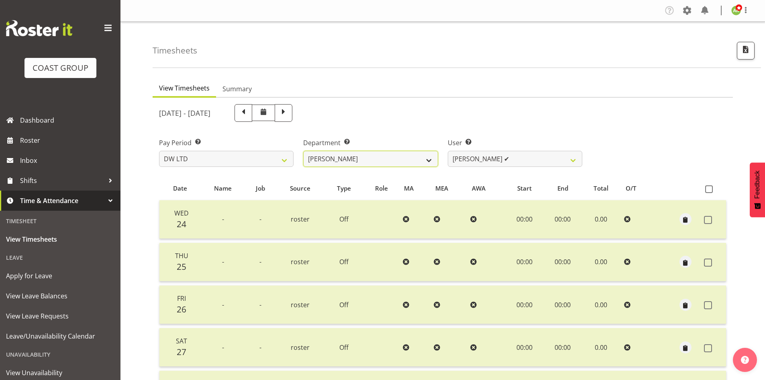
drag, startPoint x: 413, startPoint y: 160, endPoint x: 412, endPoint y: 166, distance: 5.8
click at [413, 160] on select "DW AKL DW AKL ACCOUNTS/OFFICE DW AKL DESIGN DW AKL PRODUCTION DW CHC DW CHC DES…" at bounding box center [370, 159] width 135 height 16
click at [303, 151] on select "DW AKL DW AKL ACCOUNTS/OFFICE DW AKL DESIGN DW AKL PRODUCTION DW CHC DW CHC DES…" at bounding box center [370, 159] width 135 height 16
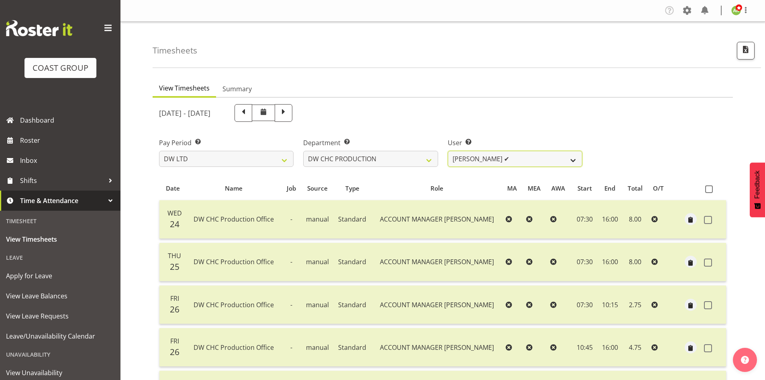
click at [506, 163] on select "Jason Garvey ✔" at bounding box center [515, 159] width 135 height 16
click at [370, 164] on select "DW AKL DW AKL ACCOUNTS/OFFICE DW AKL DESIGN DW AKL PRODUCTION DW CHC DW CHC DES…" at bounding box center [370, 159] width 135 height 16
click at [303, 151] on select "DW AKL DW AKL ACCOUNTS/OFFICE DW AKL DESIGN DW AKL PRODUCTION DW CHC DW CHC DES…" at bounding box center [370, 159] width 135 height 16
click at [513, 162] on select "Jason Garvey ✔" at bounding box center [515, 159] width 135 height 16
click at [351, 154] on select "DW AKL DW AKL ACCOUNTS/OFFICE DW AKL DESIGN DW AKL PRODUCTION DW CHC DW CHC DES…" at bounding box center [370, 159] width 135 height 16
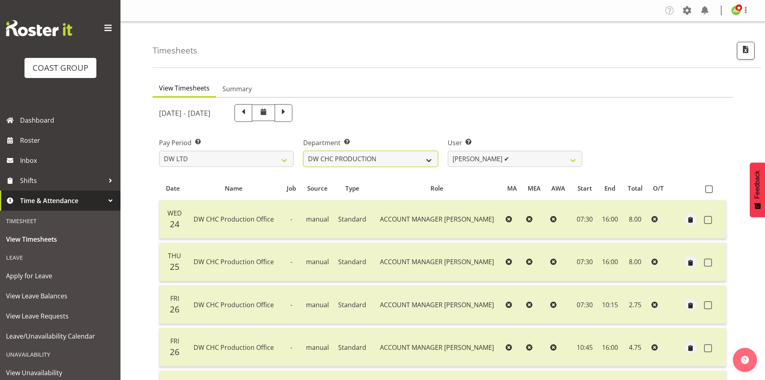
select select "28"
click at [303, 151] on select "DW AKL DW AKL ACCOUNTS/OFFICE DW AKL DESIGN DW AKL PRODUCTION DW CHC DW CHC DES…" at bounding box center [370, 159] width 135 height 16
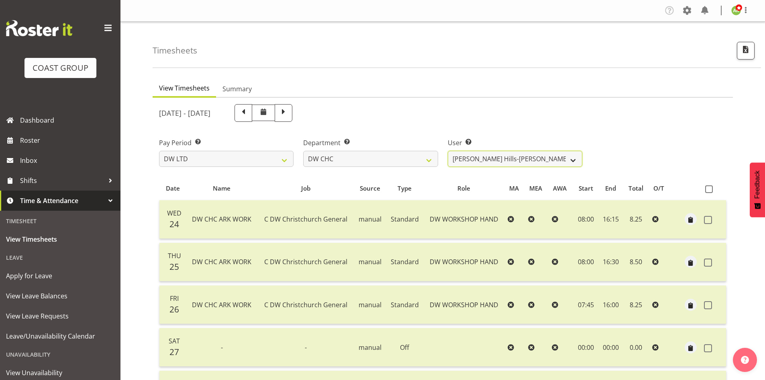
click at [497, 155] on select "Ambrose Hills-Simonsen ✔ Brad Tweedy ✔ Bryan Humprhries ❌ Callum Jack O'Leary S…" at bounding box center [515, 159] width 135 height 16
click at [601, 137] on div "Pay Period Select which pay period you would like to view. SLP LTD EHS LTD DW L…" at bounding box center [442, 149] width 577 height 45
click at [395, 162] on select "DW AKL DW AKL ACCOUNTS/OFFICE DW AKL DESIGN DW AKL PRODUCTION DW CHC DW CHC DES…" at bounding box center [370, 159] width 135 height 16
click at [212, 163] on select "SLP LTD EHS LTD DW LTD VEHICLES Carlton Events Hamilton 120 Limited Wellington …" at bounding box center [226, 159] width 135 height 16
select select "7"
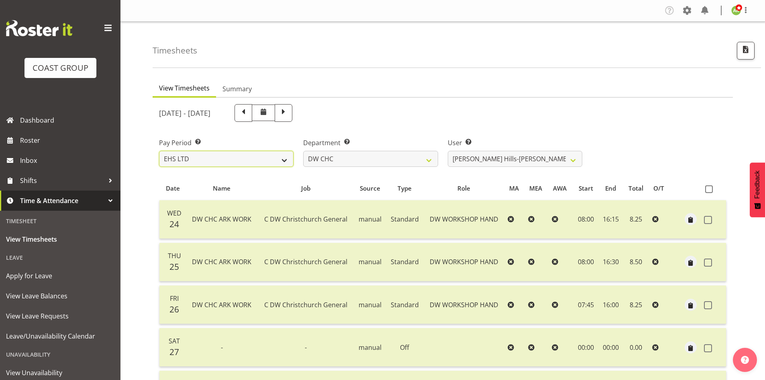
click at [159, 151] on select "SLP LTD EHS LTD DW LTD VEHICLES Carlton Events Hamilton 120 Limited Wellington …" at bounding box center [226, 159] width 135 height 16
select select
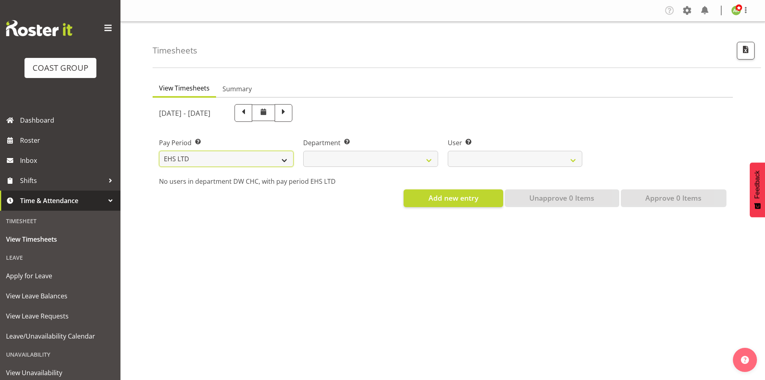
select select
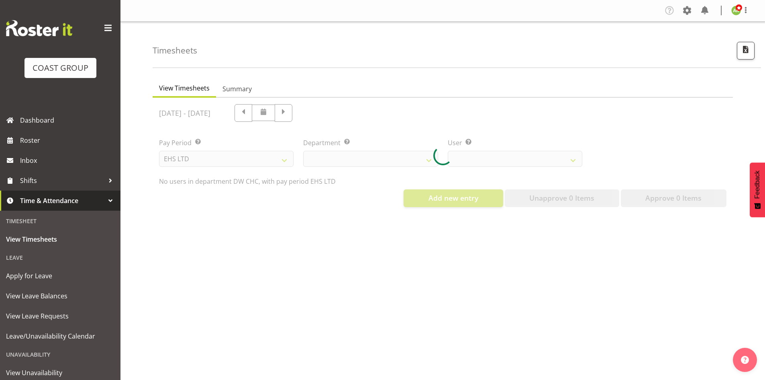
select select
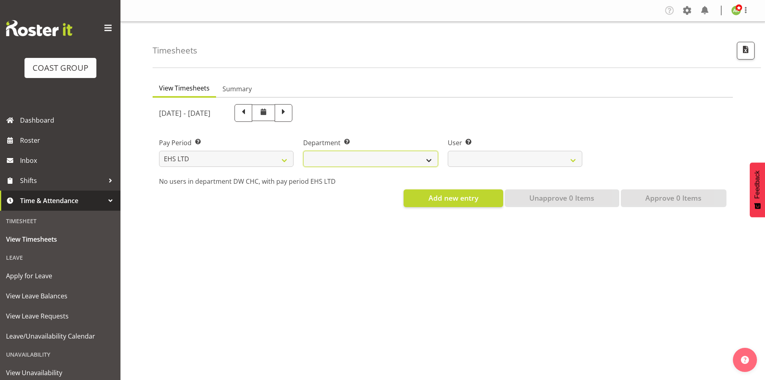
click at [349, 155] on select "EHS AKL ACCOUNTS EHS AKL CARPET EHS AKL D&B EHS AKL DESIGNER EHS AKL FURNITURE …" at bounding box center [370, 159] width 135 height 16
click at [303, 151] on select "EHS AKL ACCOUNTS EHS AKL CARPET EHS AKL D&B EHS AKL DESIGNER EHS AKL FURNITURE …" at bounding box center [370, 159] width 135 height 16
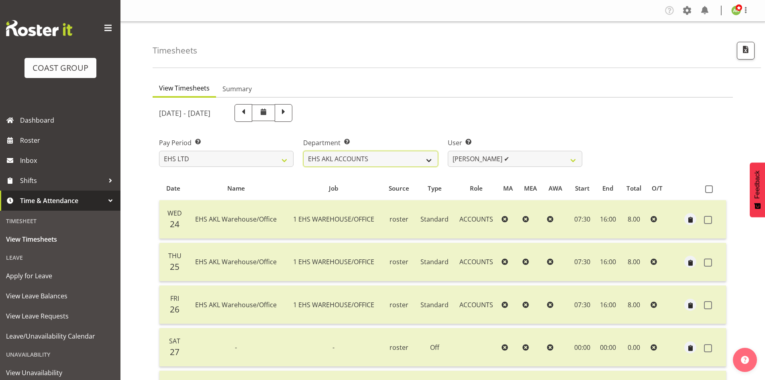
click at [376, 164] on select "EHS AKL ACCOUNTS EHS AKL CARPET EHS AKL D&B EHS AKL DESIGNER EHS AKL FURNITURE …" at bounding box center [370, 159] width 135 height 16
select select "35"
click at [303, 151] on select "EHS AKL ACCOUNTS EHS AKL CARPET EHS AKL D&B EHS AKL DESIGNER EHS AKL FURNITURE …" at bounding box center [370, 159] width 135 height 16
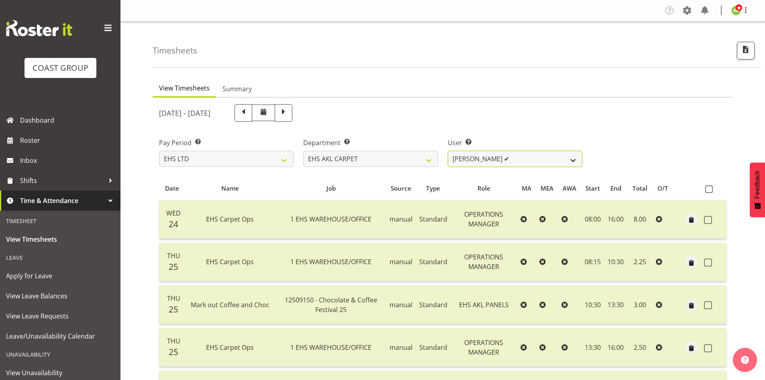
click at [475, 158] on select "Brittany Taylor ✔ Charwen Vaevaepare ✔ Kelsey Keutenius ✔ Leo Faalogo ✔ Marley …" at bounding box center [515, 159] width 135 height 16
select select "10070"
click at [448, 151] on select "Brittany Taylor ✔ Charwen Vaevaepare ✔ Kelsey Keutenius ✔ Leo Faalogo ✔ Marley …" at bounding box center [515, 159] width 135 height 16
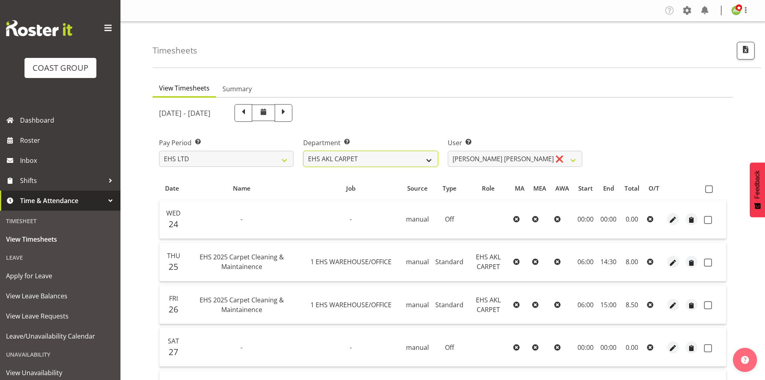
click at [389, 154] on select "EHS AKL ACCOUNTS EHS AKL CARPET EHS AKL D&B EHS AKL DESIGNER EHS AKL FURNITURE …" at bounding box center [370, 159] width 135 height 16
select select "36"
click at [303, 151] on select "EHS AKL ACCOUNTS EHS AKL CARPET EHS AKL D&B EHS AKL DESIGNER EHS AKL FURNITURE …" at bounding box center [370, 159] width 135 height 16
select select "3116"
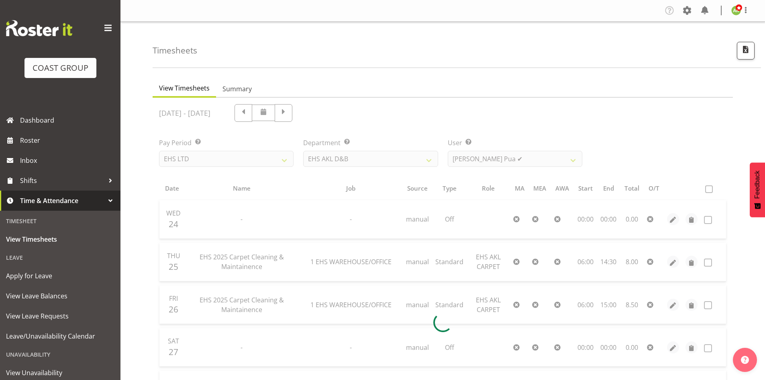
click at [368, 158] on div at bounding box center [443, 322] width 581 height 449
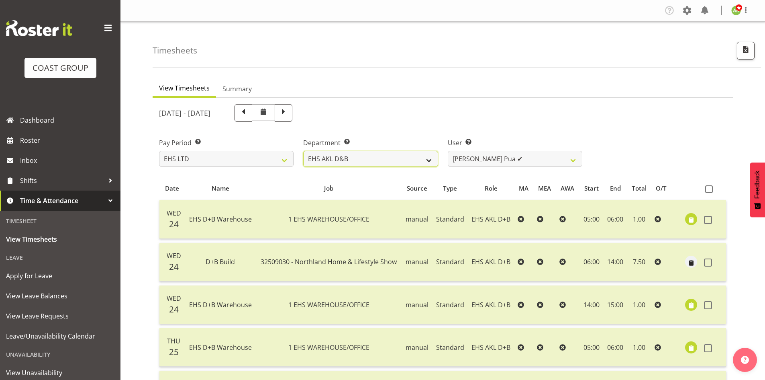
click at [367, 160] on select "EHS AKL ACCOUNTS EHS AKL CARPET EHS AKL D&B EHS AKL DESIGNER EHS AKL FURNITURE …" at bounding box center [370, 159] width 135 height 16
click at [303, 151] on select "EHS AKL ACCOUNTS EHS AKL CARPET EHS AKL D&B EHS AKL DESIGNER EHS AKL FURNITURE …" at bounding box center [370, 159] width 135 height 16
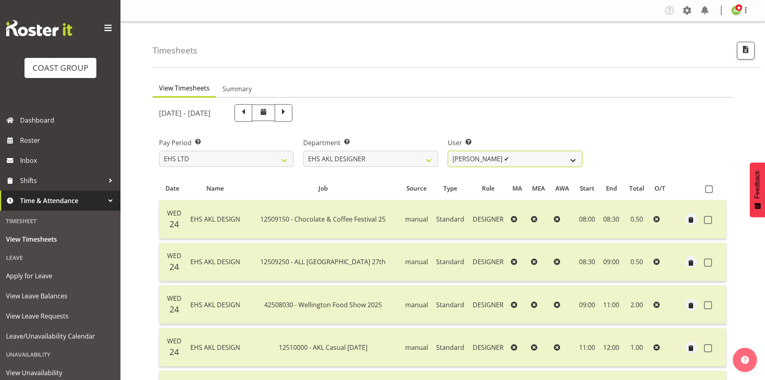
click at [520, 162] on select "Daniel An ✔ Maria Scarabino ✔ Mathew Rolle ✔ Sebastian Ibanez ✔ Yunlin Xie ✔" at bounding box center [515, 159] width 135 height 16
click at [421, 167] on div "Department Select which department you would like to view. EHS AKL ACCOUNTS EHS…" at bounding box center [371, 149] width 144 height 45
click at [401, 158] on select "EHS AKL ACCOUNTS EHS AKL CARPET EHS AKL D&B EHS AKL DESIGNER EHS AKL FURNITURE …" at bounding box center [370, 159] width 135 height 16
click at [303, 151] on select "EHS AKL ACCOUNTS EHS AKL CARPET EHS AKL D&B EHS AKL DESIGNER EHS AKL FURNITURE …" at bounding box center [370, 159] width 135 height 16
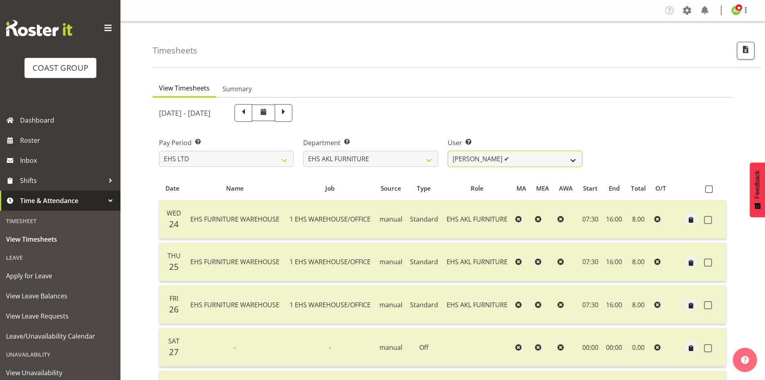
click at [509, 163] on select "Daniel Tini ✔ Filipo Iupeli ✔ Harley Wongpayuk ✔ Malae Toleafoa ✔ Manase Ward ✔…" at bounding box center [515, 159] width 135 height 16
click at [399, 164] on select "EHS AKL ACCOUNTS EHS AKL CARPET EHS AKL D&B EHS AKL DESIGNER EHS AKL FURNITURE …" at bounding box center [370, 159] width 135 height 16
select select "39"
click at [303, 151] on select "EHS AKL ACCOUNTS EHS AKL CARPET EHS AKL D&B EHS AKL DESIGNER EHS AKL FURNITURE …" at bounding box center [370, 159] width 135 height 16
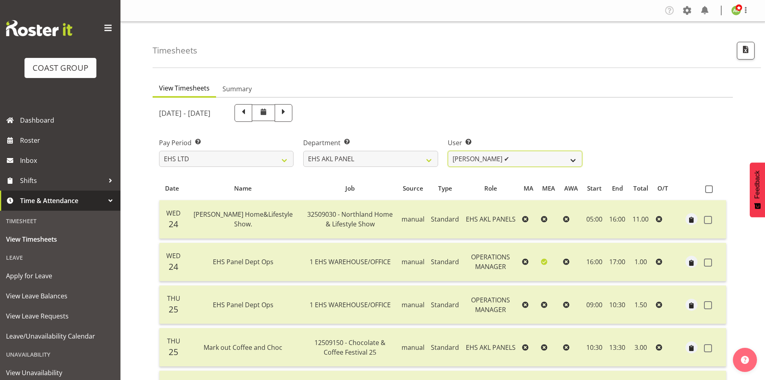
click at [548, 162] on select "Abe Denton ✔ Cameron Phillips ❌ Chad Phillips ✔ Emmett Denton ❌ Fiona Berghoffe…" at bounding box center [515, 159] width 135 height 16
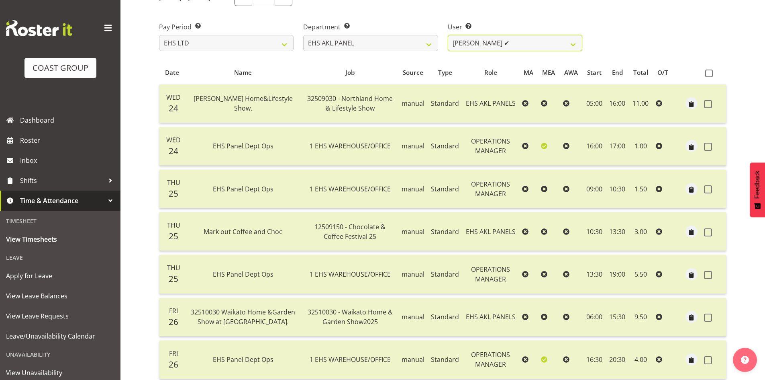
scroll to position [121, 0]
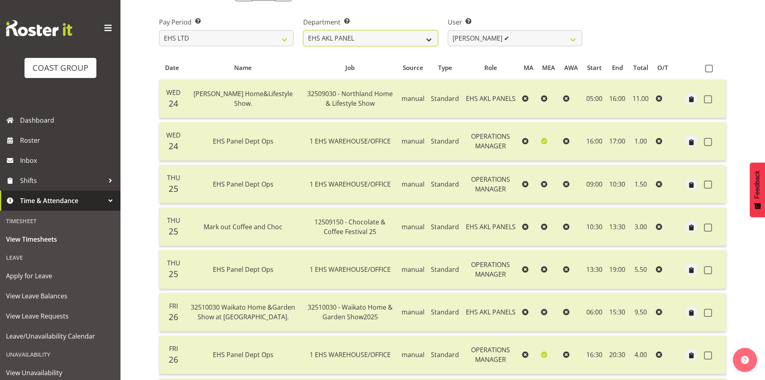
click at [418, 41] on select "EHS AKL ACCOUNTS EHS AKL CARPET EHS AKL D&B EHS AKL DESIGNER EHS AKL FURNITURE …" at bounding box center [370, 38] width 135 height 16
click at [241, 37] on select "SLP LTD EHS LTD DW LTD VEHICLES Carlton Events Hamilton 120 Limited Wellington …" at bounding box center [226, 38] width 135 height 16
select select "8"
click at [159, 46] on select "SLP LTD EHS LTD DW LTD VEHICLES Carlton Events Hamilton 120 Limited Wellington …" at bounding box center [226, 38] width 135 height 16
select select
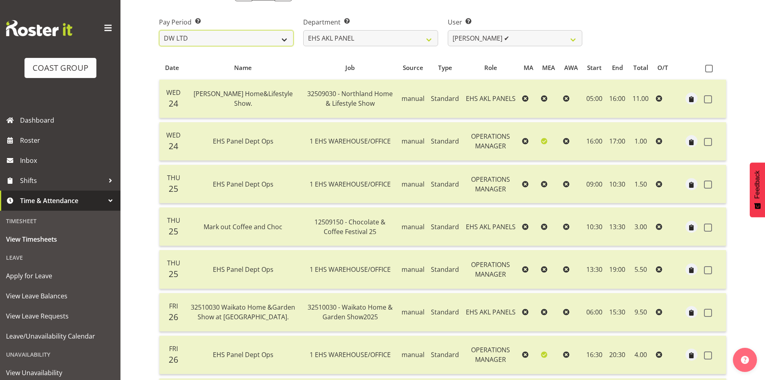
select select
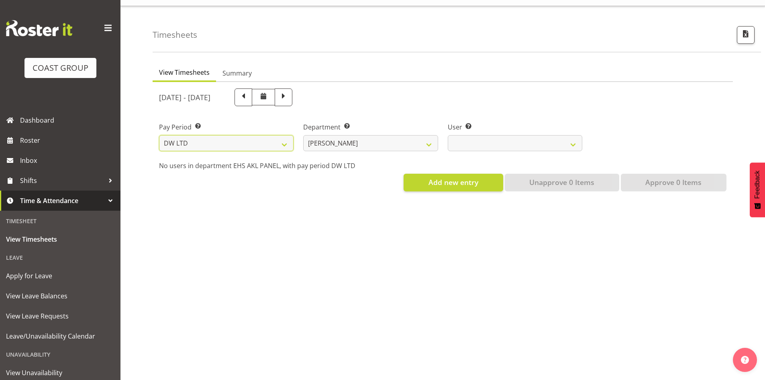
select select
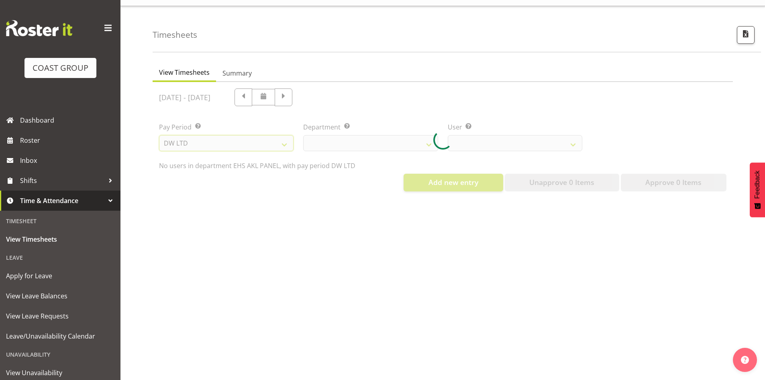
select select
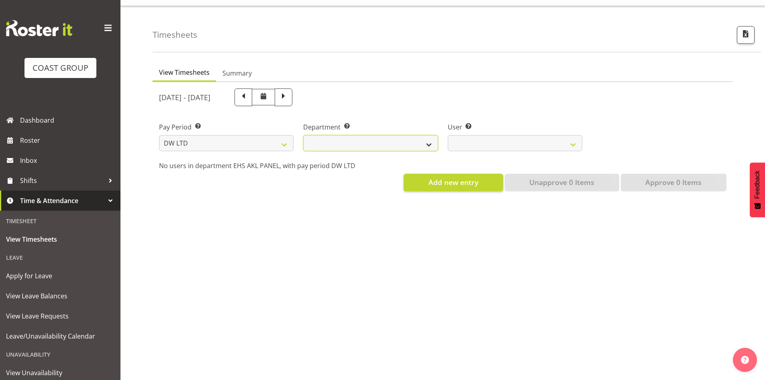
click at [384, 141] on select "DW AKL DW AKL ACCOUNTS/OFFICE DW AKL DESIGN DW AKL PRODUCTION DW CHC DW CHC DES…" at bounding box center [370, 143] width 135 height 16
click at [303, 135] on select "DW AKL DW AKL ACCOUNTS/OFFICE DW AKL DESIGN DW AKL PRODUCTION DW CHC DW CHC DES…" at bounding box center [370, 143] width 135 height 16
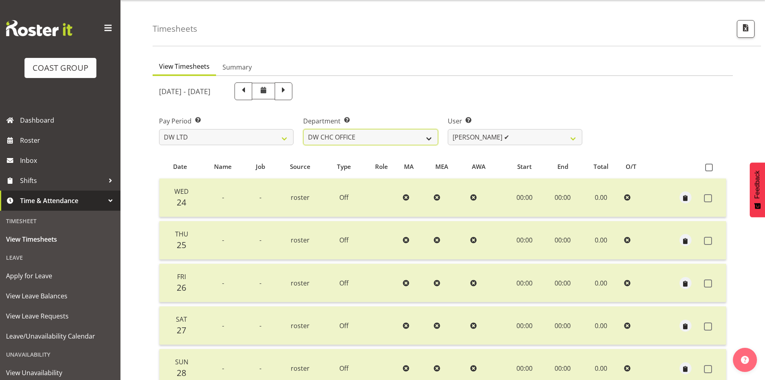
click at [415, 137] on select "DW AKL DW AKL ACCOUNTS/OFFICE DW AKL DESIGN DW AKL PRODUCTION DW CHC DW CHC DES…" at bounding box center [370, 137] width 135 height 16
click at [303, 129] on select "DW AKL DW AKL ACCOUNTS/OFFICE DW AKL DESIGN DW AKL PRODUCTION DW CHC DW CHC DES…" at bounding box center [370, 137] width 135 height 16
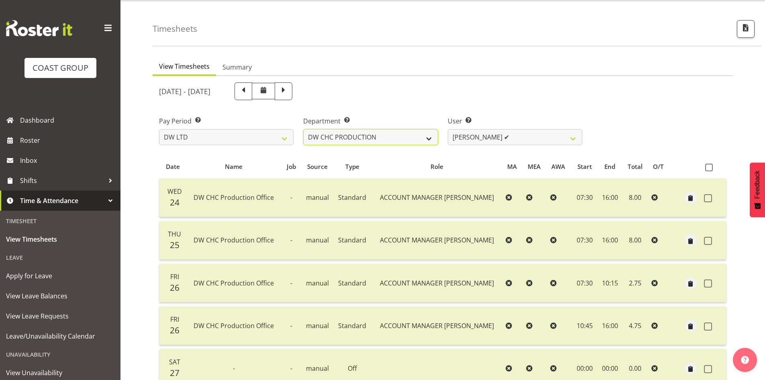
click at [412, 141] on select "DW AKL DW AKL ACCOUNTS/OFFICE DW AKL DESIGN DW AKL PRODUCTION DW CHC DW CHC DES…" at bounding box center [370, 137] width 135 height 16
select select "28"
click at [303, 129] on select "DW AKL DW AKL ACCOUNTS/OFFICE DW AKL DESIGN DW AKL PRODUCTION DW CHC DW CHC DES…" at bounding box center [370, 137] width 135 height 16
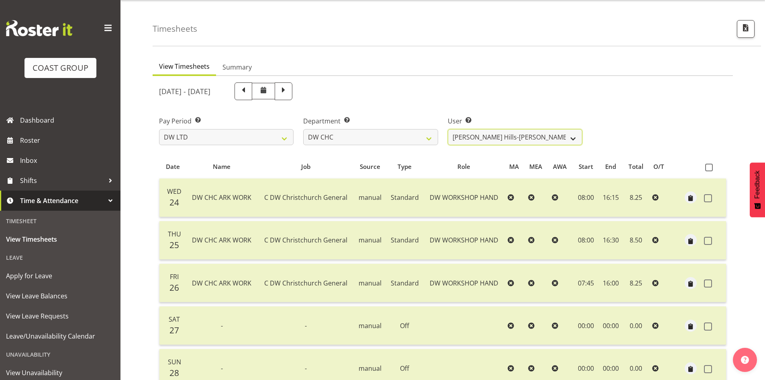
click at [538, 141] on select "Ambrose Hills-Simonsen ✔ Brad Tweedy ✔ Bryan Humprhries ❌ Callum Jack O'Leary S…" at bounding box center [515, 137] width 135 height 16
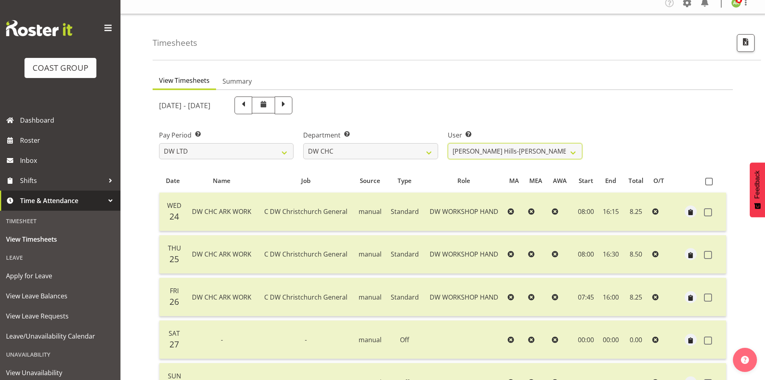
scroll to position [0, 0]
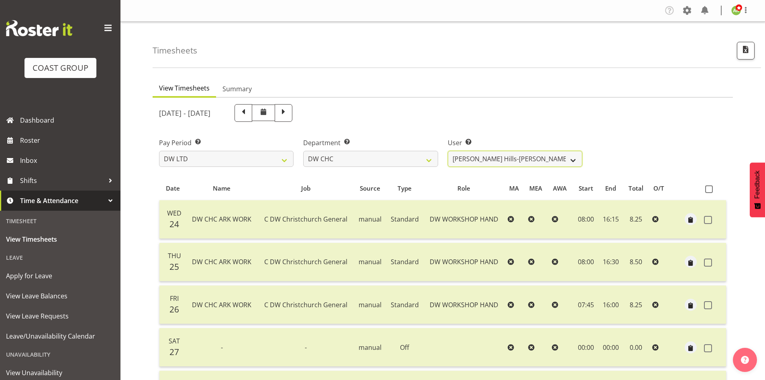
click at [544, 158] on select "Ambrose Hills-Simonsen ✔ Brad Tweedy ✔ Bryan Humprhries ❌ Callum Jack O'Leary S…" at bounding box center [515, 159] width 135 height 16
select select "1167"
click at [448, 151] on select "Ambrose Hills-Simonsen ✔ Brad Tweedy ✔ Bryan Humprhries ❌ Callum Jack O'Leary S…" at bounding box center [515, 159] width 135 height 16
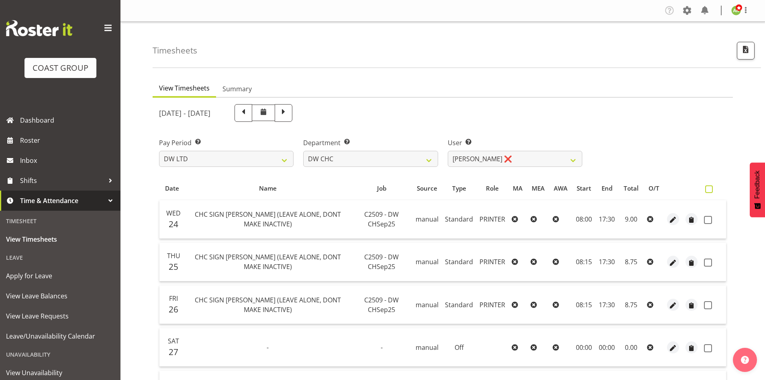
click at [714, 188] on label at bounding box center [711, 189] width 12 height 8
click at [711, 188] on input "checkbox" at bounding box center [707, 188] width 5 height 5
checkbox input "true"
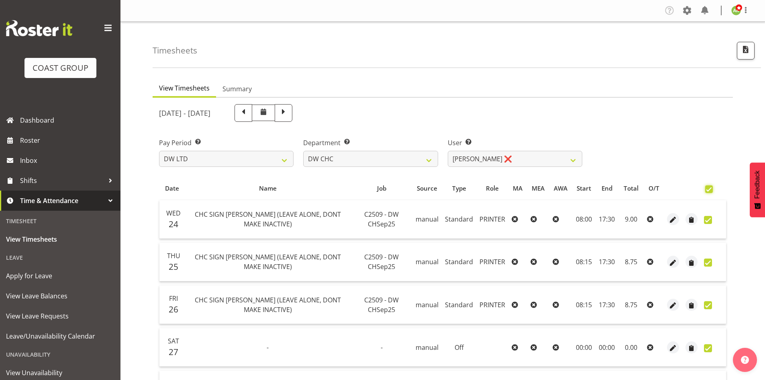
checkbox input "true"
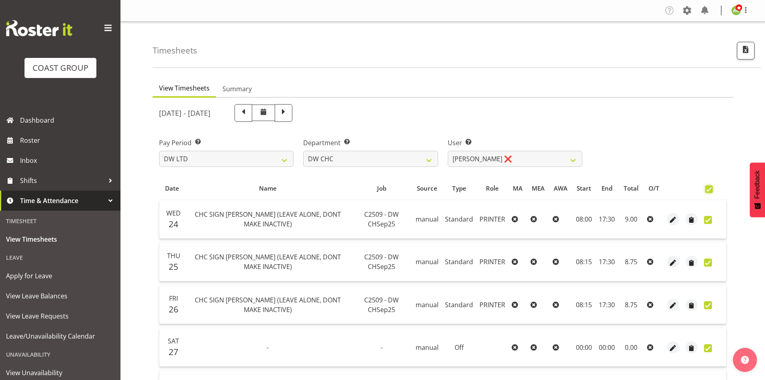
checkbox input "true"
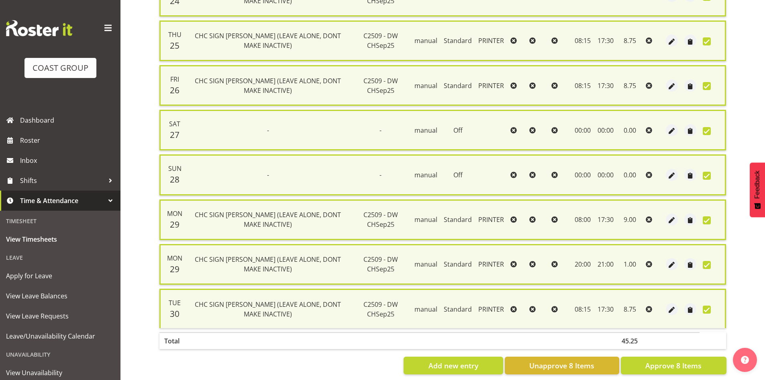
scroll to position [237, 0]
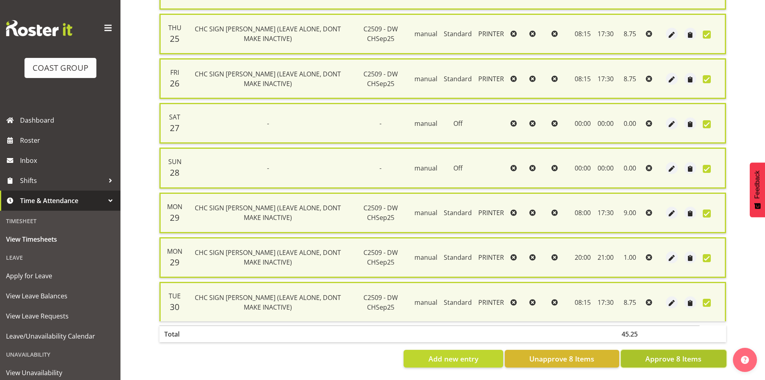
click at [682, 350] on button "Approve 8 Items" at bounding box center [674, 359] width 106 height 18
checkbox input "false"
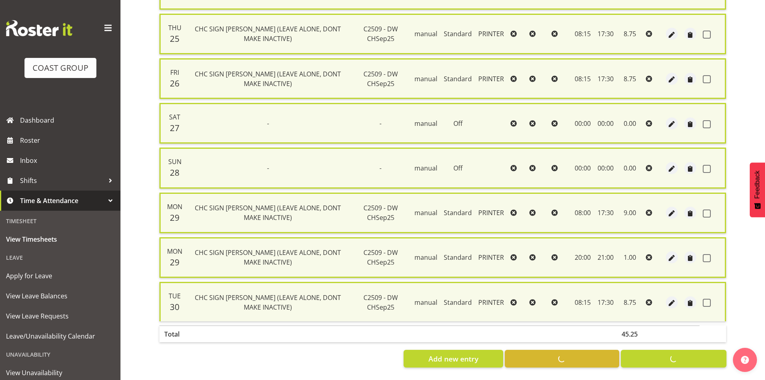
checkbox input "false"
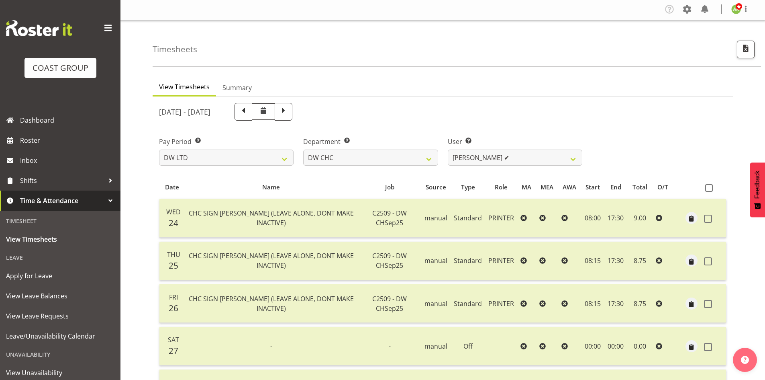
scroll to position [0, 0]
click at [745, 51] on span "button" at bounding box center [746, 49] width 10 height 10
select select "8"
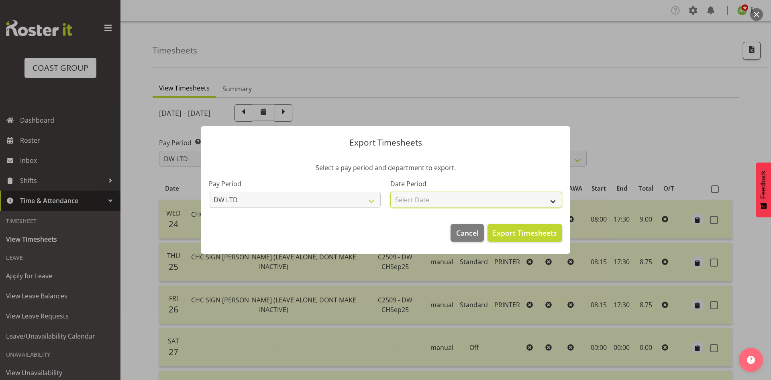
click at [517, 207] on select "Select Date Week starting 01/10/2025 Week starting 24/09/2025 Week starting 17/…" at bounding box center [477, 200] width 172 height 16
select select "2025-09-24"
click at [391, 192] on select "Select Date Week starting 01/10/2025 Week starting 24/09/2025 Week starting 17/…" at bounding box center [477, 200] width 172 height 16
click at [531, 231] on span "Export Timesheets" at bounding box center [525, 232] width 64 height 10
click at [247, 90] on div at bounding box center [385, 190] width 771 height 380
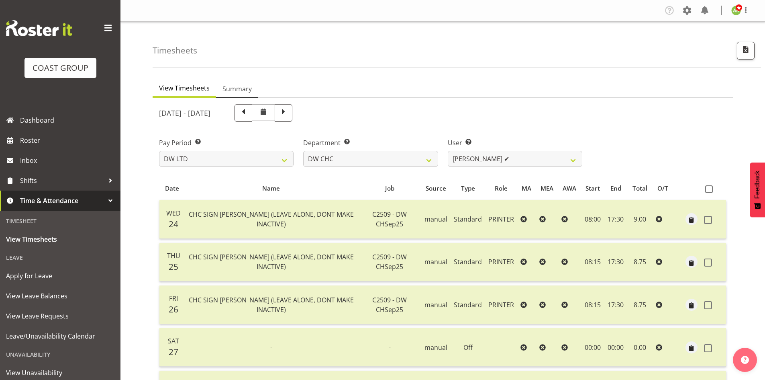
click at [247, 90] on span "Summary" at bounding box center [237, 89] width 29 height 10
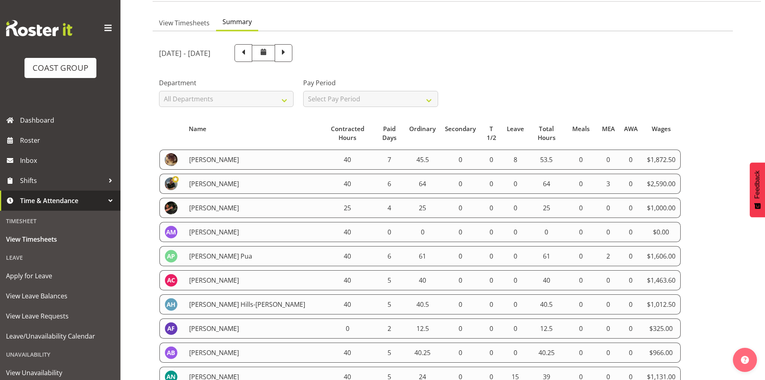
scroll to position [121, 0]
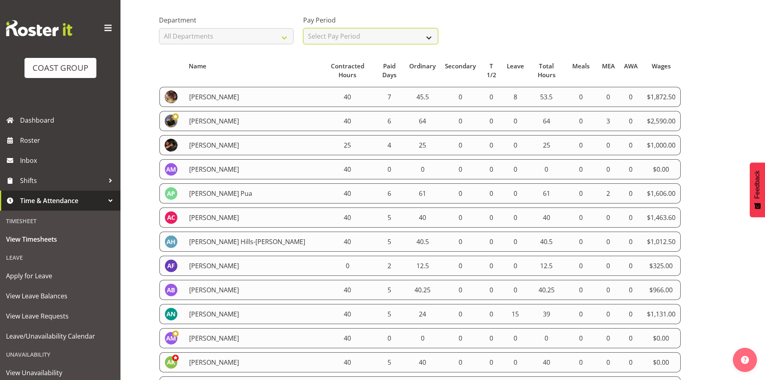
click at [370, 38] on select "Select Pay Period All Pay Periods SLP LTD EHS LTD DW LTD VEHICLES Carlton Event…" at bounding box center [370, 36] width 135 height 16
select select "8"
click at [303, 28] on select "Select Pay Period All Pay Periods SLP LTD EHS LTD DW LTD VEHICLES Carlton Event…" at bounding box center [370, 36] width 135 height 16
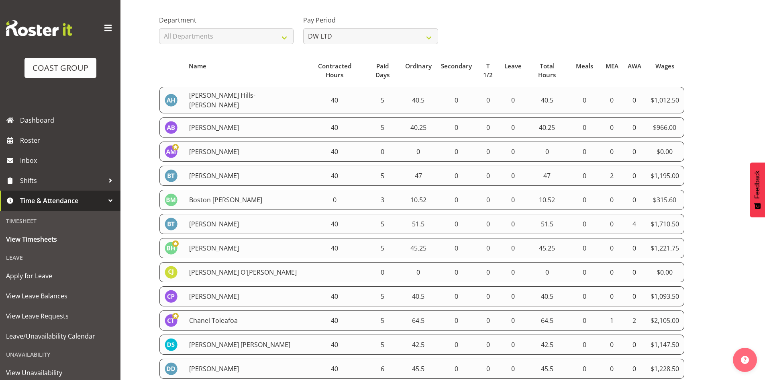
drag, startPoint x: 159, startPoint y: 87, endPoint x: 379, endPoint y: 141, distance: 227.0
click at [232, 88] on td "[PERSON_NAME] Hills-[PERSON_NAME]" at bounding box center [244, 100] width 120 height 27
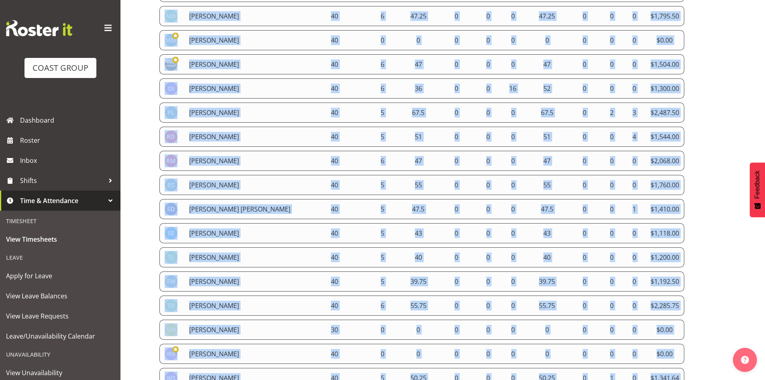
scroll to position [1039, 0]
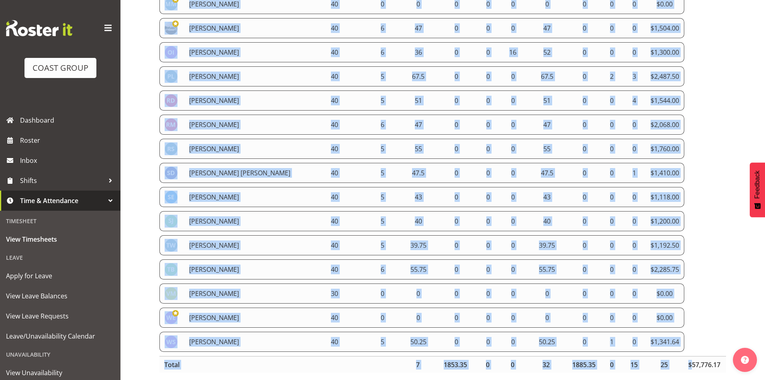
drag, startPoint x: 164, startPoint y: 88, endPoint x: 693, endPoint y: 329, distance: 581.4
copy tbody "Ambrose Hills-Simonsen 40 5 40.5 0 0 0 40.5 0 0 0 $1,012.50 Amy Robinson 40 5 4…"
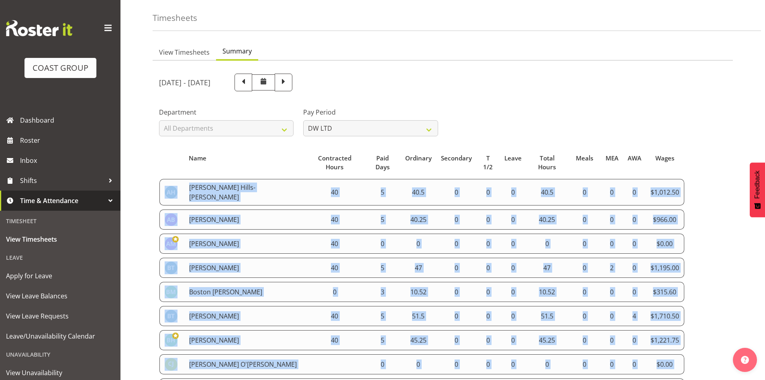
scroll to position [0, 0]
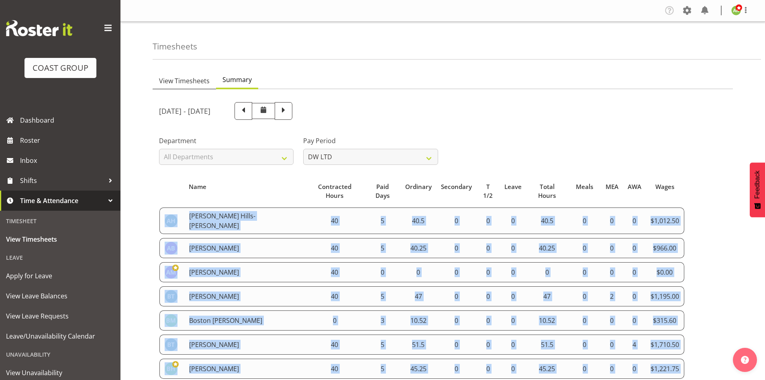
click at [170, 84] on span "View Timesheets" at bounding box center [184, 81] width 51 height 10
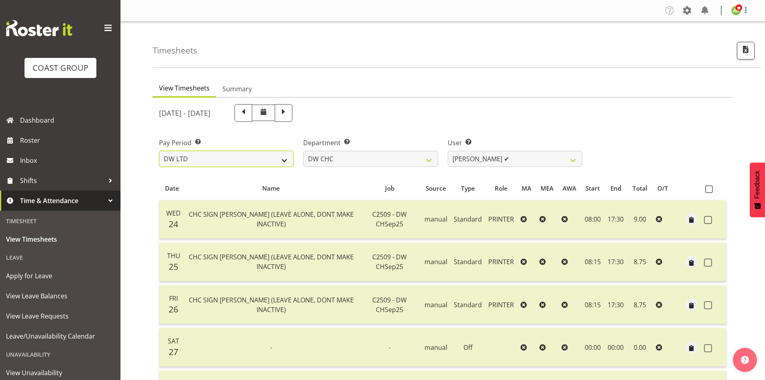
click at [270, 164] on select "SLP LTD EHS LTD DW LTD VEHICLES Carlton Events Hamilton 120 Limited Wellington …" at bounding box center [226, 159] width 135 height 16
select select "7"
click at [159, 151] on select "SLP LTD EHS LTD DW LTD VEHICLES Carlton Events Hamilton 120 Limited Wellington …" at bounding box center [226, 159] width 135 height 16
select select
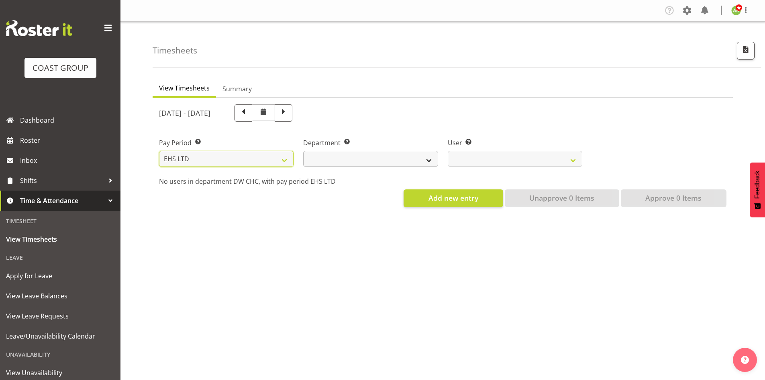
select select
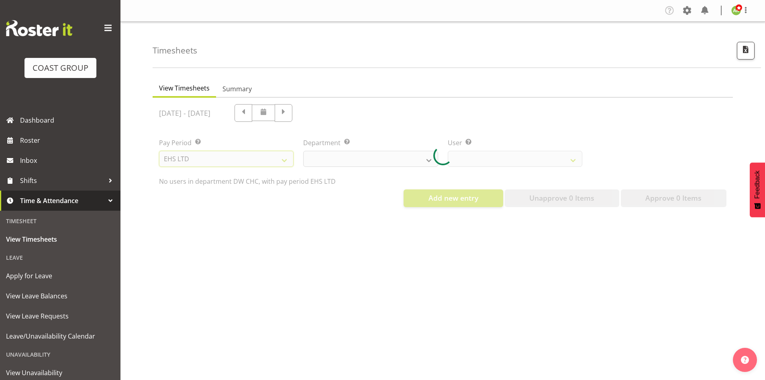
select select
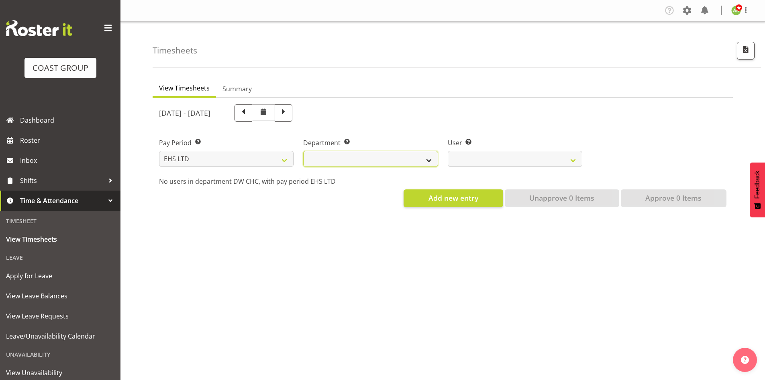
click at [359, 160] on select "EHS AKL ACCOUNTS EHS AKL CARPET EHS AKL D&B EHS AKL DESIGNER EHS AKL FURNITURE …" at bounding box center [370, 159] width 135 height 16
select select "42"
click at [303, 151] on select "EHS AKL ACCOUNTS EHS AKL CARPET EHS AKL D&B EHS AKL DESIGNER EHS AKL FURNITURE …" at bounding box center [370, 159] width 135 height 16
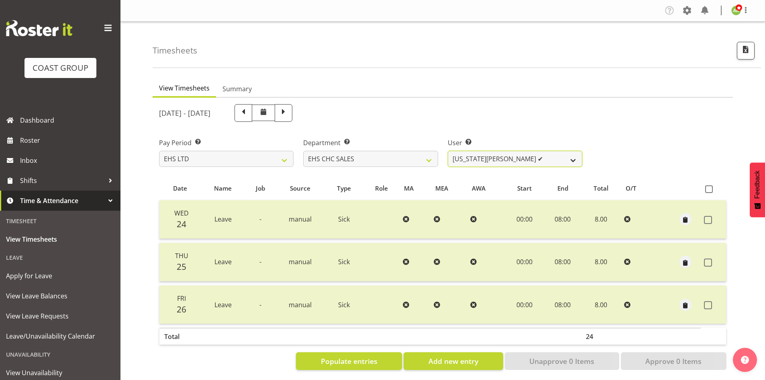
click at [501, 162] on select "Georgia Costain ✔ Kelly Butterill ✔ Nicola Ransome ✔" at bounding box center [515, 159] width 135 height 16
click at [752, 51] on button "button" at bounding box center [746, 51] width 18 height 18
select select "7"
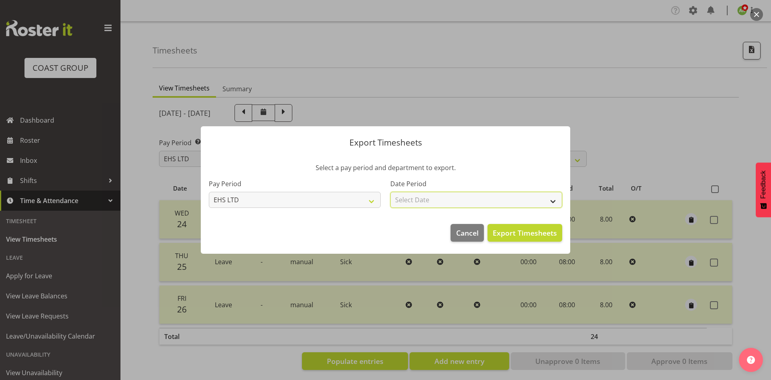
click at [505, 201] on select "Select Date Week starting 01/10/2025 Week starting 24/09/2025 Week starting 17/…" at bounding box center [477, 200] width 172 height 16
select select "2025-09-24"
click at [391, 192] on select "Select Date Week starting 01/10/2025 Week starting 24/09/2025 Week starting 17/…" at bounding box center [477, 200] width 172 height 16
click at [512, 236] on span "Export Timesheets" at bounding box center [525, 232] width 64 height 10
click at [505, 233] on span "Export Timesheets" at bounding box center [525, 232] width 64 height 10
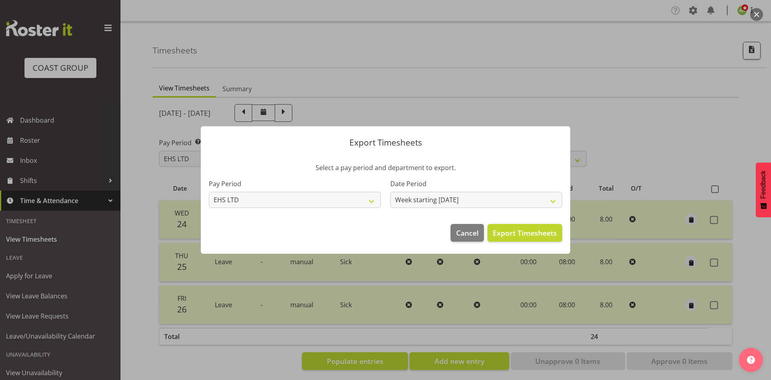
click at [420, 89] on div at bounding box center [385, 190] width 771 height 380
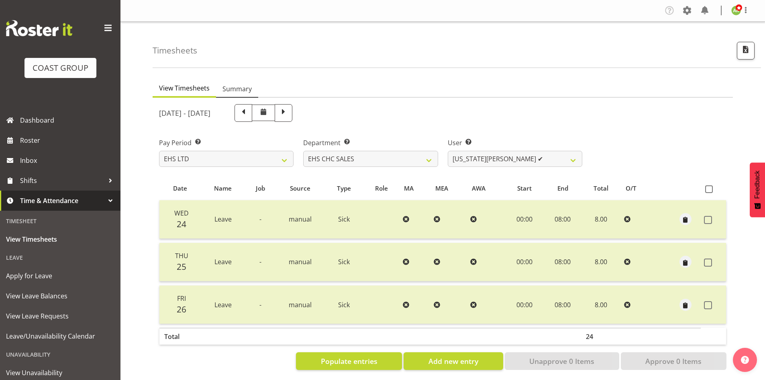
click at [232, 88] on span "Summary" at bounding box center [237, 89] width 29 height 10
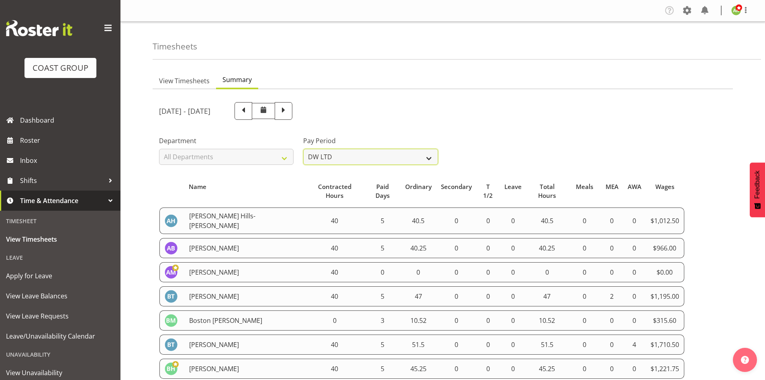
click at [352, 164] on select "All Pay Periods SLP LTD EHS LTD DW LTD VEHICLES Carlton Events Hamilton 120 Lim…" at bounding box center [370, 157] width 135 height 16
select select "7"
click at [303, 149] on select "All Pay Periods SLP LTD EHS LTD DW LTD VEHICLES Carlton Events Hamilton 120 Lim…" at bounding box center [370, 157] width 135 height 16
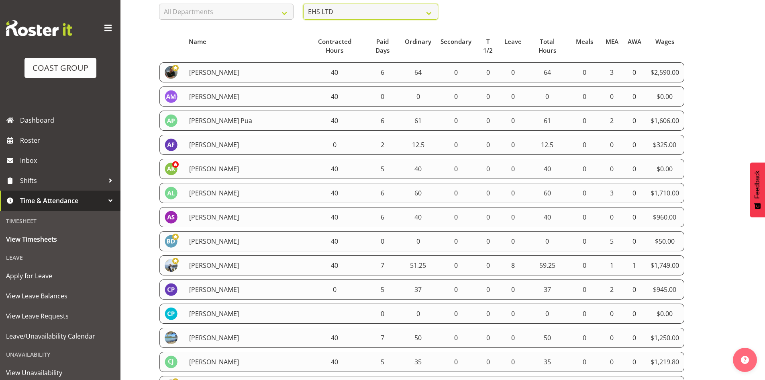
scroll to position [161, 0]
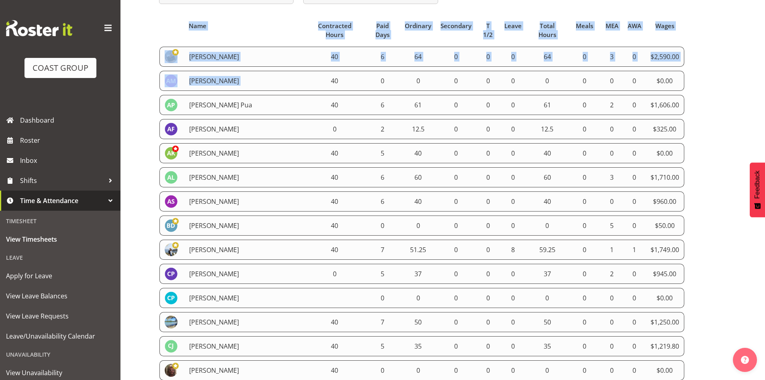
drag, startPoint x: 157, startPoint y: 47, endPoint x: 305, endPoint y: 64, distance: 148.4
click at [249, 57] on td "[PERSON_NAME]" at bounding box center [244, 57] width 120 height 20
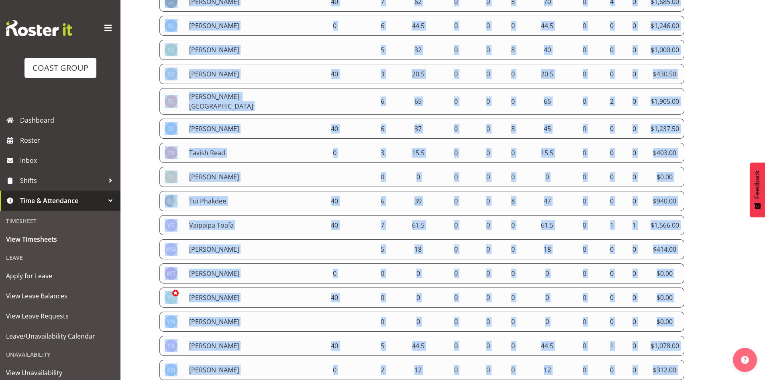
scroll to position [2293, 0]
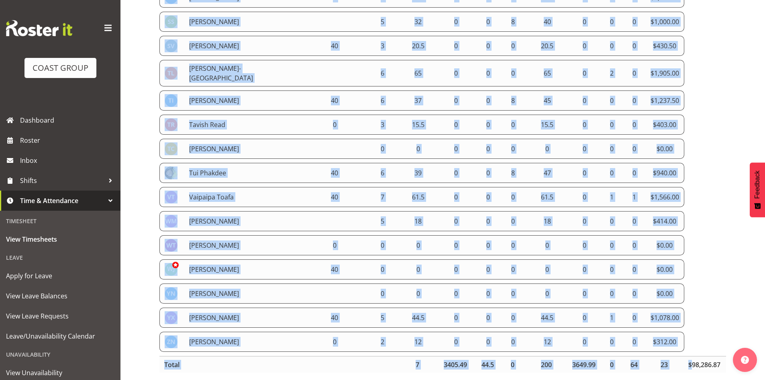
drag, startPoint x: 163, startPoint y: 48, endPoint x: 679, endPoint y: 327, distance: 586.6
copy tbody "Abe Denton 40 6 64 0 0 0 64 0 3 0 $2,590.00 Aleisha Midgley 40 0 0 0 0 0 0 0 0 …"
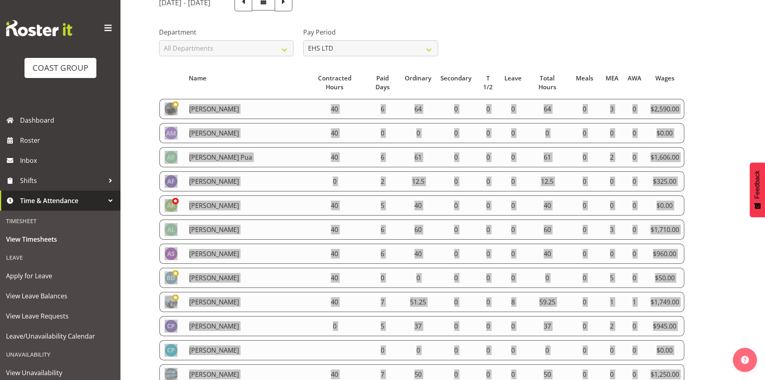
scroll to position [0, 0]
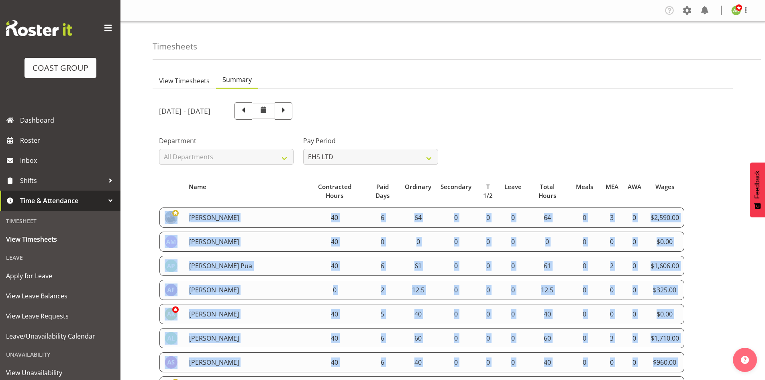
click at [183, 80] on span "View Timesheets" at bounding box center [184, 81] width 51 height 10
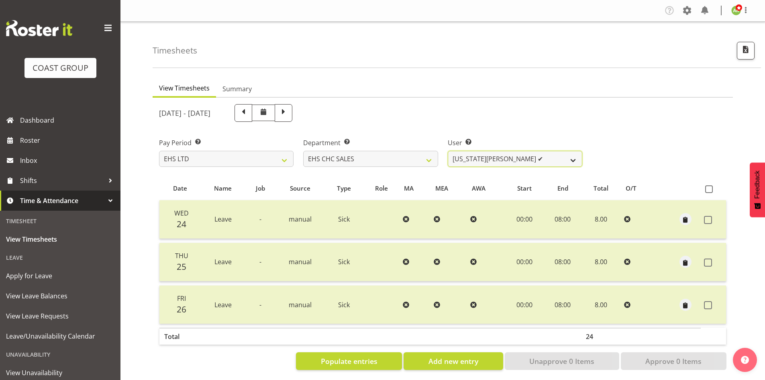
click at [496, 159] on select "Georgia Costain ✔ Kelly Butterill ✔ Nicola Ransome ✔" at bounding box center [515, 159] width 135 height 16
click at [401, 158] on select "EHS AKL ACCOUNTS EHS AKL CARPET EHS AKL D&B EHS AKL DESIGNER EHS AKL FURNITURE …" at bounding box center [370, 159] width 135 height 16
select select "39"
click at [303, 151] on select "EHS AKL ACCOUNTS EHS AKL CARPET EHS AKL D&B EHS AKL DESIGNER EHS AKL FURNITURE …" at bounding box center [370, 159] width 135 height 16
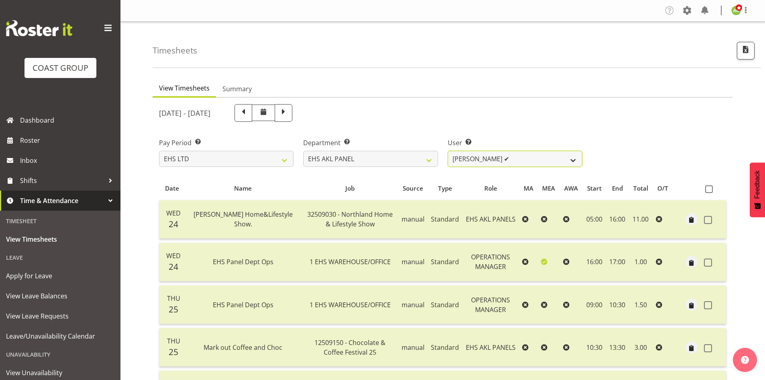
click at [496, 162] on select "Abe Denton ✔ Cameron Phillips ✔ Chad Phillips ✔ Emmett Denton ✔ Fiona Berghoffe…" at bounding box center [515, 159] width 135 height 16
select select "11953"
click at [448, 151] on select "Abe Denton ✔ Cameron Phillips ✔ Chad Phillips ✔ Emmett Denton ✔ Fiona Berghoffe…" at bounding box center [515, 159] width 135 height 16
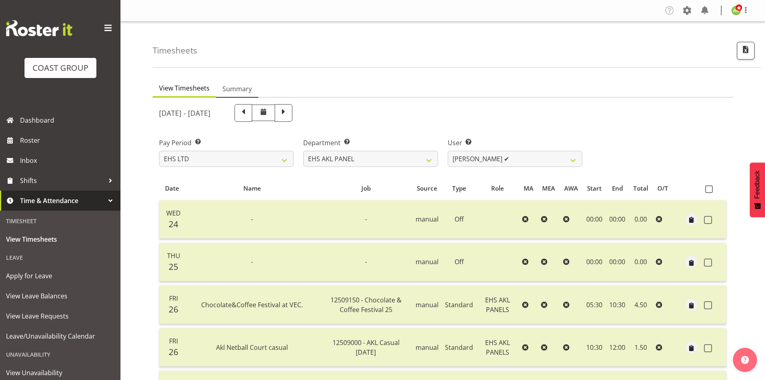
drag, startPoint x: 249, startPoint y: 89, endPoint x: 256, endPoint y: 90, distance: 6.9
click at [249, 89] on span "Summary" at bounding box center [237, 89] width 29 height 10
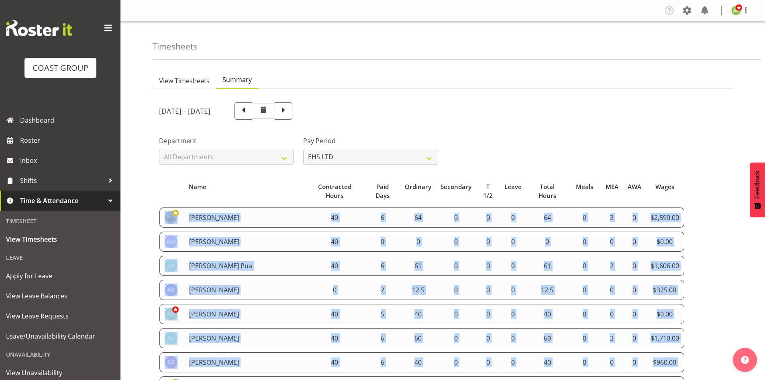
click at [189, 82] on span "View Timesheets" at bounding box center [184, 81] width 51 height 10
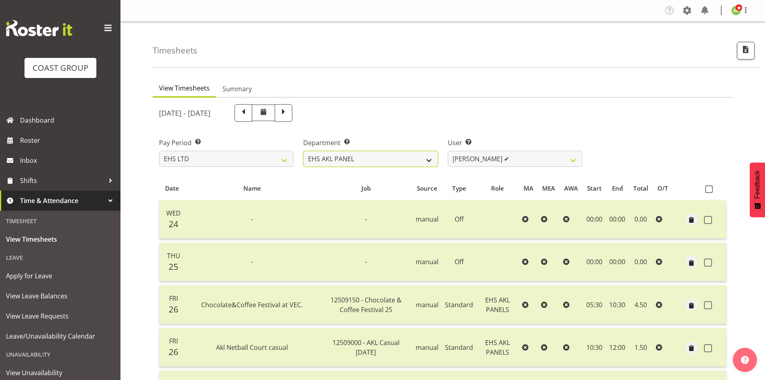
click at [374, 160] on select "EHS AKL ACCOUNTS EHS AKL CARPET EHS AKL D&B EHS AKL DESIGNER EHS AKL FURNITURE …" at bounding box center [370, 159] width 135 height 16
select select "38"
click at [303, 151] on select "EHS AKL ACCOUNTS EHS AKL CARPET EHS AKL D&B EHS AKL DESIGNER EHS AKL FURNITURE …" at bounding box center [370, 159] width 135 height 16
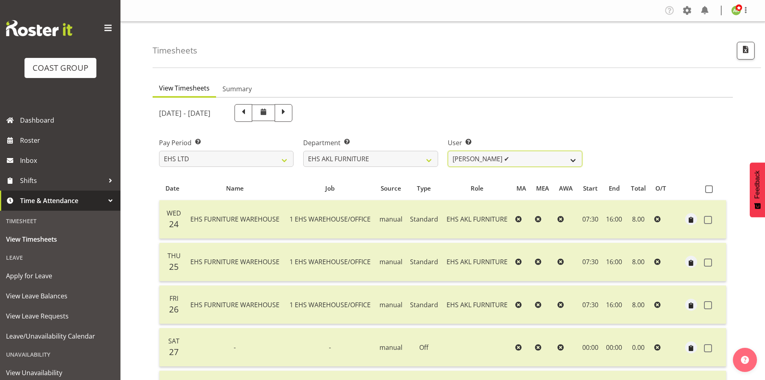
click at [569, 162] on select "Daniel Tini ✔ Filipo Iupeli ✔ Harley Wongpayuk ✔ Malae Toleafoa ✔ Manase Ward ✔…" at bounding box center [515, 159] width 135 height 16
click at [448, 151] on select "Daniel Tini ✔ Filipo Iupeli ✔ Harley Wongpayuk ✔ Malae Toleafoa ✔ Manase Ward ✔…" at bounding box center [515, 159] width 135 height 16
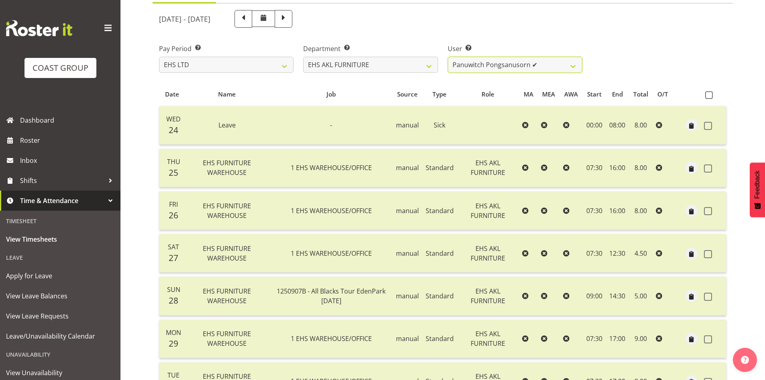
scroll to position [121, 0]
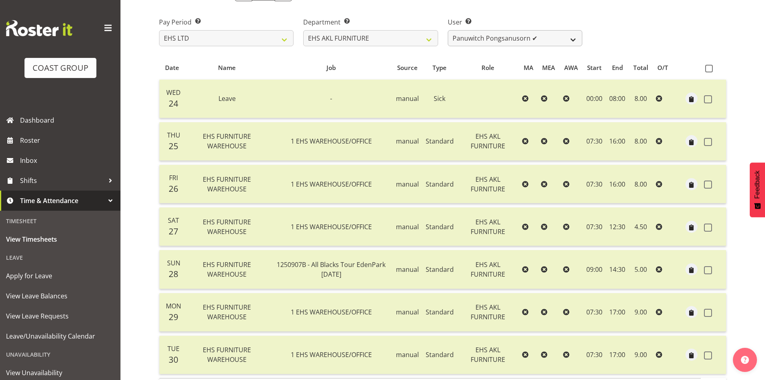
drag, startPoint x: 532, startPoint y: 27, endPoint x: 535, endPoint y: 30, distance: 4.3
click at [534, 28] on div "User Select user. Note: This is filtered down by the previous two drop-down ite…" at bounding box center [515, 31] width 135 height 29
click at [537, 36] on select "Daniel Tini ✔ Filipo Iupeli ✔ Harley Wongpayuk ✔ Malae Toleafoa ✔ Manase Ward ✔…" at bounding box center [515, 38] width 135 height 16
select select "8639"
click at [448, 30] on select "Daniel Tini ✔ Filipo Iupeli ✔ Harley Wongpayuk ✔ Malae Toleafoa ✔ Manase Ward ✔…" at bounding box center [515, 38] width 135 height 16
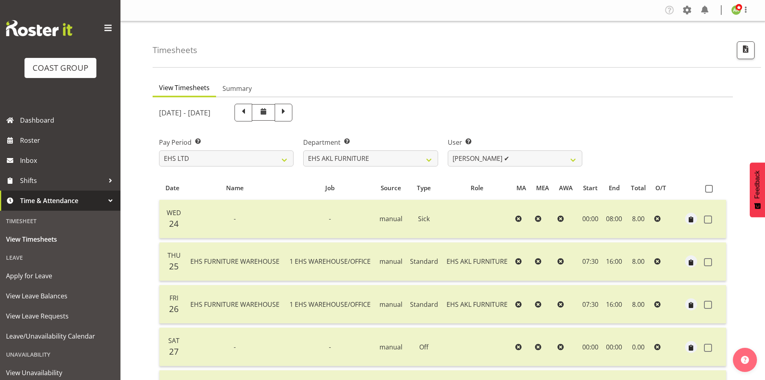
scroll to position [0, 0]
click at [685, 13] on span at bounding box center [687, 10] width 13 height 13
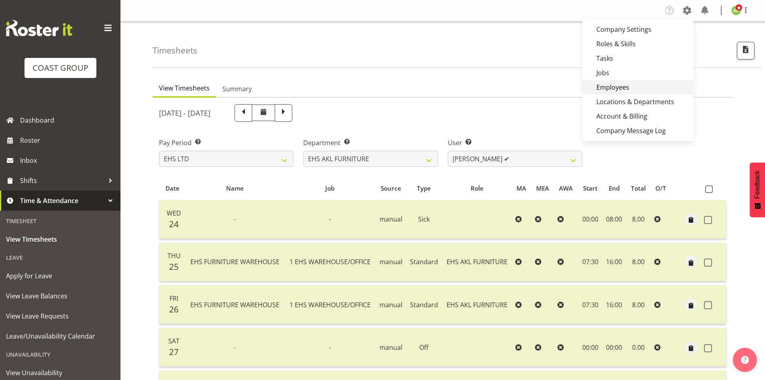
click at [633, 81] on link "Employees" at bounding box center [638, 87] width 111 height 14
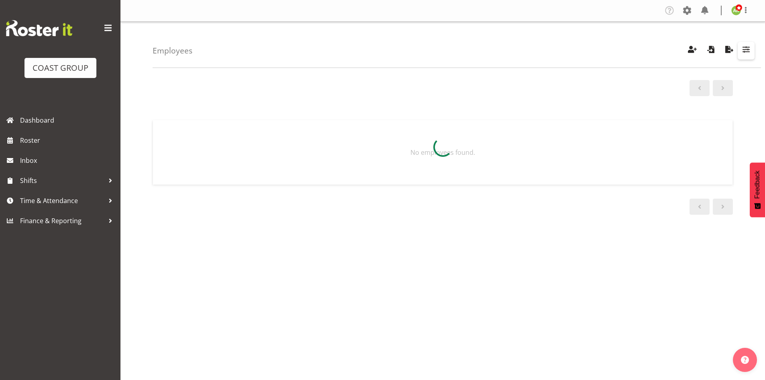
click at [744, 51] on span "button" at bounding box center [746, 49] width 10 height 10
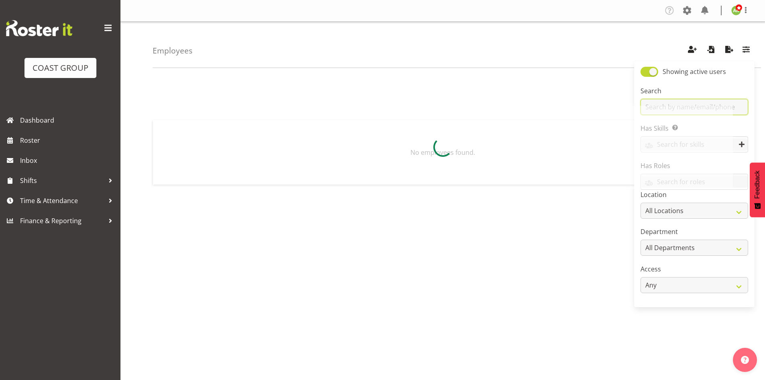
click at [696, 105] on div "Employees Showing active users Search Has Skills Enter any skills required for …" at bounding box center [443, 209] width 645 height 374
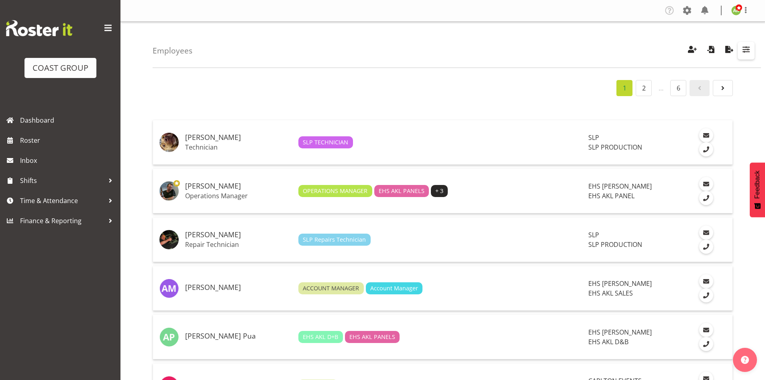
click at [748, 55] on button "button" at bounding box center [746, 51] width 17 height 18
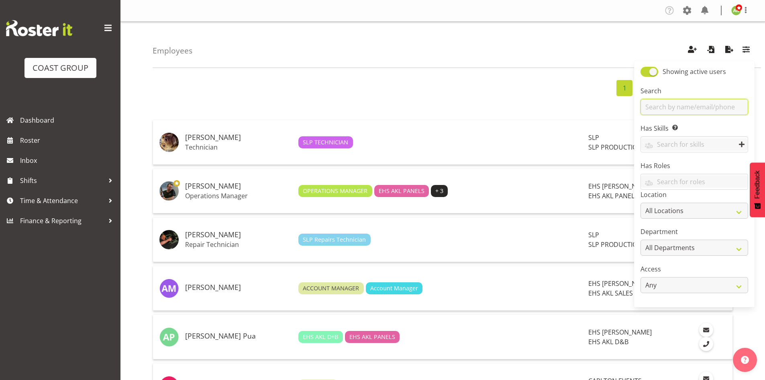
click at [714, 108] on input "text" at bounding box center [695, 107] width 108 height 16
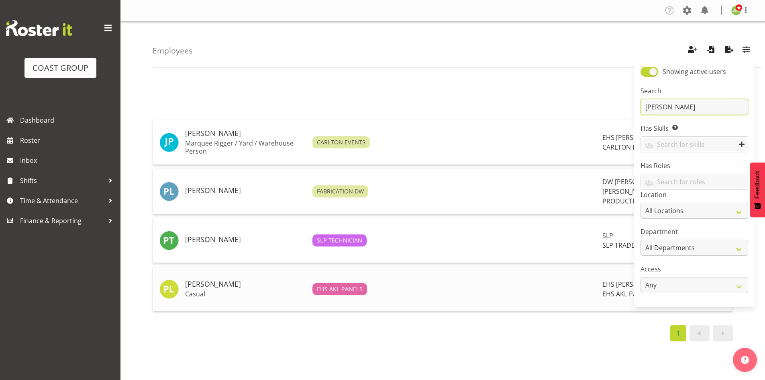
type input "[PERSON_NAME]"
click at [204, 267] on td "[PERSON_NAME] Casual" at bounding box center [245, 289] width 127 height 44
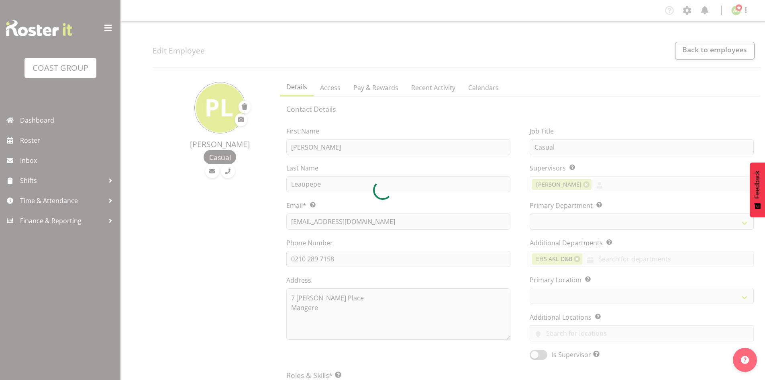
select select "TimelineWeek"
select select
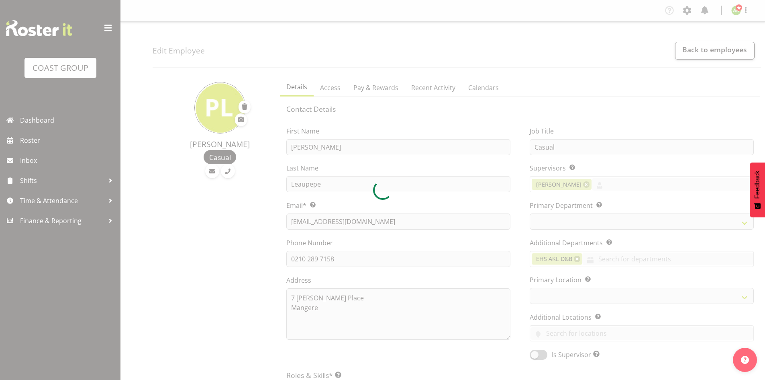
select select "39"
select select "35"
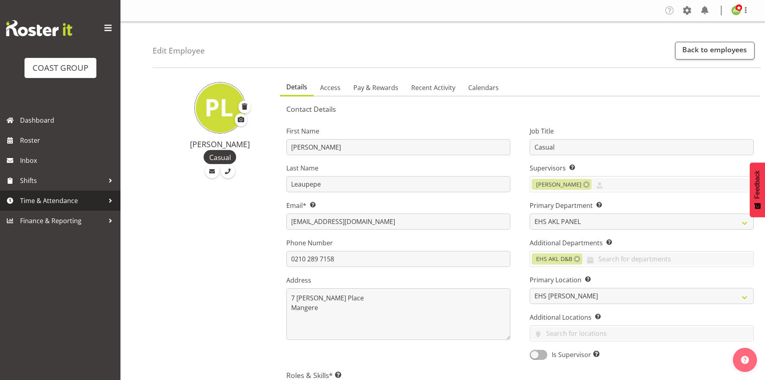
click at [46, 203] on span "Time & Attendance" at bounding box center [62, 200] width 84 height 12
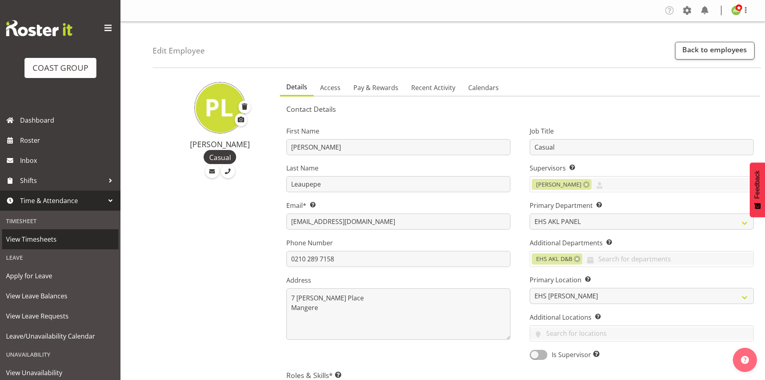
click at [46, 239] on span "View Timesheets" at bounding box center [60, 239] width 108 height 12
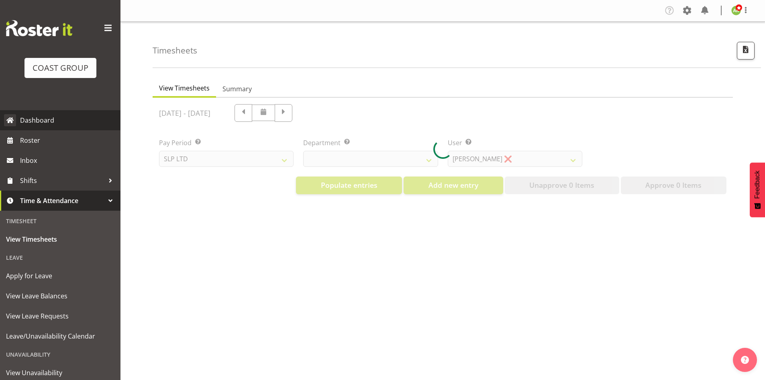
select select "25"
select select "7496"
